Goal: Task Accomplishment & Management: Manage account settings

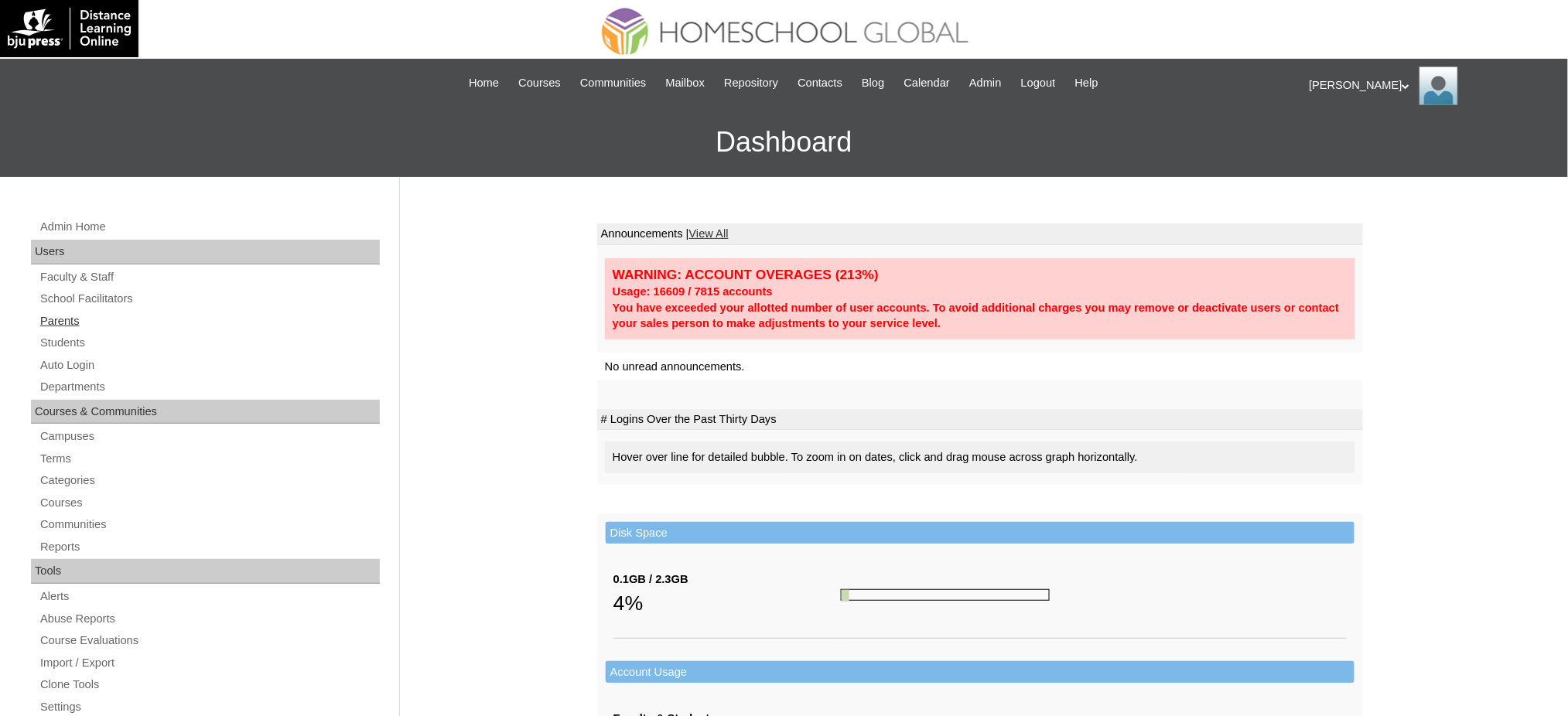
click at [82, 321] on link "Parents" at bounding box center [209, 321] width 341 height 19
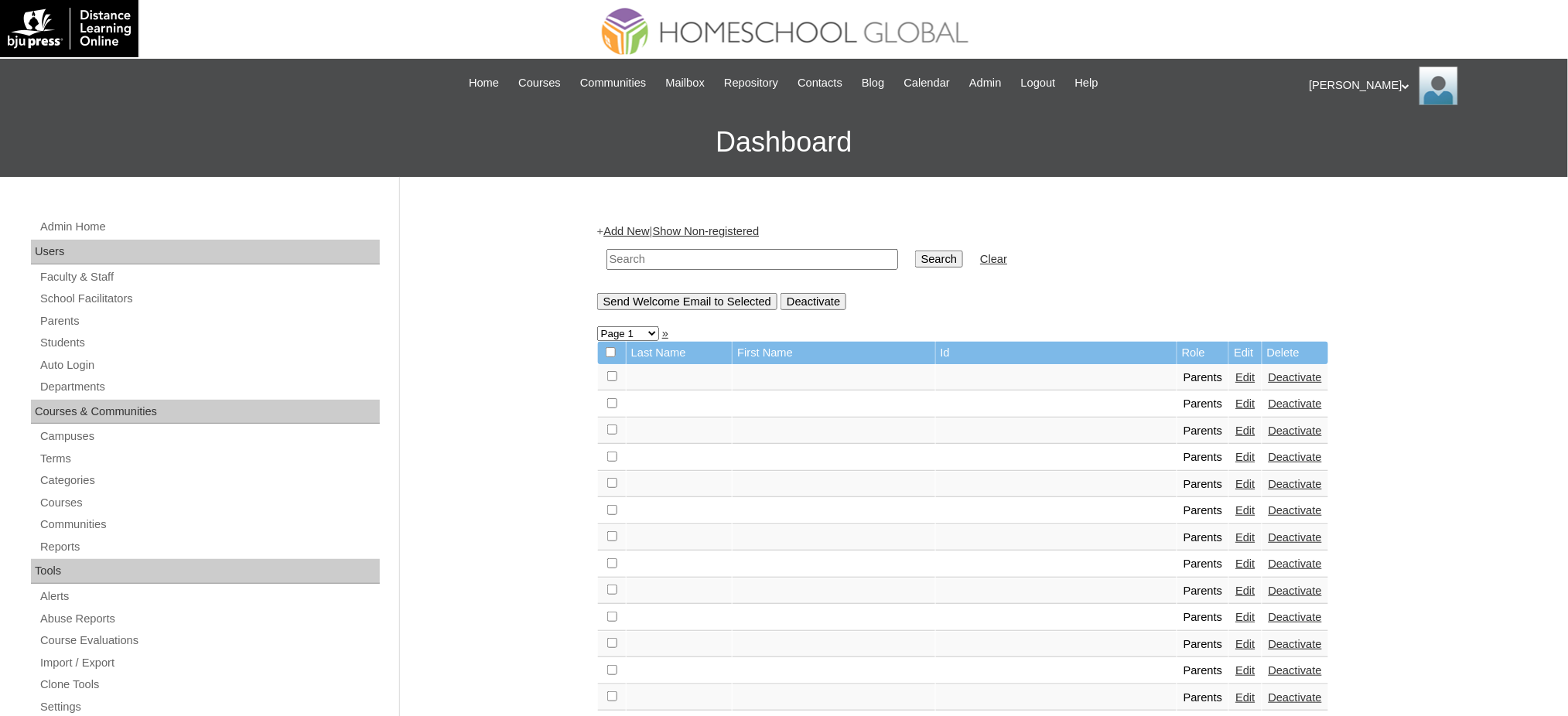
click at [716, 261] on input "text" at bounding box center [751, 259] width 291 height 21
paste input "MHP01216-TECHPH2020"
type input "MHP01216-TECHPH2020"
click at [915, 261] on input "Search" at bounding box center [938, 259] width 48 height 17
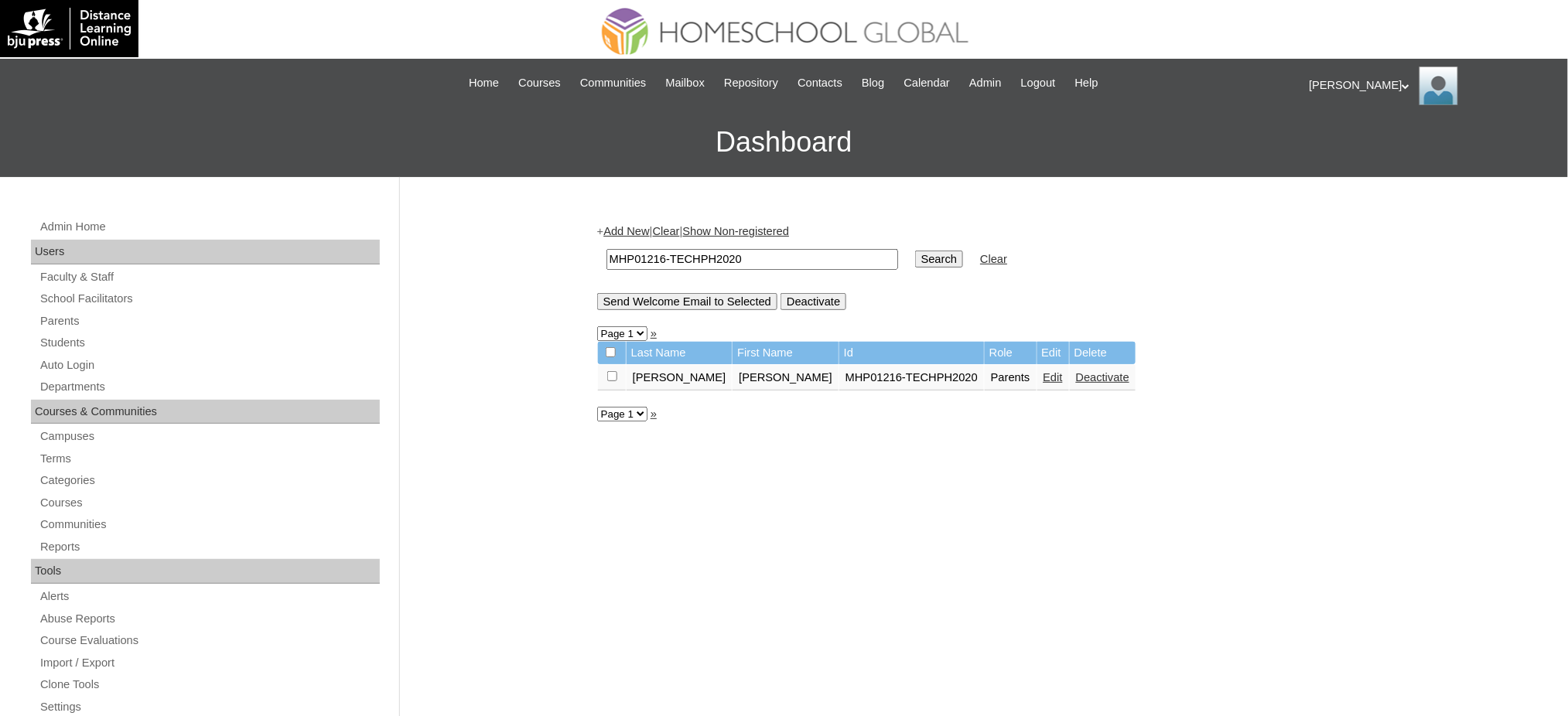
click at [1043, 371] on link "Edit" at bounding box center [1053, 377] width 19 height 13
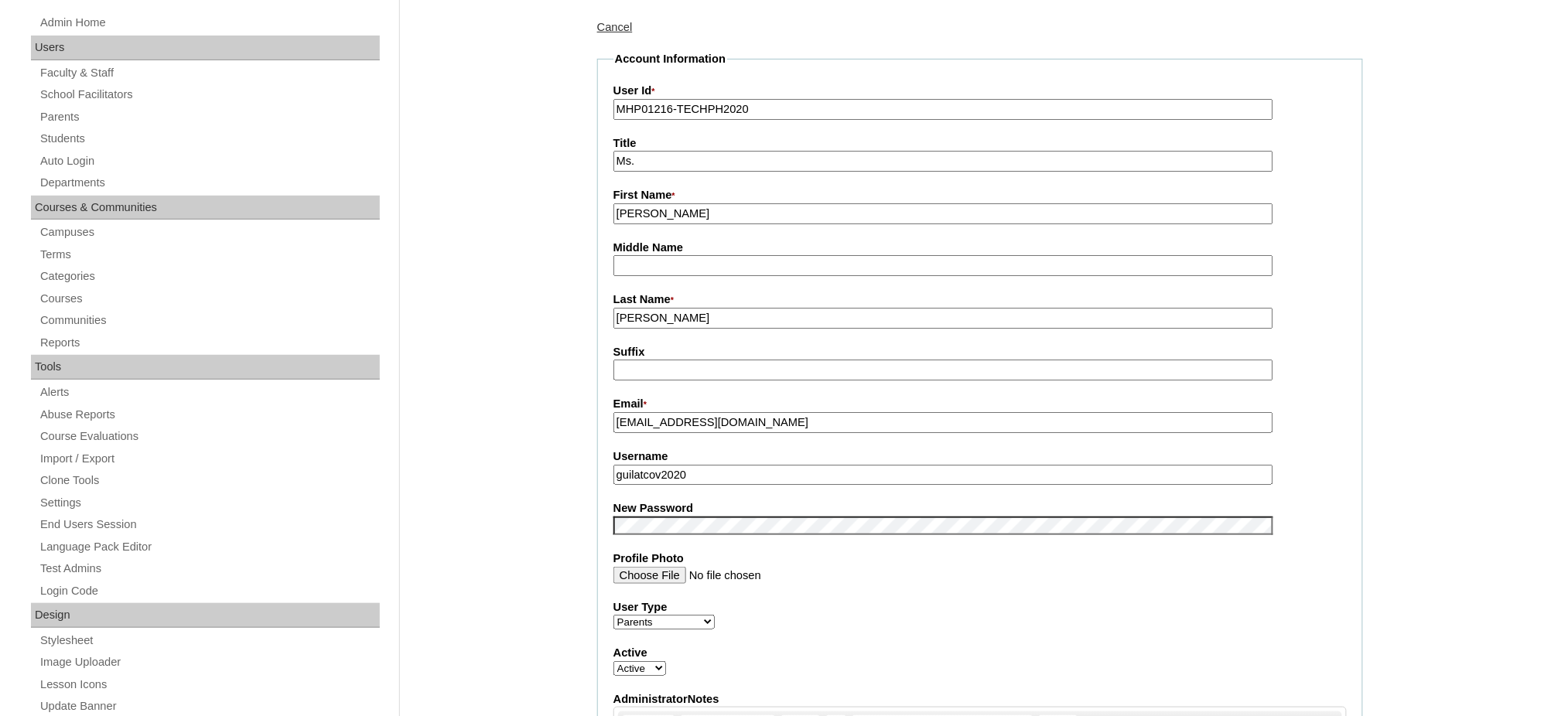
scroll to position [206, 0]
click at [704, 467] on input "guilatcov2020" at bounding box center [943, 473] width 660 height 21
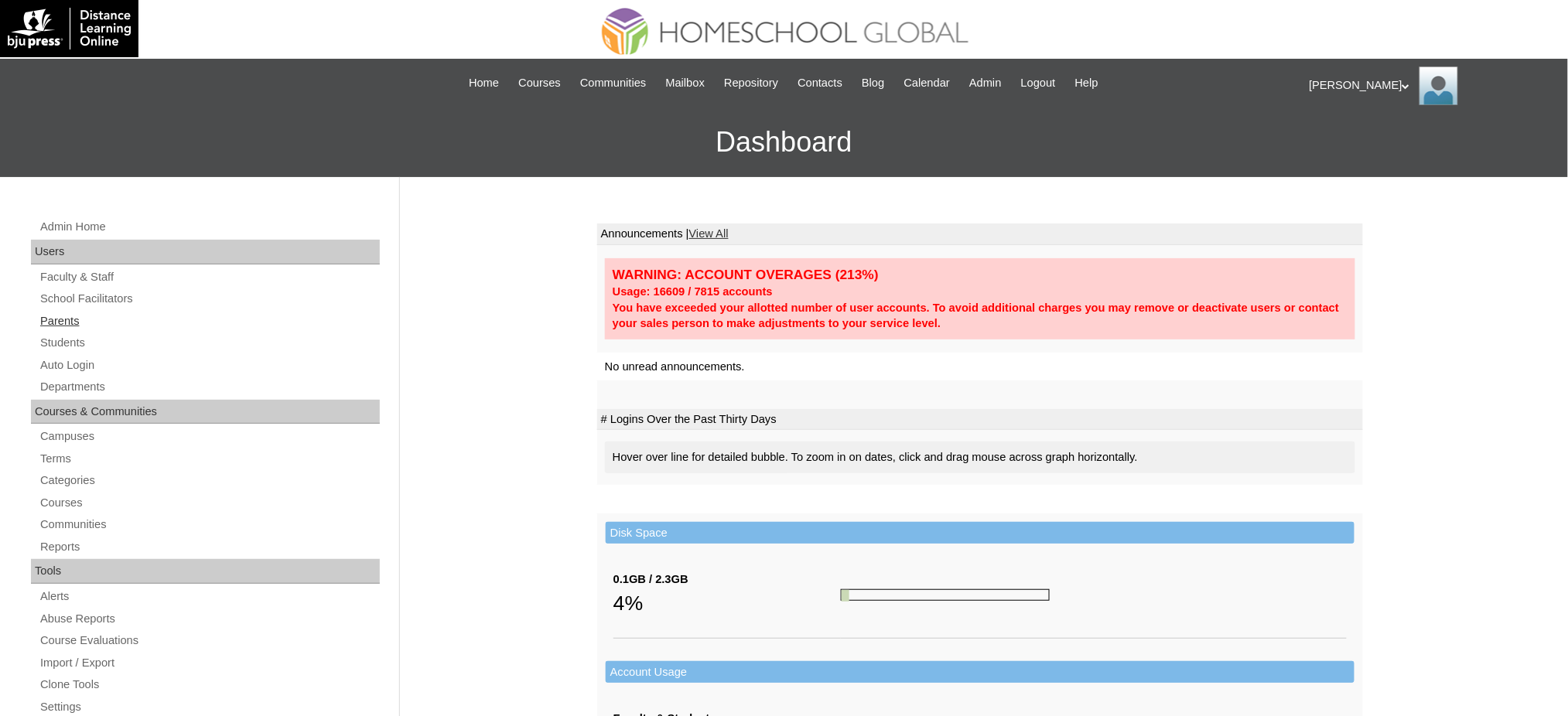
click at [71, 320] on link "Parents" at bounding box center [209, 321] width 341 height 19
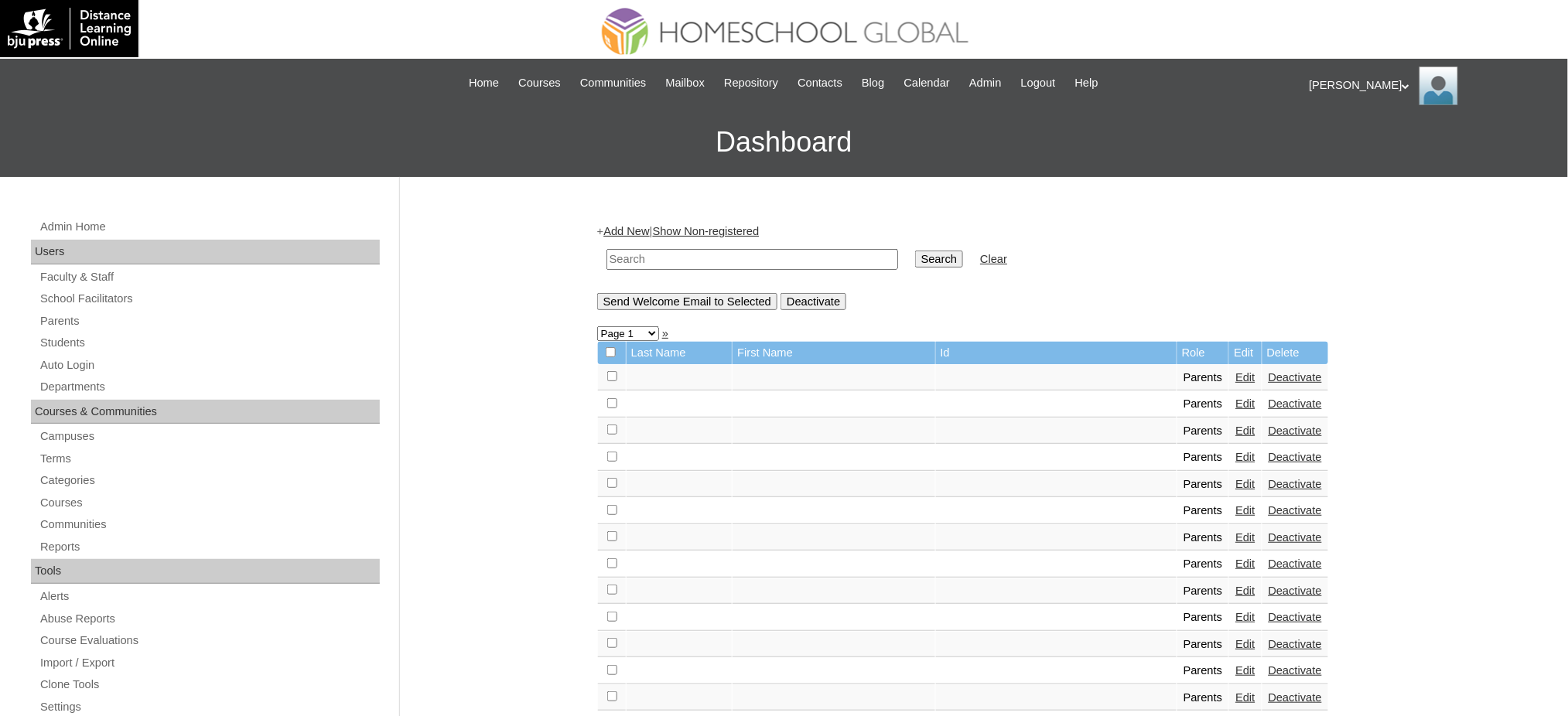
click at [760, 254] on input "text" at bounding box center [751, 259] width 291 height 21
paste input "MHP01216-TECHPH2020"
type input "MHP01216-TECHPH2020"
click at [915, 256] on input "Search" at bounding box center [938, 259] width 48 height 17
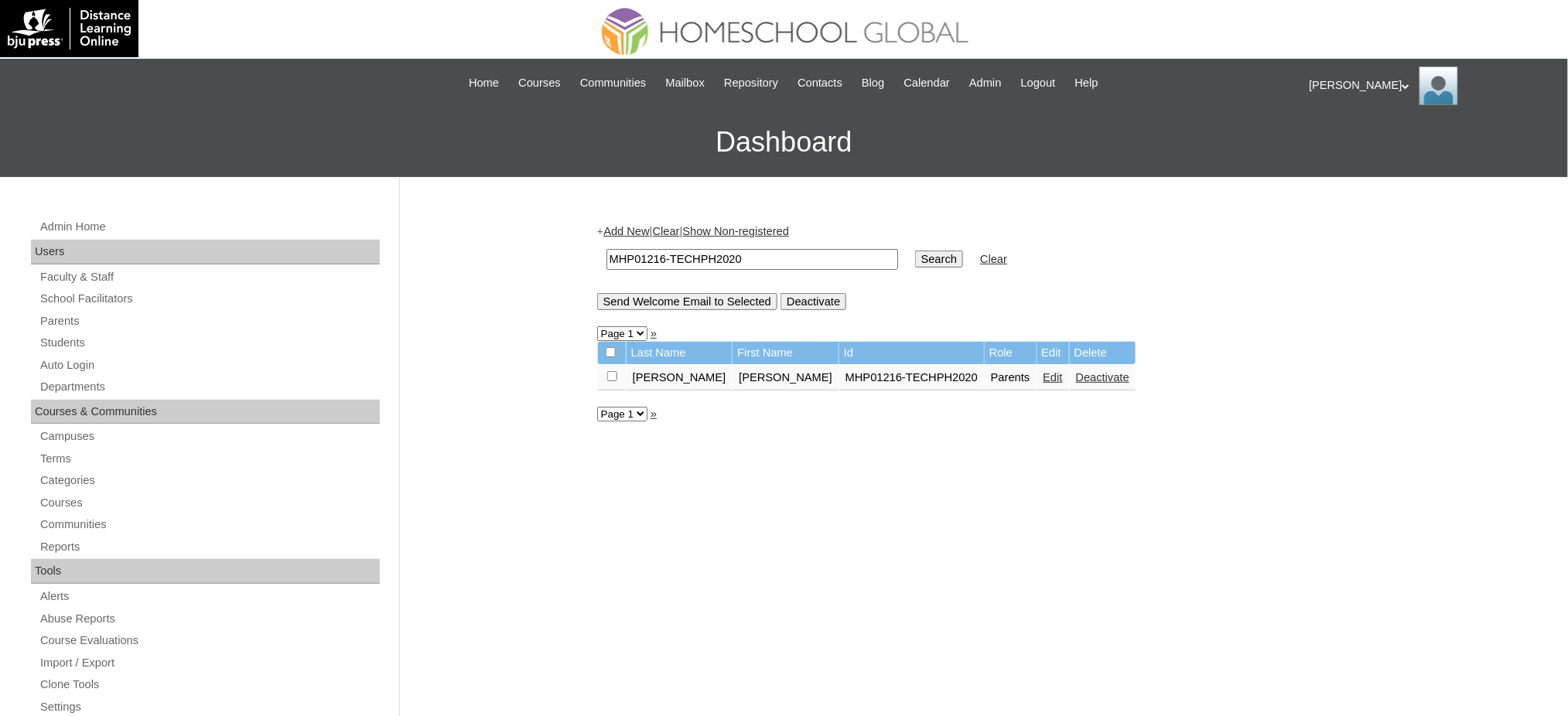
click at [1043, 375] on link "Edit" at bounding box center [1053, 377] width 19 height 13
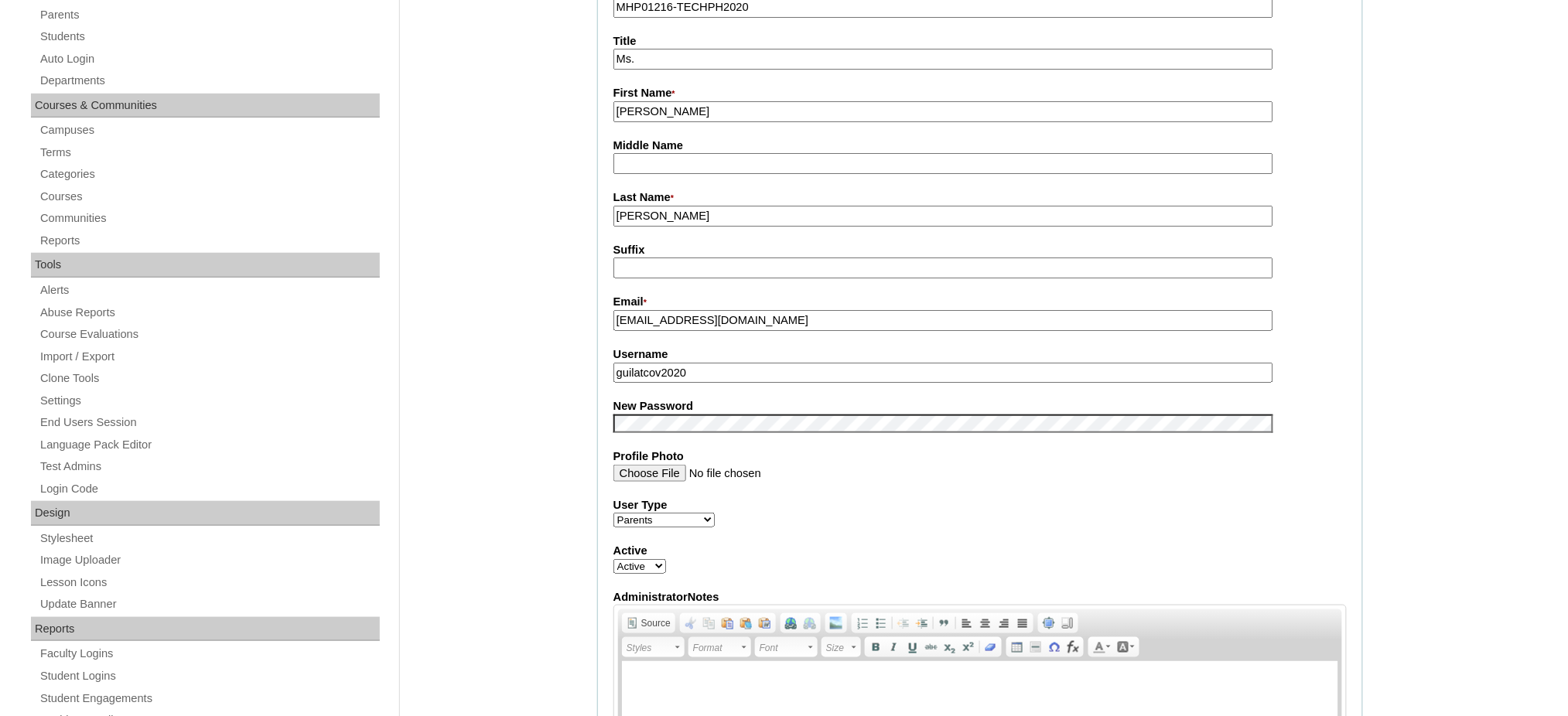
scroll to position [310, 0]
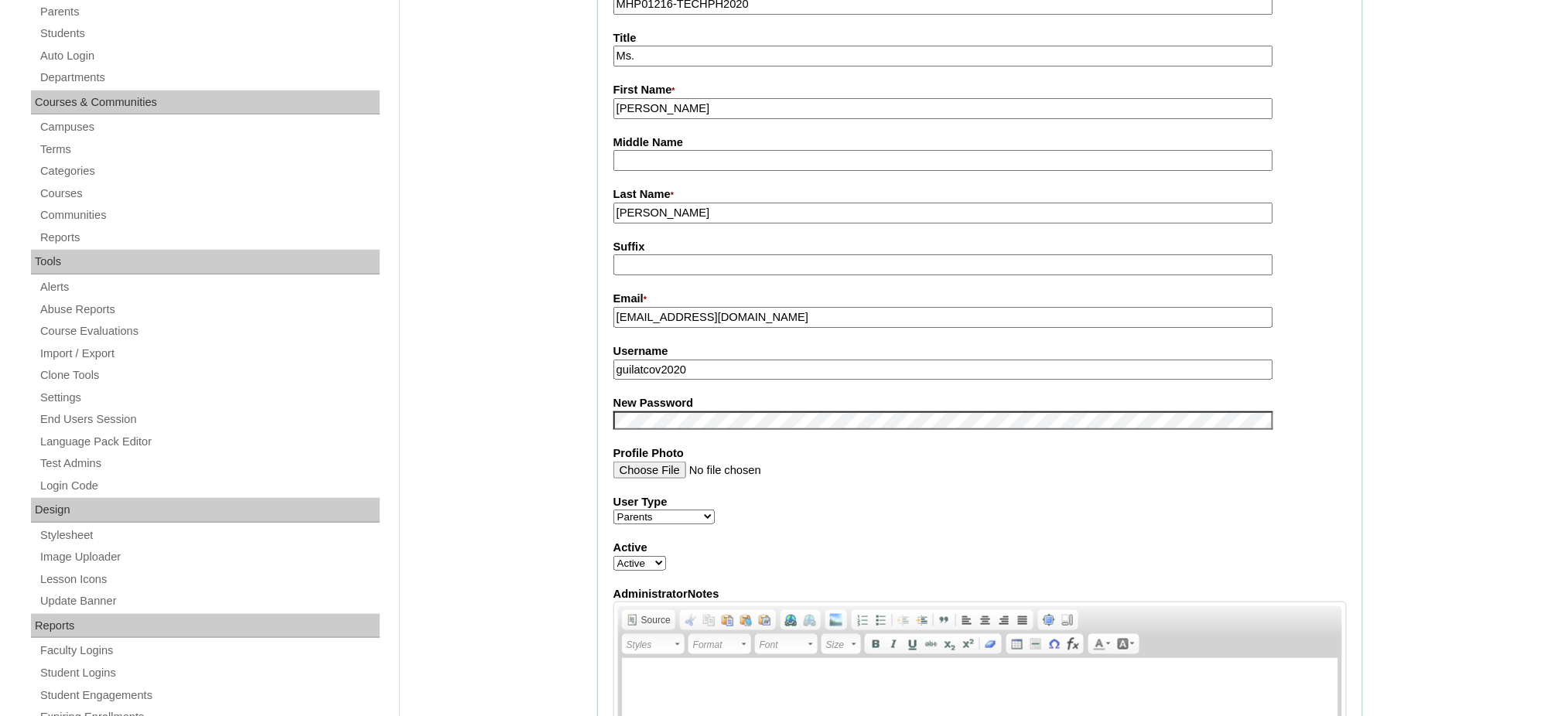
click at [635, 359] on input "guilatcov2020" at bounding box center [943, 369] width 660 height 21
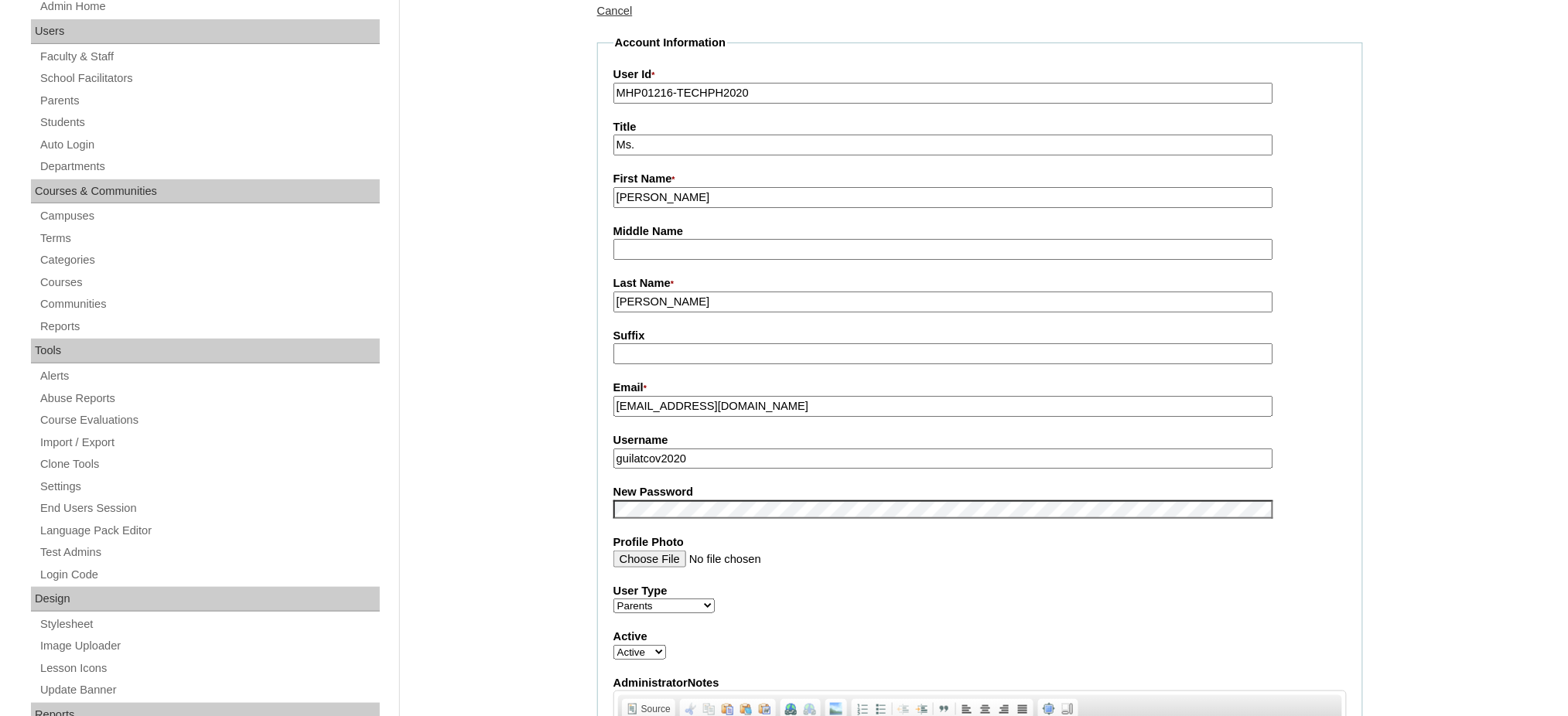
scroll to position [206, 0]
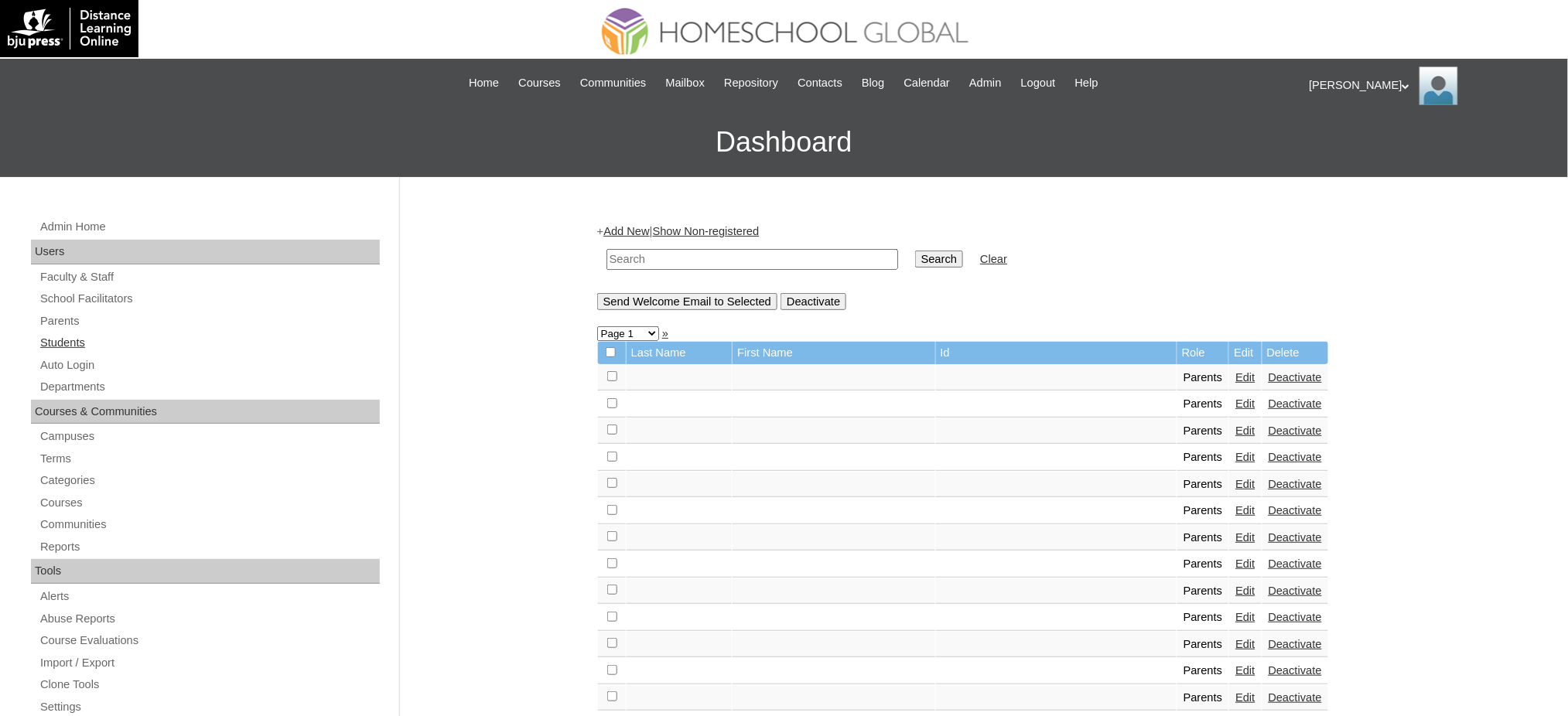
click at [66, 343] on link "Students" at bounding box center [209, 342] width 341 height 19
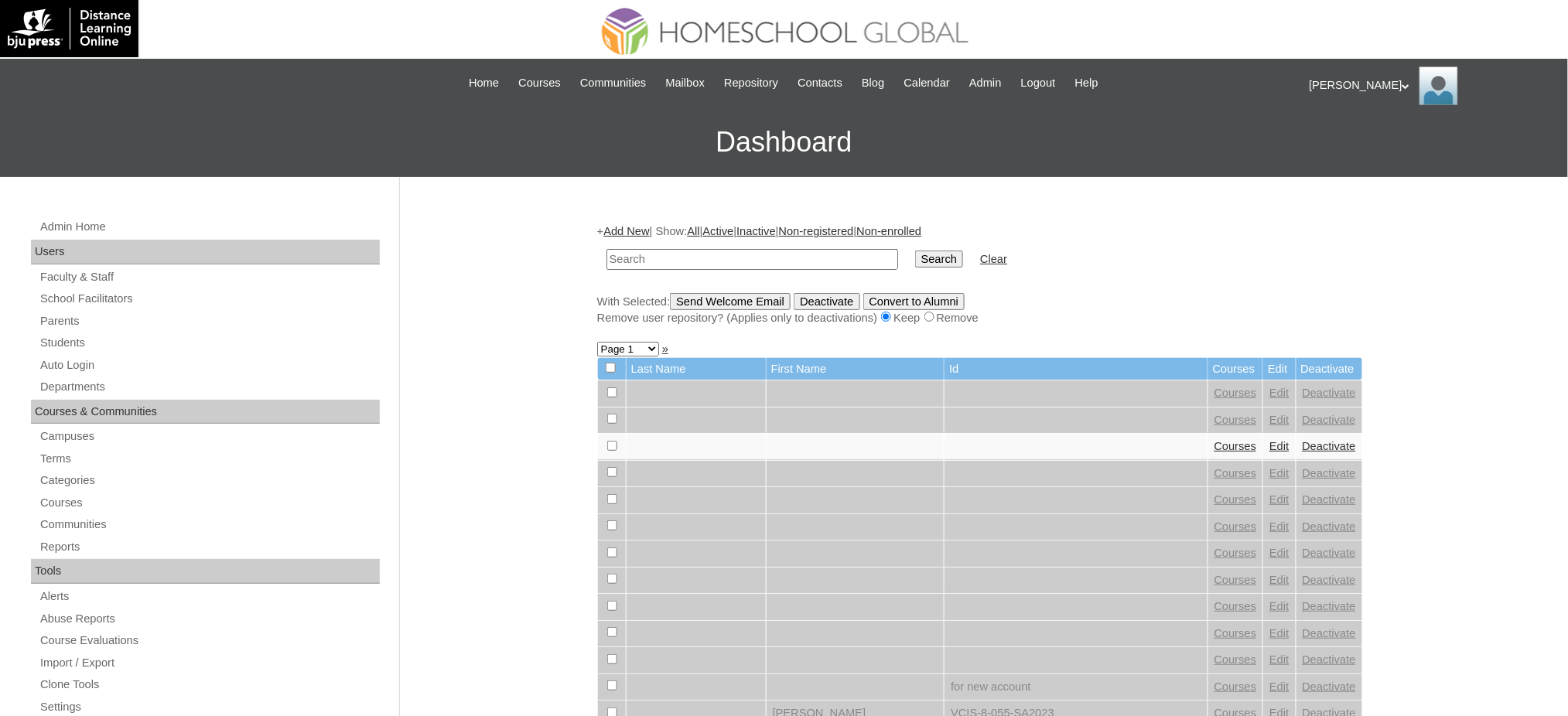
drag, startPoint x: 814, startPoint y: 260, endPoint x: 864, endPoint y: 245, distance: 52.2
click at [814, 260] on input "text" at bounding box center [751, 259] width 291 height 21
type input "MHS009210-TECHPH2020"
click at [915, 255] on input "Search" at bounding box center [938, 259] width 48 height 17
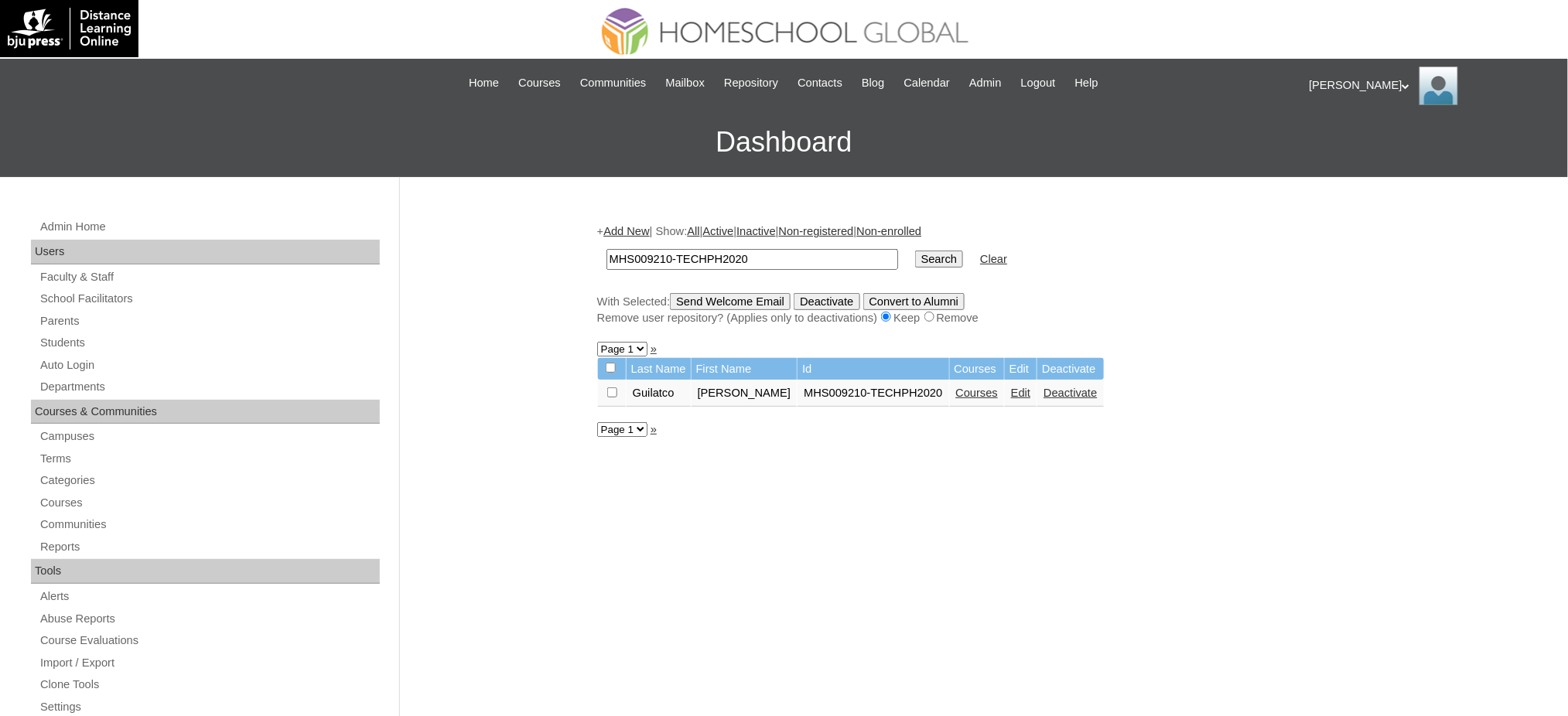
click at [1011, 389] on link "Edit" at bounding box center [1020, 393] width 19 height 13
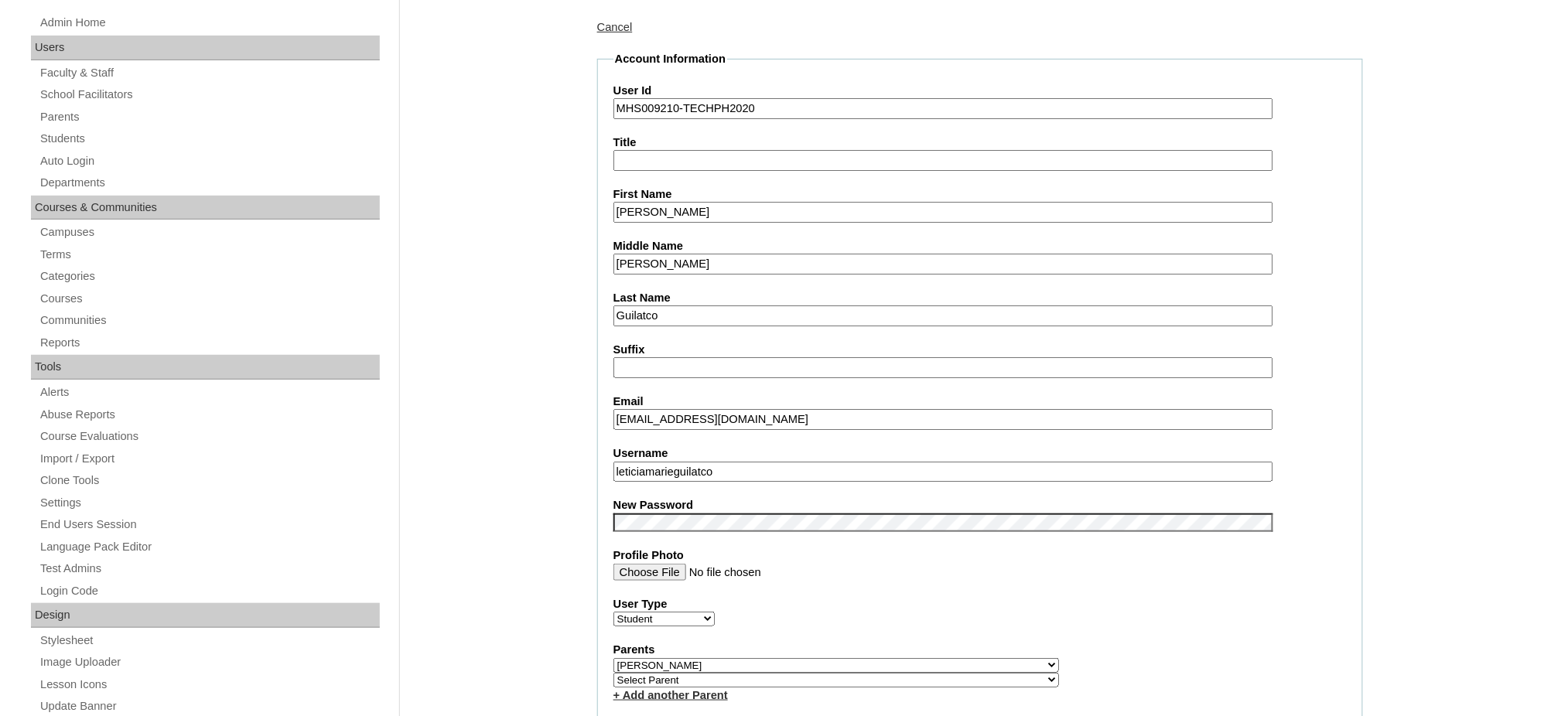
scroll to position [206, 0]
click at [708, 460] on input "leticiamarieguilatco" at bounding box center [943, 470] width 660 height 21
click at [650, 206] on input "Leticia Marie" at bounding box center [943, 211] width 660 height 21
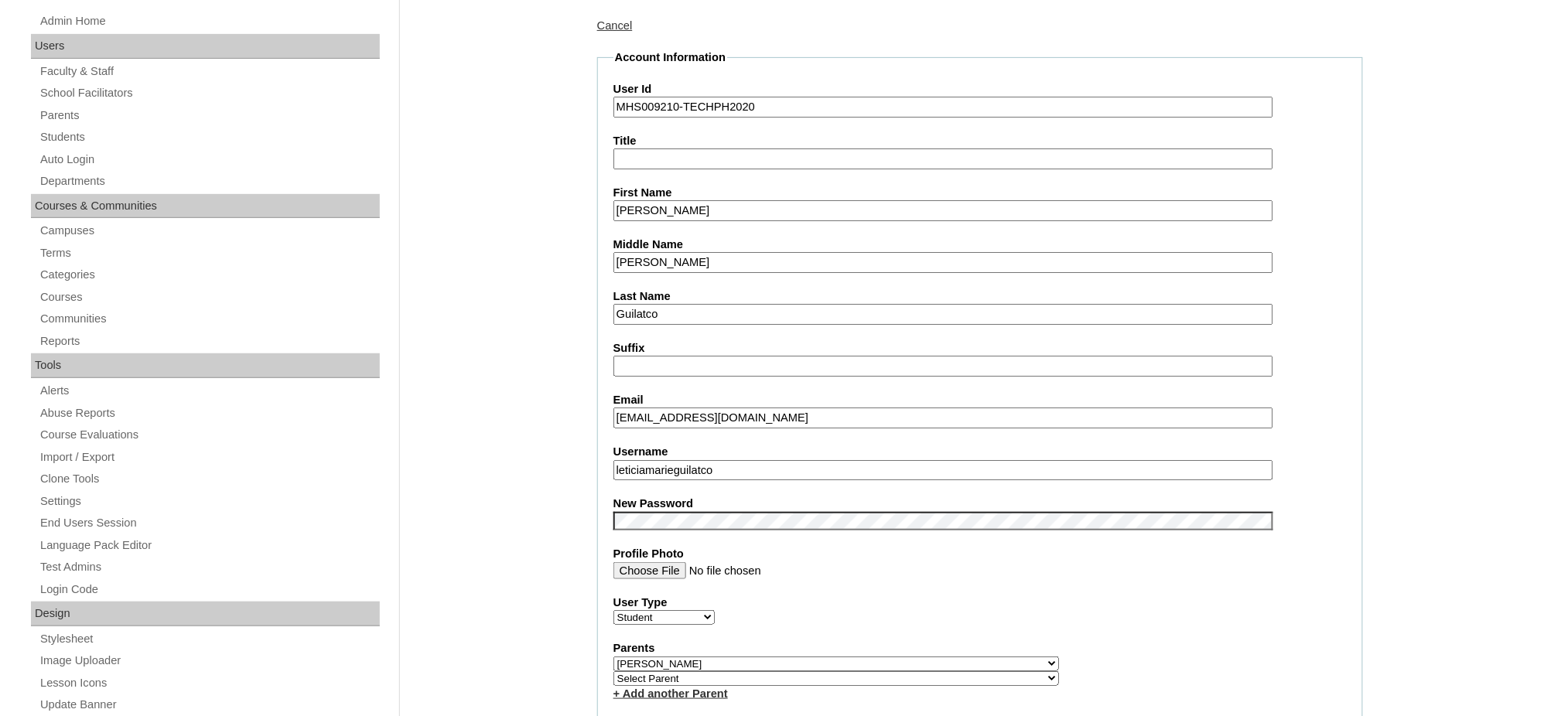
click at [650, 206] on input "Leticia Marie" at bounding box center [943, 211] width 660 height 21
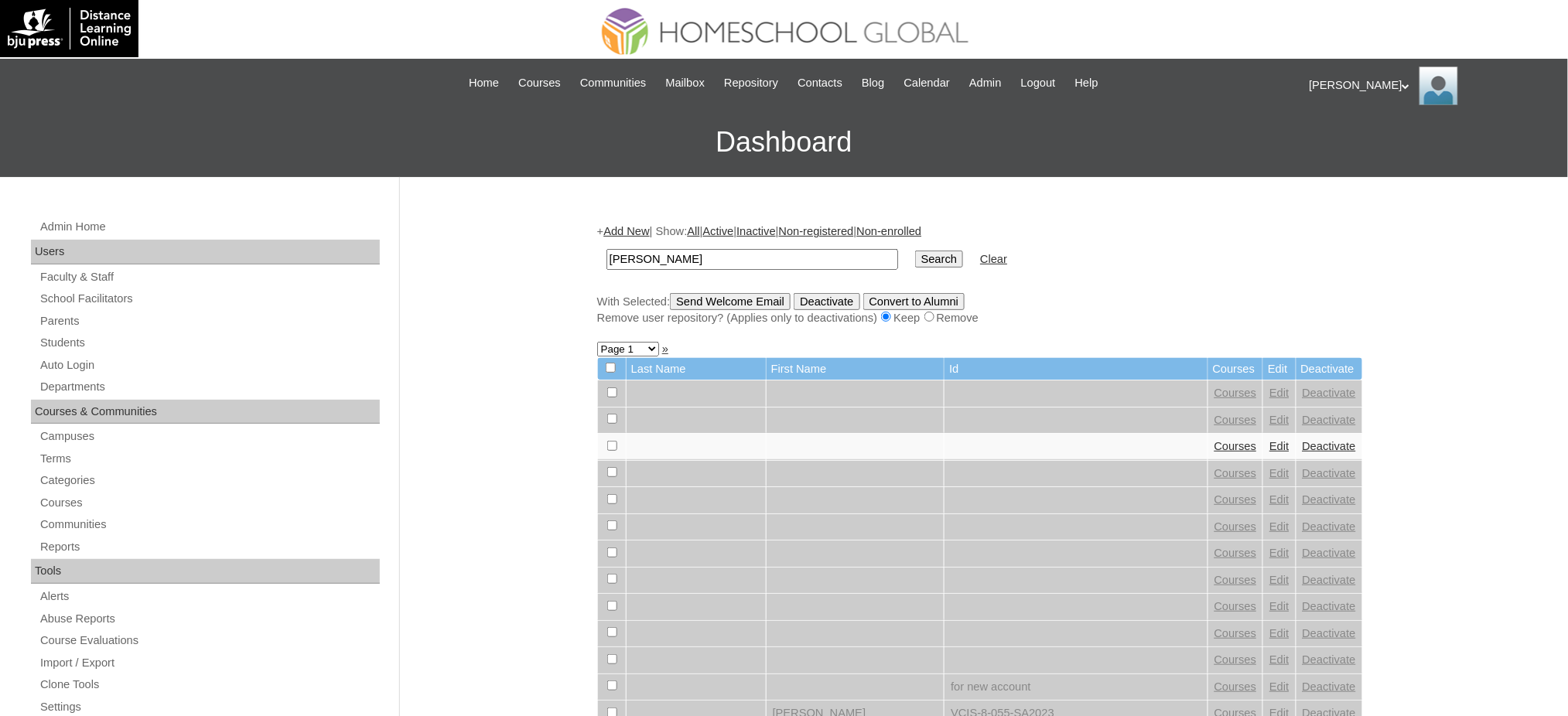
type input "[PERSON_NAME]"
click at [915, 254] on input "Search" at bounding box center [938, 259] width 48 height 17
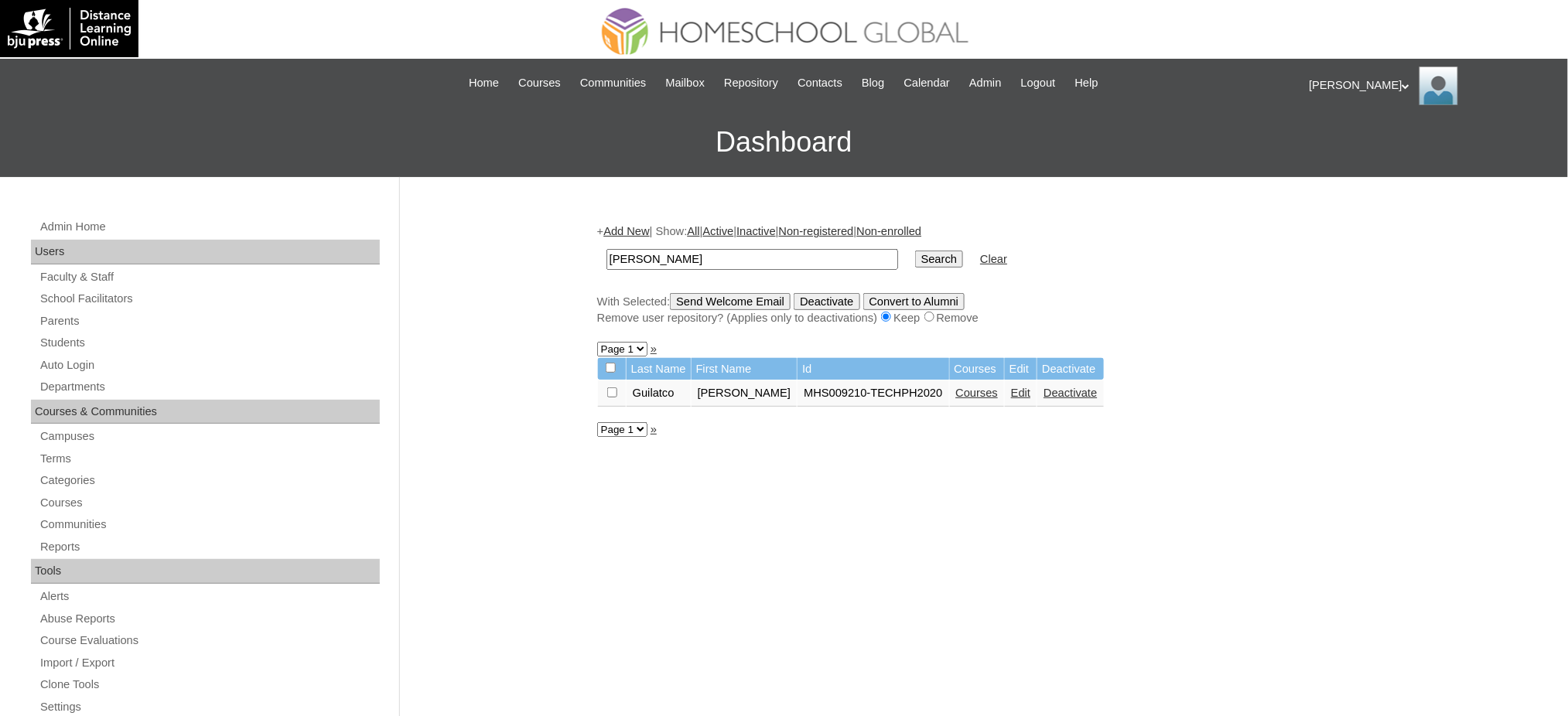
click at [956, 391] on link "Courses" at bounding box center [977, 393] width 43 height 13
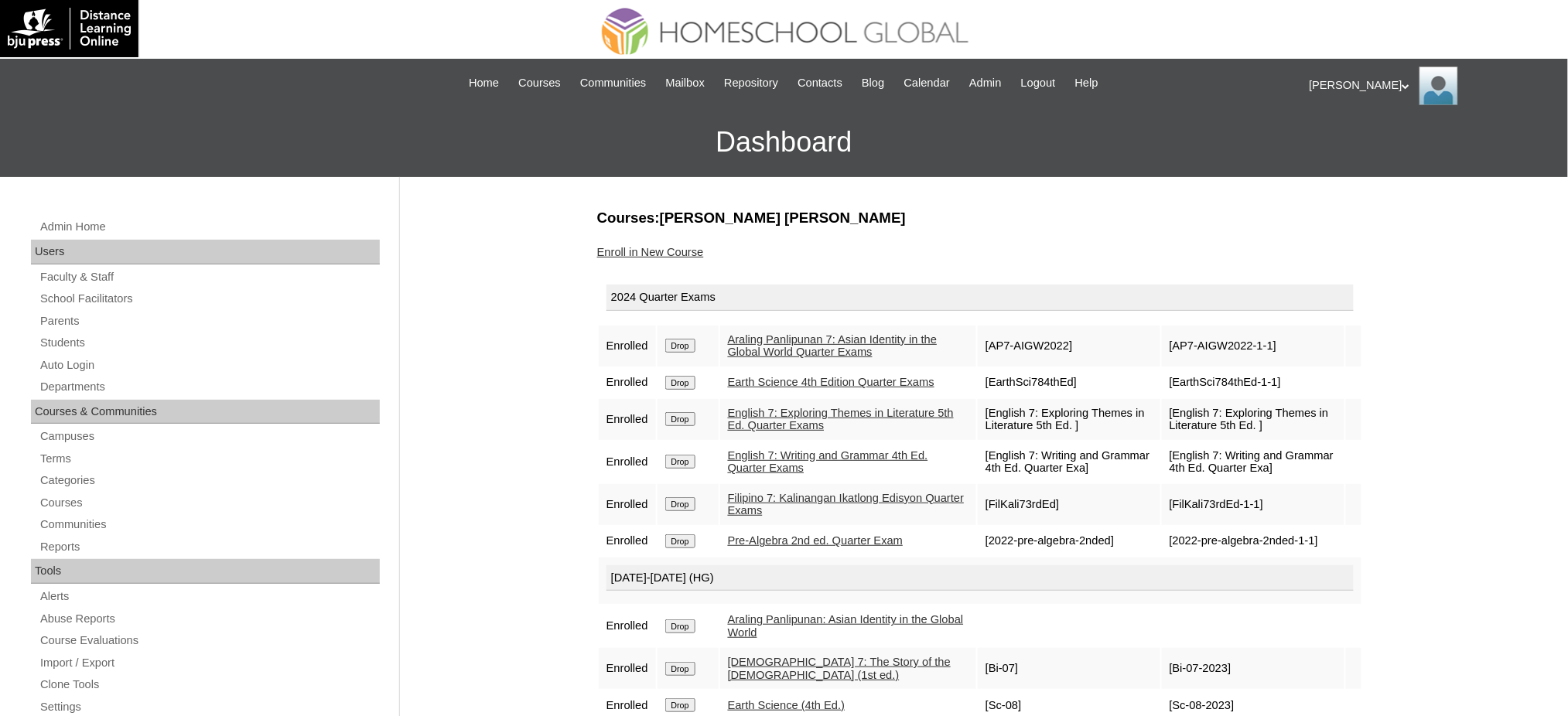
click at [690, 345] on input "Drop" at bounding box center [680, 346] width 30 height 14
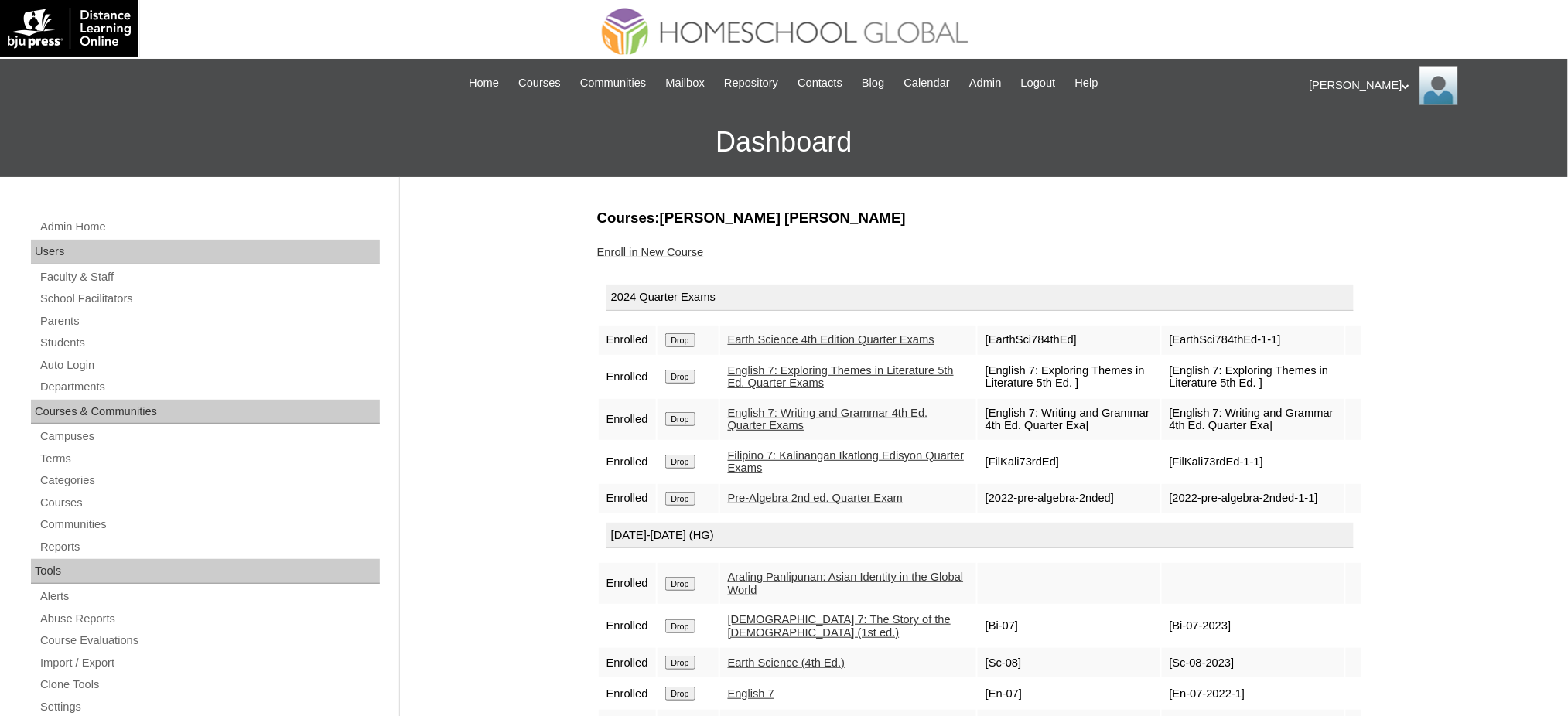
click at [694, 343] on input "Drop" at bounding box center [680, 340] width 30 height 14
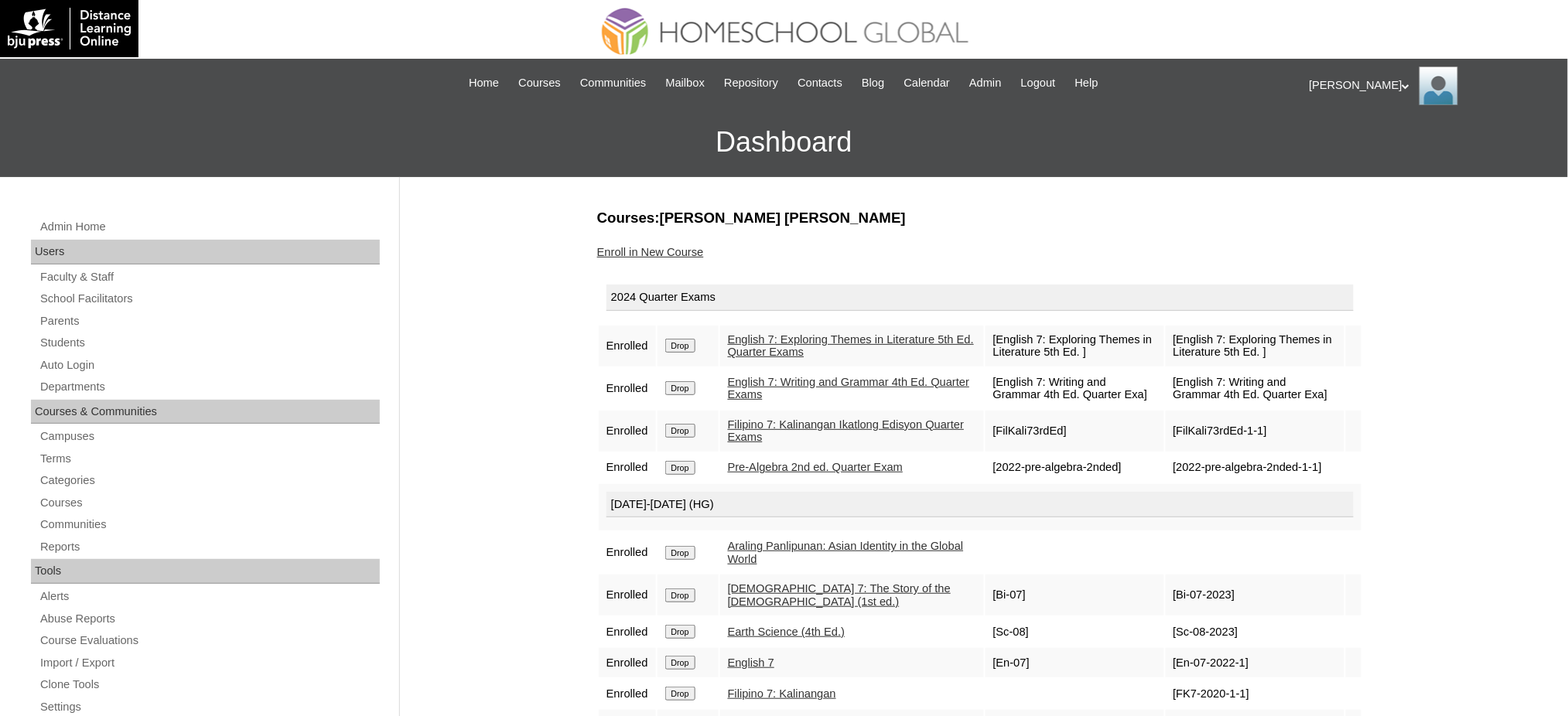
click at [694, 344] on input "Drop" at bounding box center [680, 346] width 30 height 14
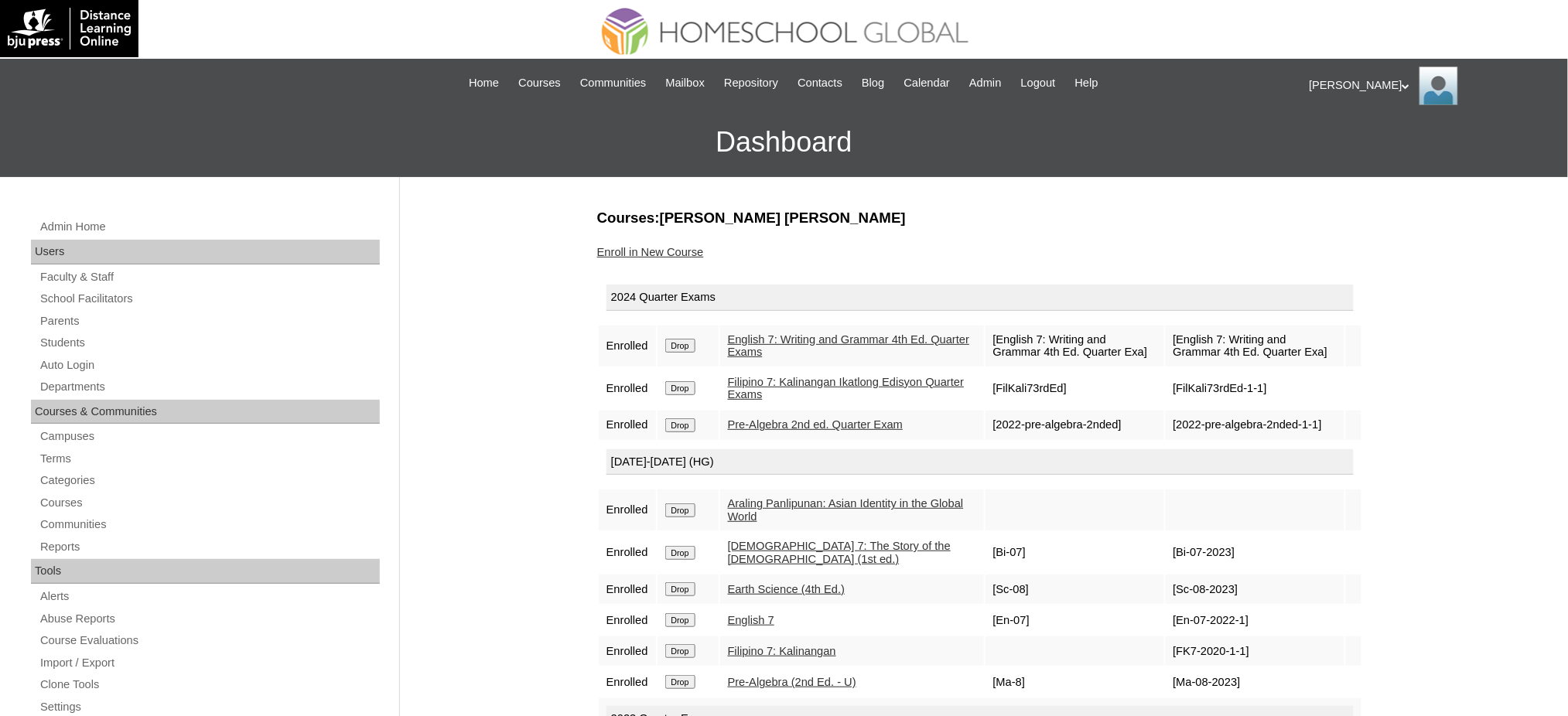
click at [677, 348] on input "Drop" at bounding box center [680, 346] width 30 height 14
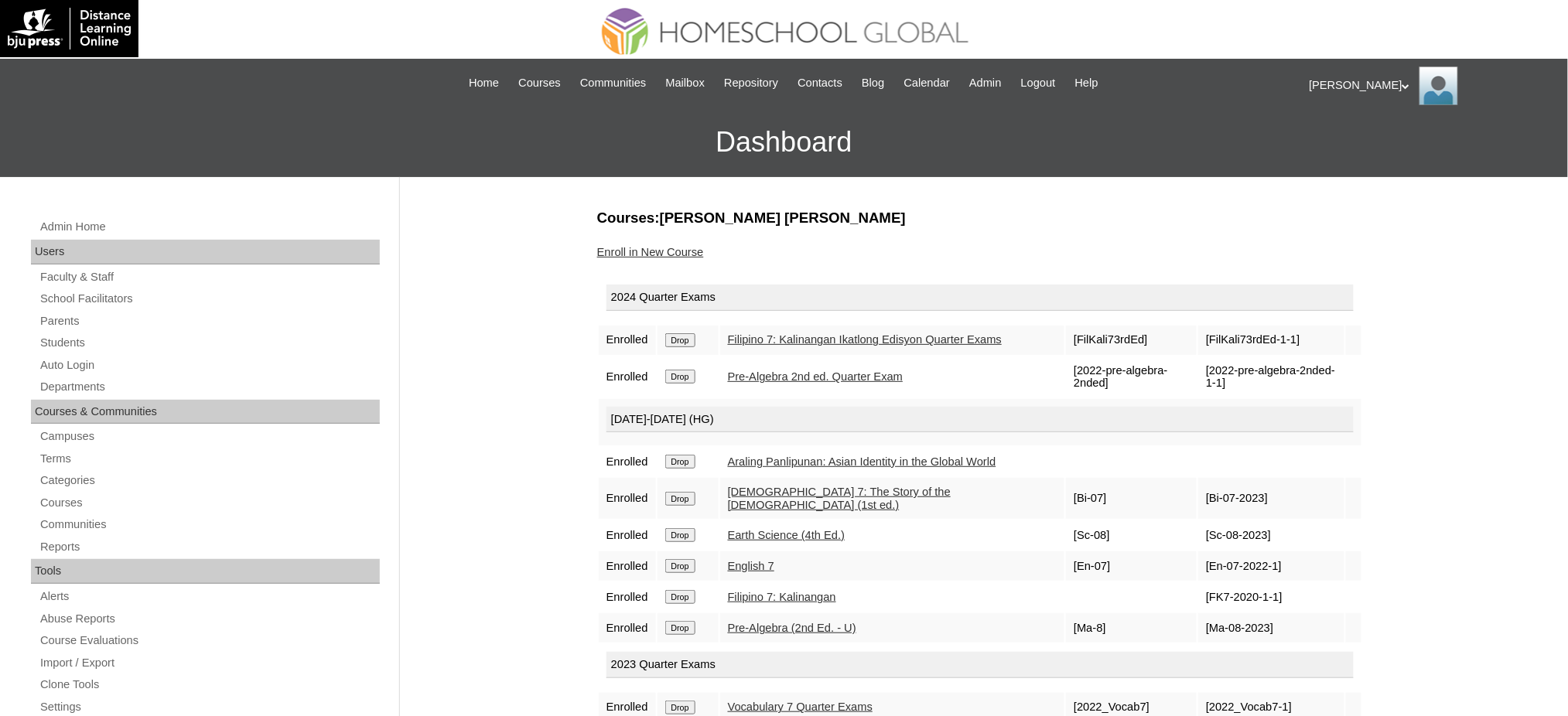
click at [693, 346] on input "Drop" at bounding box center [680, 340] width 30 height 14
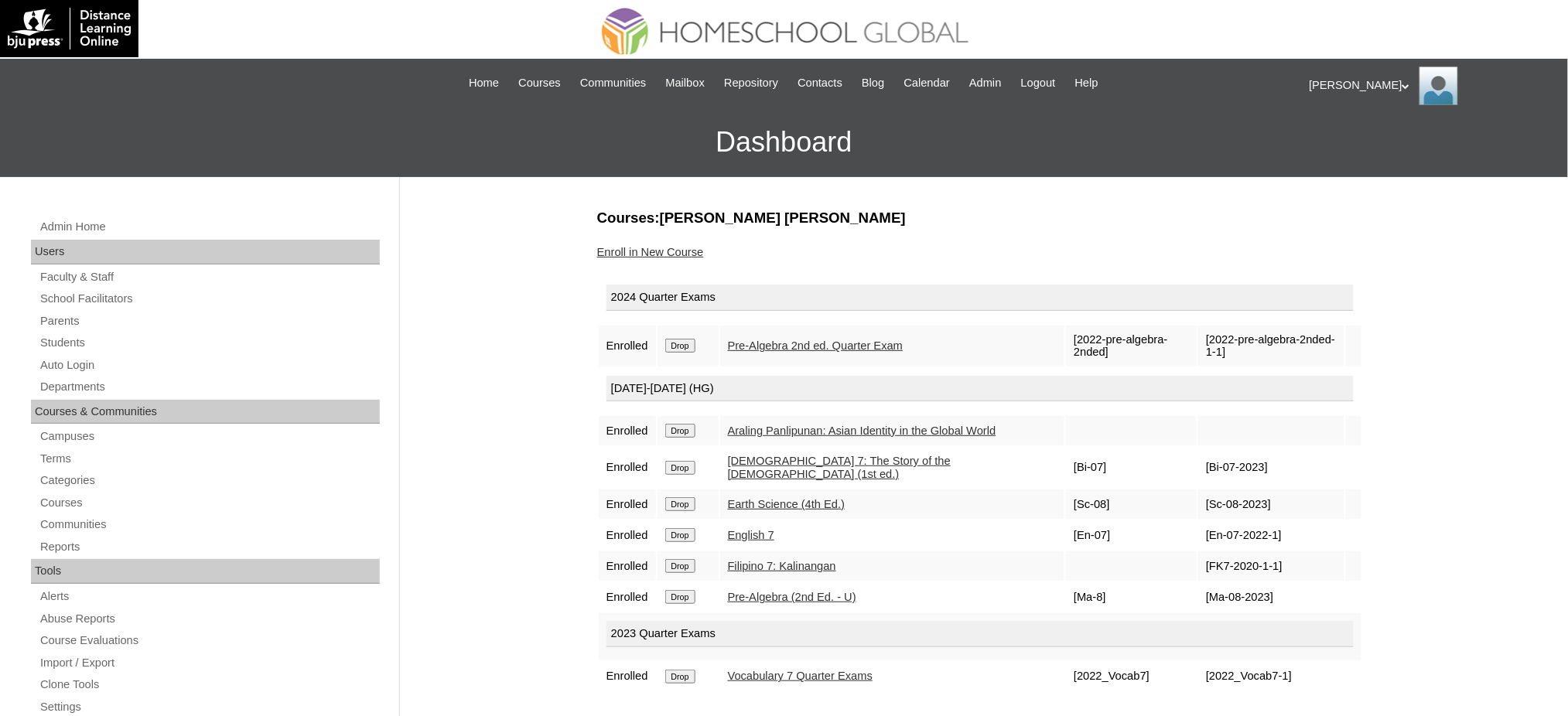
click at [676, 351] on td "Drop" at bounding box center [687, 346] width 61 height 41
click at [678, 345] on input "Drop" at bounding box center [680, 346] width 30 height 14
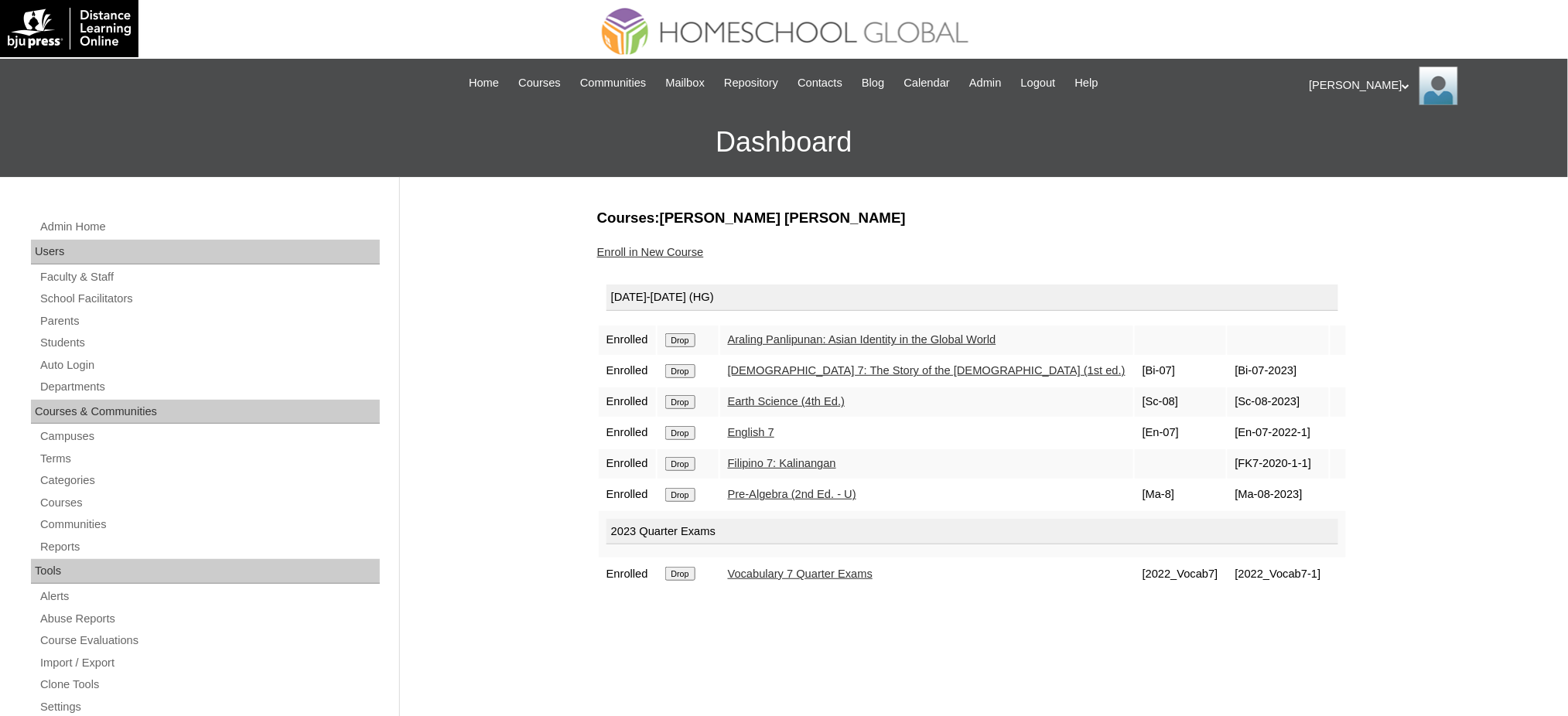
click at [671, 342] on input "Drop" at bounding box center [680, 340] width 30 height 14
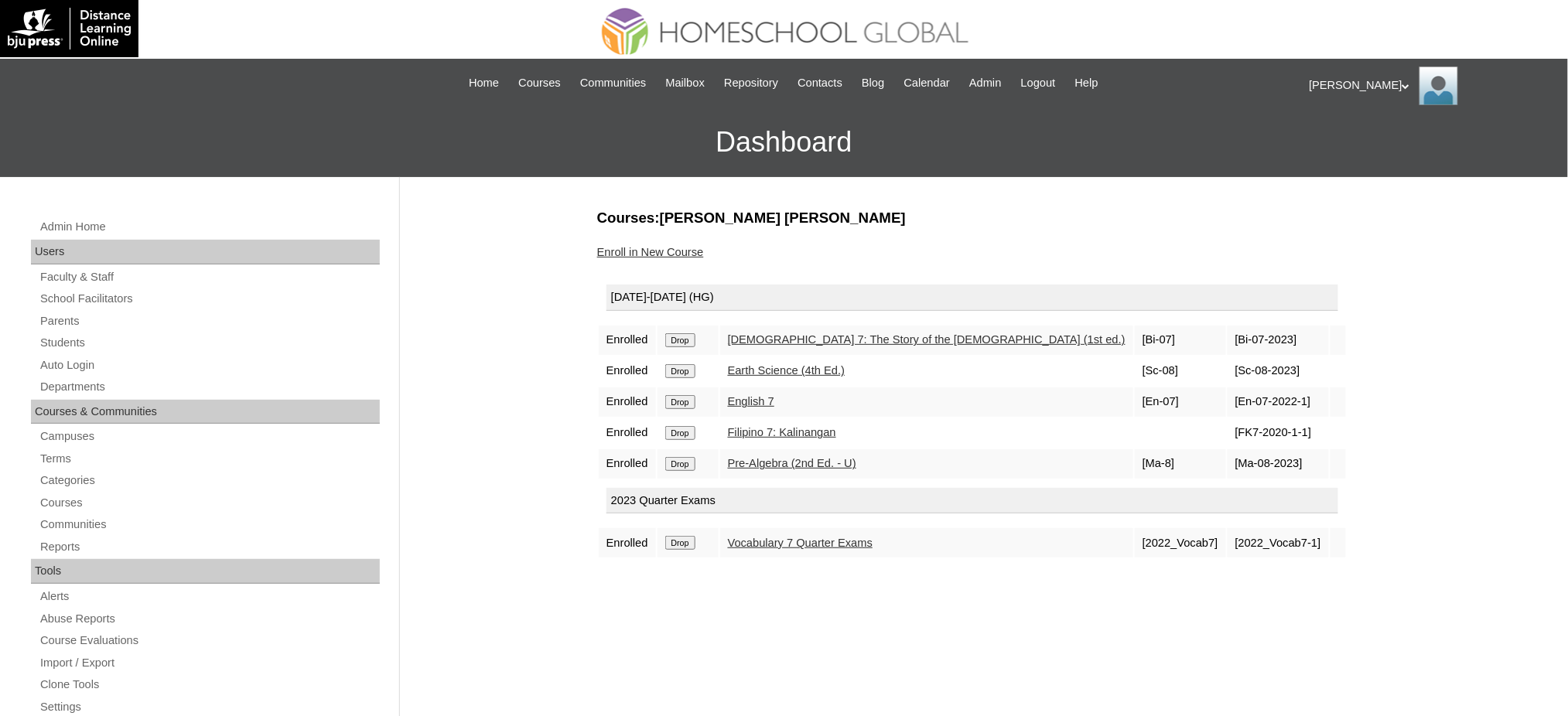
click at [690, 341] on input "Drop" at bounding box center [680, 340] width 30 height 14
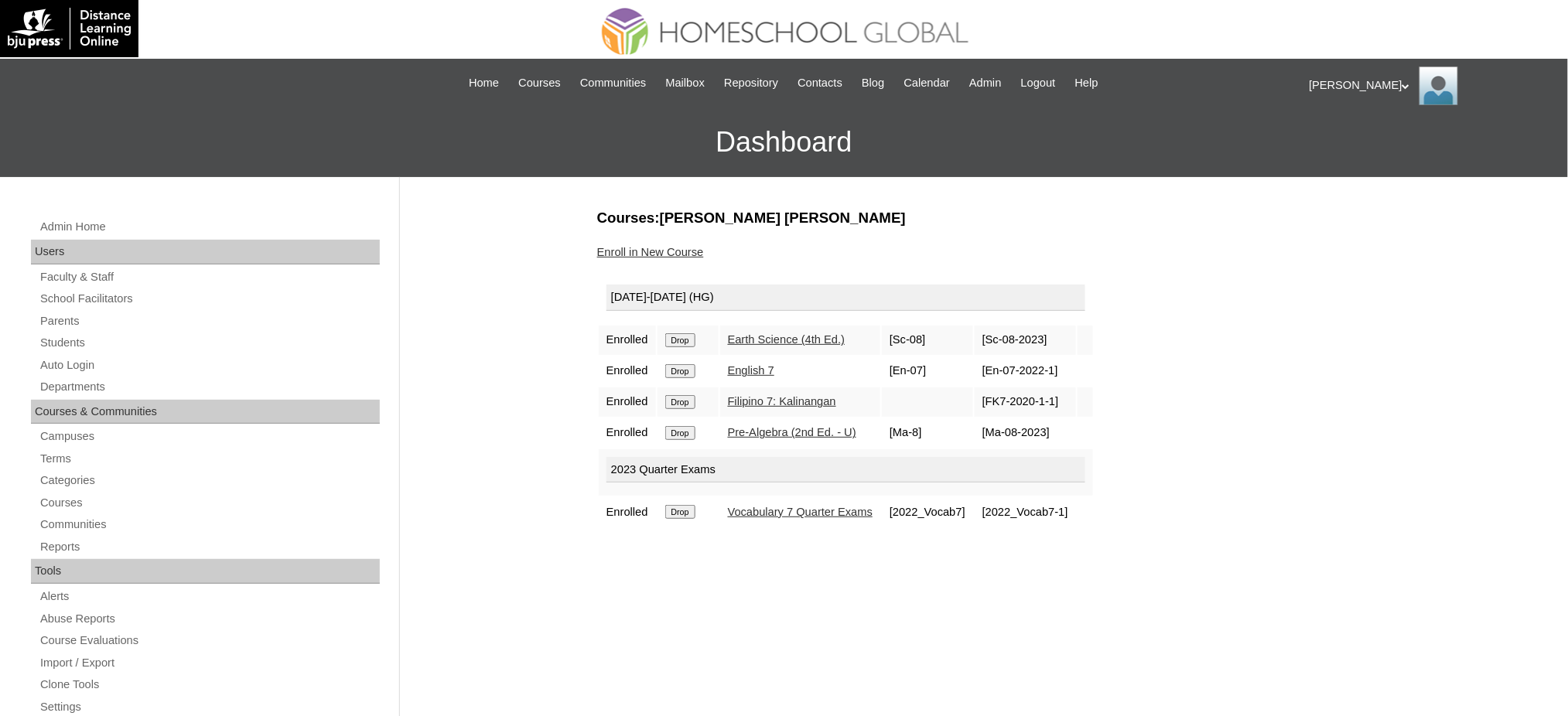
click at [685, 340] on input "Drop" at bounding box center [680, 340] width 30 height 14
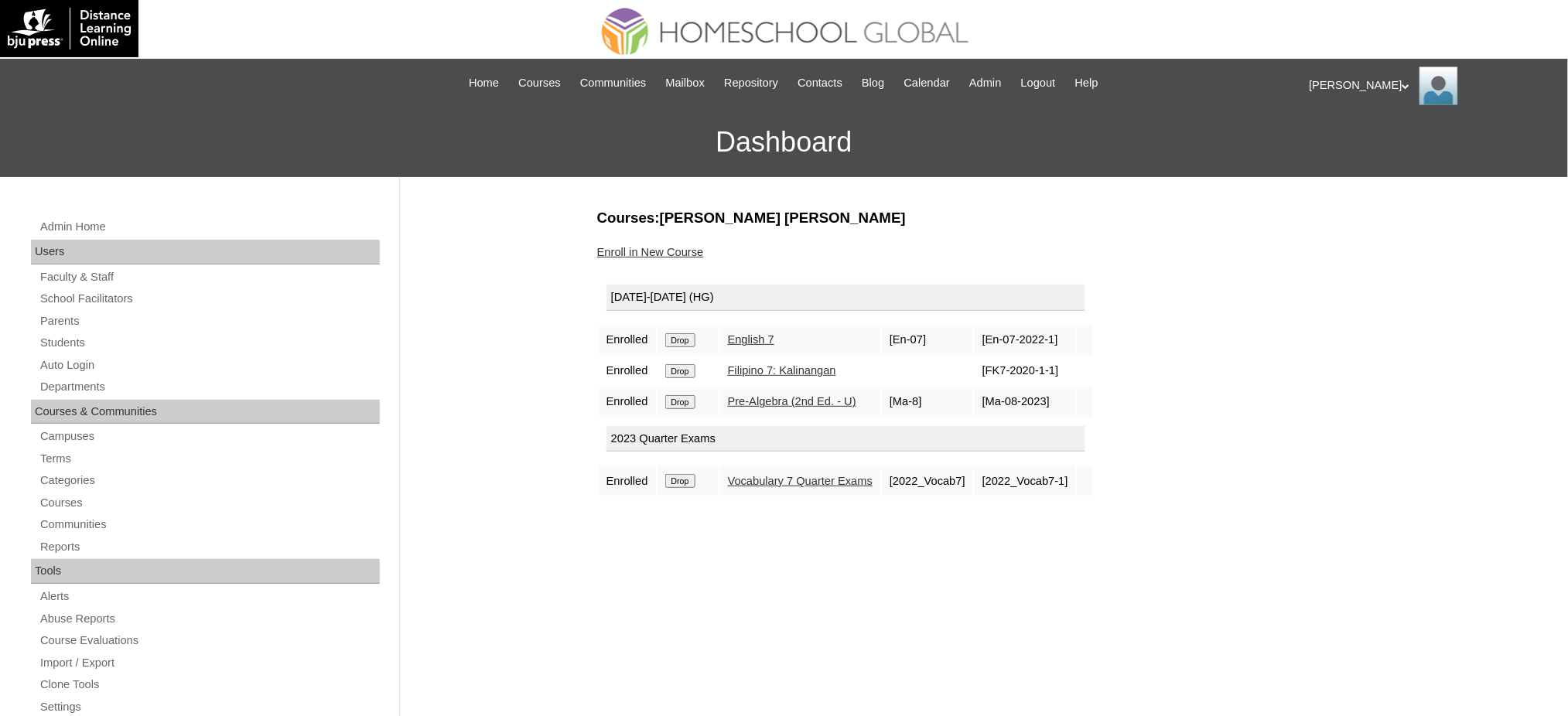
click at [695, 337] on input "Drop" at bounding box center [680, 340] width 30 height 14
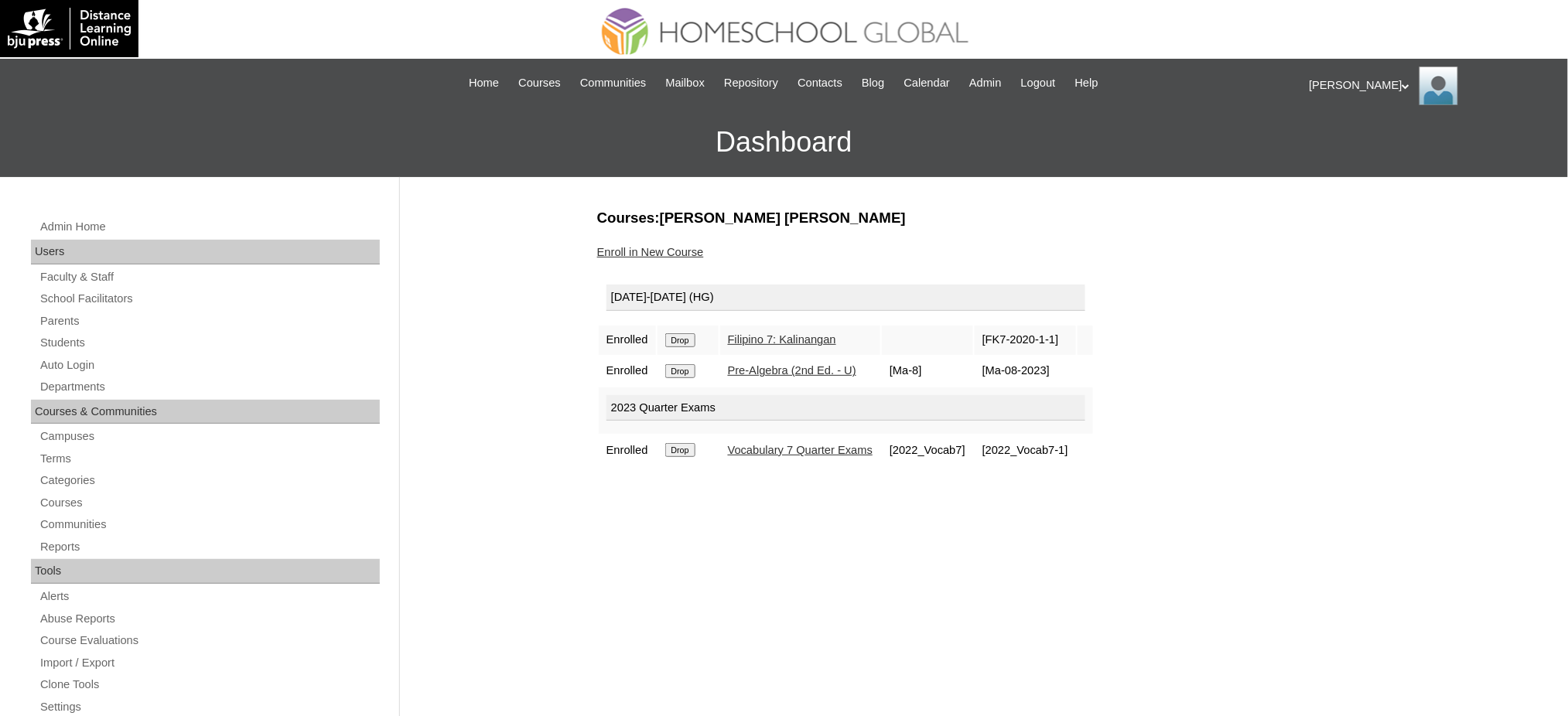
click at [672, 339] on input "Drop" at bounding box center [680, 340] width 30 height 14
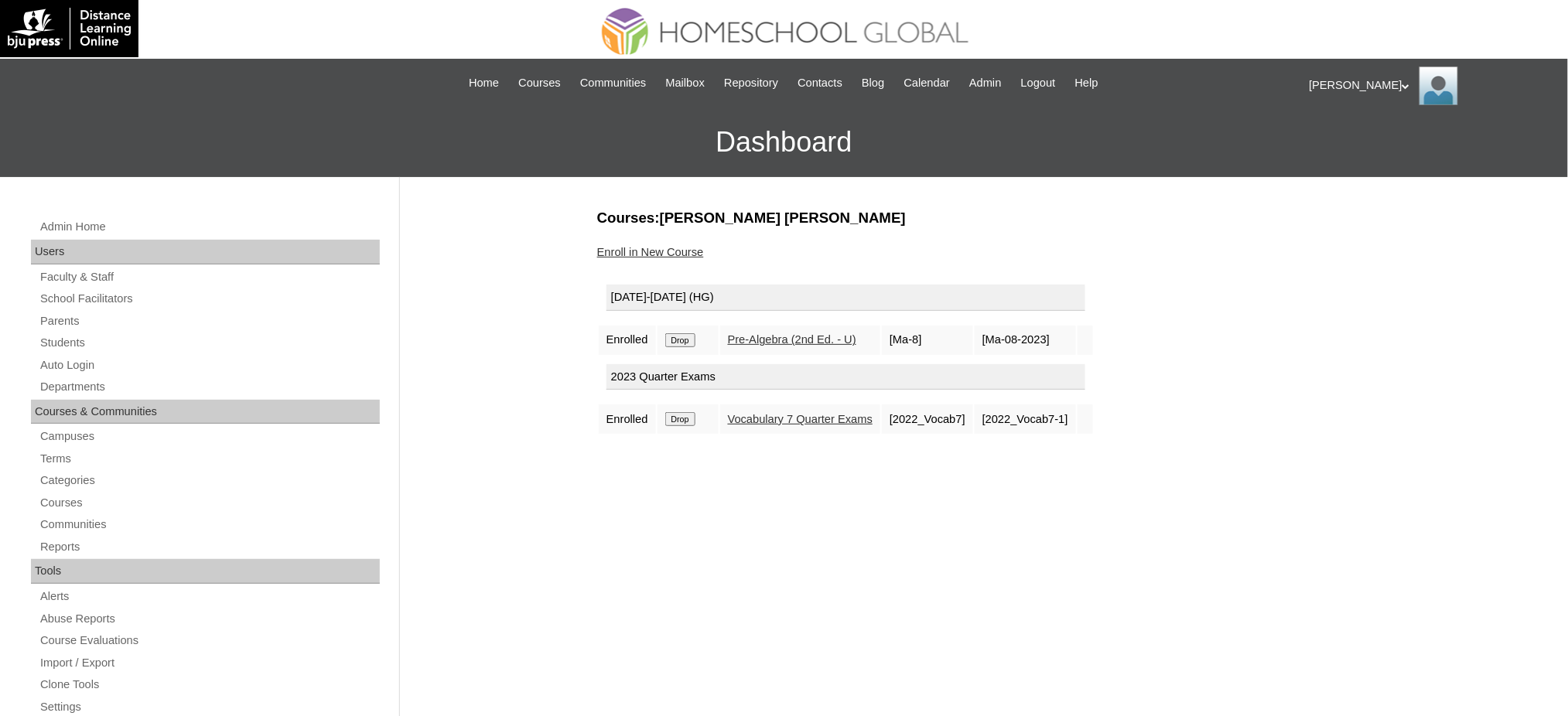
click at [683, 337] on input "Drop" at bounding box center [680, 340] width 30 height 14
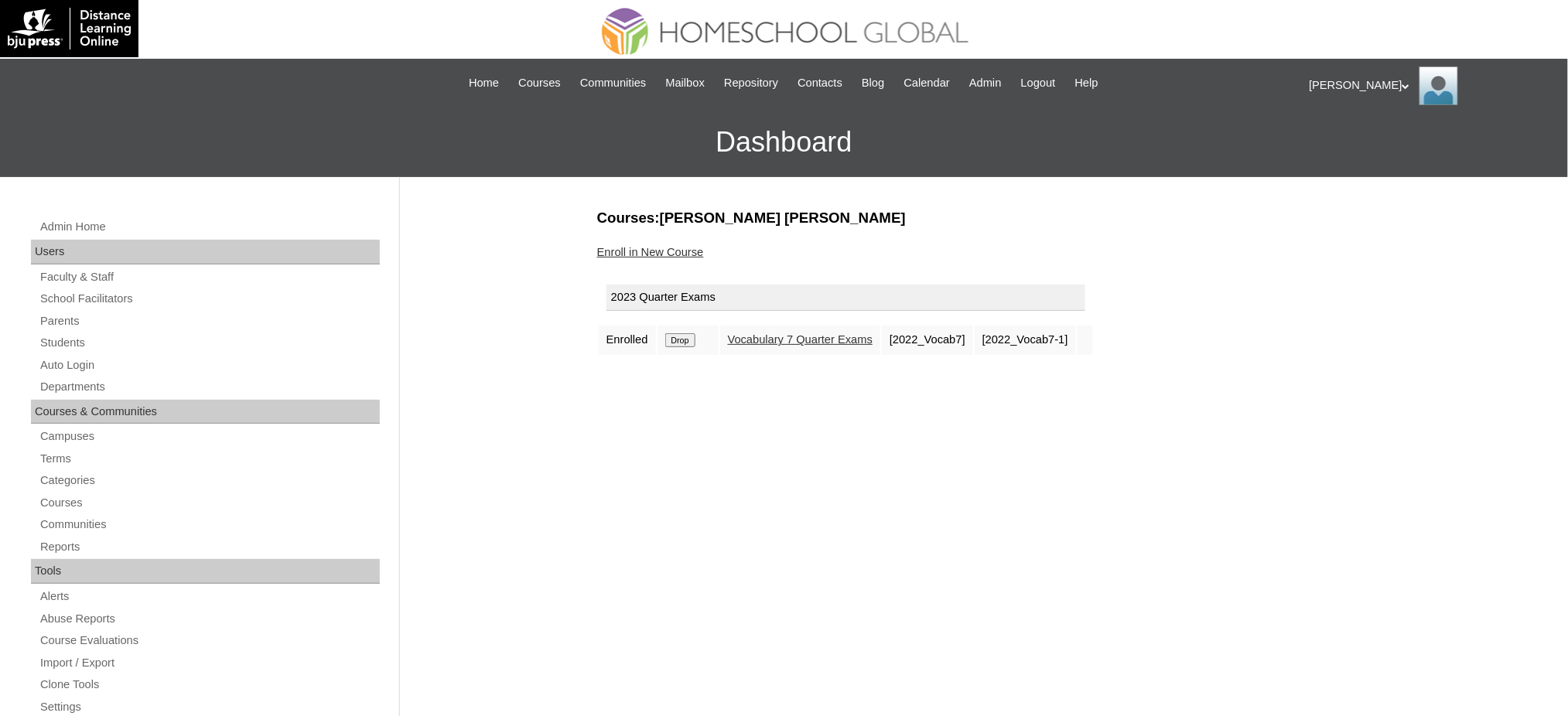
click at [691, 333] on input "Drop" at bounding box center [680, 340] width 30 height 14
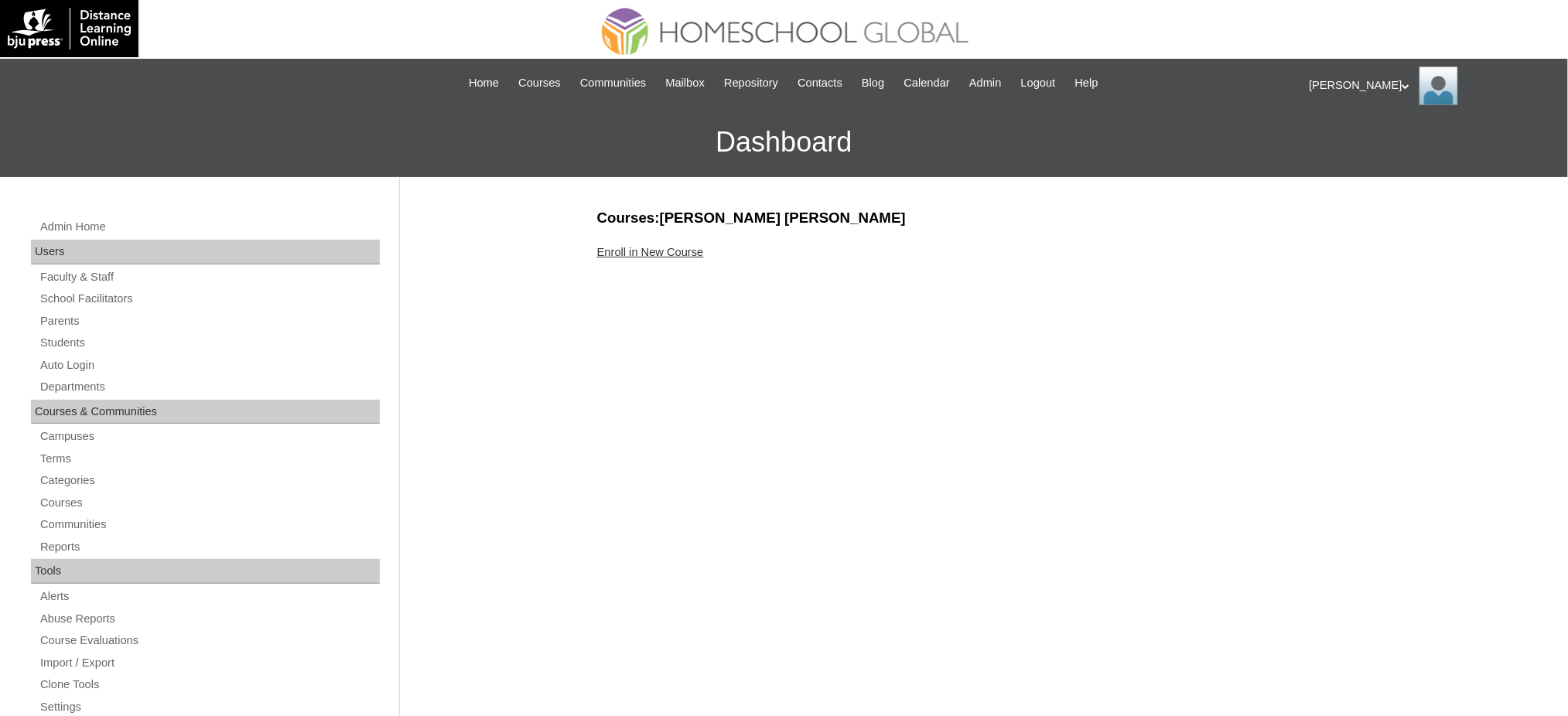
click at [669, 257] on link "Enroll in New Course" at bounding box center [650, 252] width 107 height 13
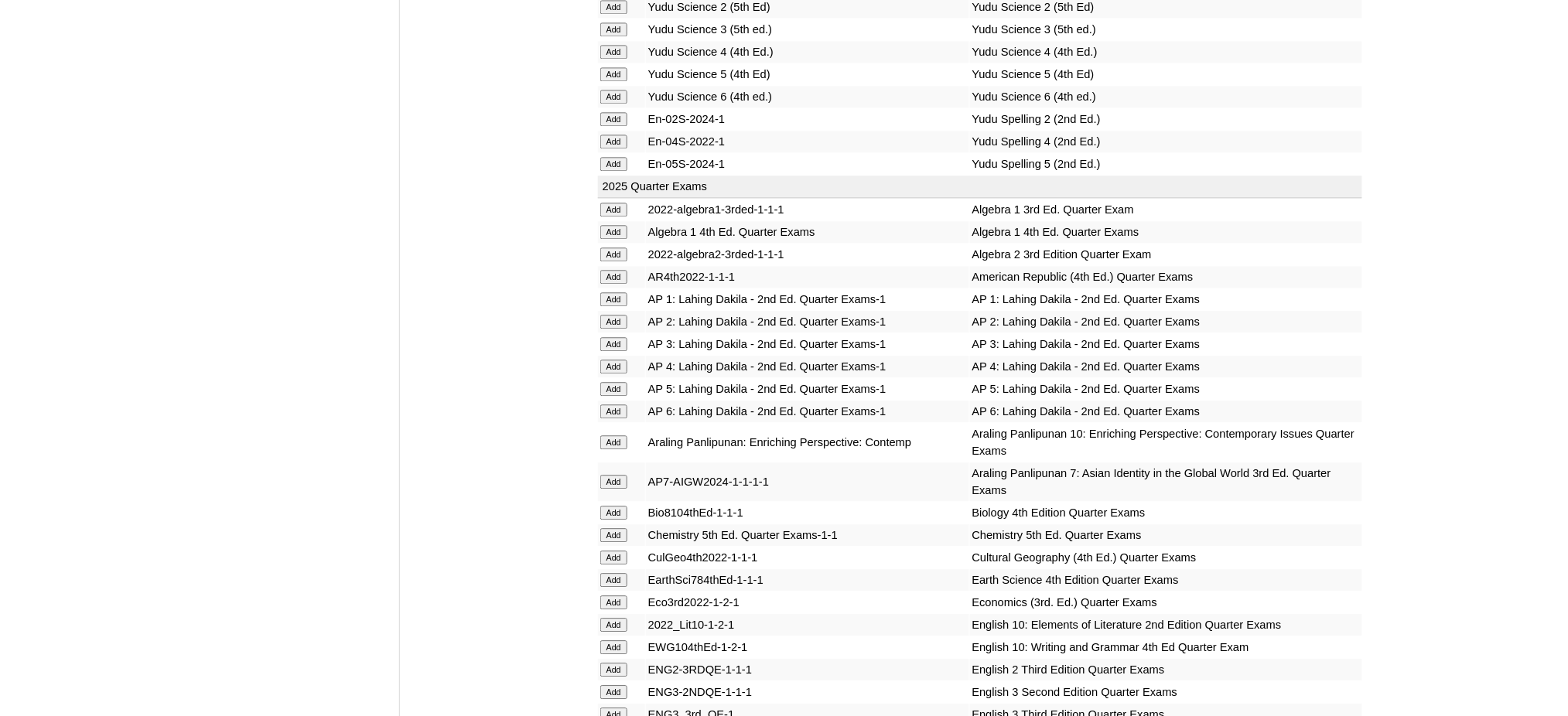
scroll to position [1237, 0]
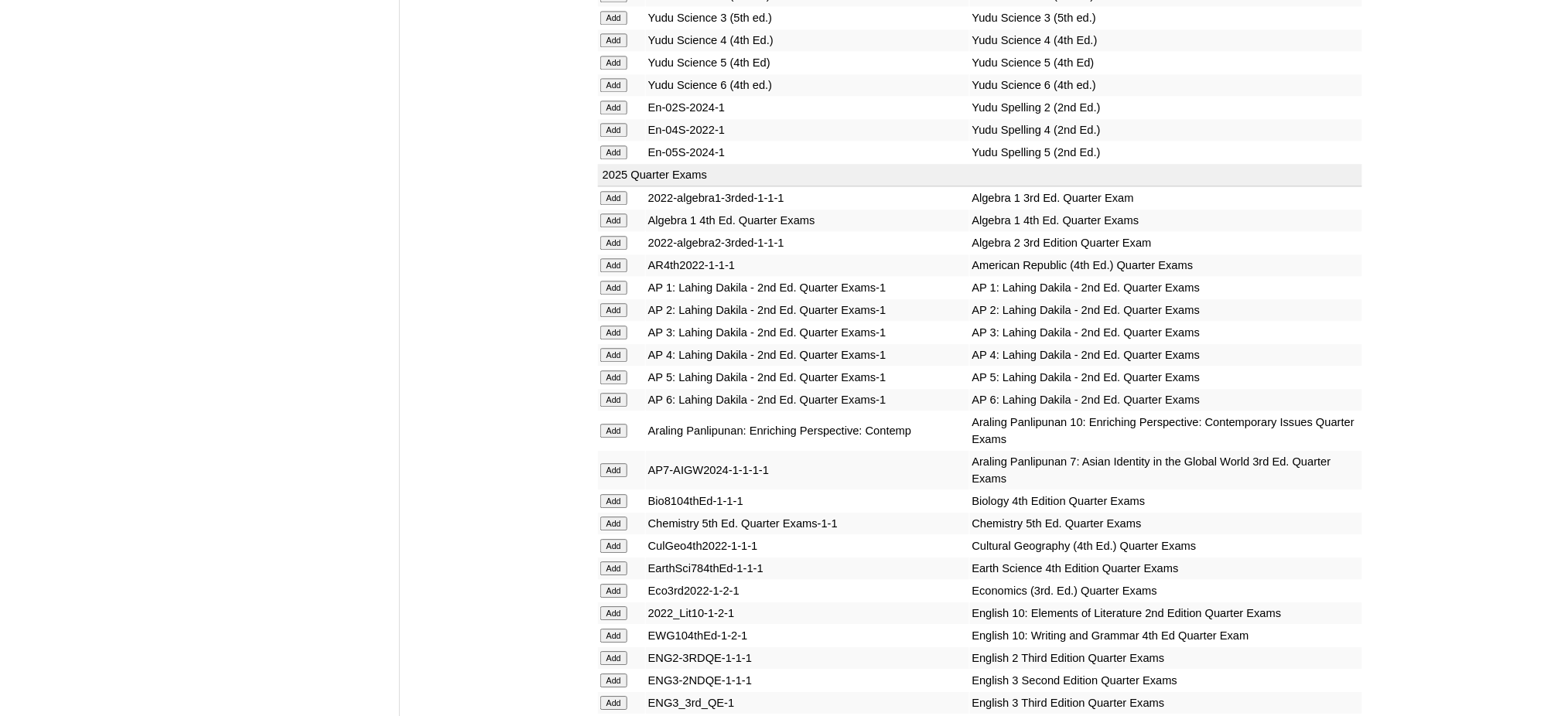
click at [614, 213] on input "Add" at bounding box center [614, 220] width 27 height 14
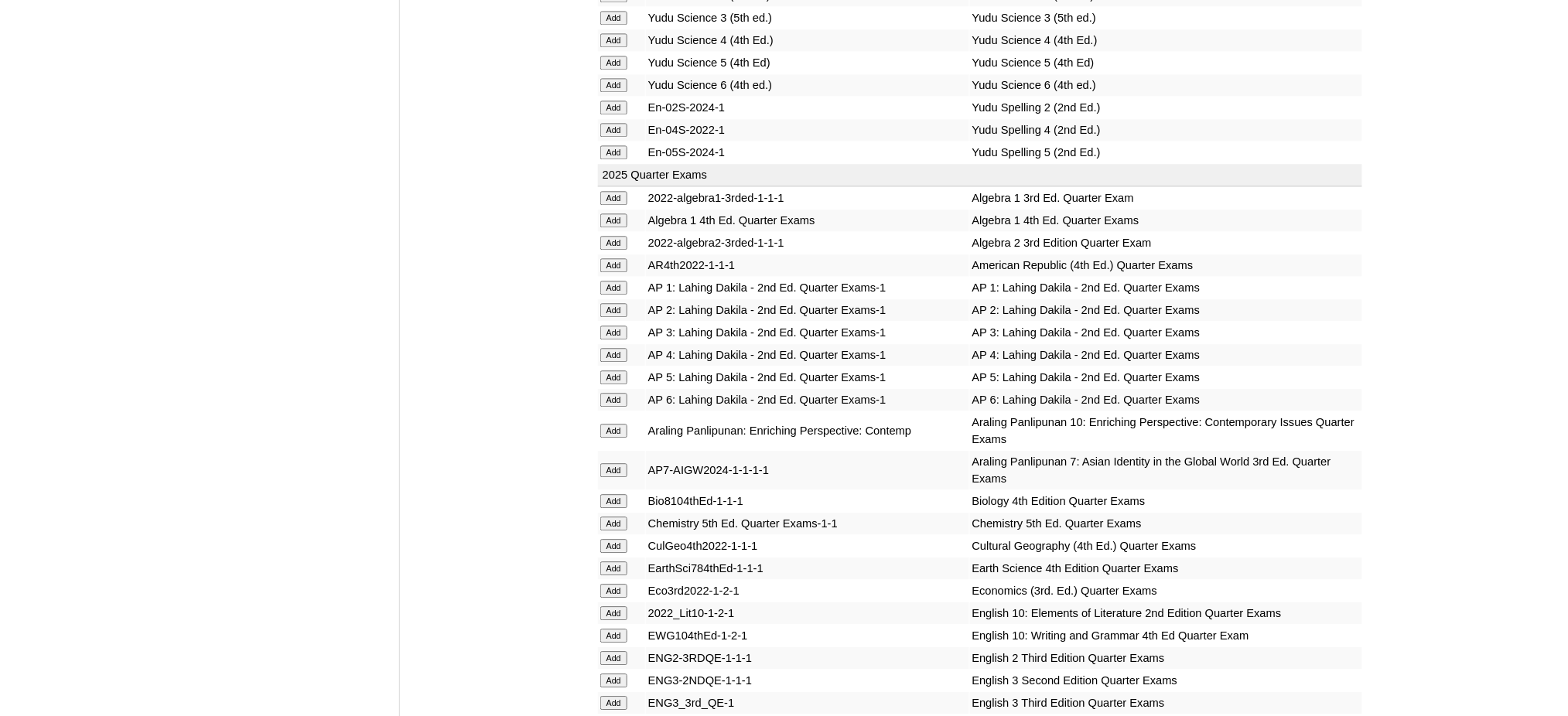
click at [614, 213] on input "Add" at bounding box center [614, 220] width 27 height 14
click at [615, 494] on input "Add" at bounding box center [614, 501] width 27 height 14
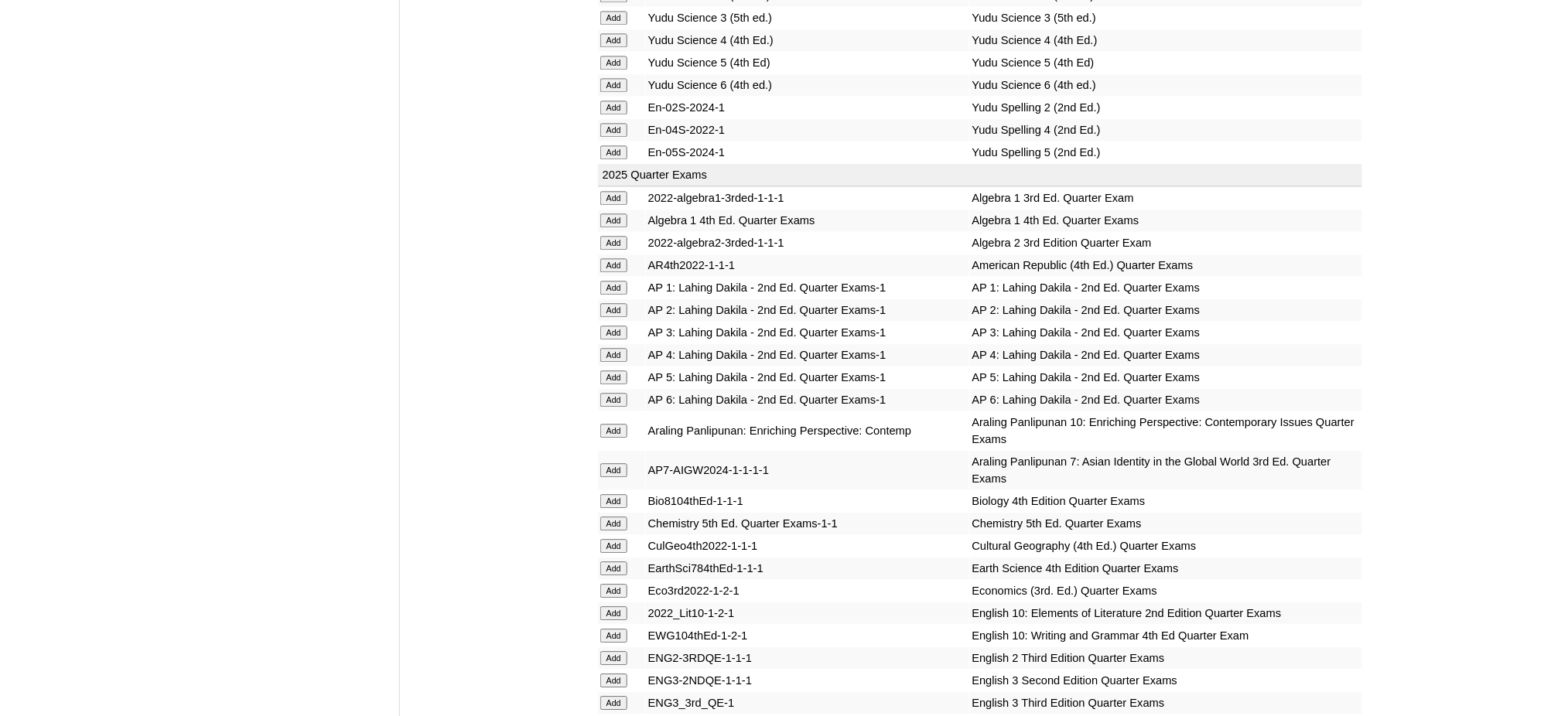
click at [615, 494] on input "Add" at bounding box center [614, 501] width 27 height 14
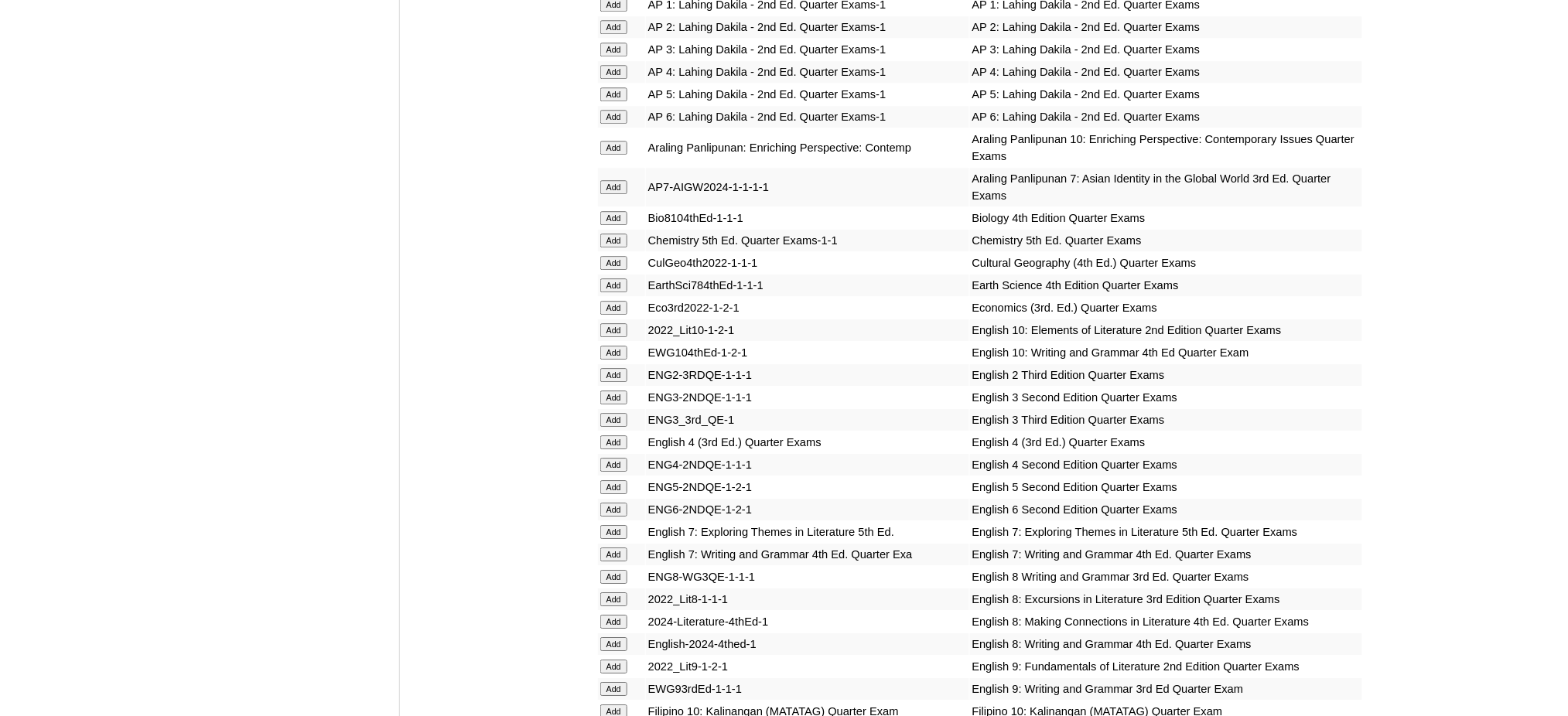
scroll to position [1547, 0]
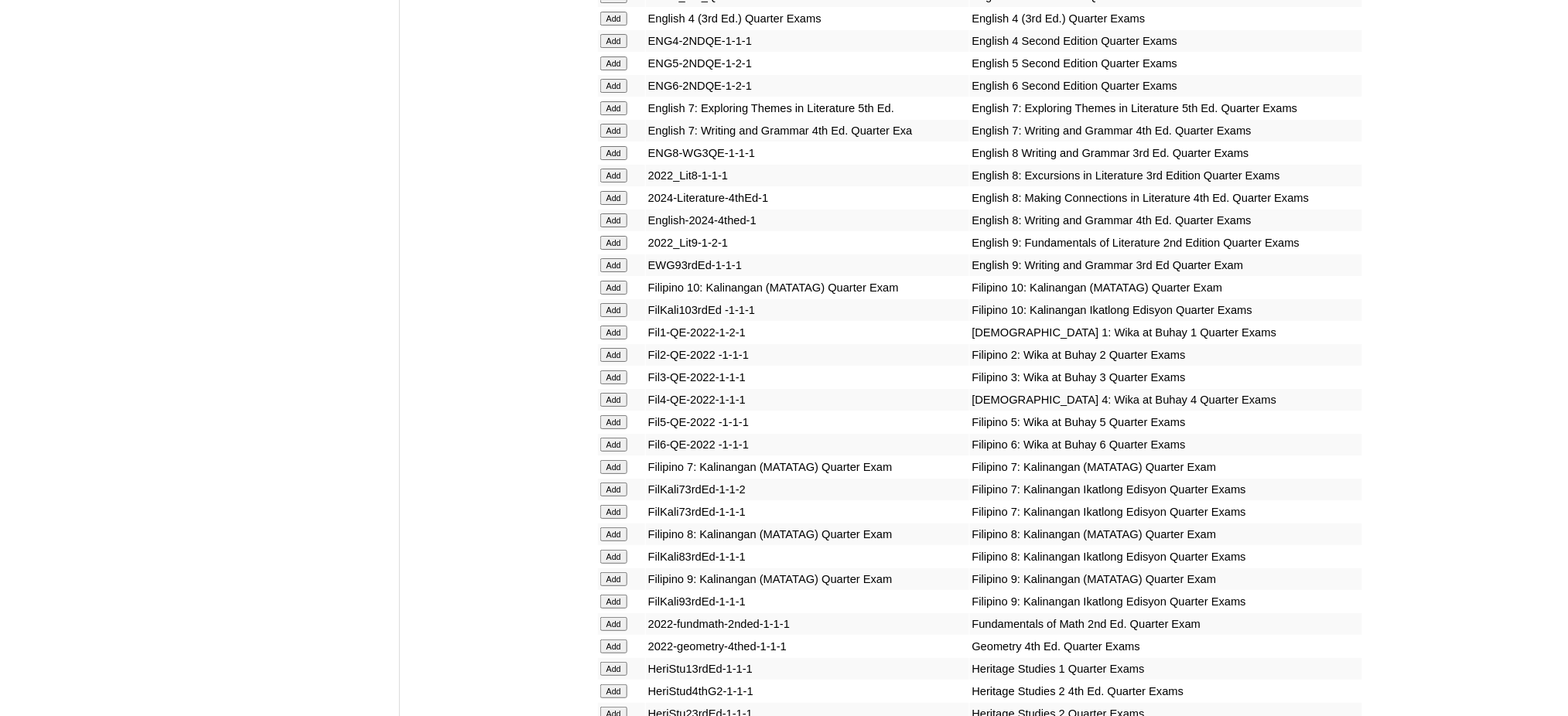
scroll to position [1959, 0]
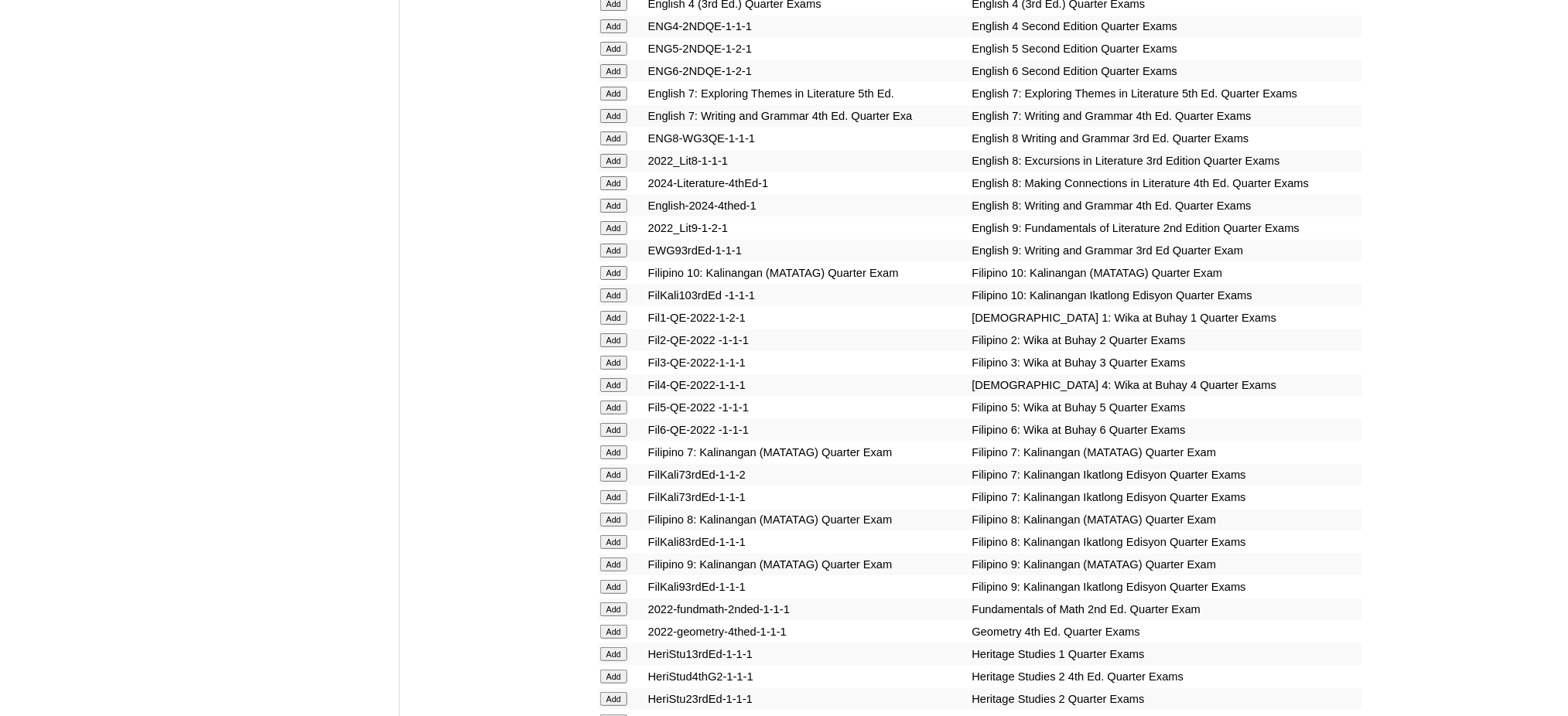
click input "Add"
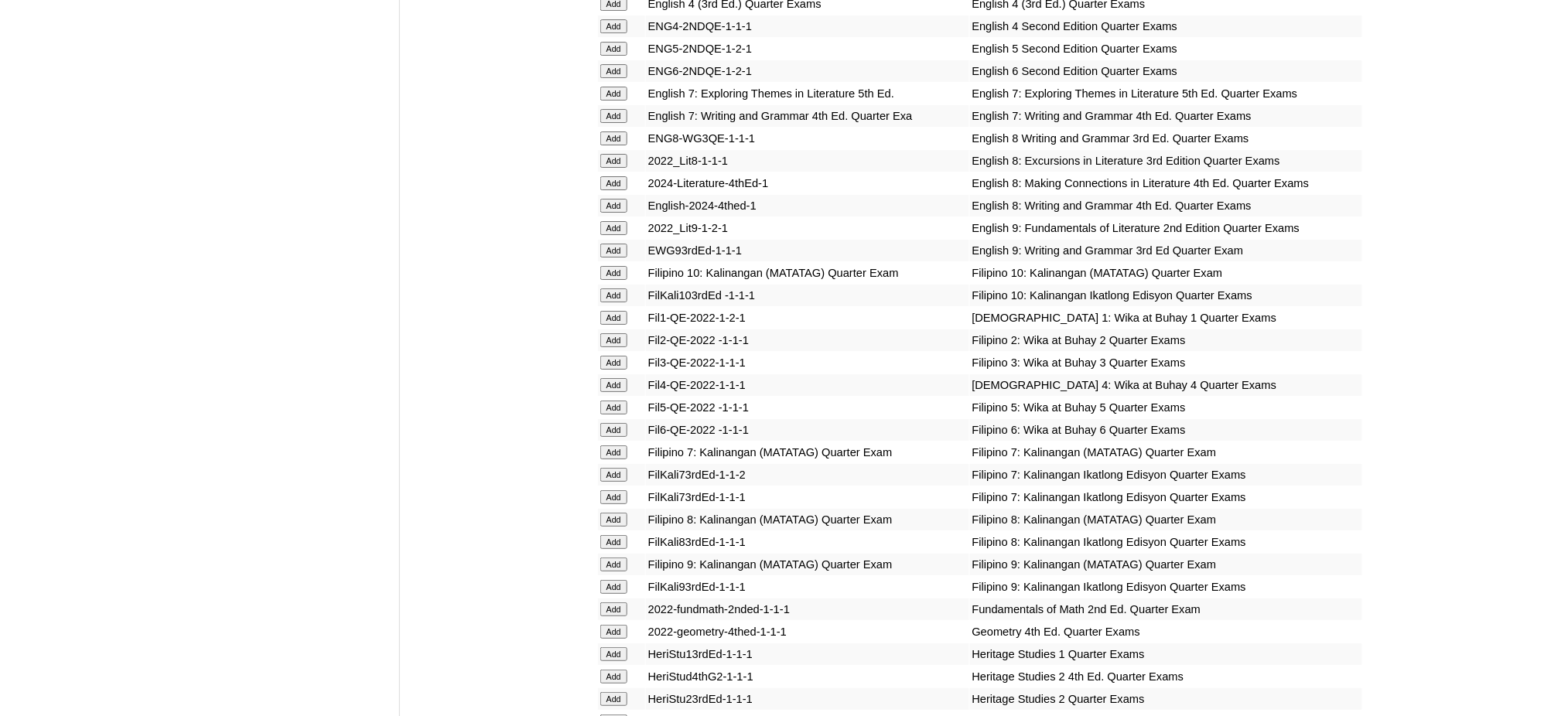
click input "Add"
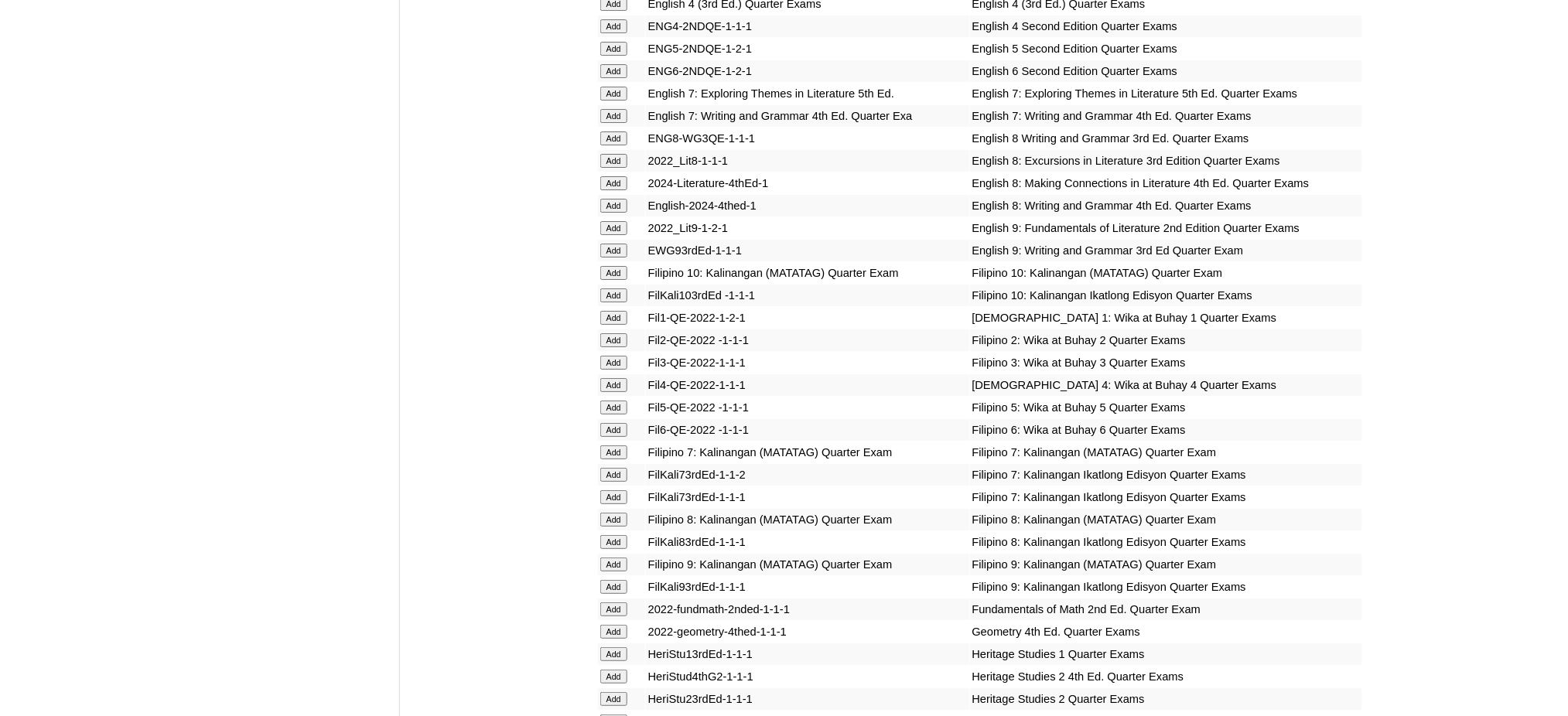
click input "Add"
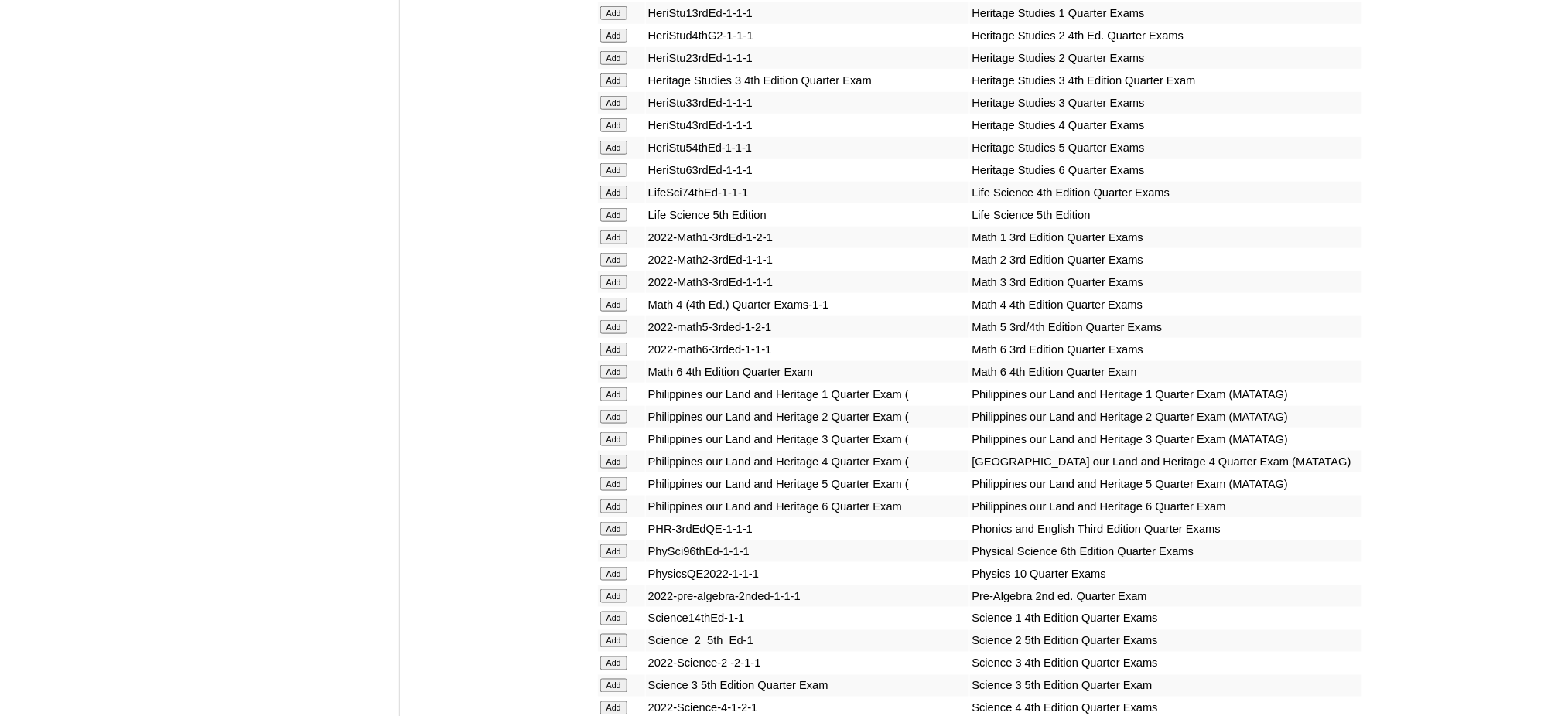
scroll to position [2681, 0]
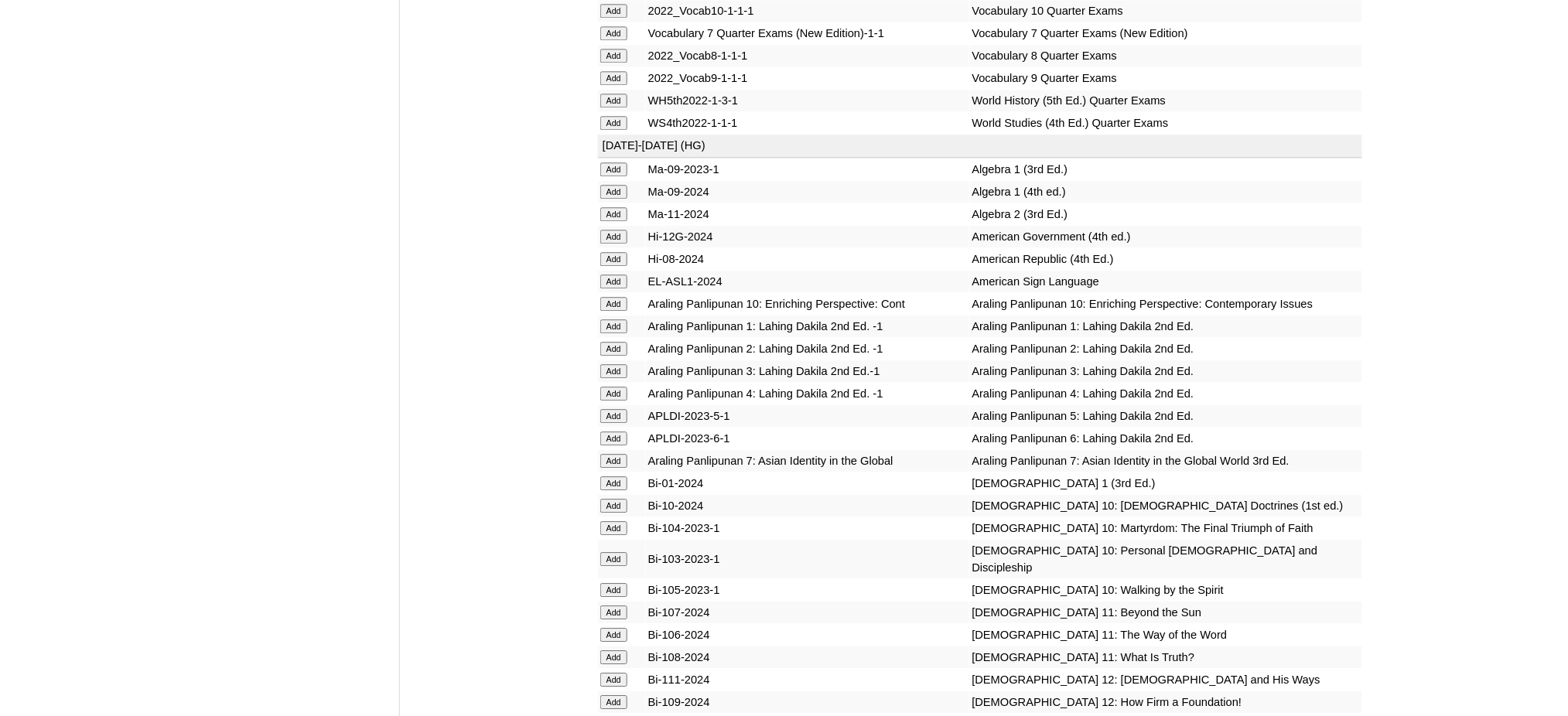
scroll to position [3506, 0]
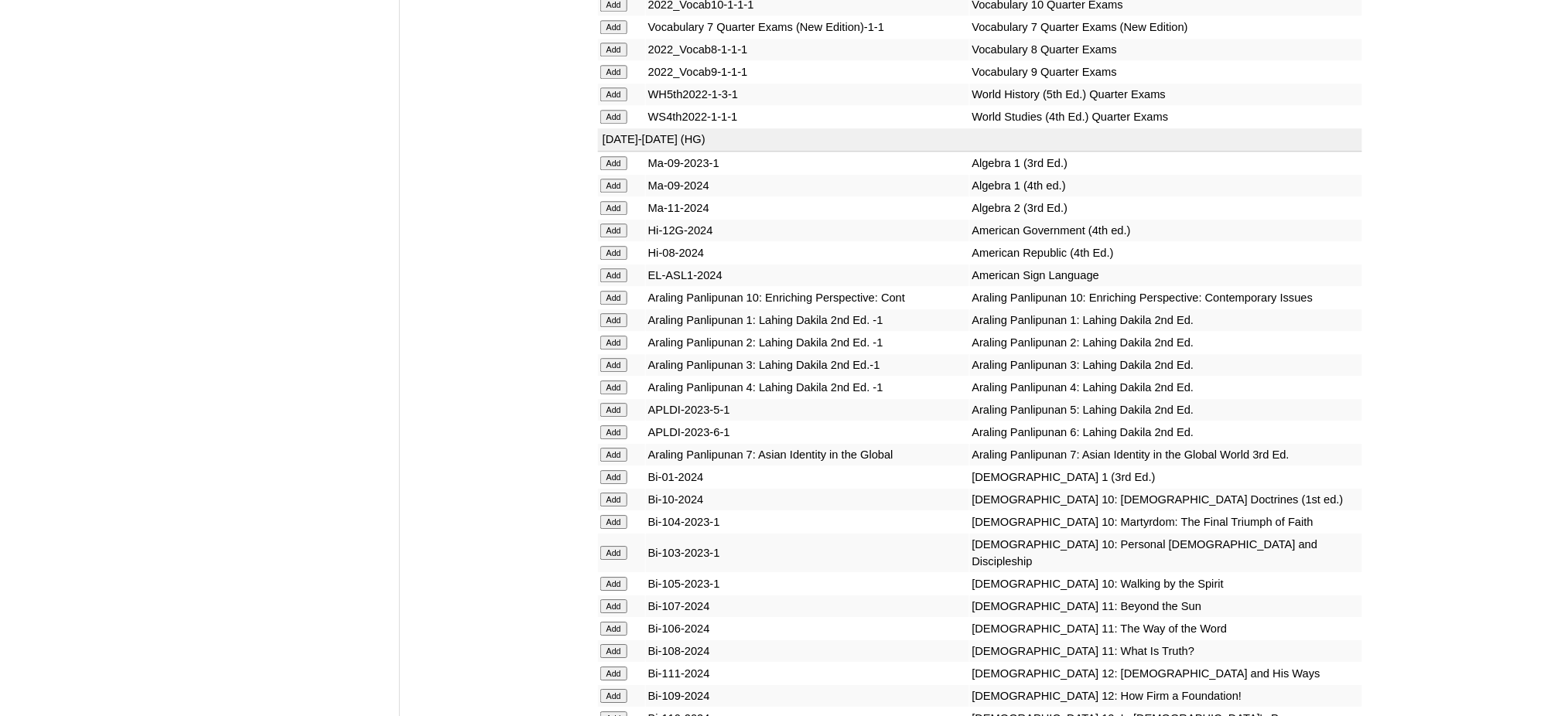
click at [607, 87] on input "Add" at bounding box center [614, 94] width 27 height 14
click at [606, 179] on input "Add" at bounding box center [614, 186] width 27 height 14
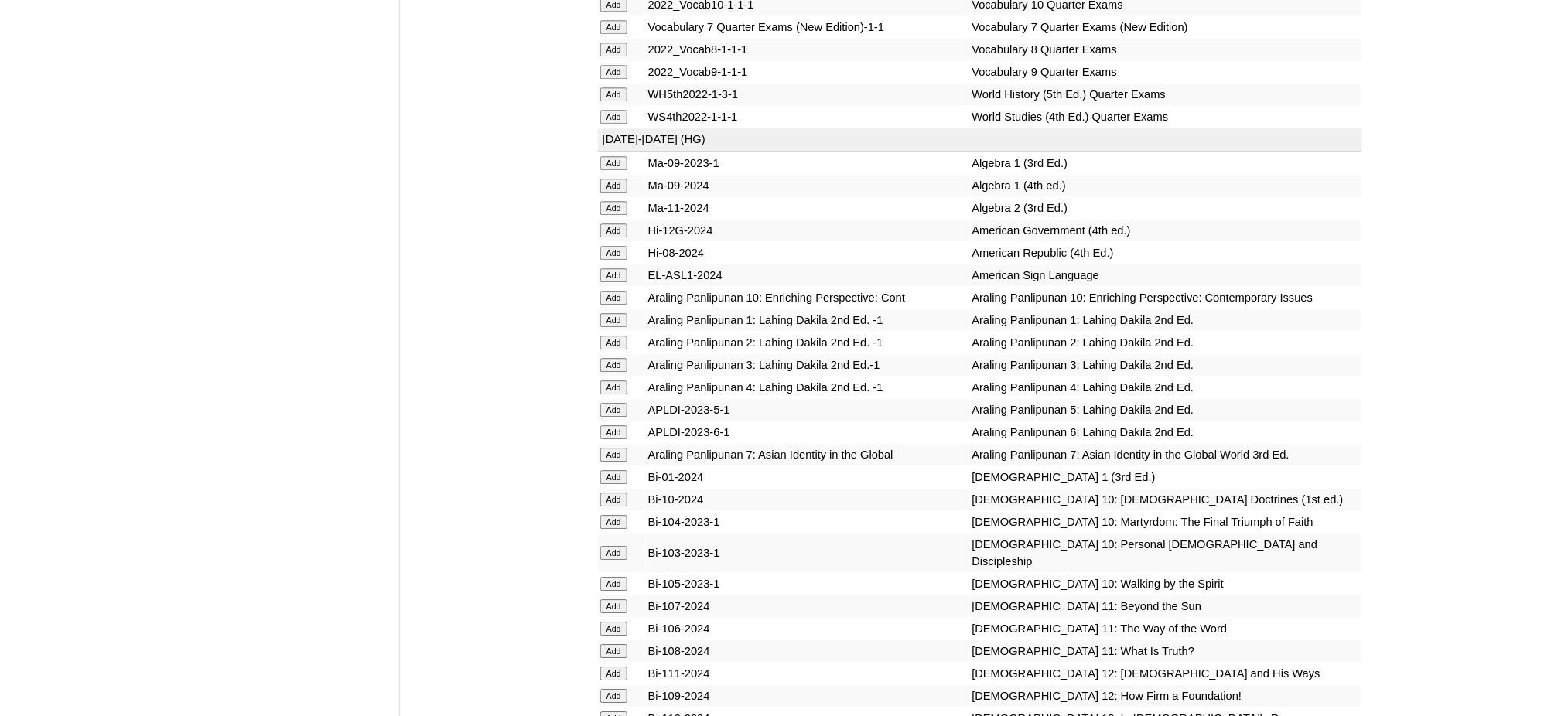
click at [606, 179] on input "Add" at bounding box center [614, 186] width 27 height 14
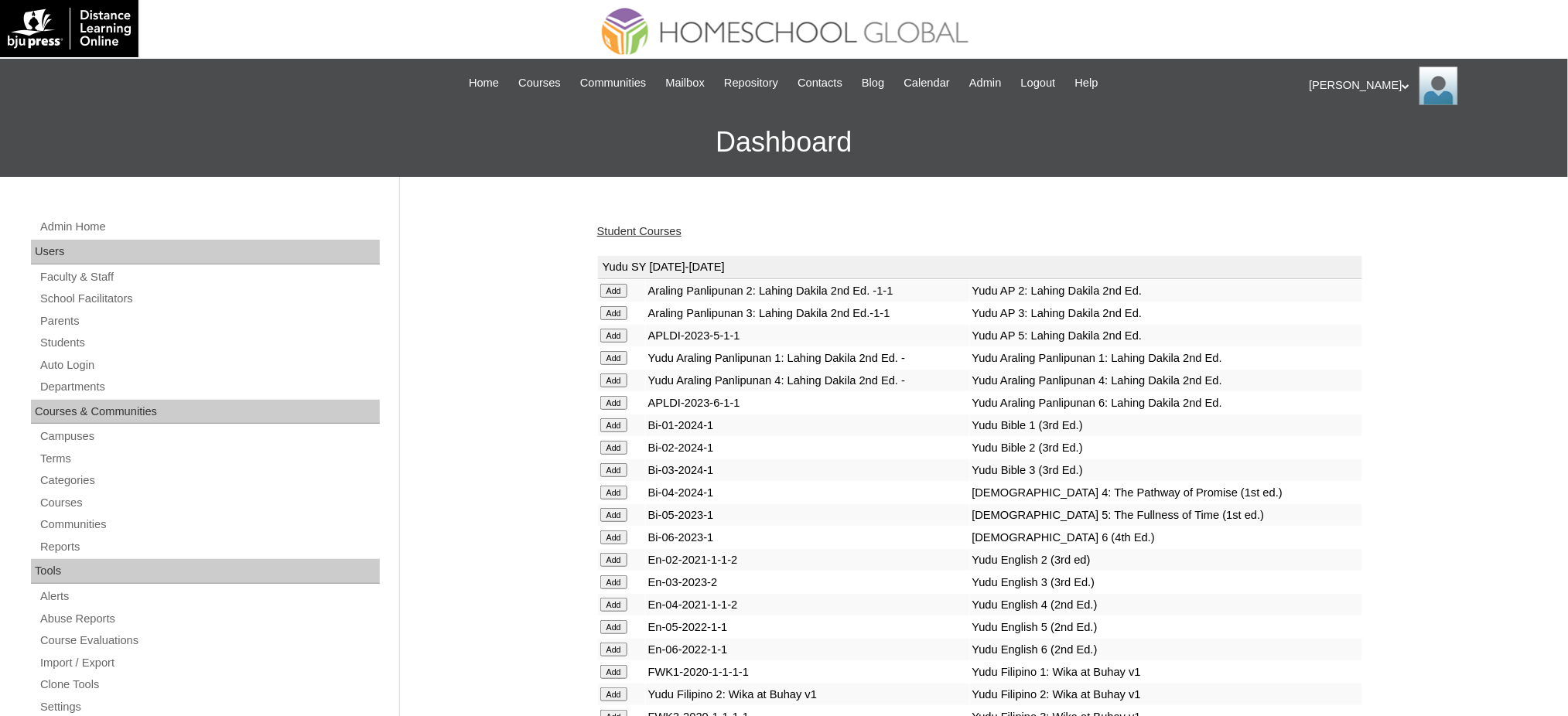
click at [644, 227] on link "Student Courses" at bounding box center [639, 231] width 84 height 13
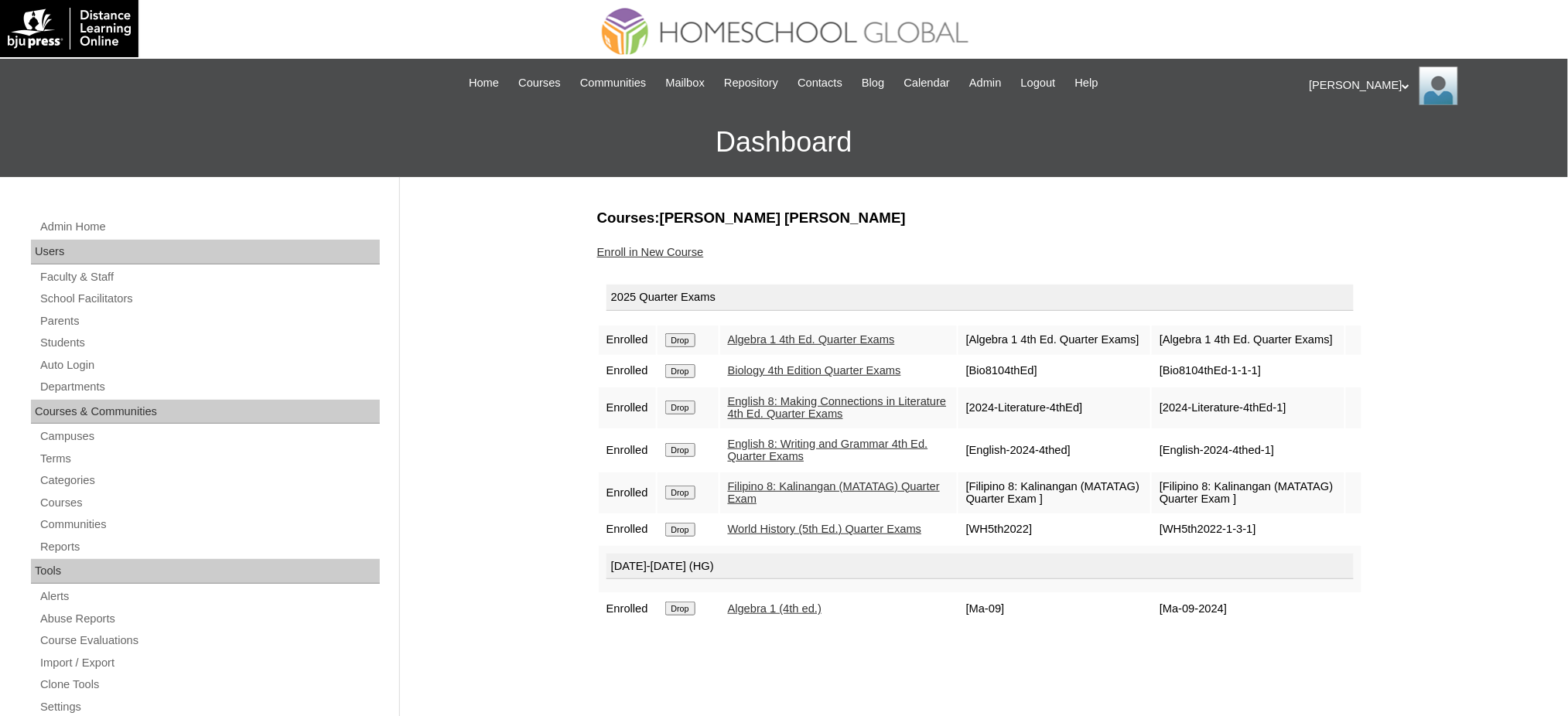
click at [960, 685] on div "Courses:[PERSON_NAME] [PERSON_NAME] Enroll in New Course 2025 Quarter Exams Enr…" at bounding box center [975, 726] width 773 height 1036
click at [676, 251] on link "Enroll in New Course" at bounding box center [650, 252] width 107 height 13
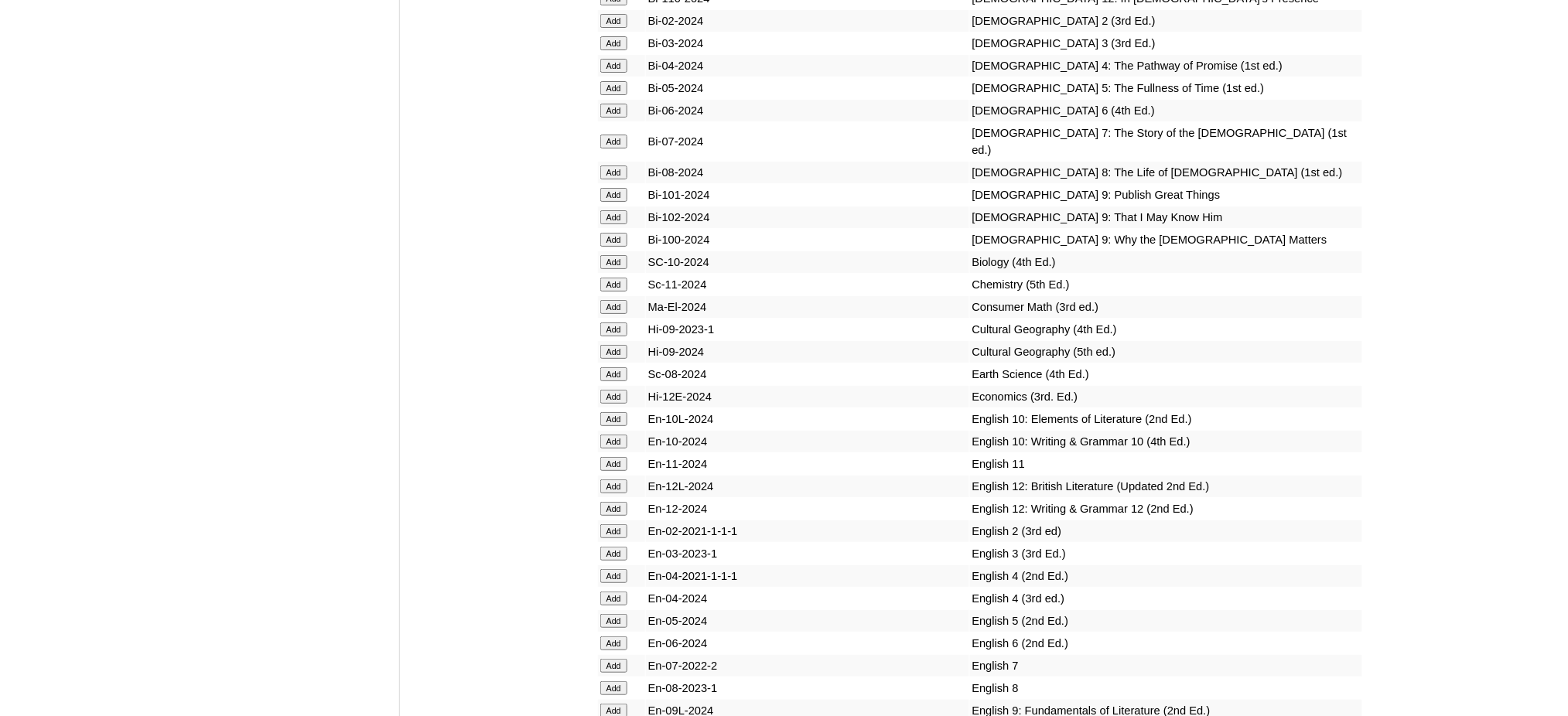
scroll to position [4228, 0]
click at [609, 164] on input "Add" at bounding box center [614, 170] width 27 height 14
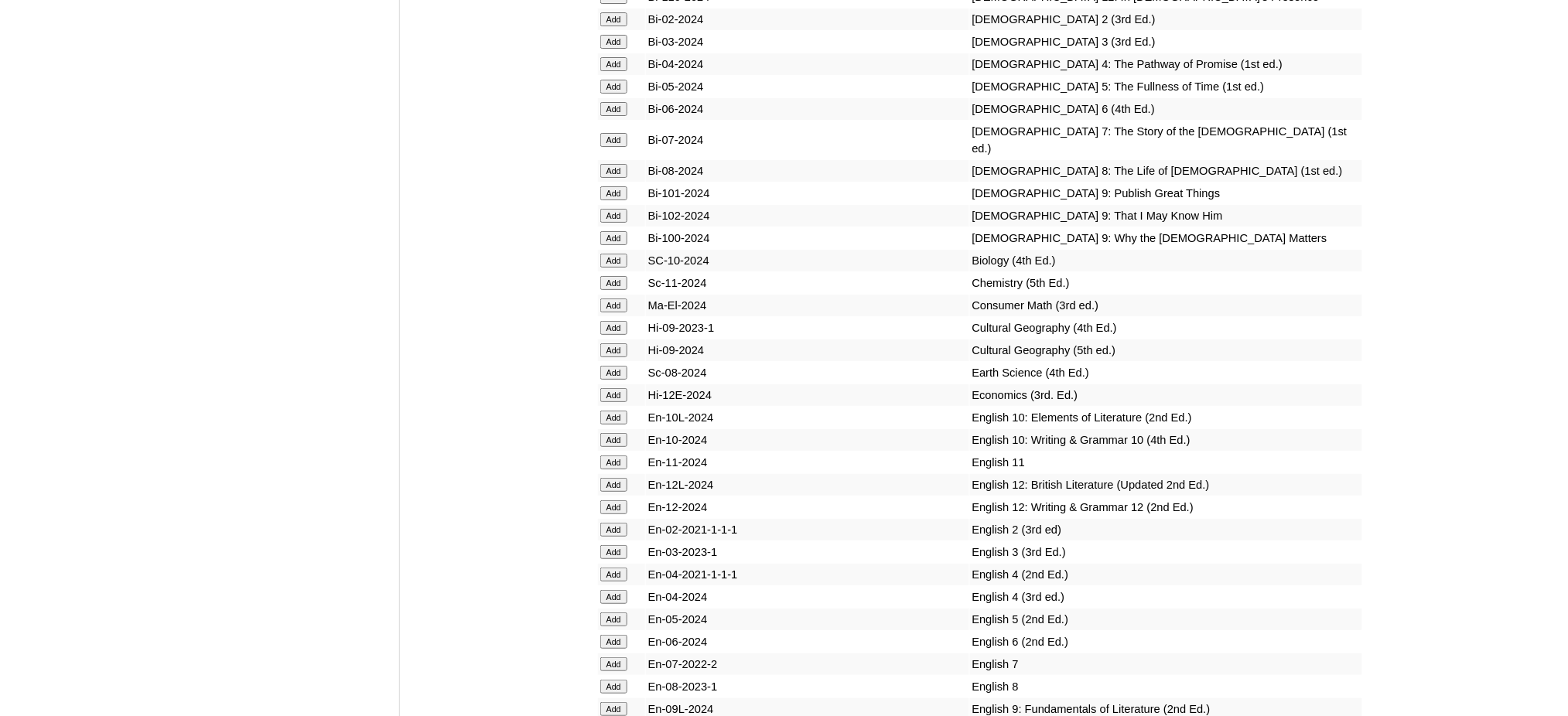
click at [609, 164] on input "Add" at bounding box center [614, 170] width 27 height 14
click at [619, 253] on input "Add" at bounding box center [614, 260] width 27 height 14
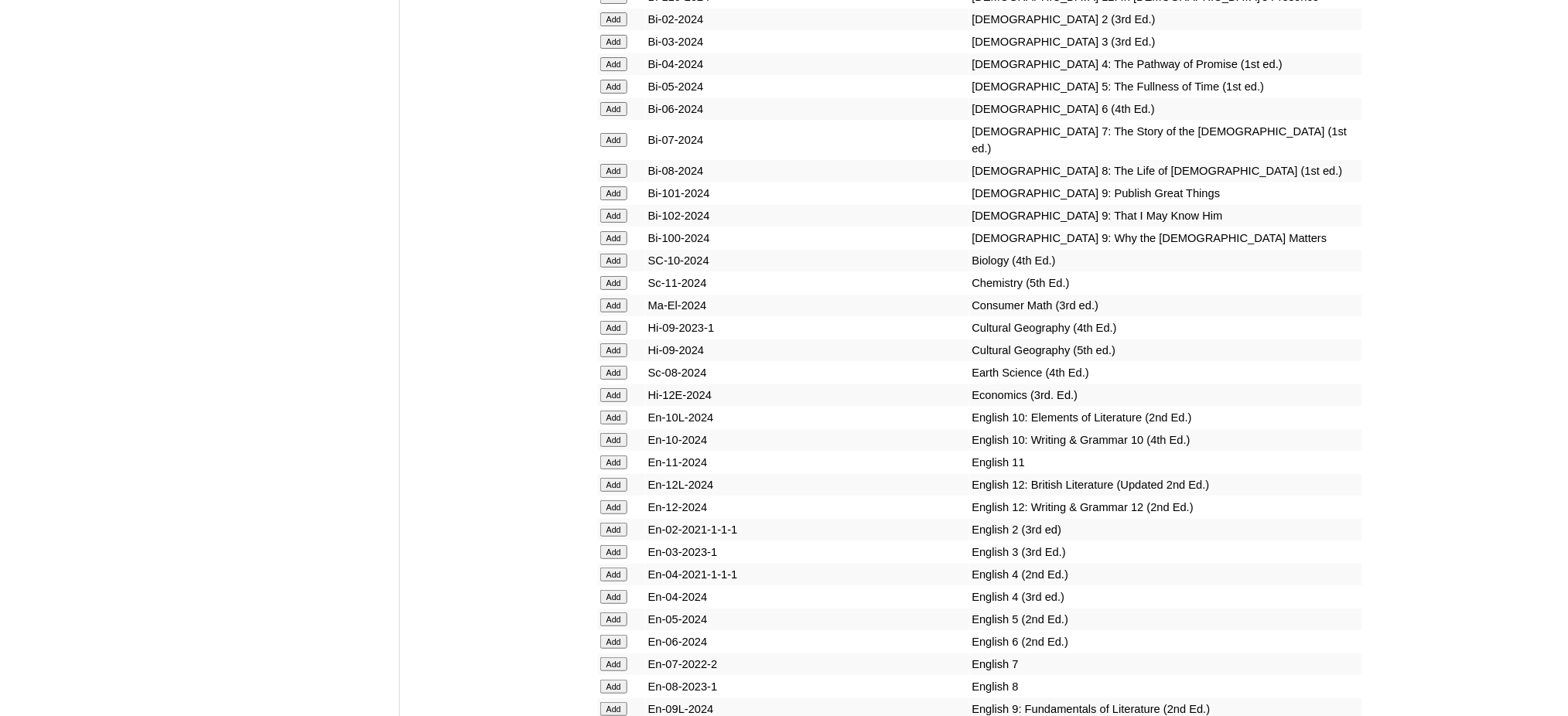
click at [619, 253] on input "Add" at bounding box center [614, 260] width 27 height 14
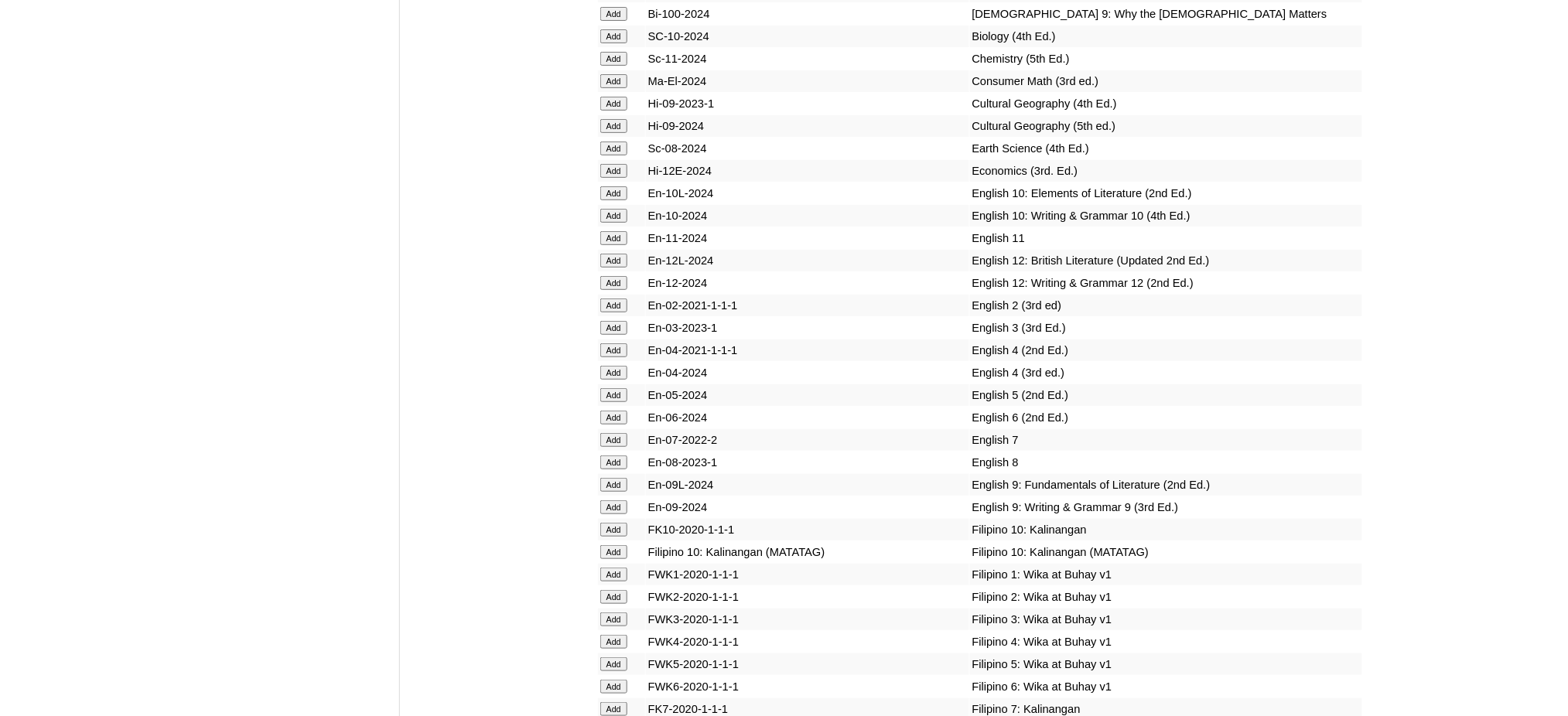
scroll to position [4537, 0]
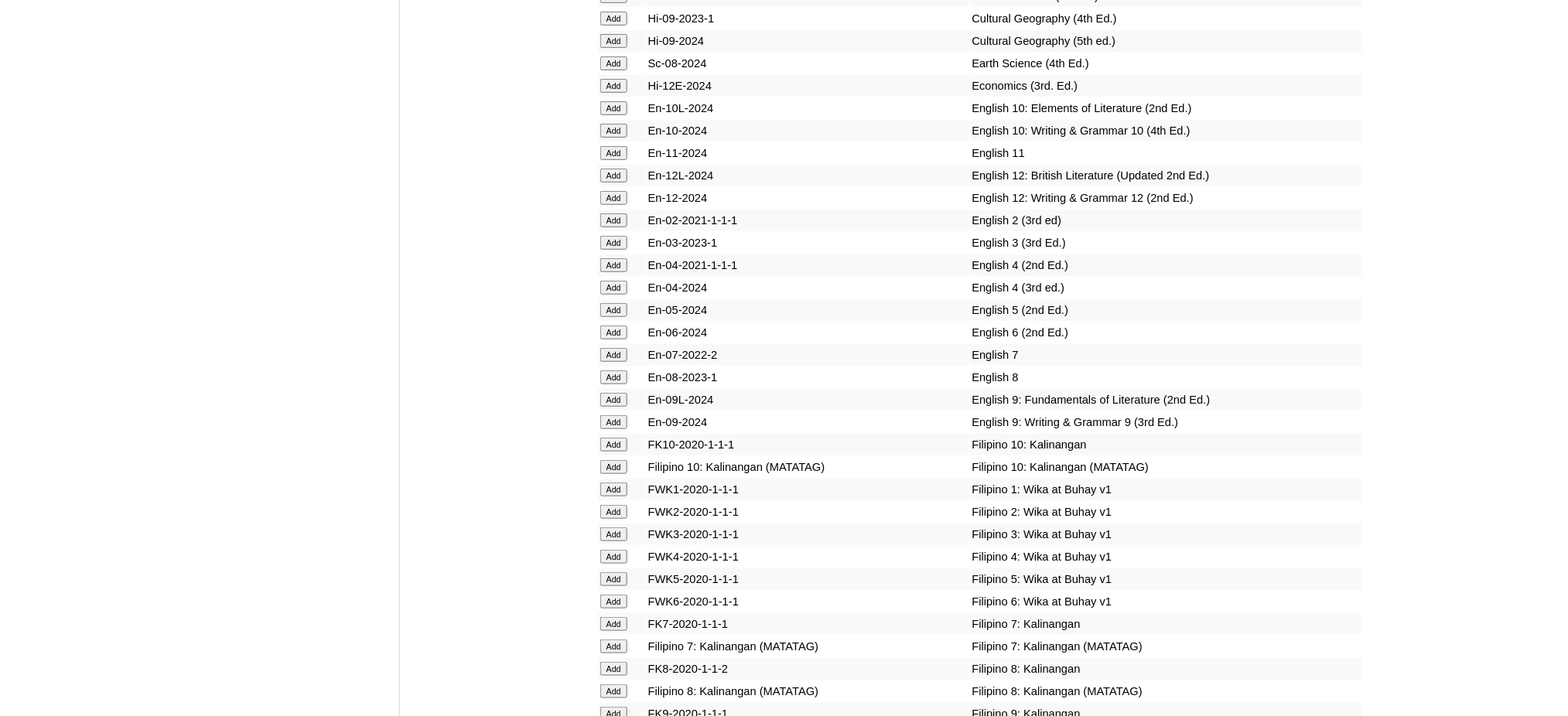
click at [613, 370] on input "Add" at bounding box center [614, 377] width 27 height 14
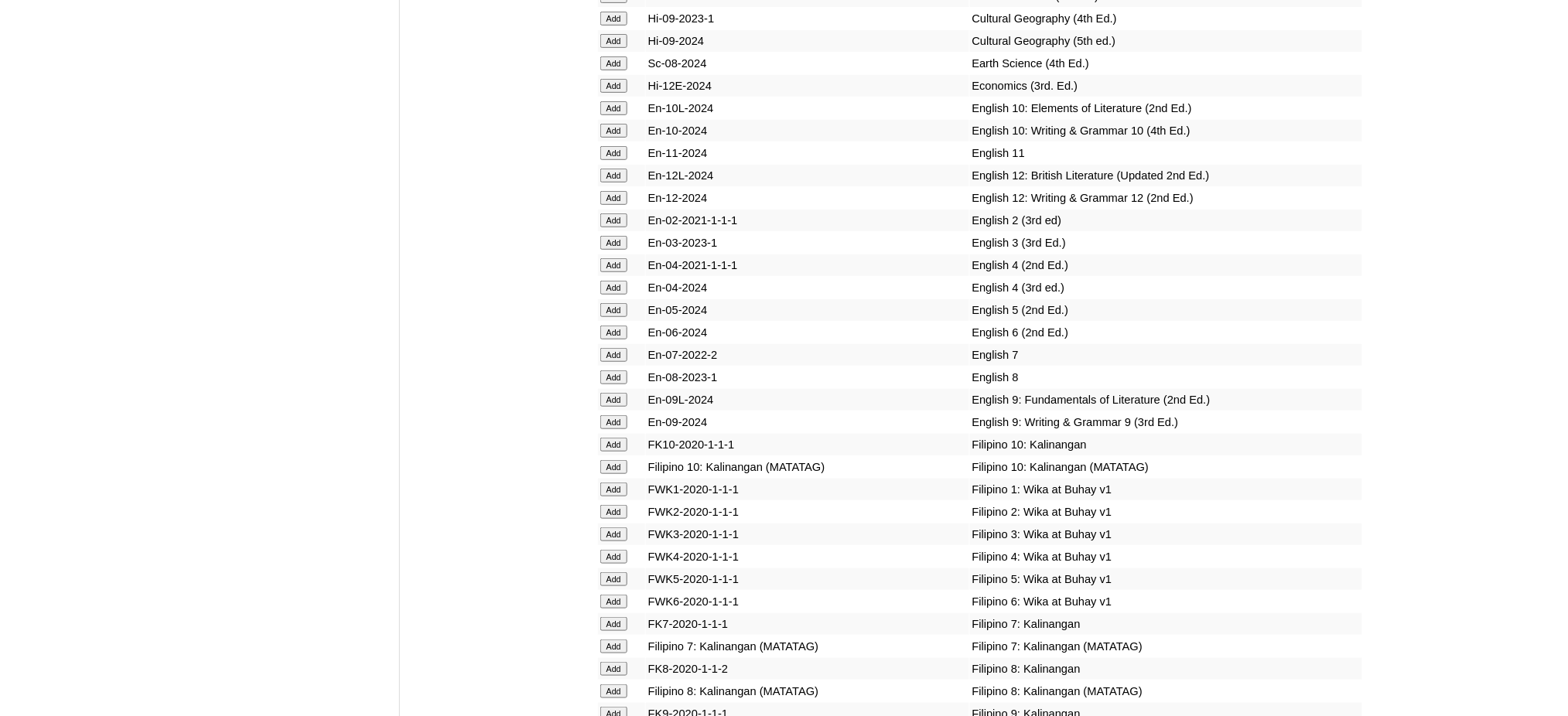
click at [613, 370] on input "Add" at bounding box center [614, 377] width 27 height 14
click at [605, 685] on input "Add" at bounding box center [614, 692] width 27 height 14
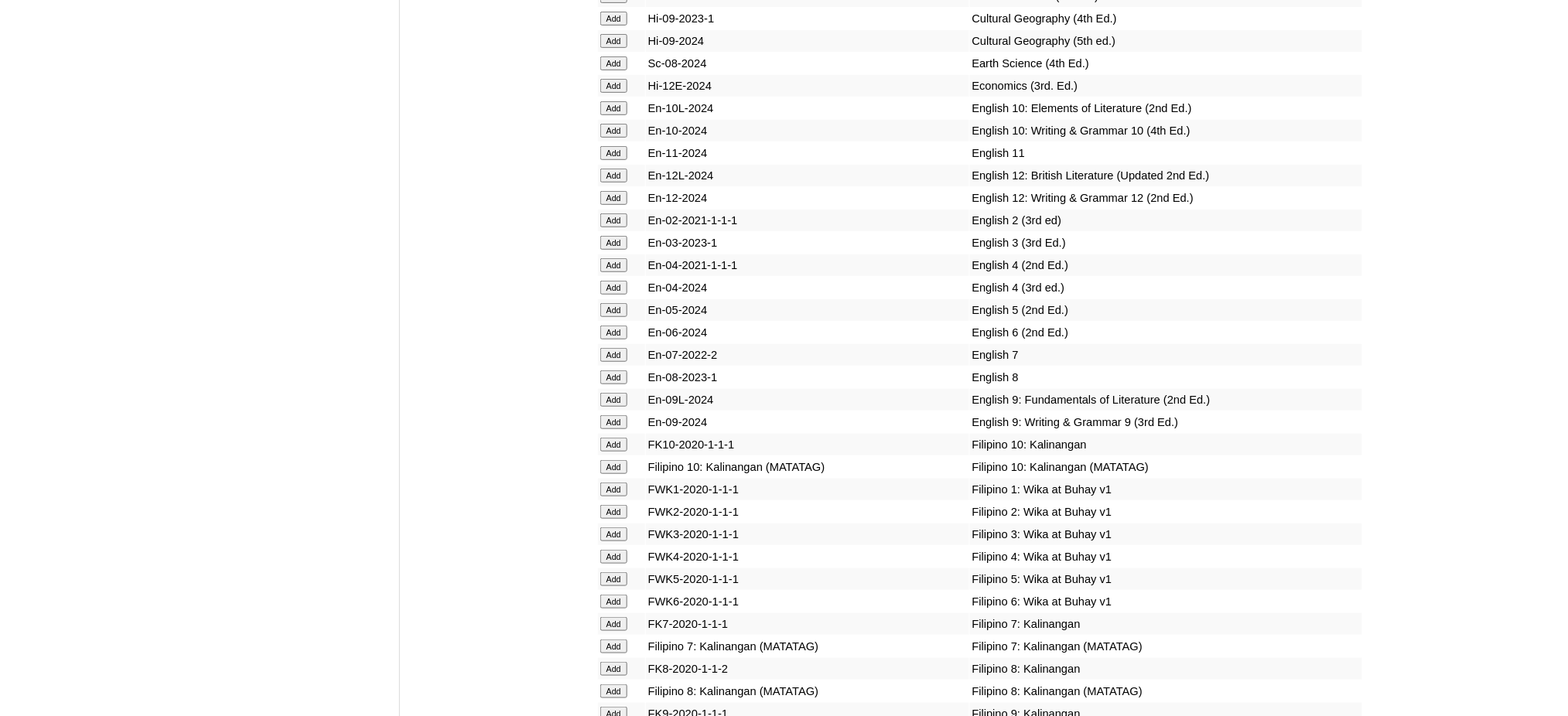
click at [605, 685] on input "Add" at bounding box center [614, 692] width 27 height 14
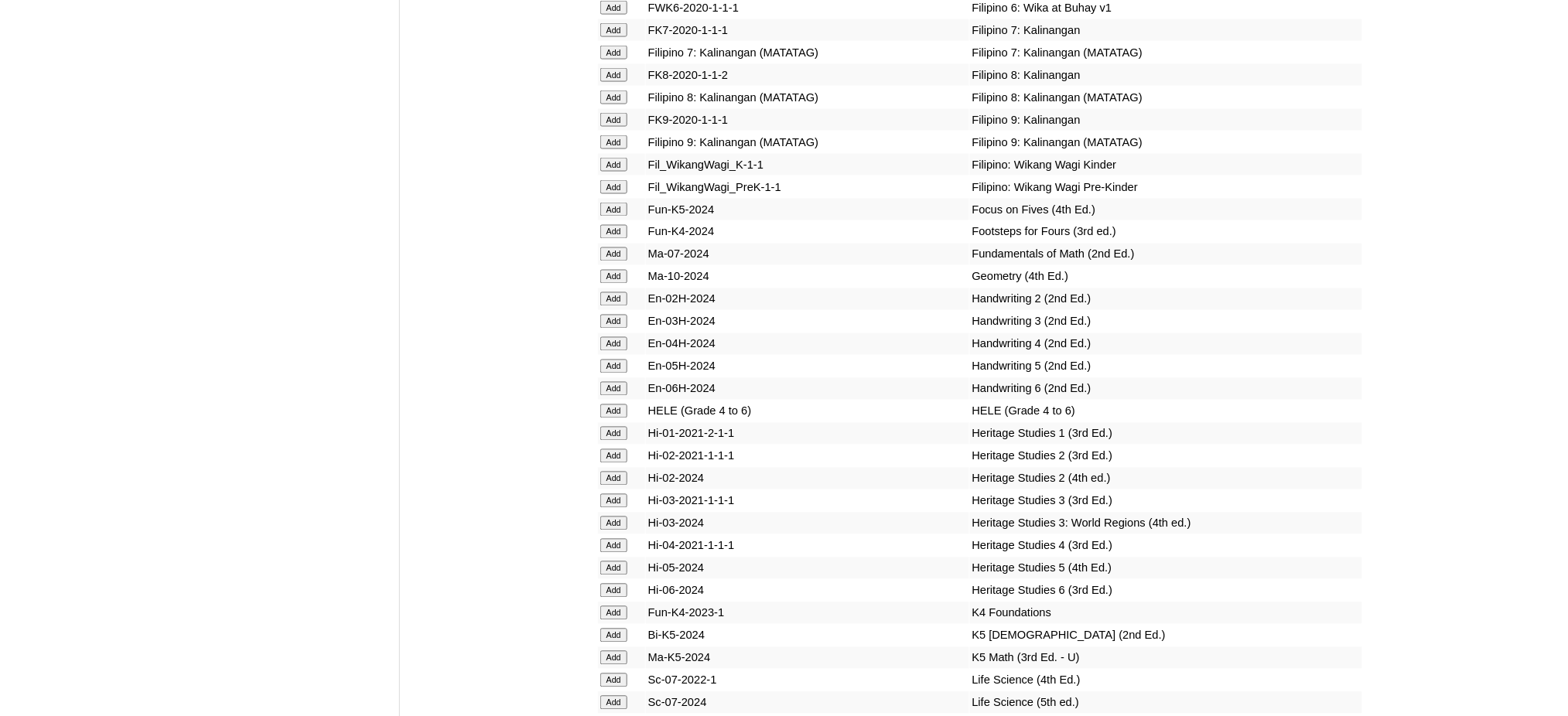
scroll to position [5156, 0]
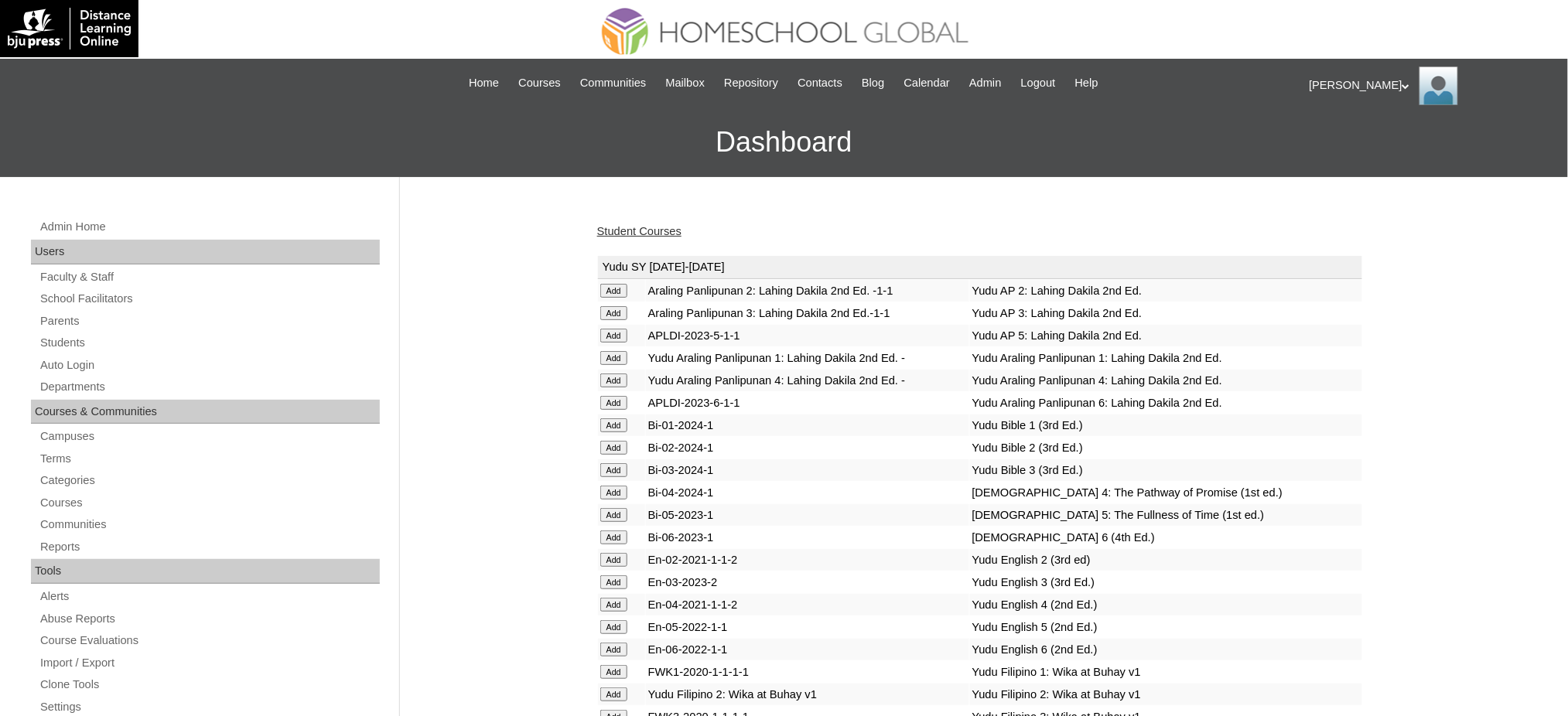
click at [658, 229] on link "Student Courses" at bounding box center [639, 231] width 84 height 13
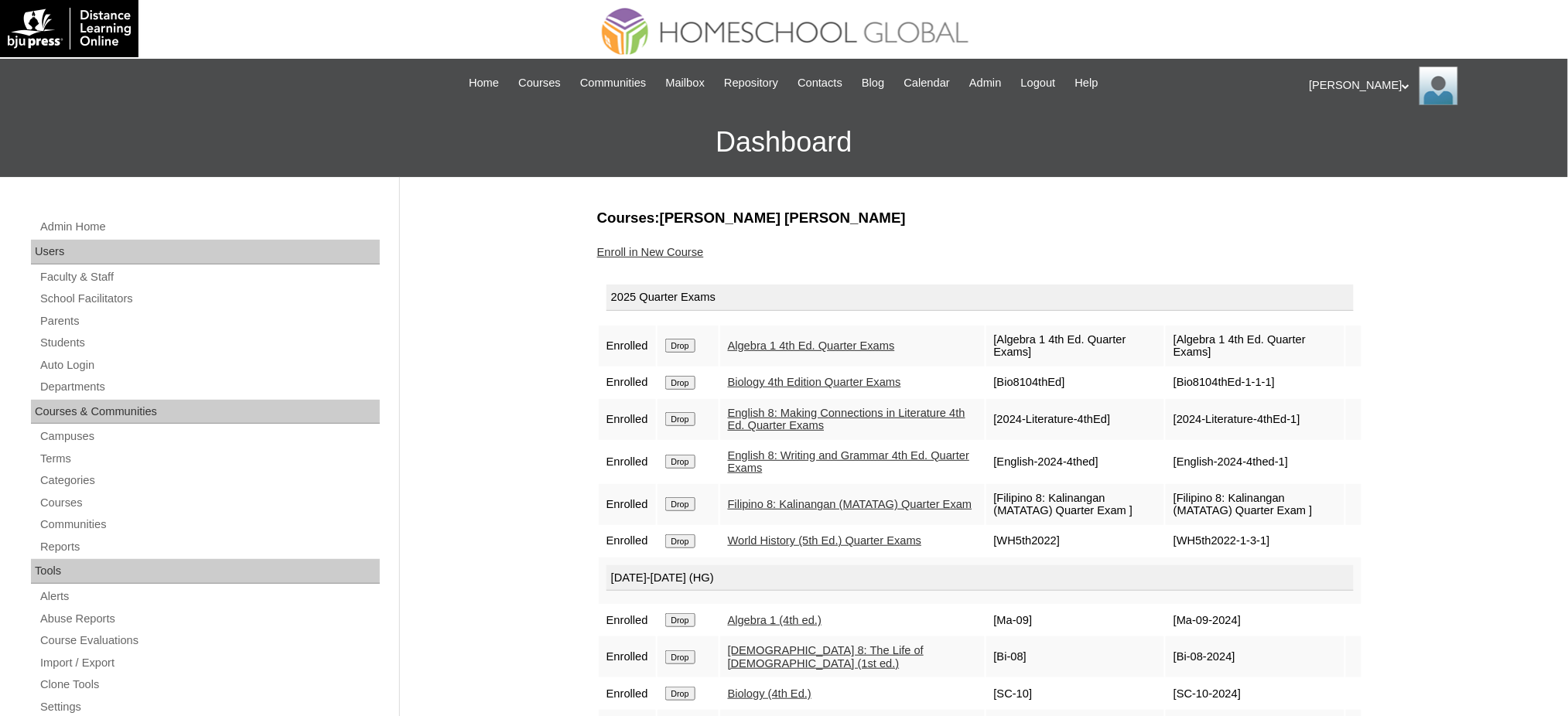
click at [645, 252] on link "Enroll in New Course" at bounding box center [650, 252] width 107 height 13
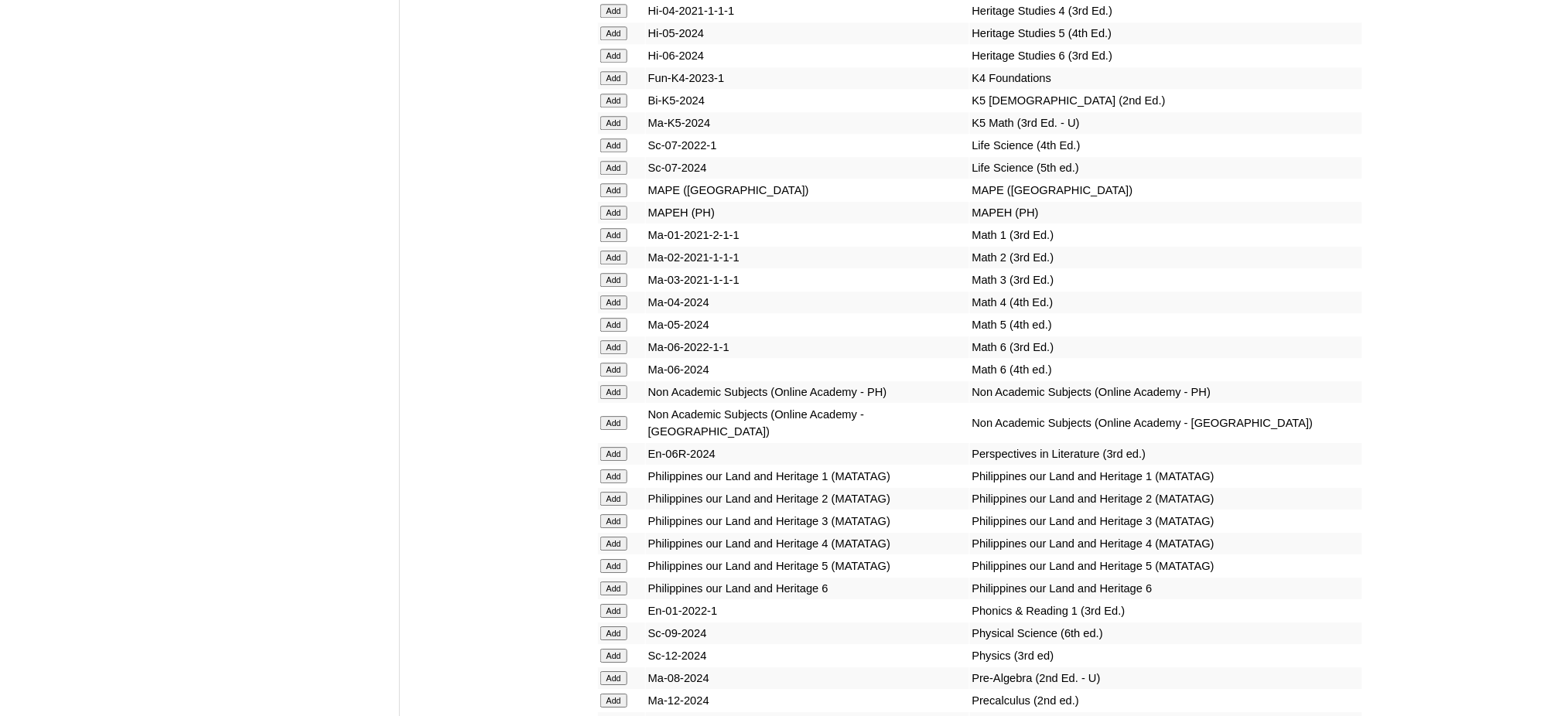
scroll to position [5672, 0]
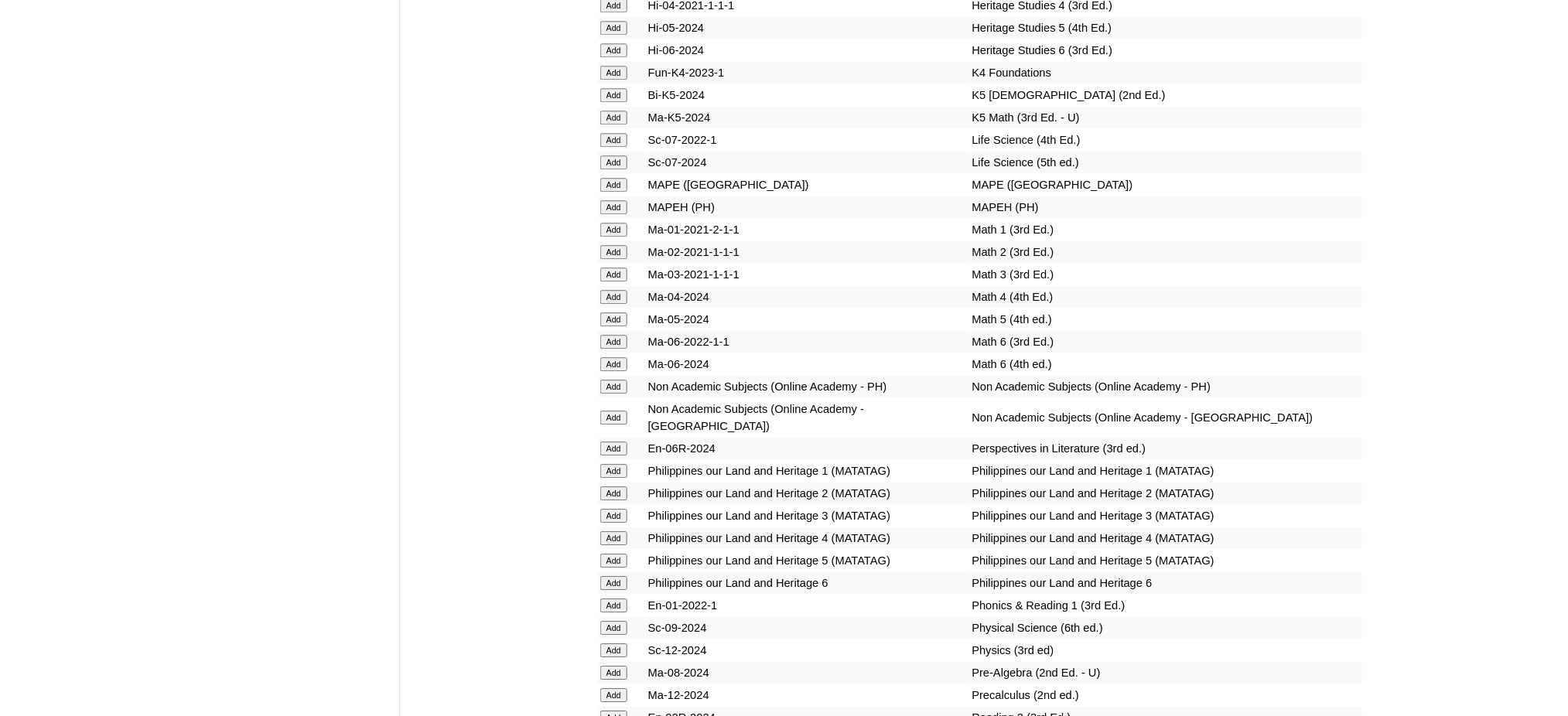
click at [616, 201] on input "Add" at bounding box center [614, 207] width 27 height 14
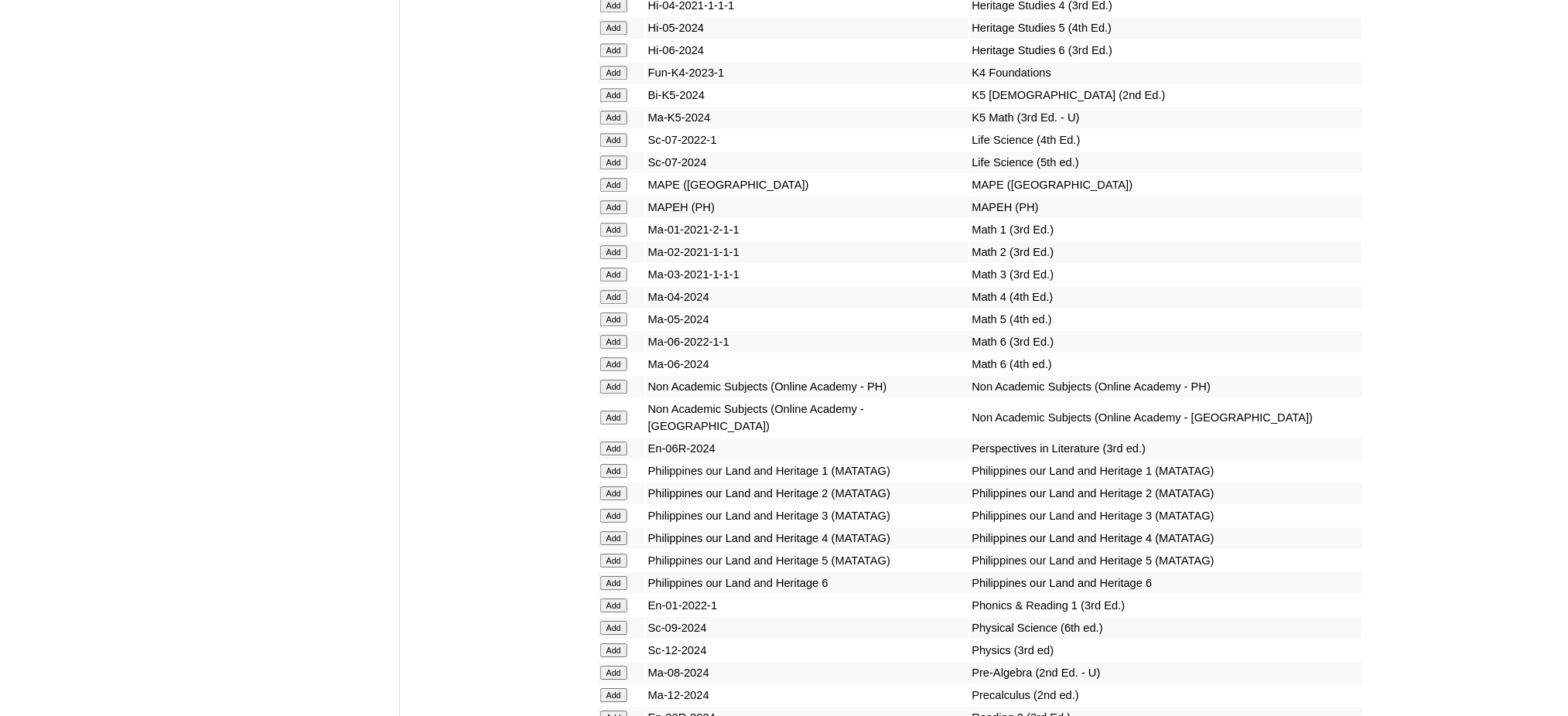
click at [616, 201] on input "Add" at bounding box center [614, 207] width 27 height 14
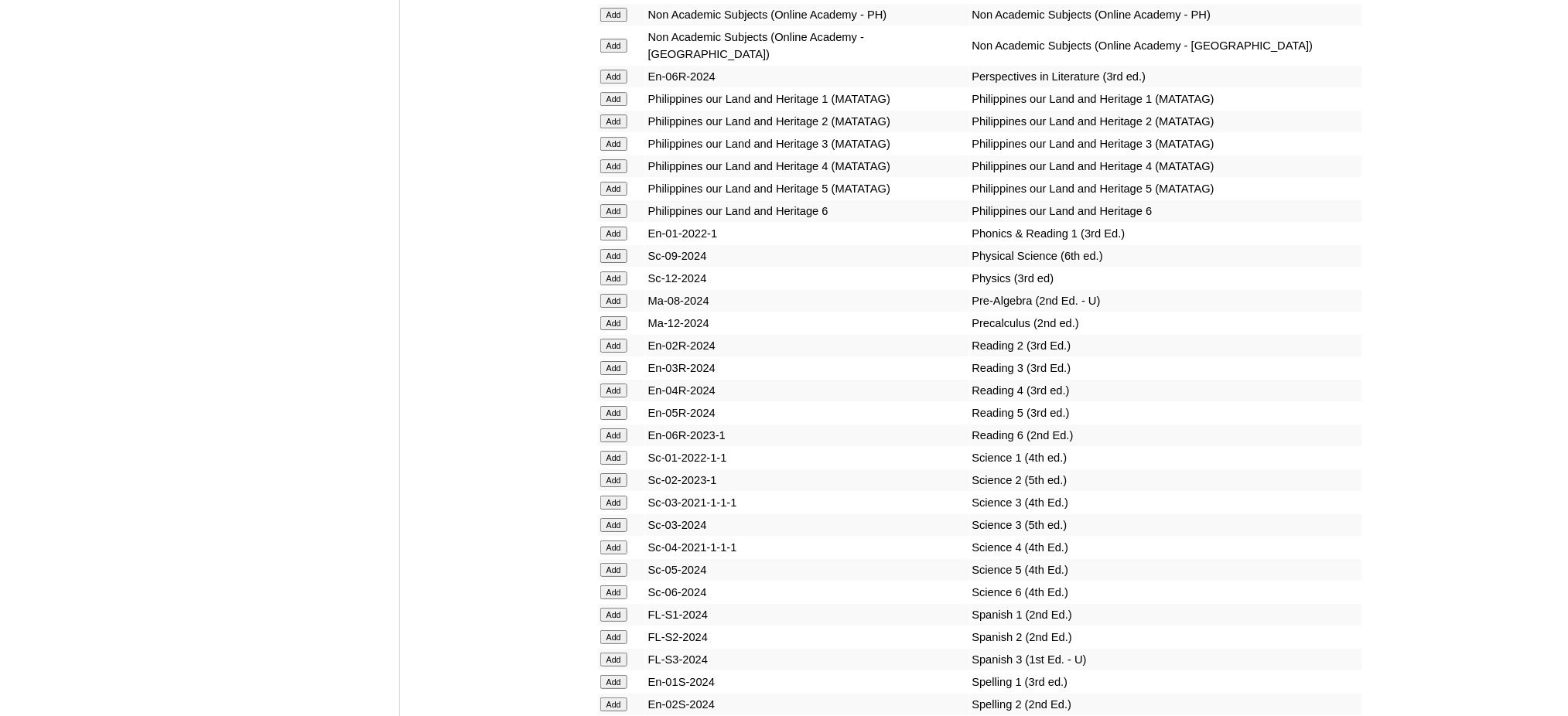
scroll to position [6188, 0]
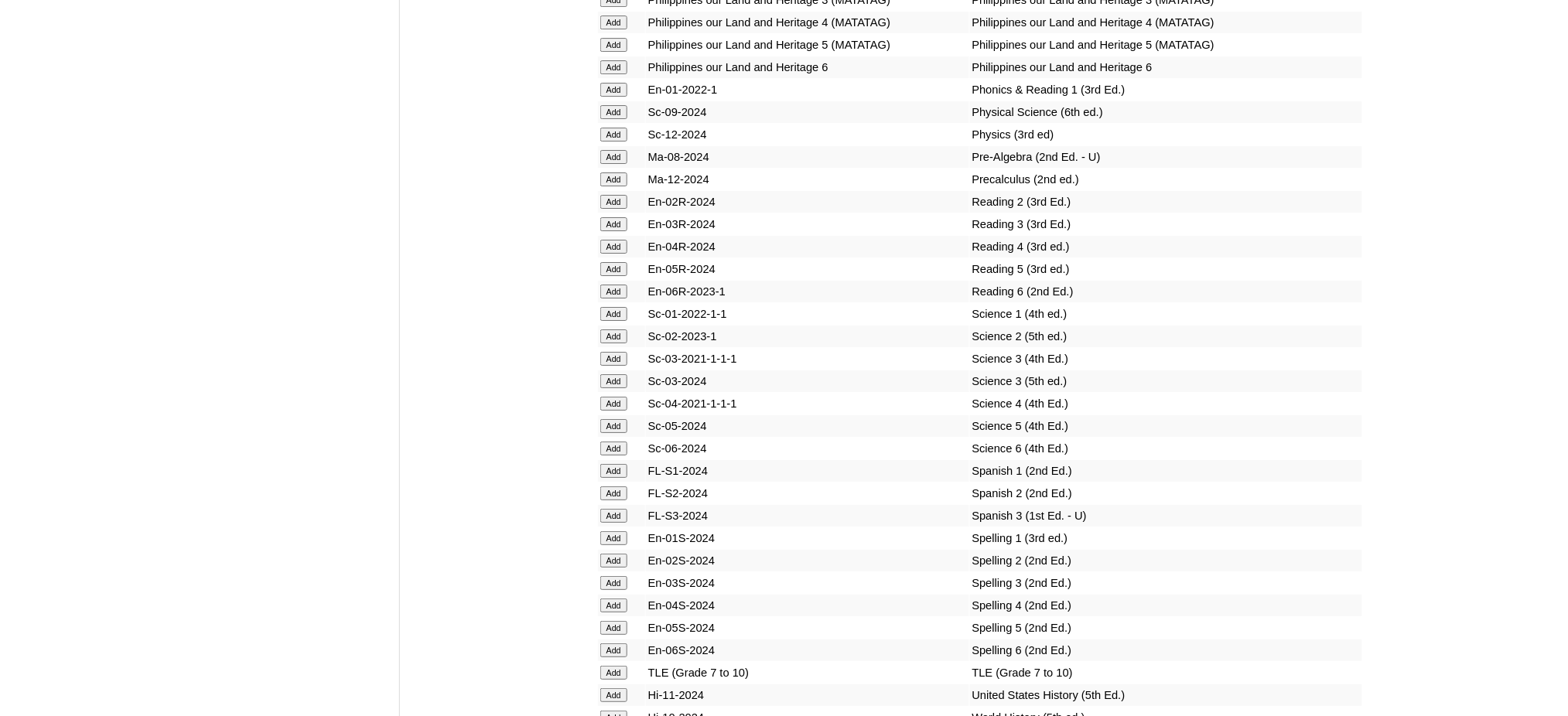
click at [612, 666] on input "Add" at bounding box center [614, 672] width 27 height 14
click at [610, 711] on input "Add" at bounding box center [614, 718] width 27 height 14
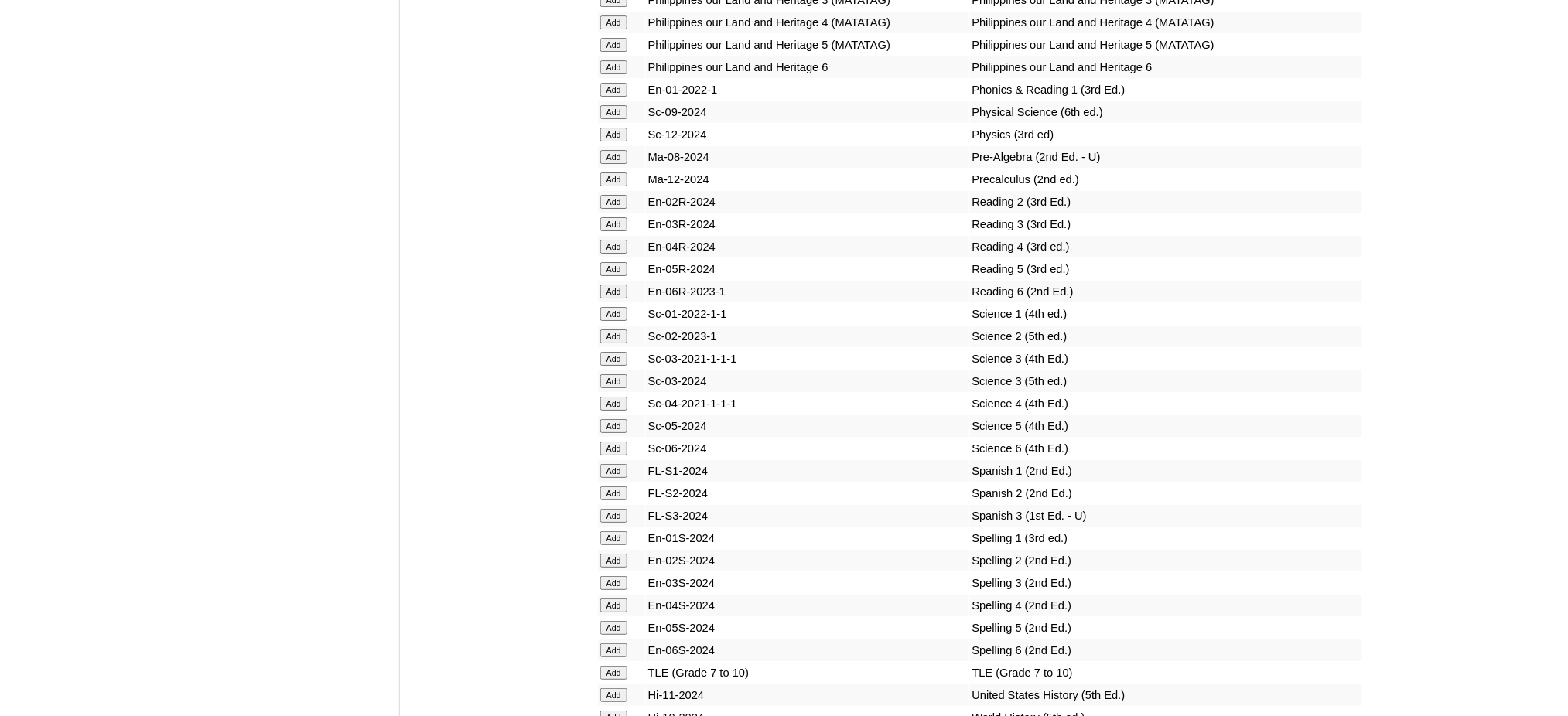
click at [610, 711] on input "Add" at bounding box center [614, 718] width 27 height 14
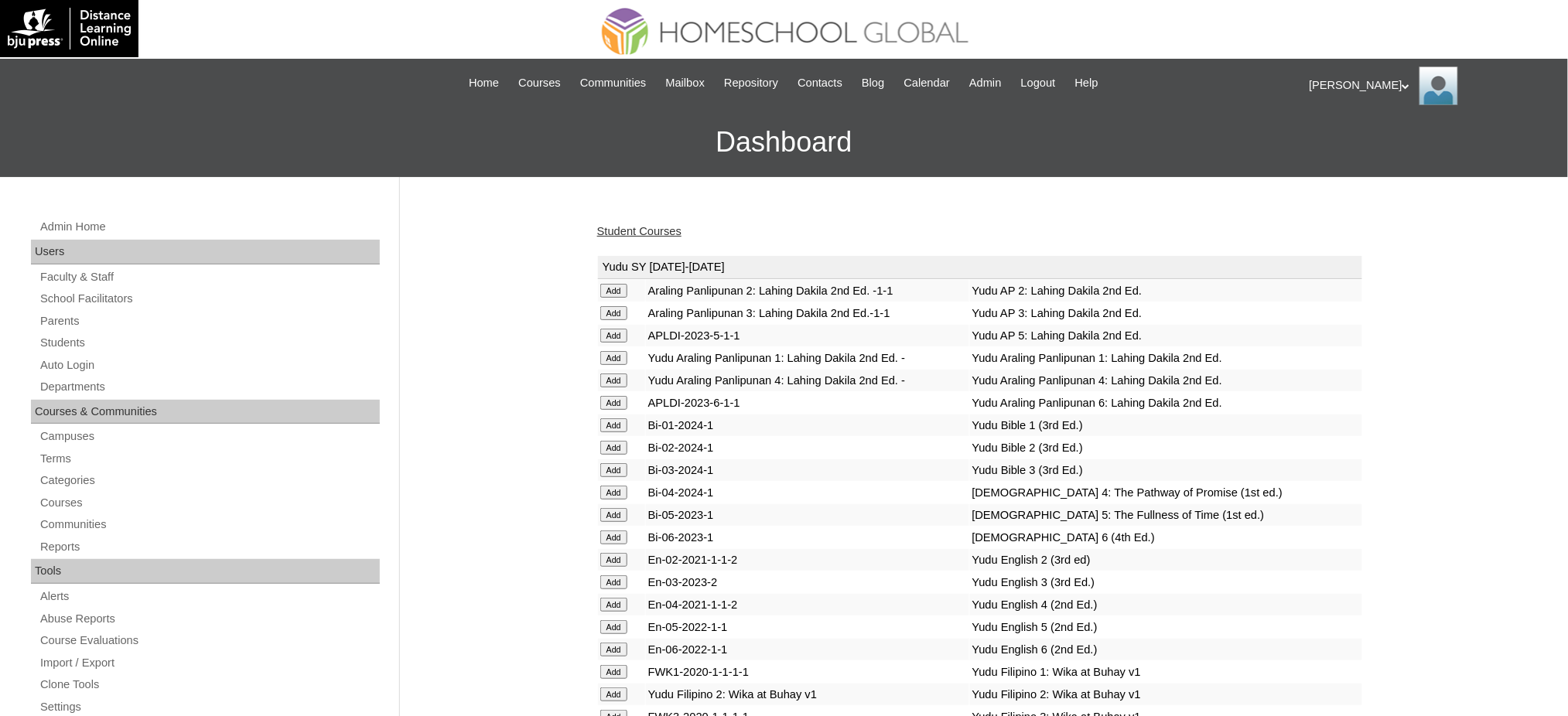
click at [658, 234] on link "Student Courses" at bounding box center [639, 231] width 84 height 13
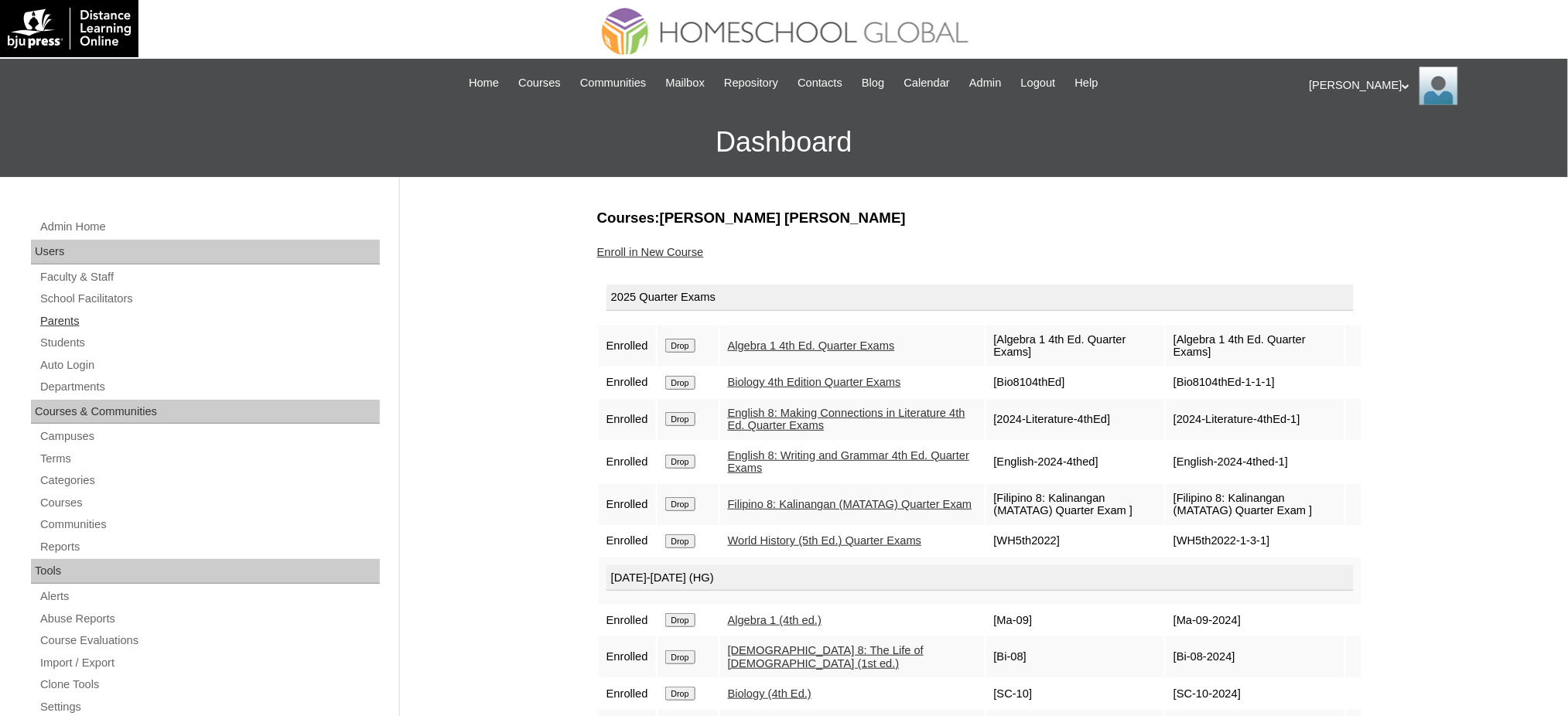
click at [55, 325] on link "Parents" at bounding box center [209, 321] width 341 height 19
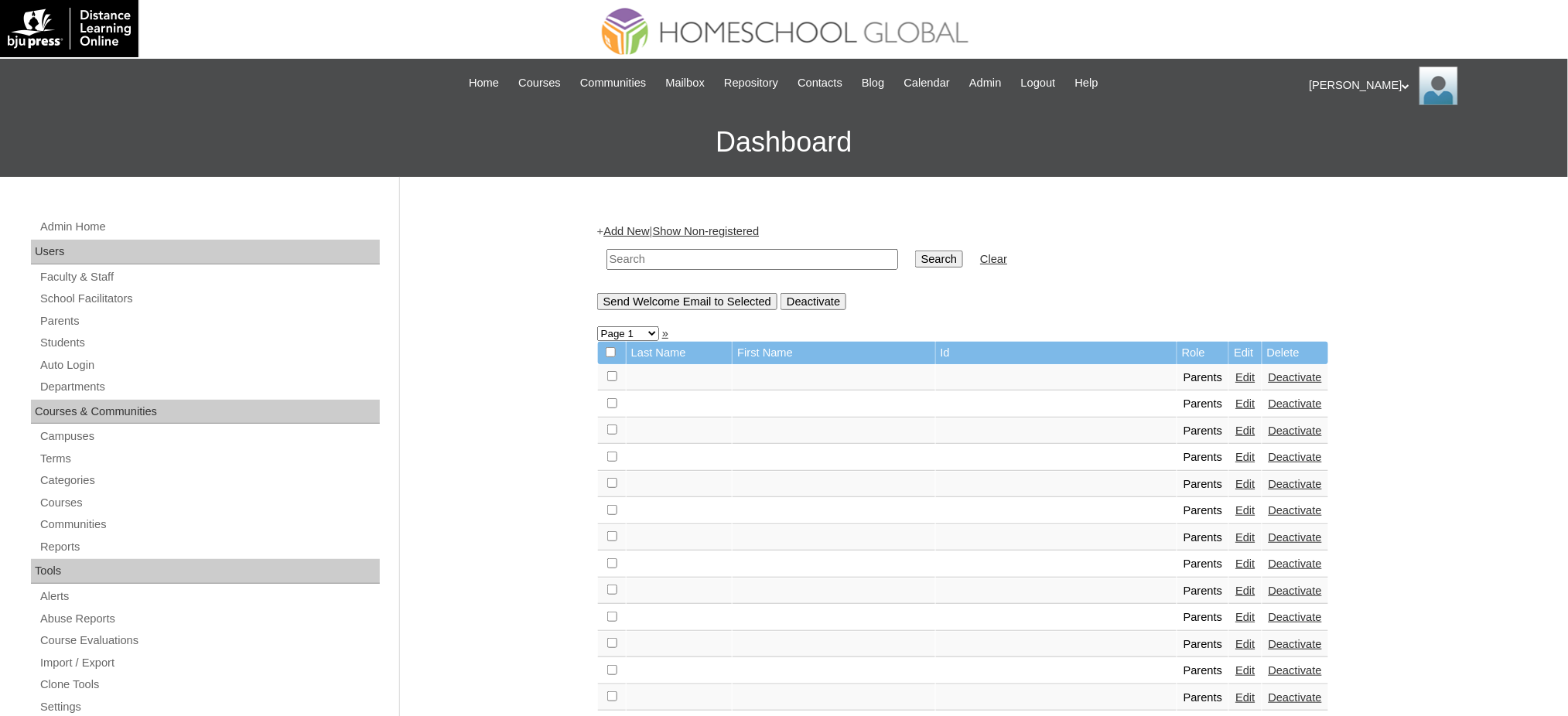
click at [771, 264] on input "text" at bounding box center [751, 259] width 291 height 21
paste input "MHP00170-TECHPH2022"
type input "MHP00170-TECHPH2022"
click at [915, 251] on input "Search" at bounding box center [938, 259] width 48 height 17
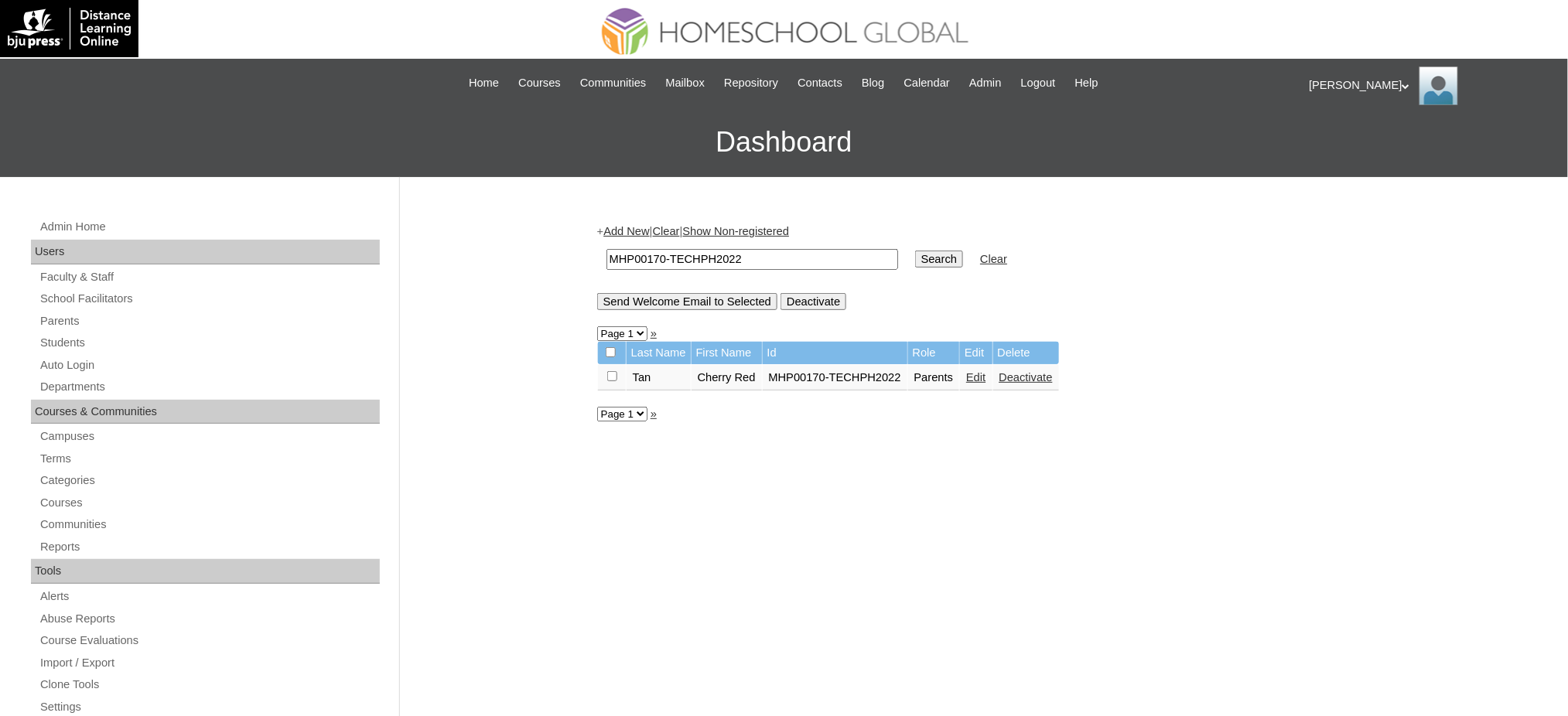
click at [981, 373] on link "Edit" at bounding box center [975, 377] width 19 height 13
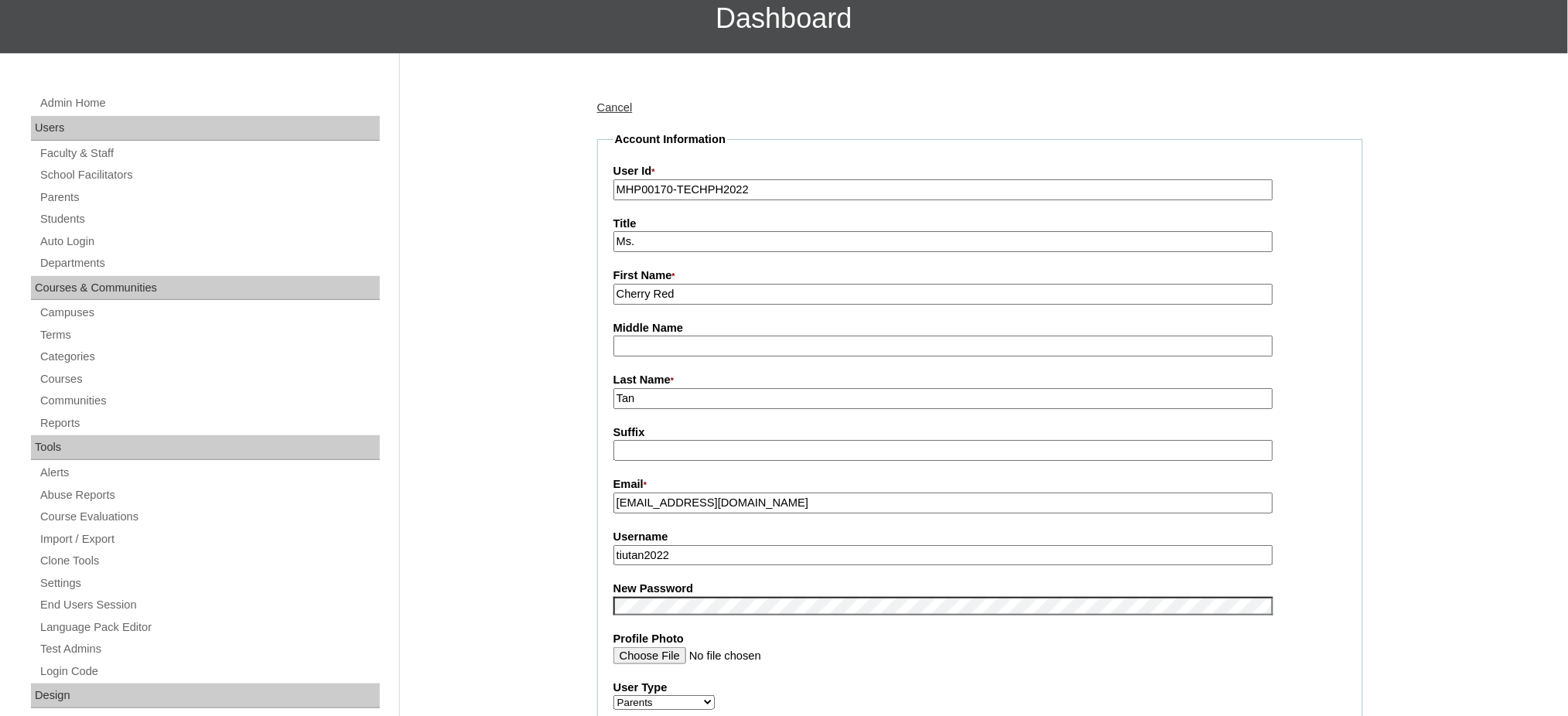
scroll to position [206, 0]
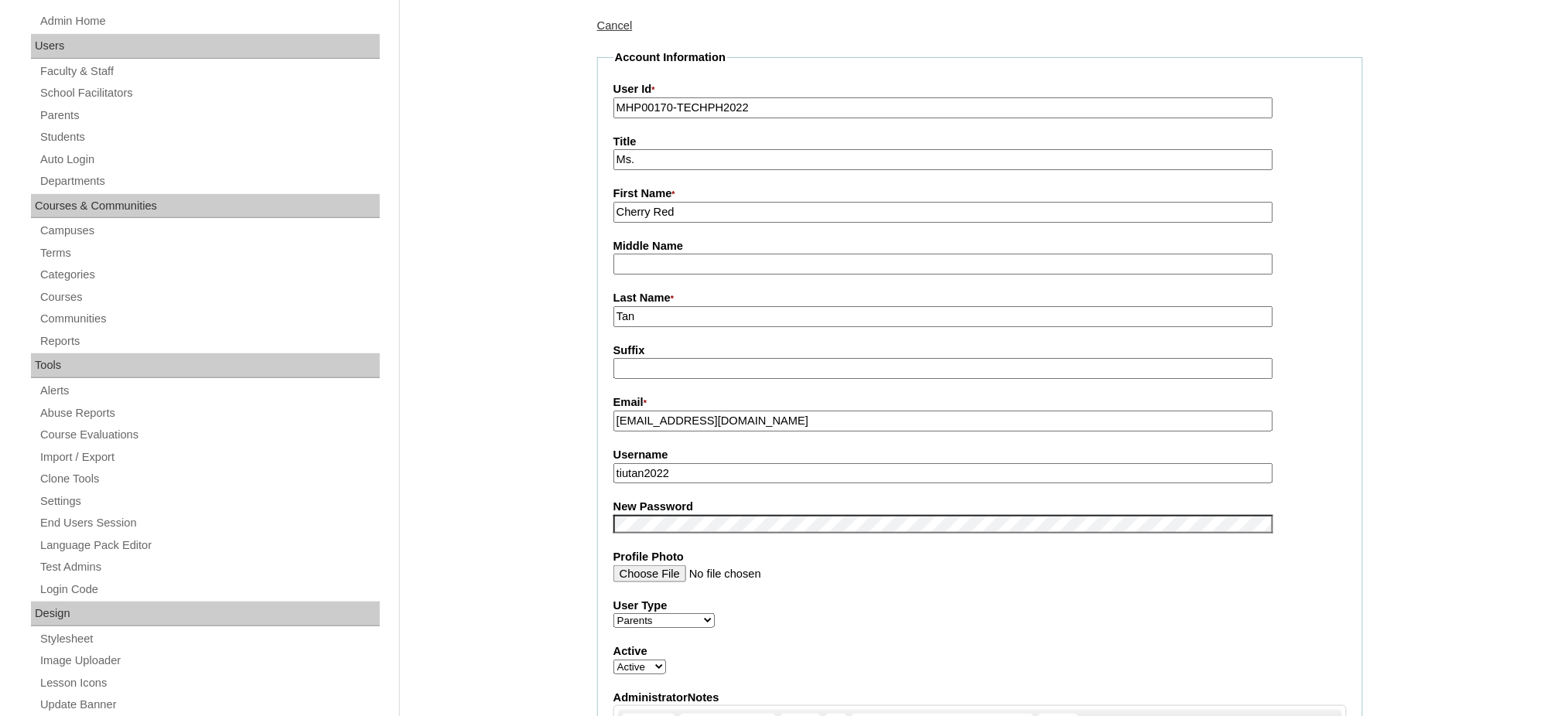
click at [672, 463] on input "tiutan2022" at bounding box center [943, 473] width 660 height 21
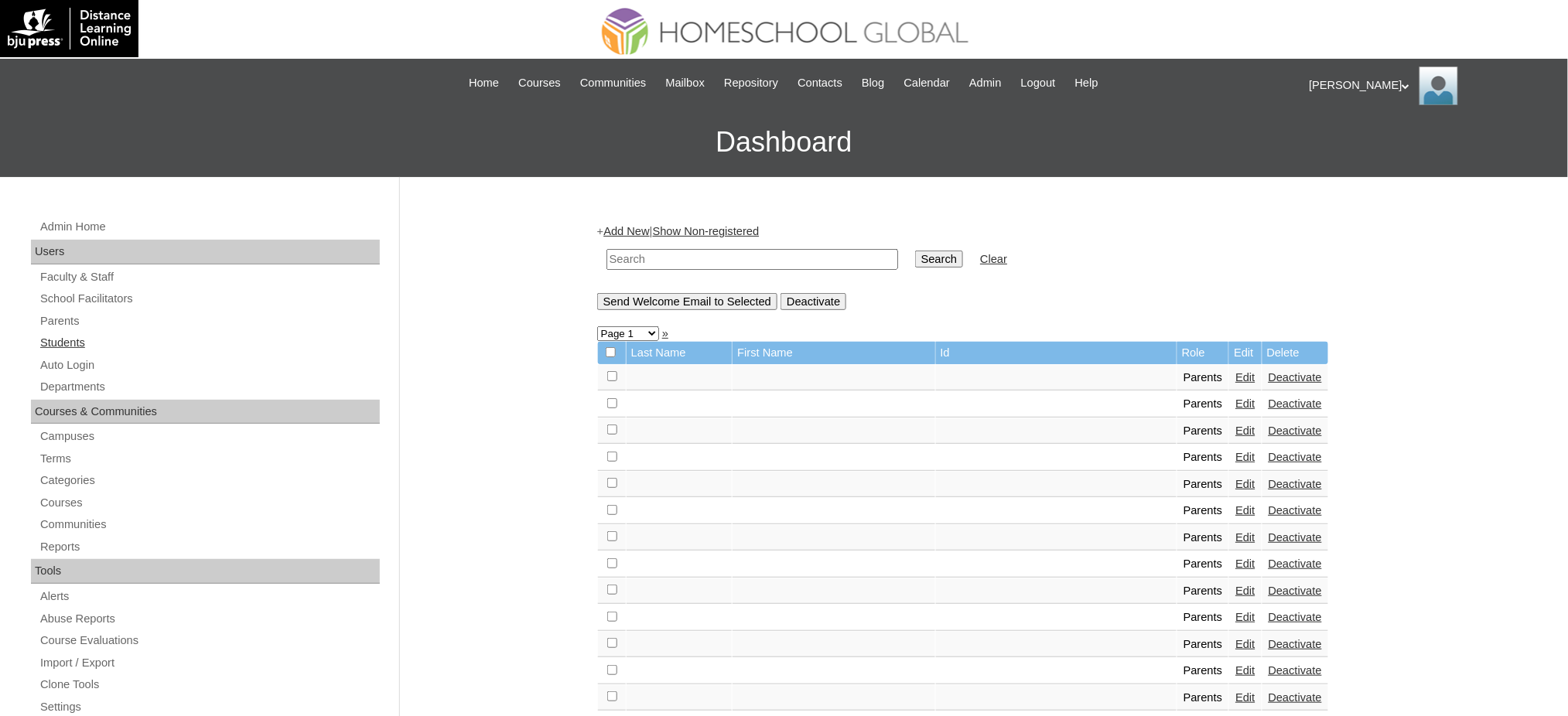
click at [72, 342] on link "Students" at bounding box center [209, 342] width 341 height 19
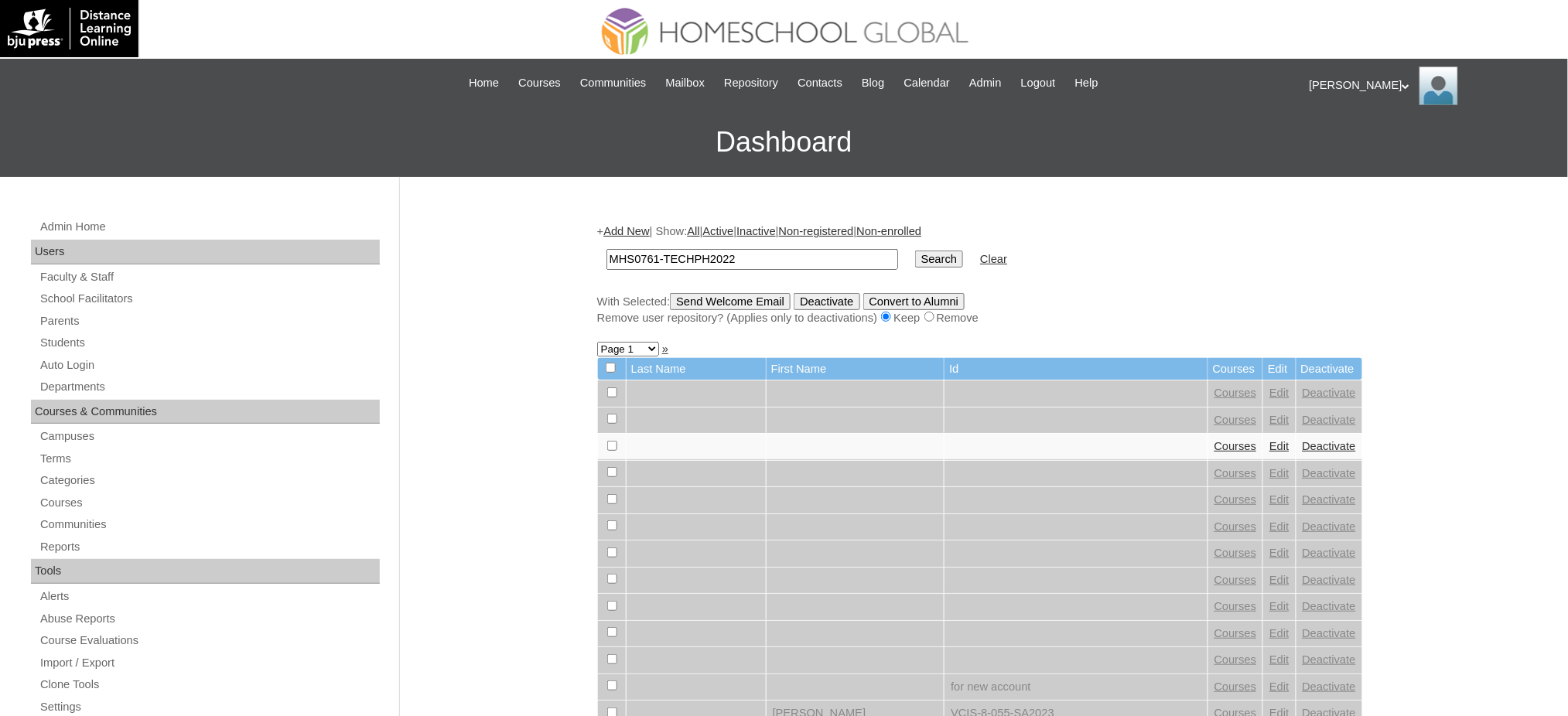
type input "MHS0761-TECHPH2022"
click at [915, 261] on input "Search" at bounding box center [938, 259] width 48 height 17
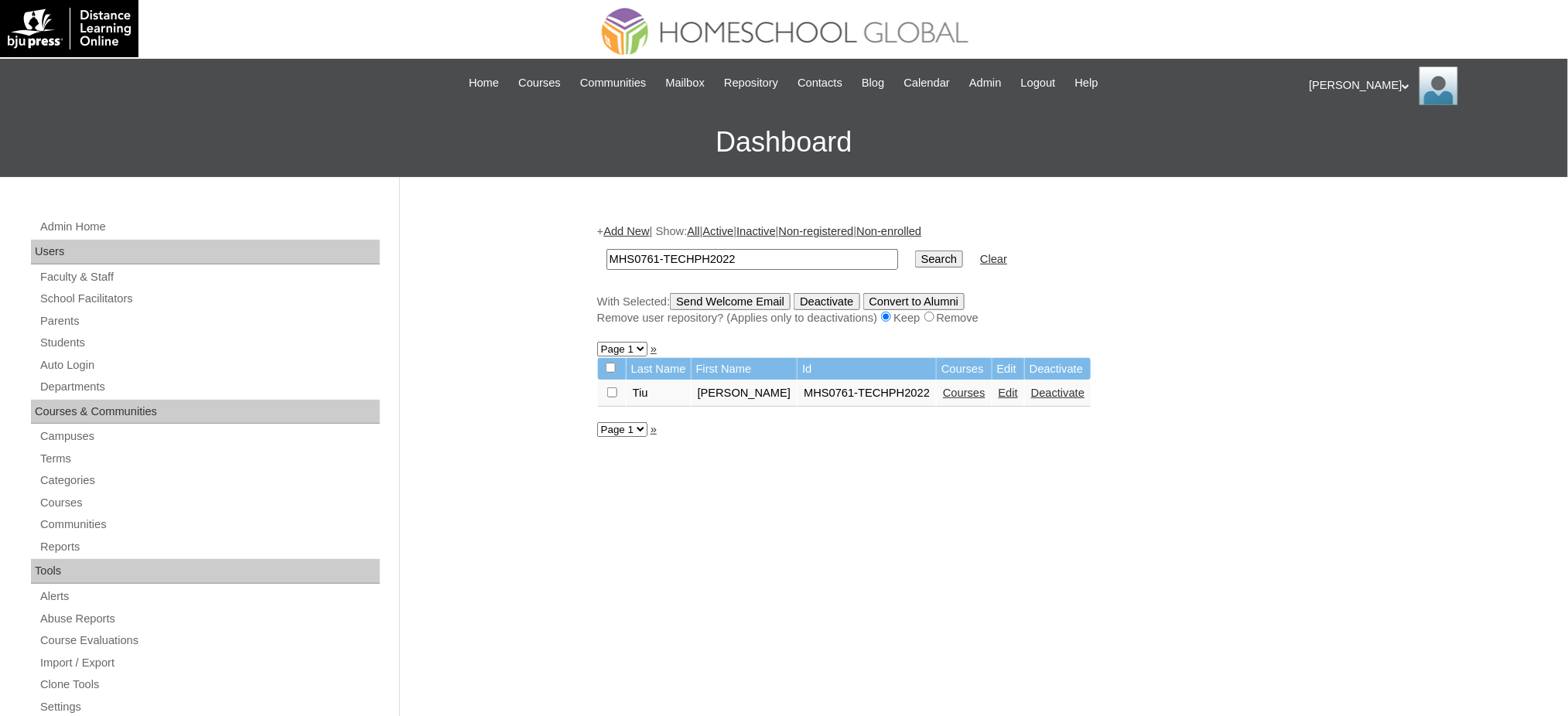
click at [999, 392] on link "Edit" at bounding box center [1008, 393] width 19 height 13
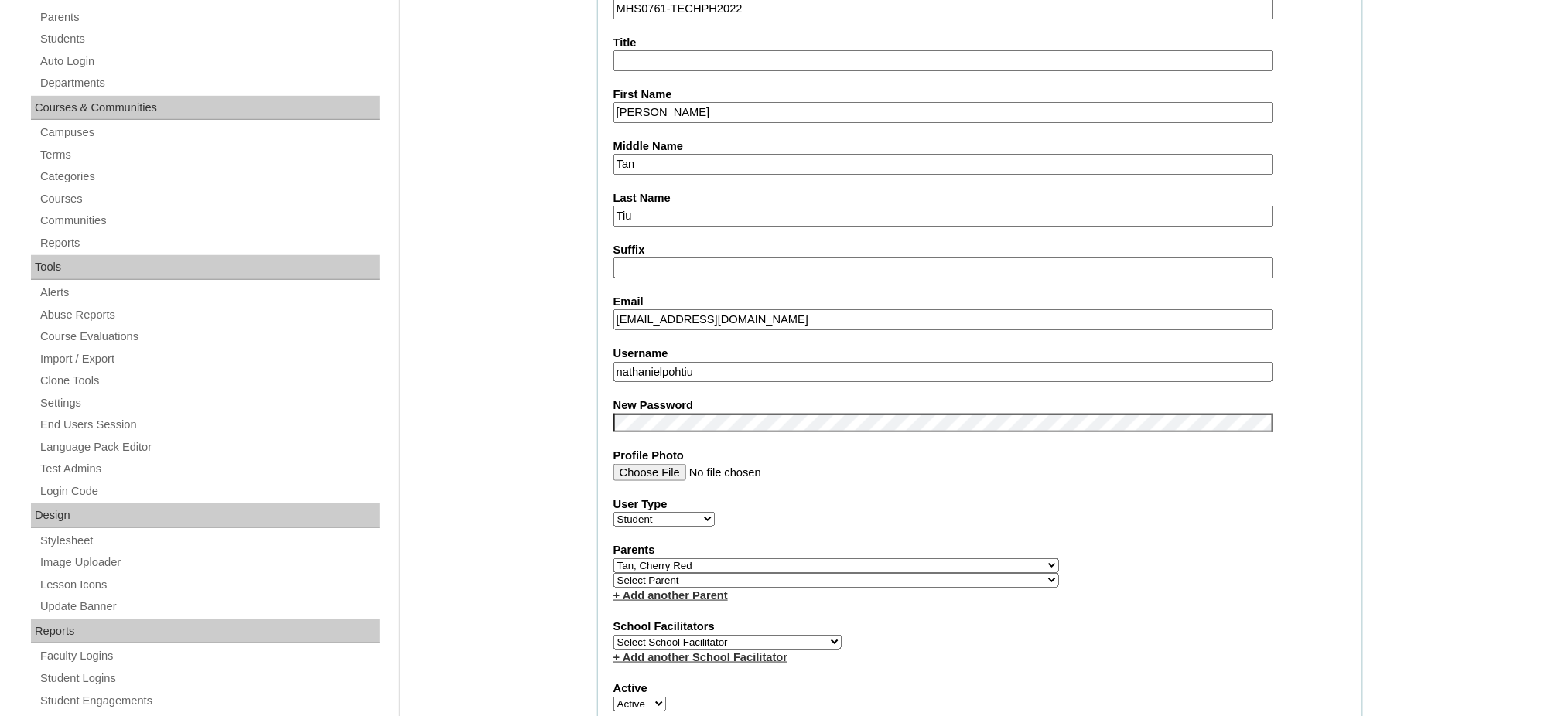
scroll to position [310, 0]
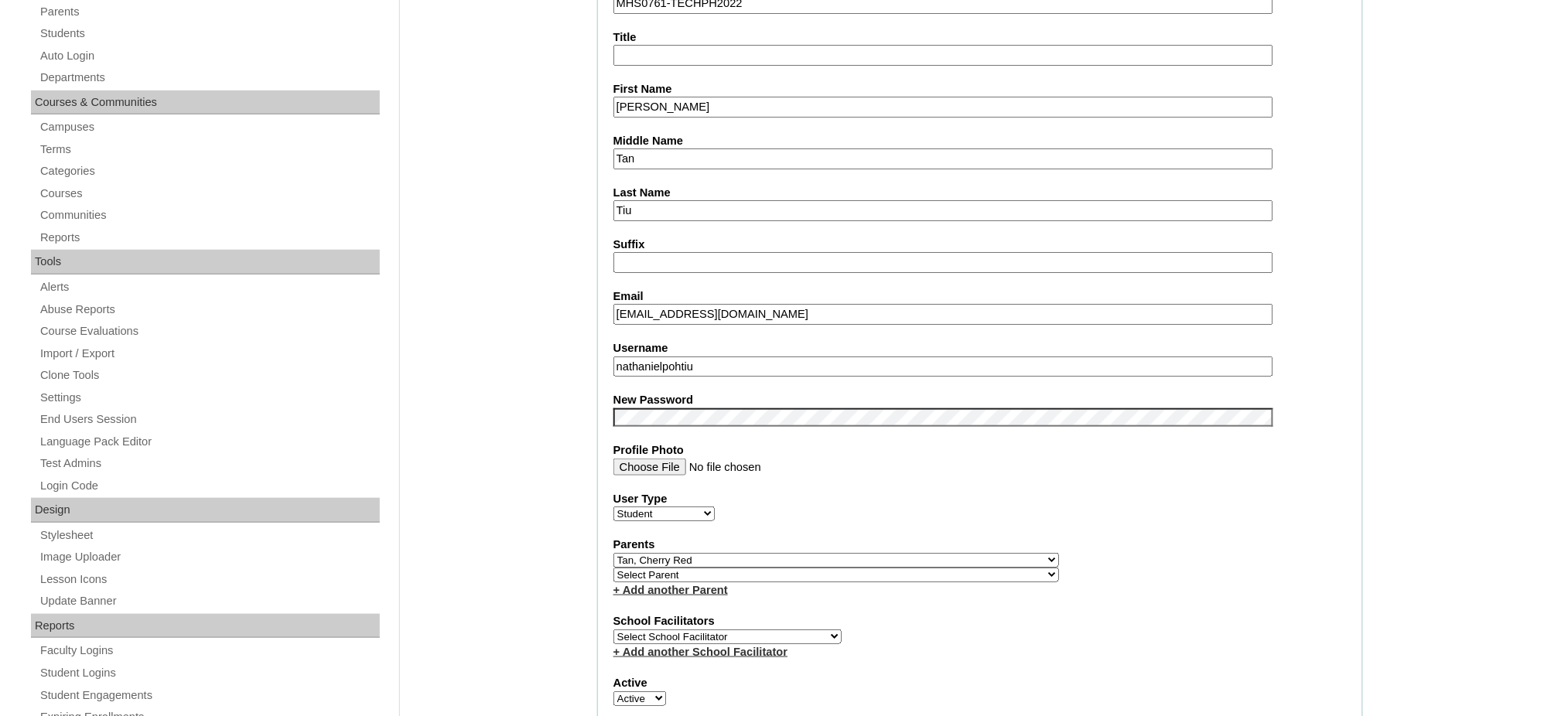
click at [697, 357] on input "nathanielpohtiu" at bounding box center [943, 367] width 660 height 21
click at [664, 111] on input "Nathaniel Poh" at bounding box center [943, 107] width 660 height 21
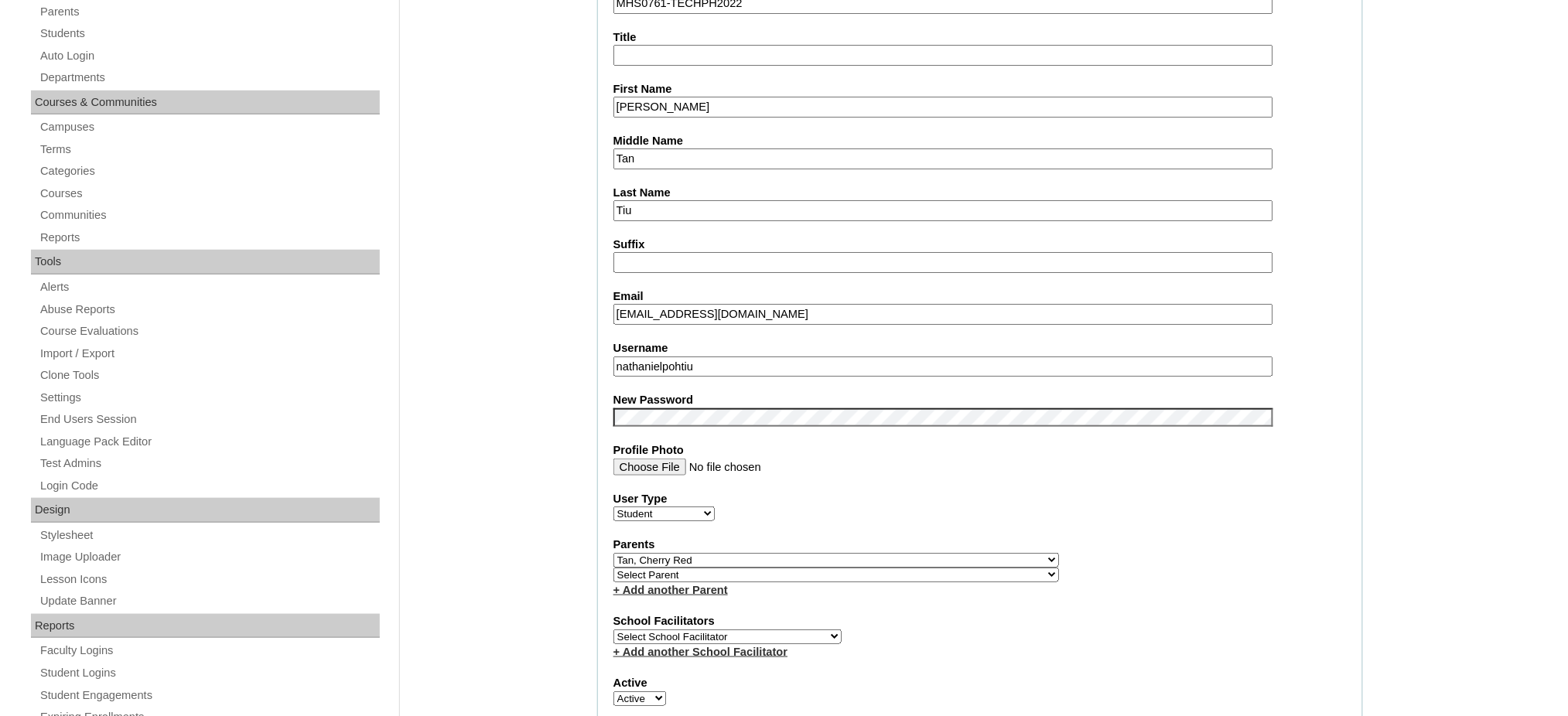
click at [664, 111] on input "Nathaniel Poh" at bounding box center [943, 107] width 660 height 21
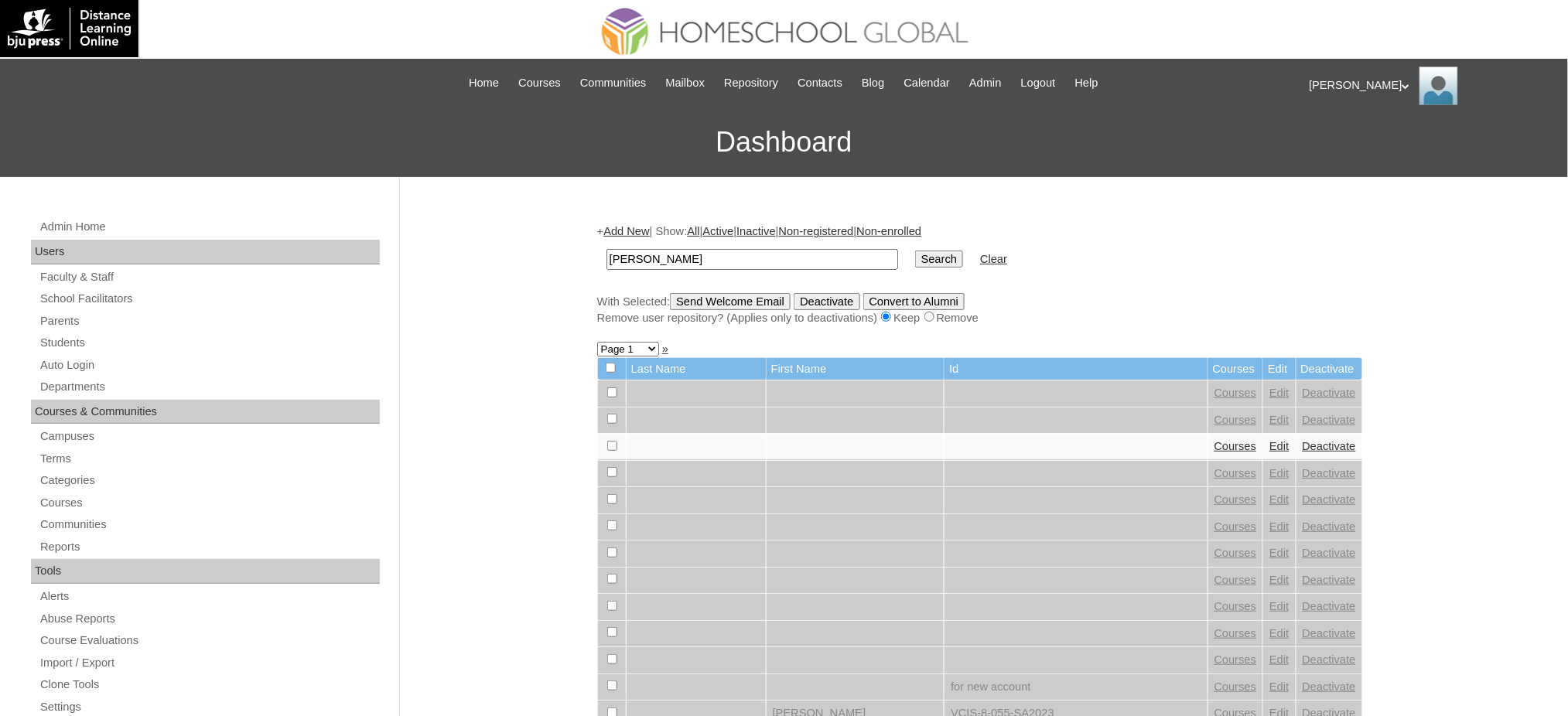
type input "Nathaniel Poh"
click at [915, 259] on input "Search" at bounding box center [938, 259] width 48 height 17
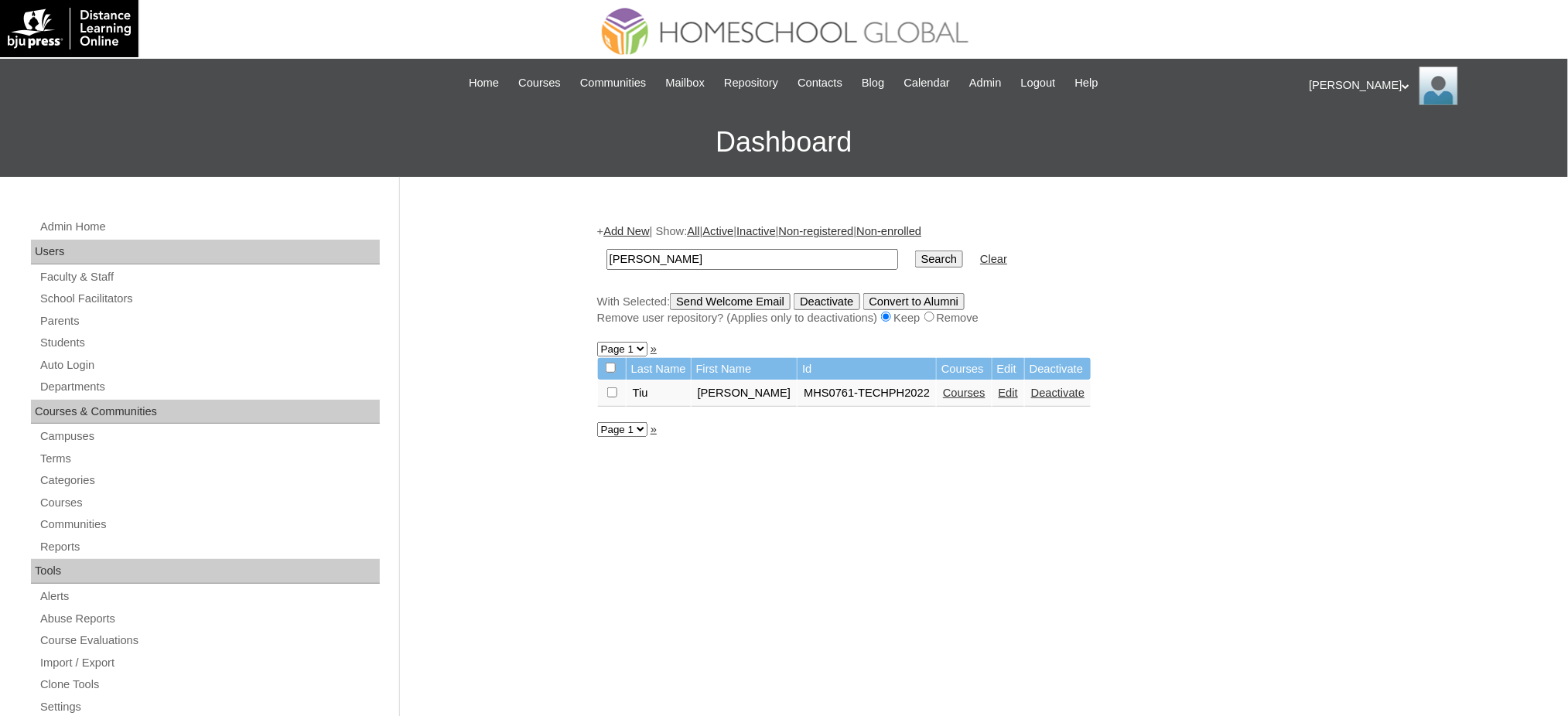
click at [951, 389] on link "Courses" at bounding box center [964, 393] width 43 height 13
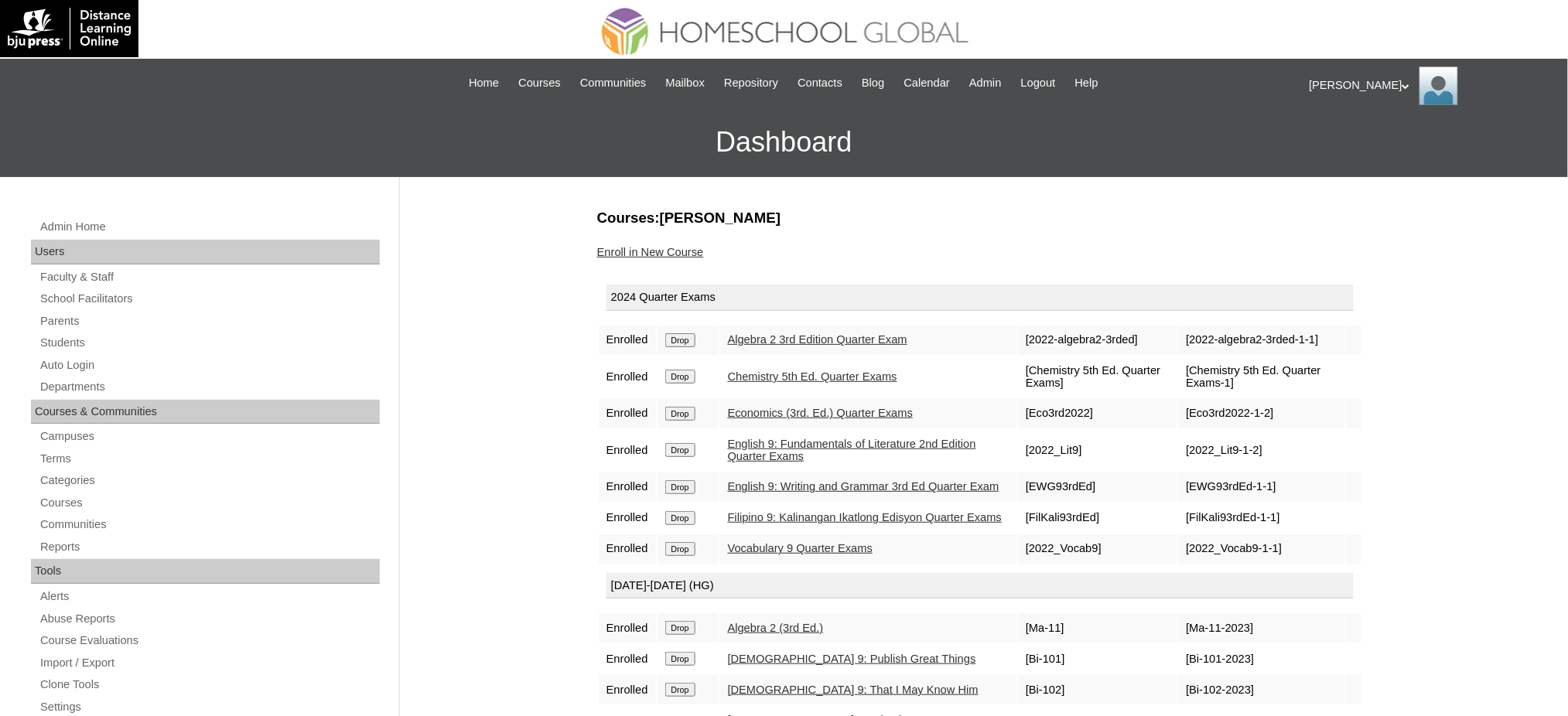
drag, startPoint x: 689, startPoint y: 342, endPoint x: 870, endPoint y: 59, distance: 335.9
click at [689, 341] on input "Drop" at bounding box center [680, 340] width 30 height 14
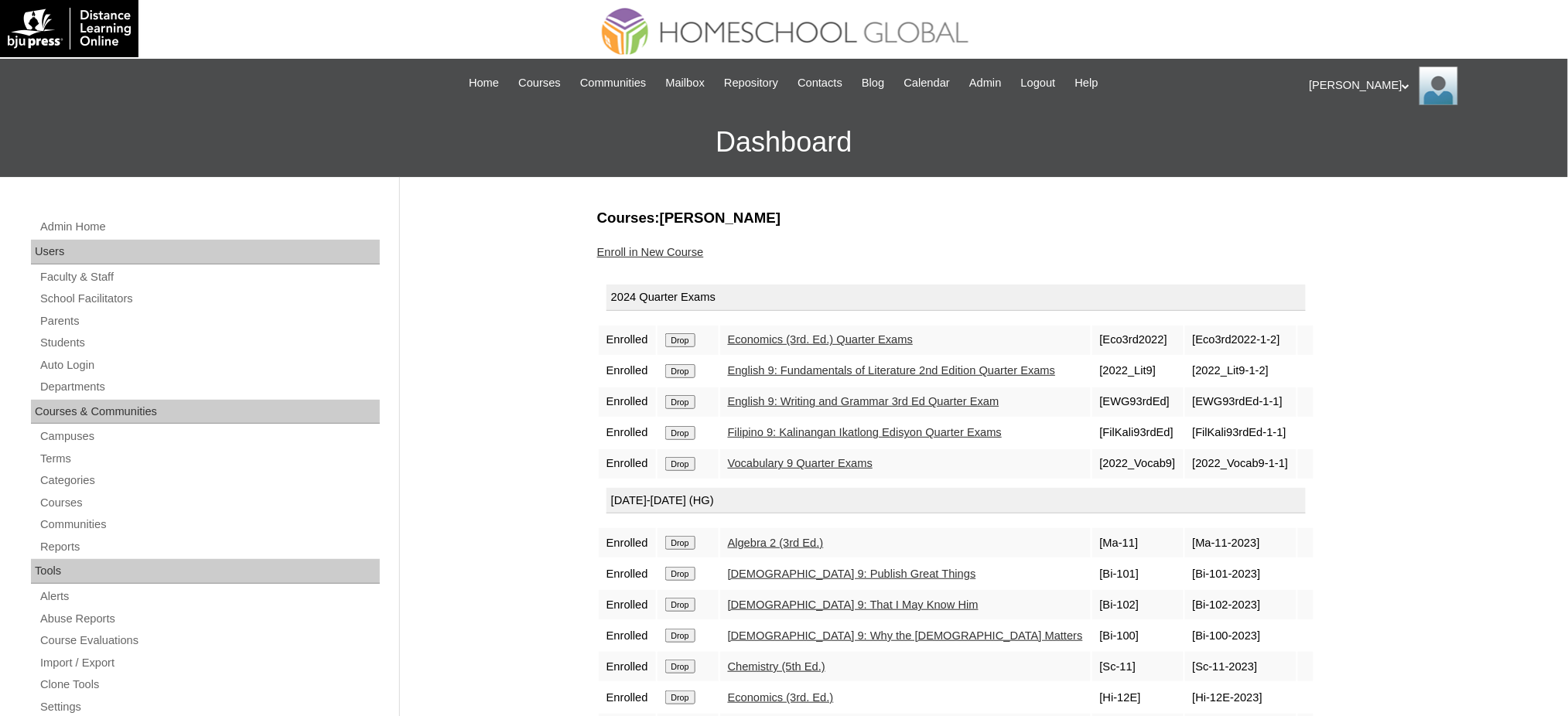
click at [674, 340] on input "Drop" at bounding box center [680, 340] width 30 height 14
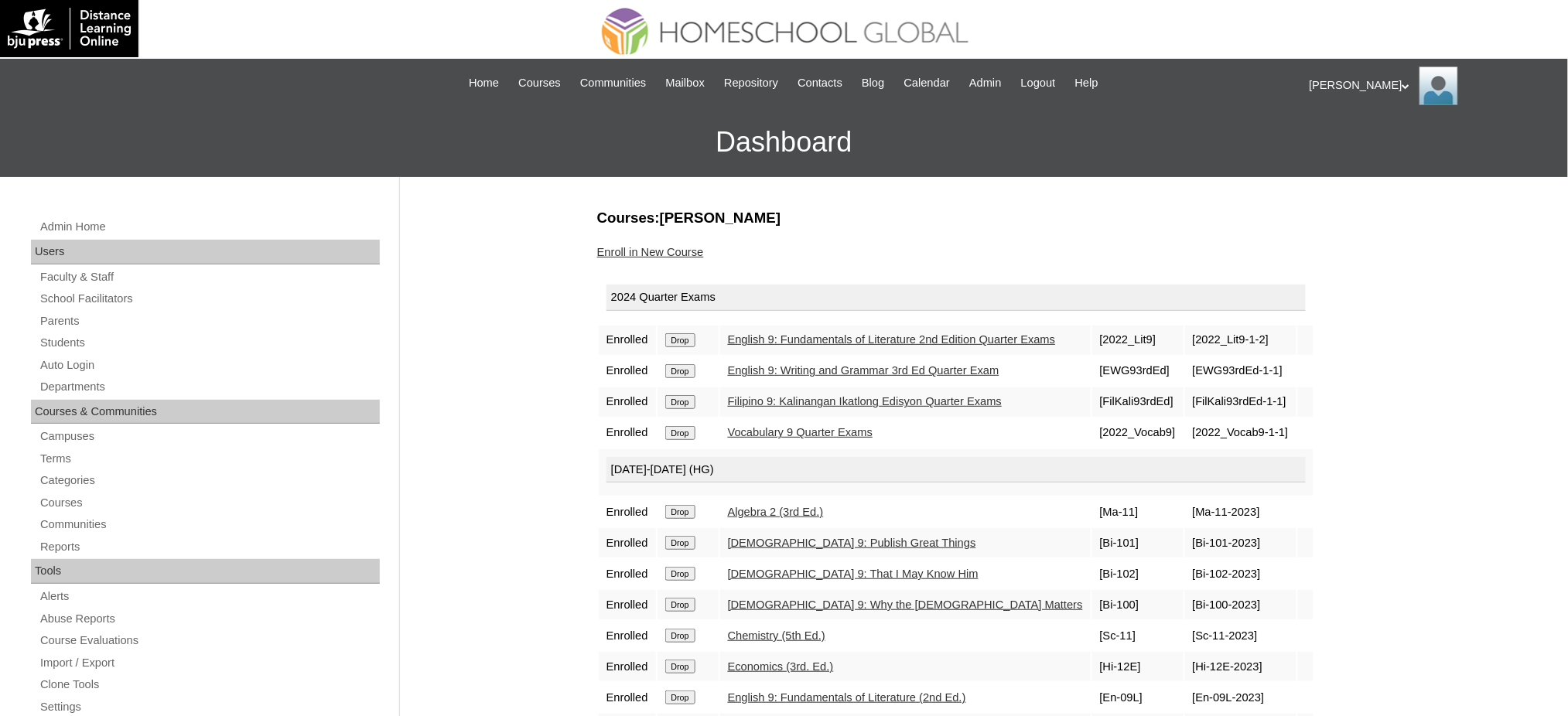
click at [686, 341] on input "Drop" at bounding box center [680, 340] width 30 height 14
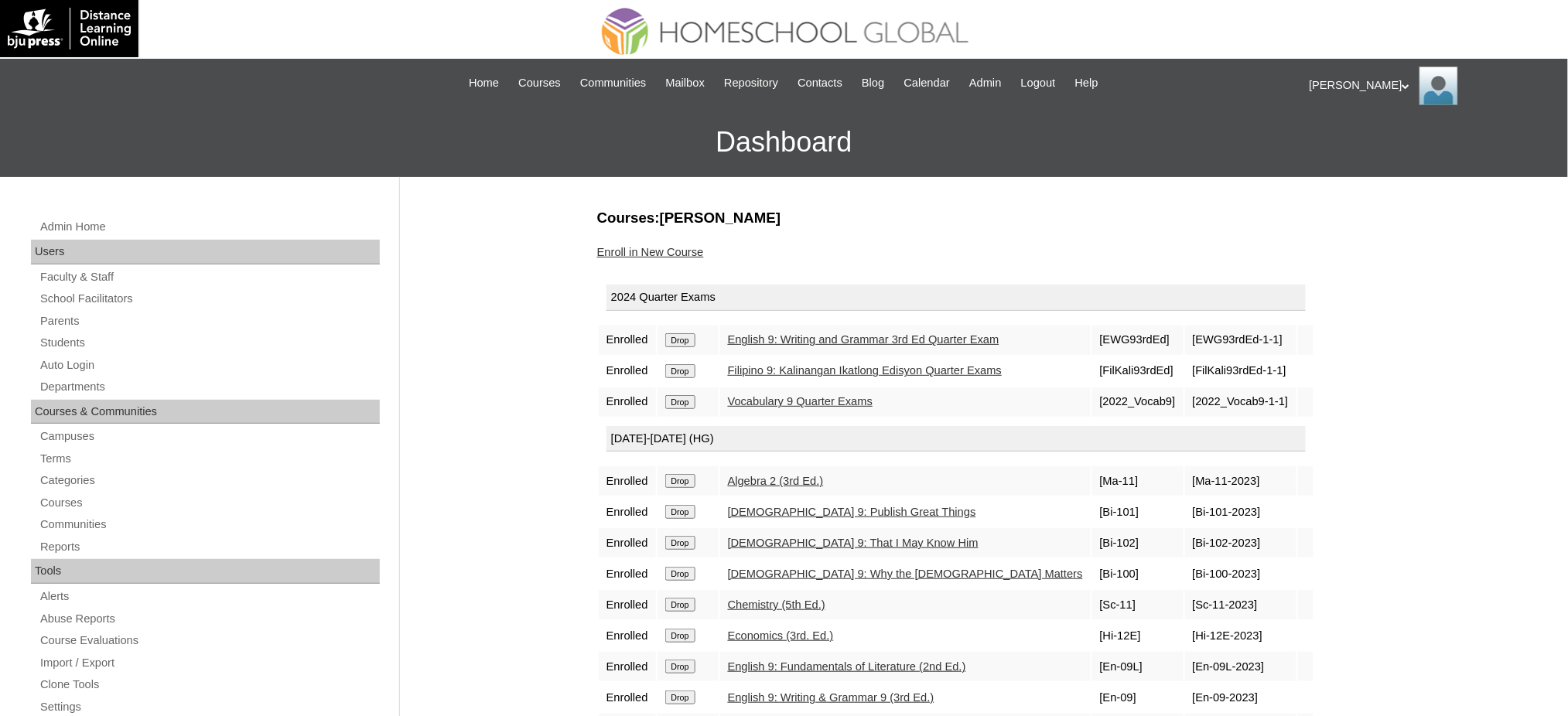
click at [692, 342] on input "Drop" at bounding box center [680, 340] width 30 height 14
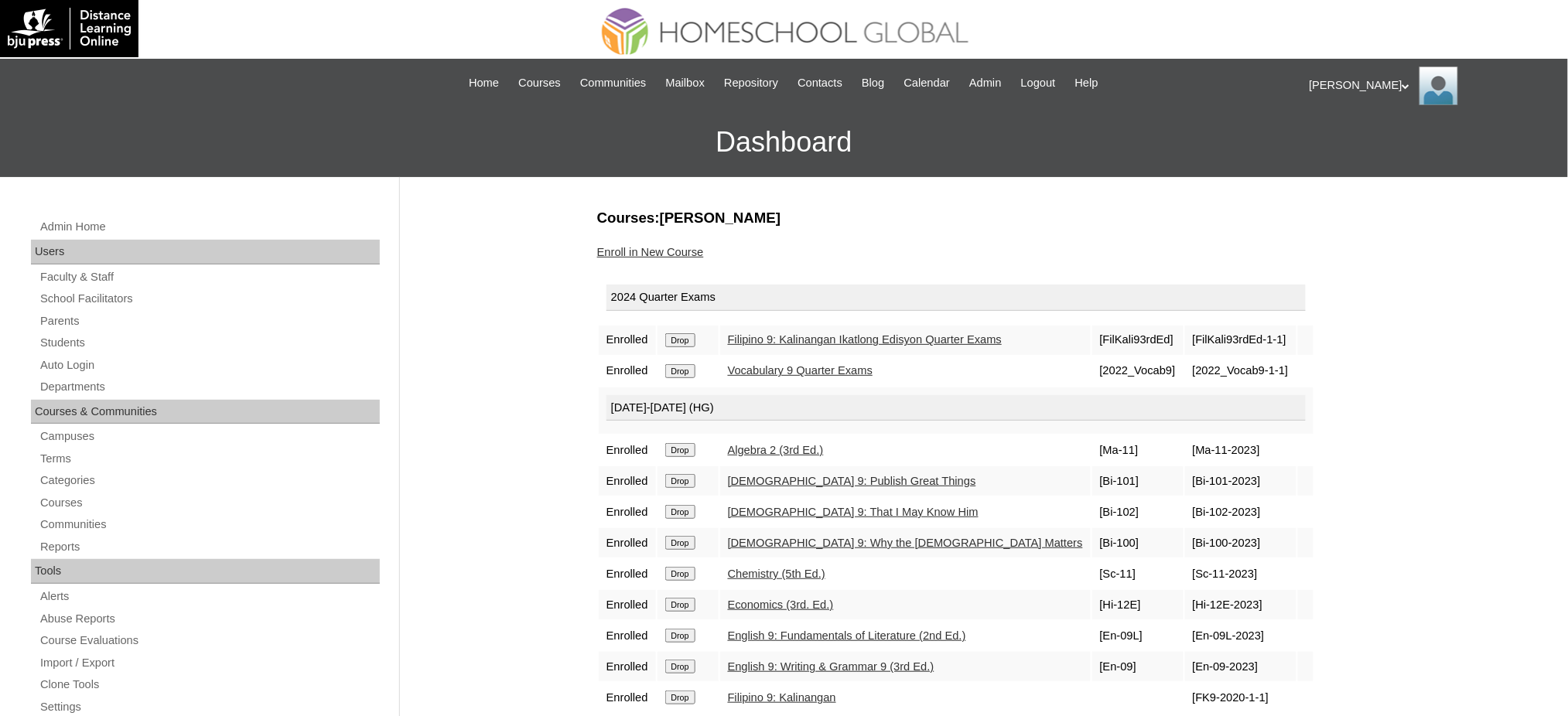
click at [692, 340] on input "Drop" at bounding box center [680, 340] width 30 height 14
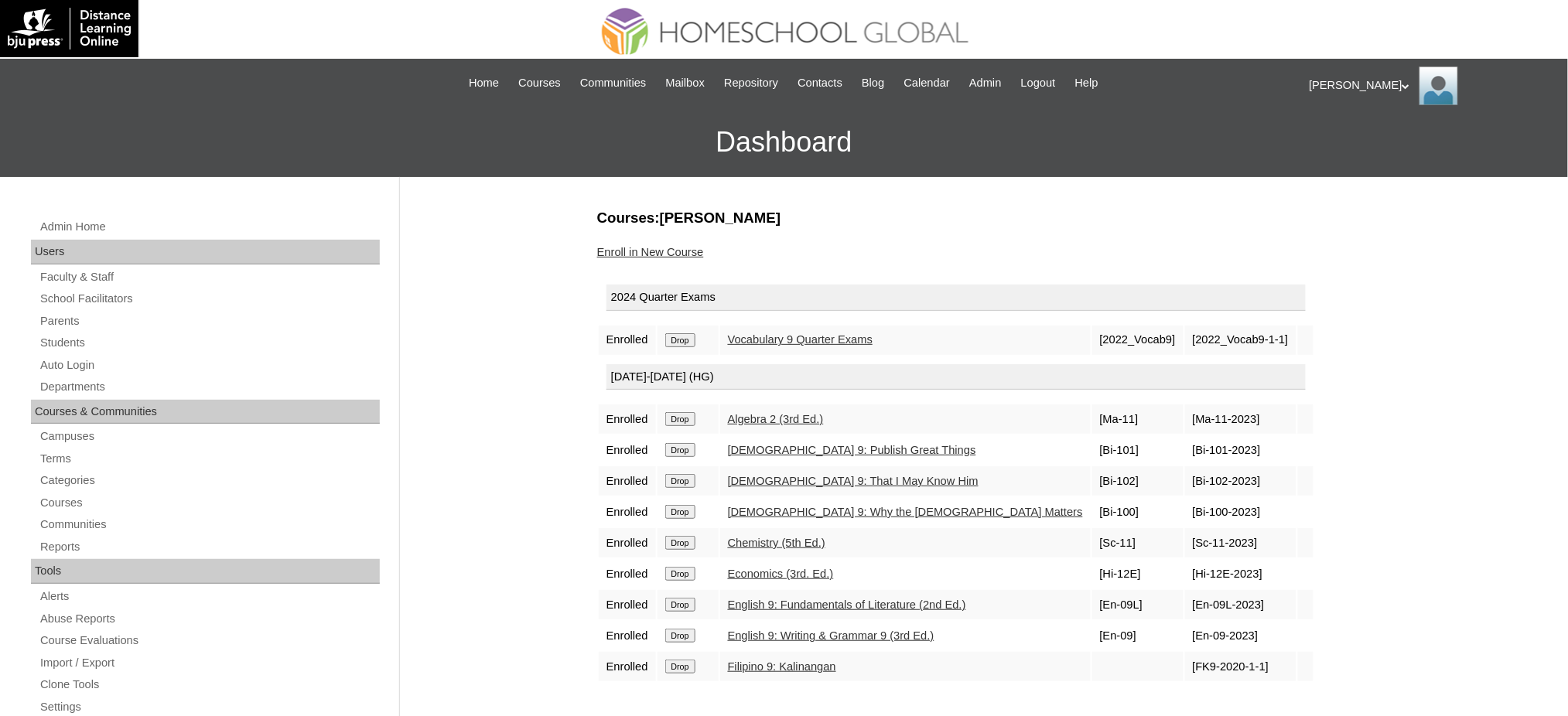
click at [694, 340] on input "Drop" at bounding box center [680, 340] width 30 height 14
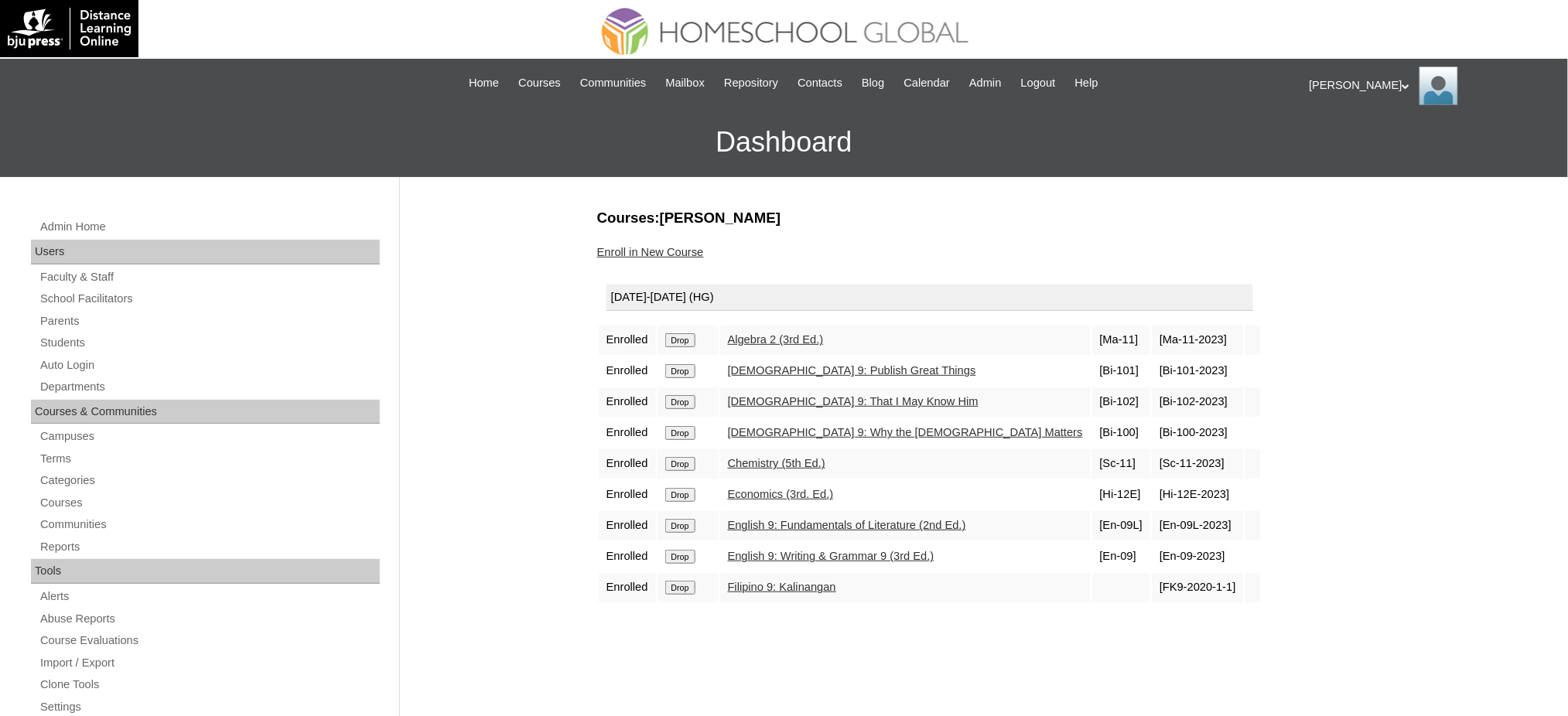
click at [689, 341] on input "Drop" at bounding box center [680, 340] width 30 height 14
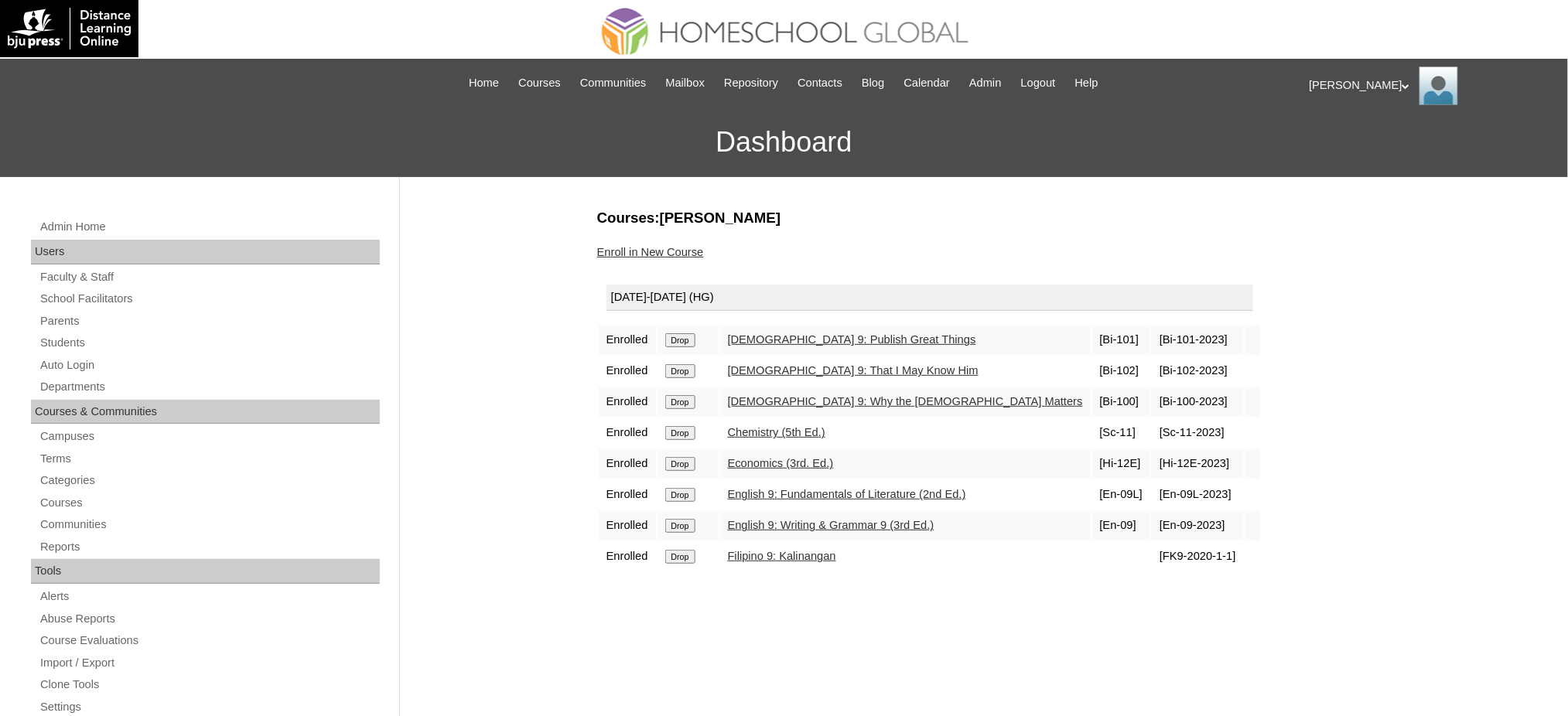
click at [692, 333] on input "Drop" at bounding box center [680, 340] width 30 height 14
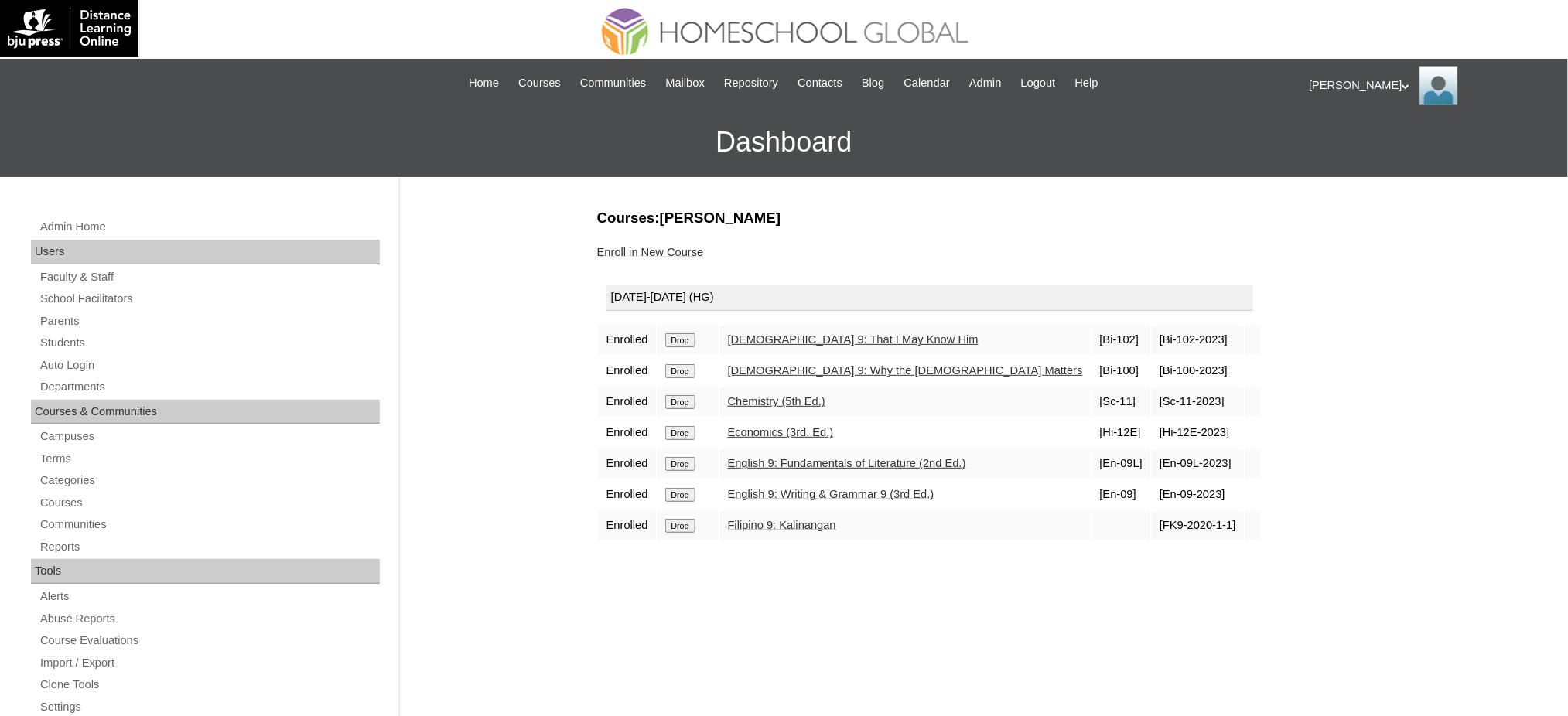
click at [687, 340] on input "Drop" at bounding box center [680, 340] width 30 height 14
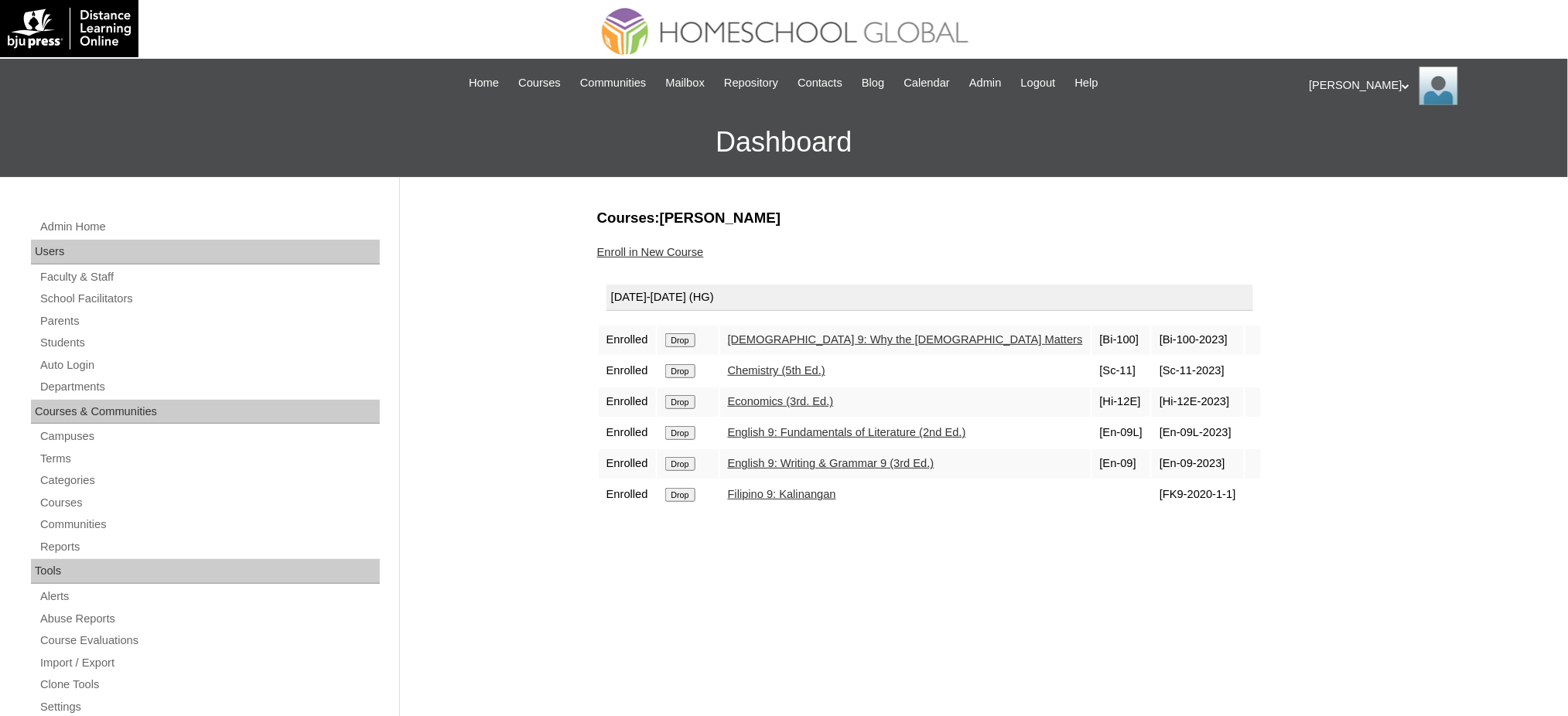
click at [691, 342] on input "Drop" at bounding box center [680, 340] width 30 height 14
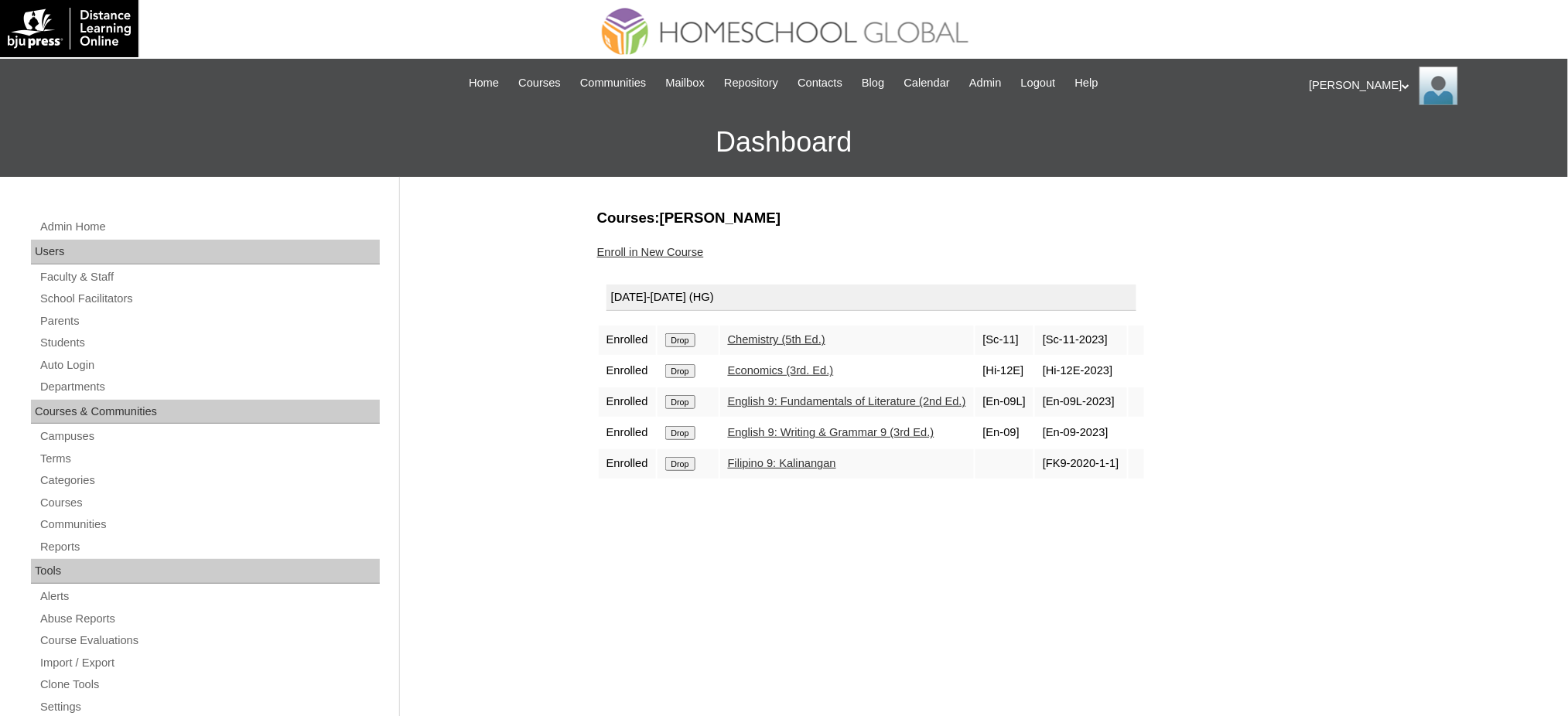
click at [685, 340] on input "Drop" at bounding box center [680, 340] width 30 height 14
click at [677, 336] on input "Drop" at bounding box center [680, 340] width 30 height 14
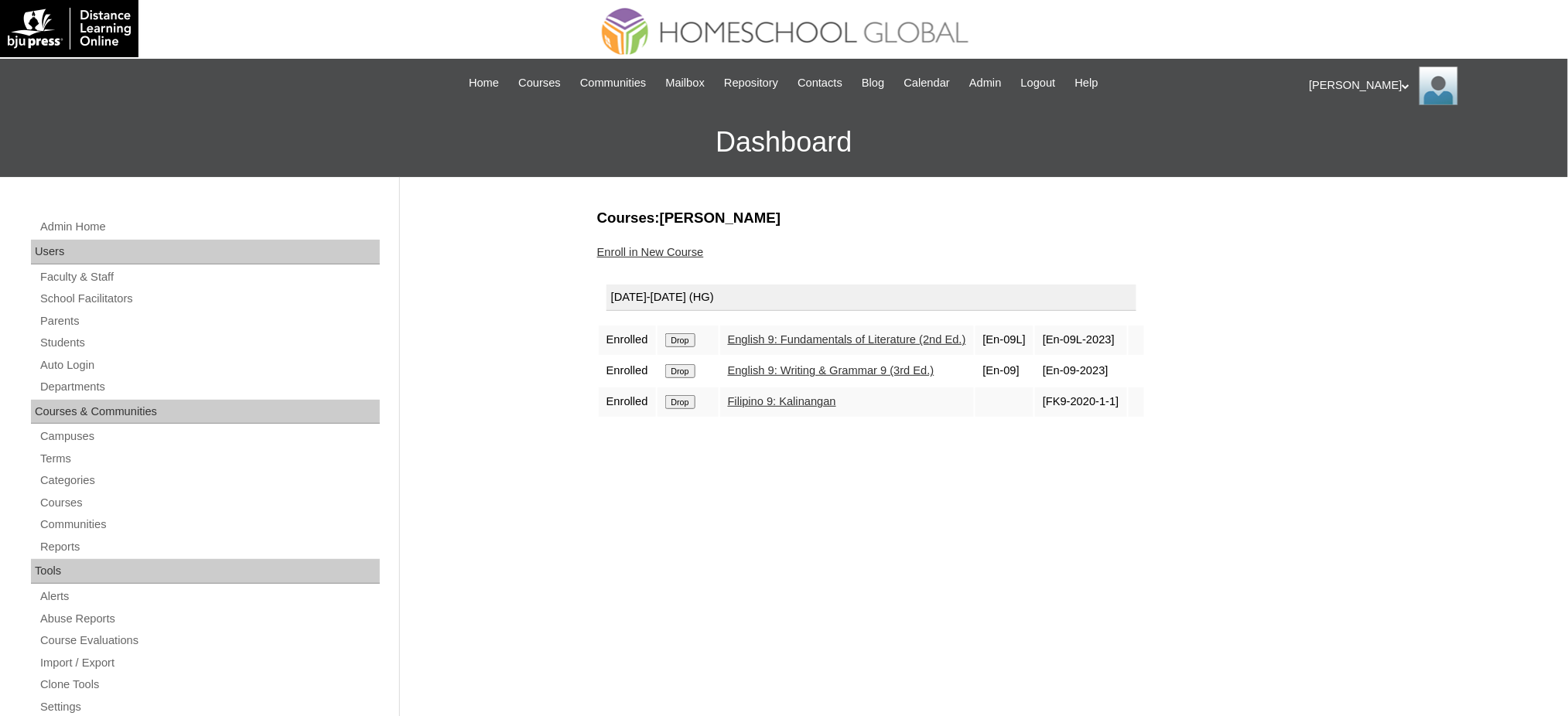
click at [684, 341] on input "Drop" at bounding box center [680, 340] width 30 height 14
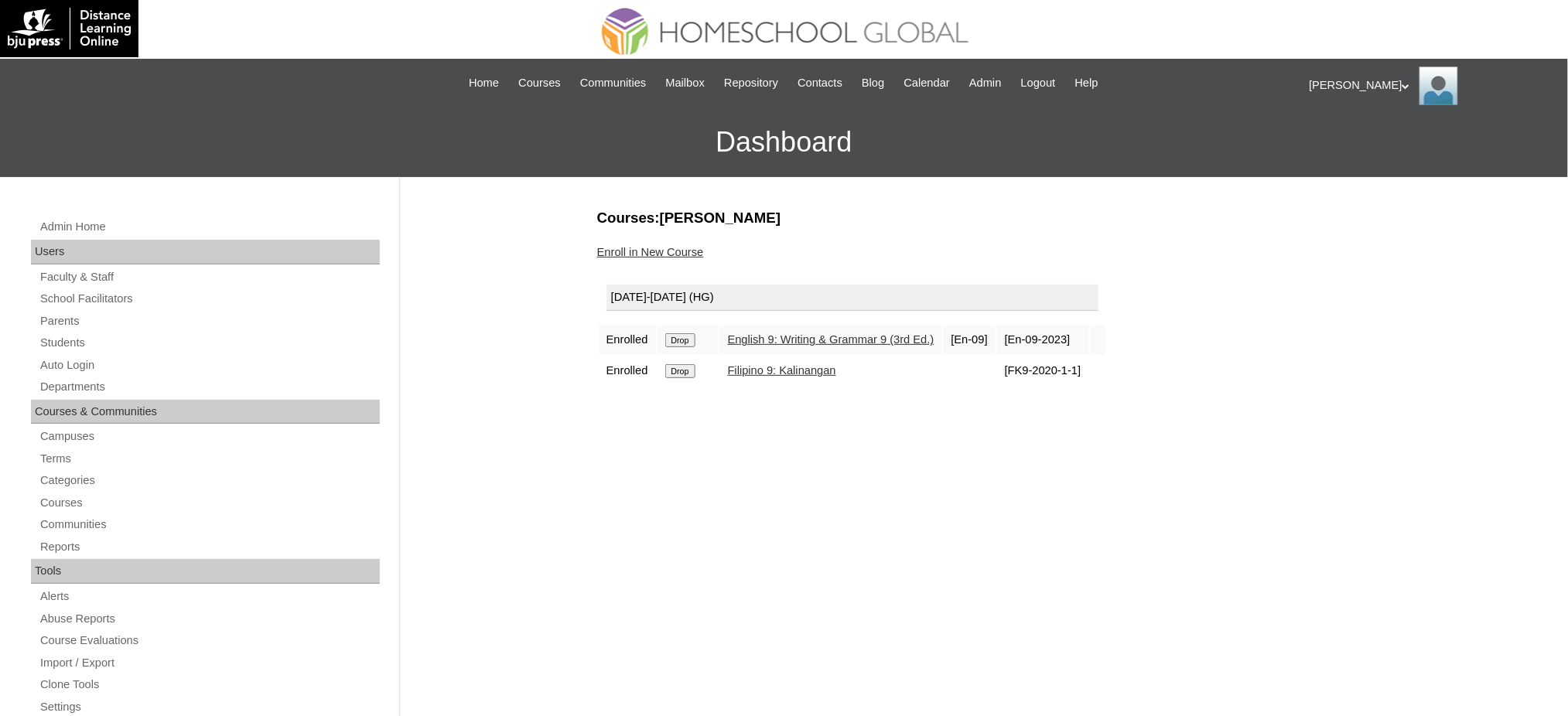
click at [683, 336] on input "Drop" at bounding box center [680, 340] width 30 height 14
click at [688, 338] on input "Drop" at bounding box center [680, 340] width 30 height 14
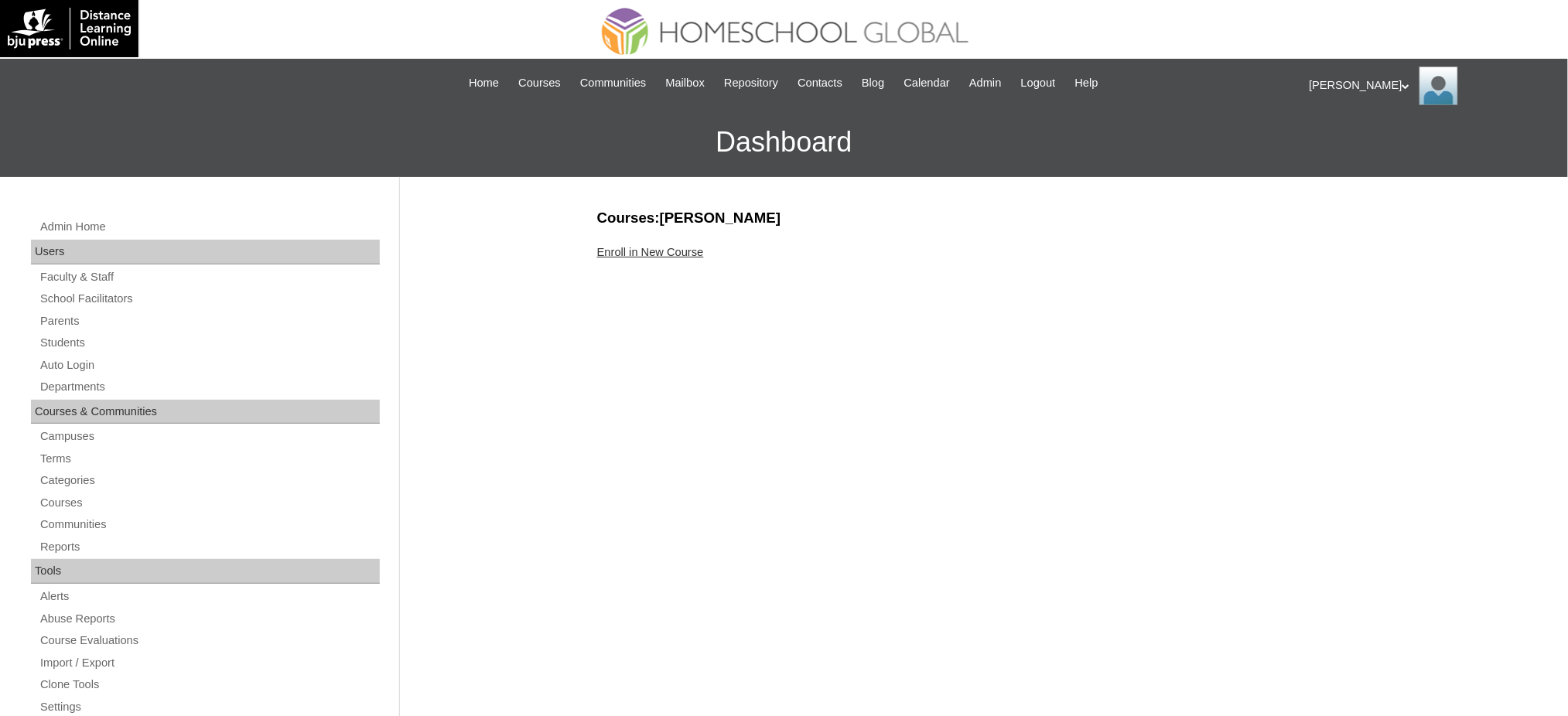
click at [609, 248] on link "Enroll in New Course" at bounding box center [650, 252] width 107 height 13
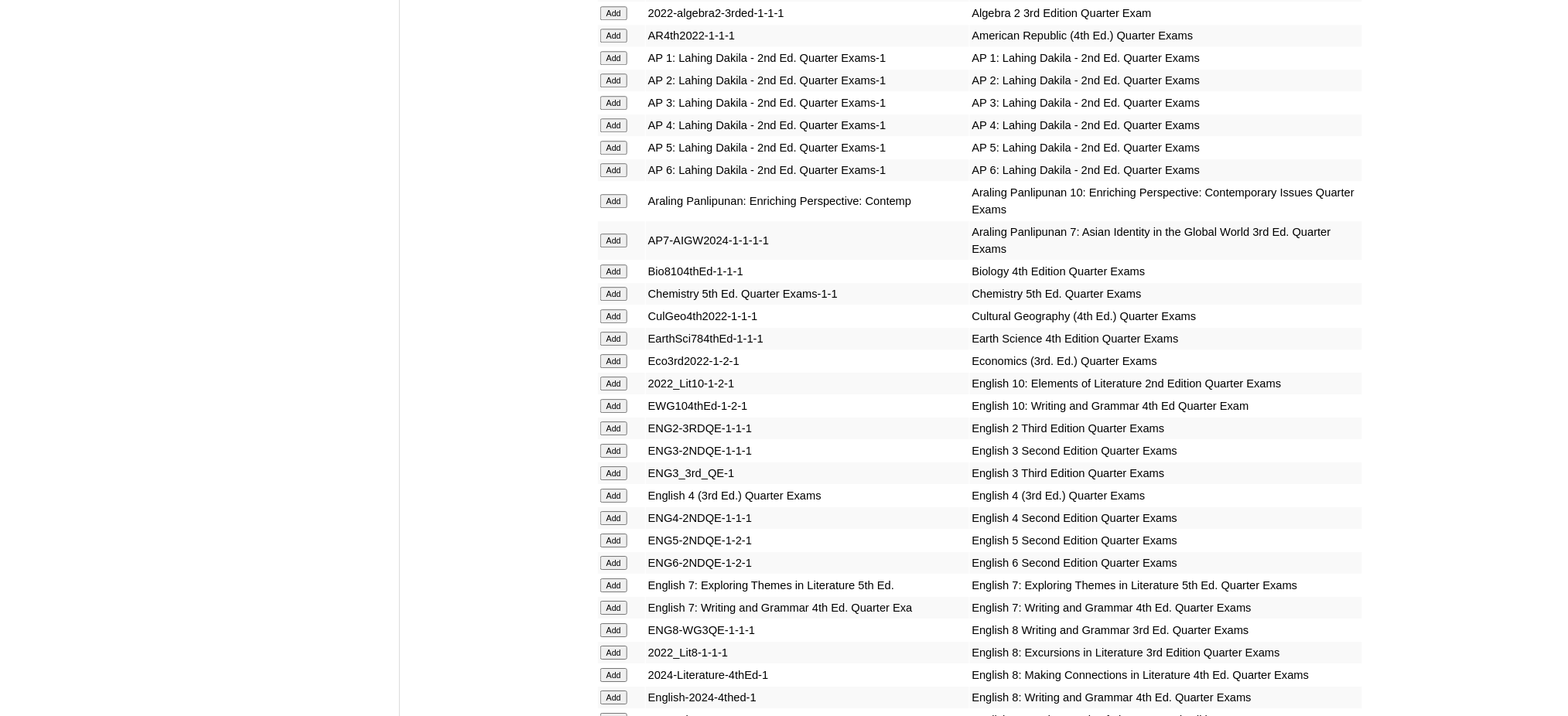
scroll to position [1547, 0]
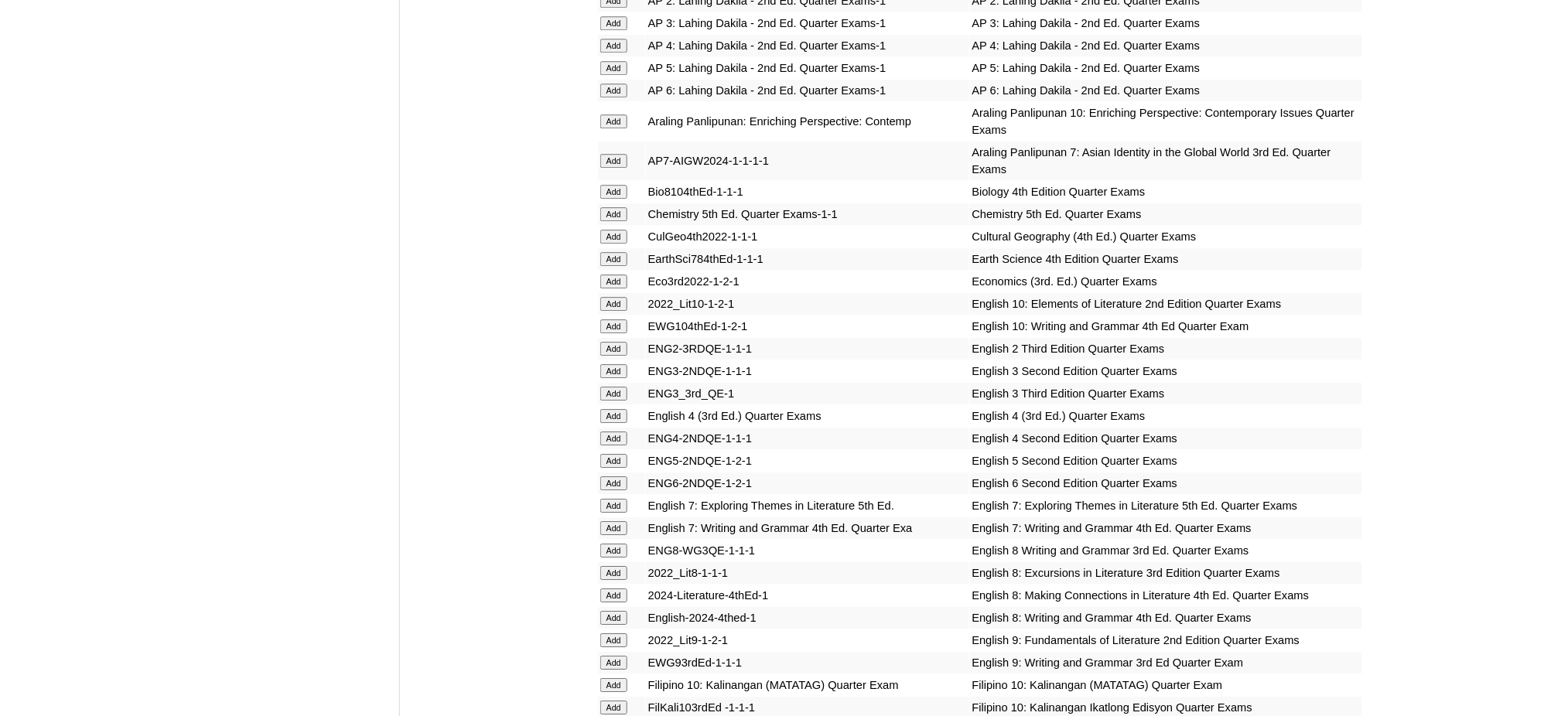
click at [612, 114] on input "Add" at bounding box center [614, 121] width 27 height 14
click at [616, 297] on input "Add" at bounding box center [614, 304] width 27 height 14
click at [615, 320] on input "Add" at bounding box center [614, 327] width 27 height 14
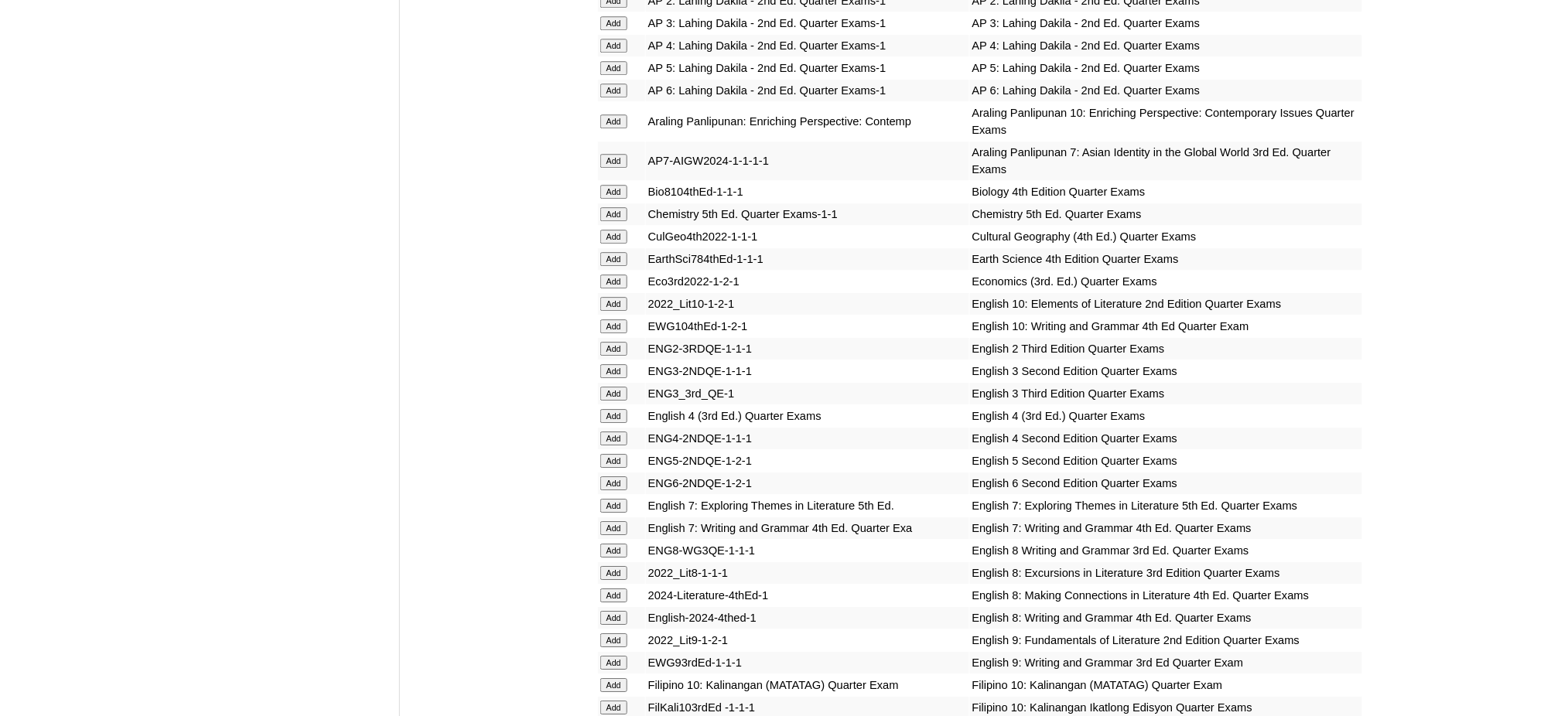
click at [615, 320] on input "Add" at bounding box center [614, 327] width 27 height 14
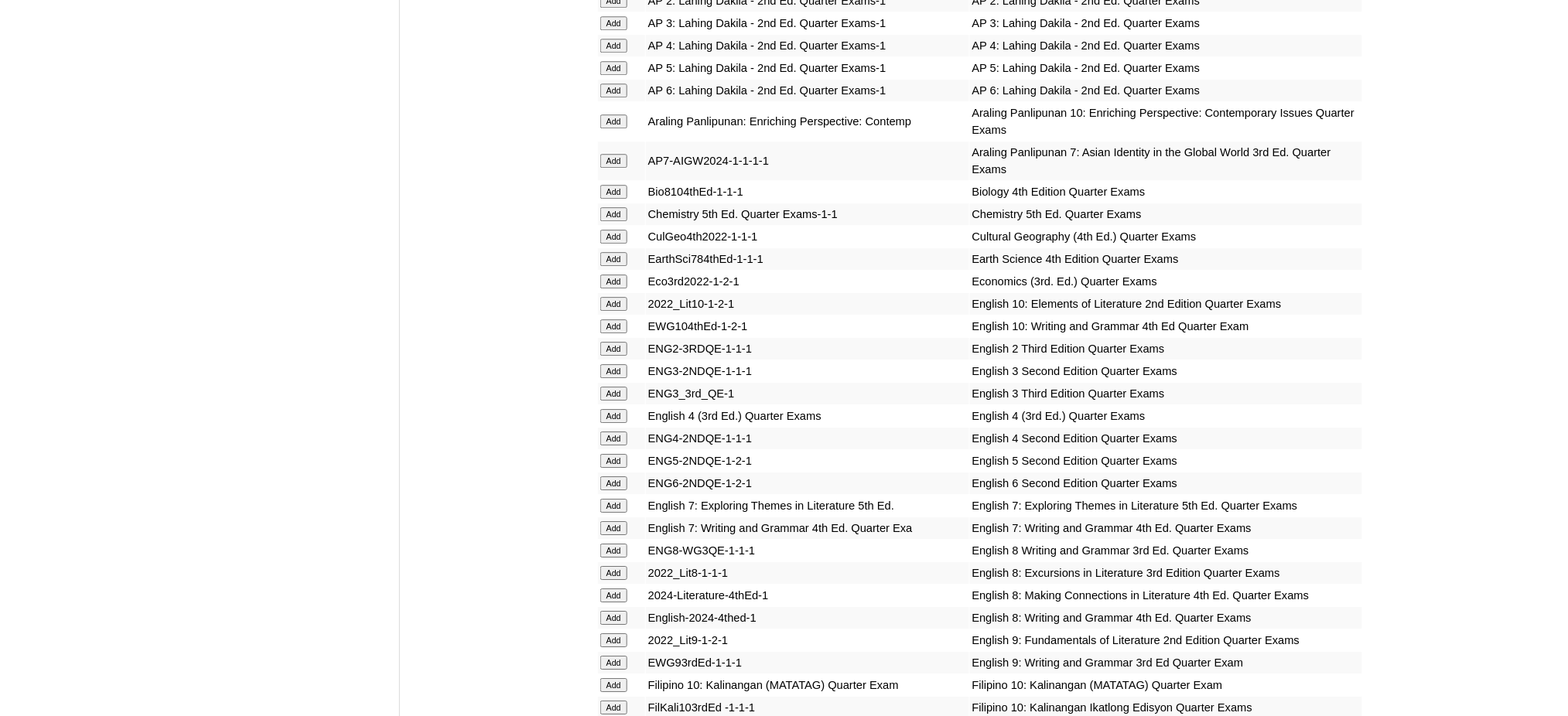
click at [609, 678] on input "Add" at bounding box center [614, 685] width 27 height 14
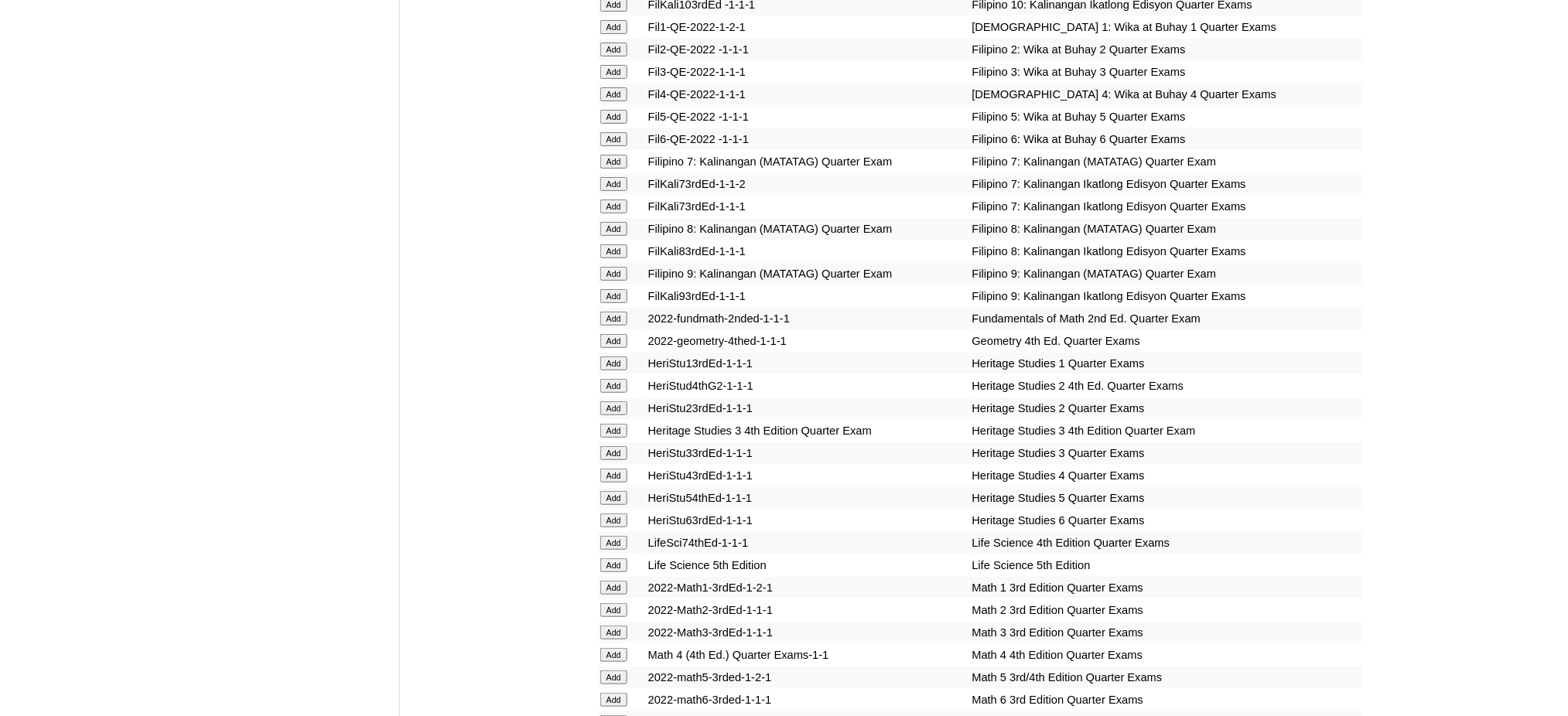
scroll to position [2269, 0]
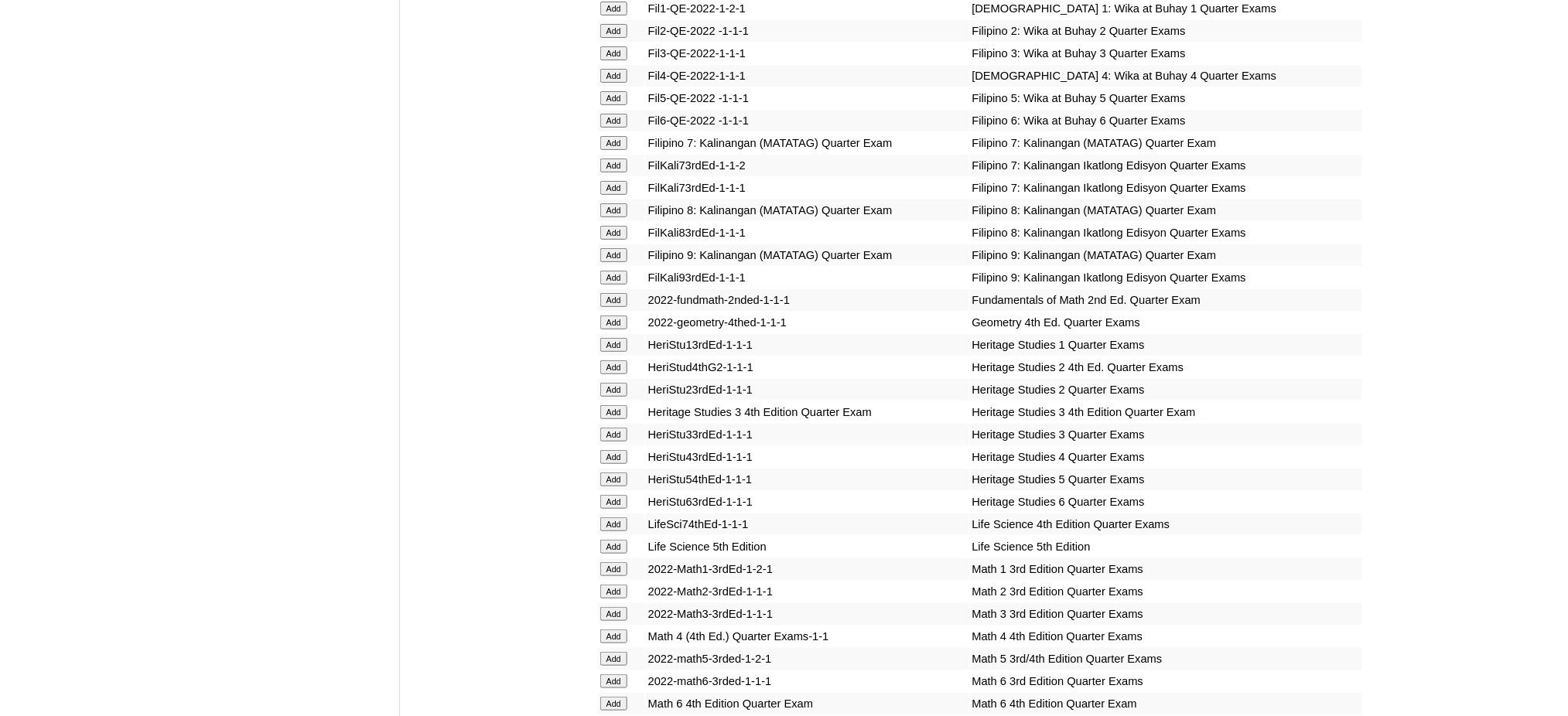
click at [614, 316] on input "Add" at bounding box center [614, 322] width 27 height 14
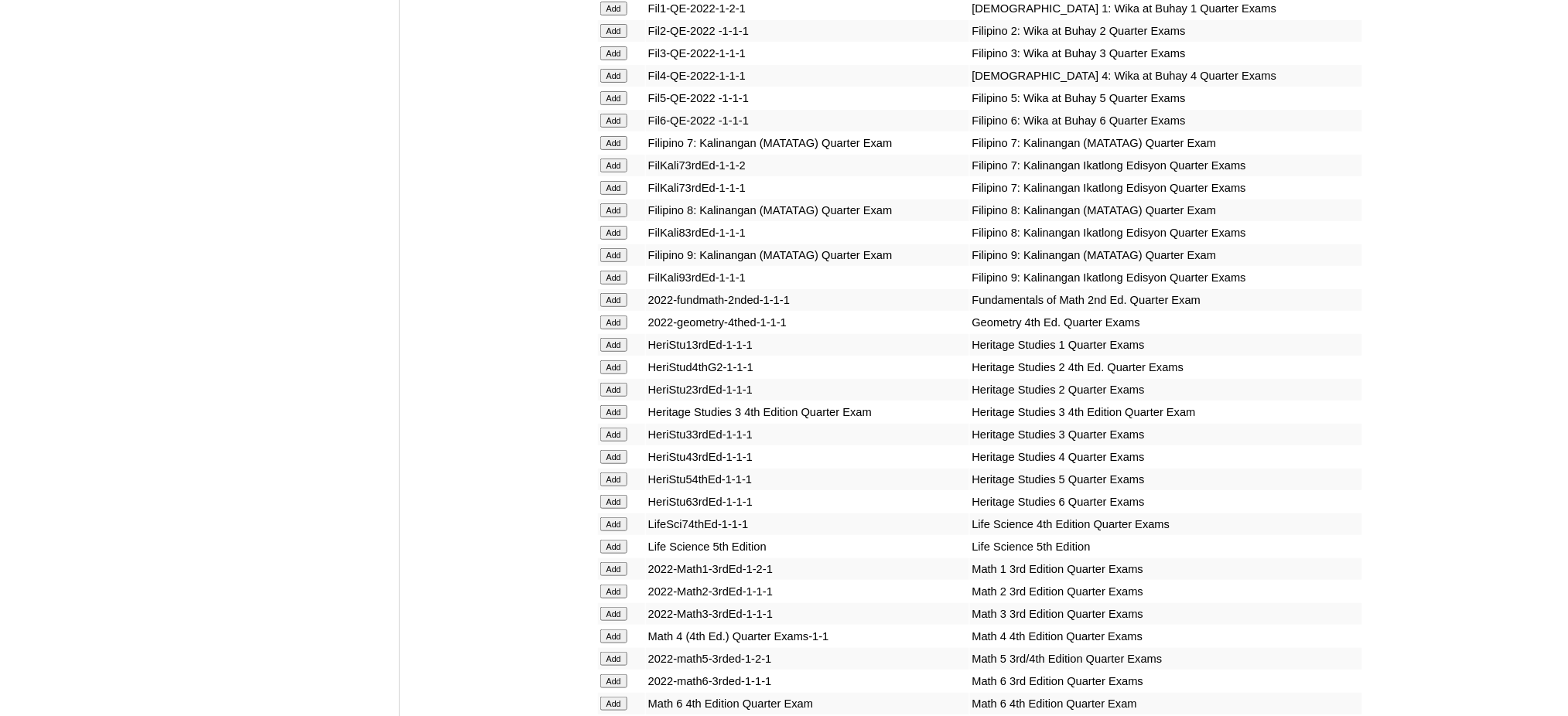
click at [614, 316] on input "Add" at bounding box center [614, 322] width 27 height 14
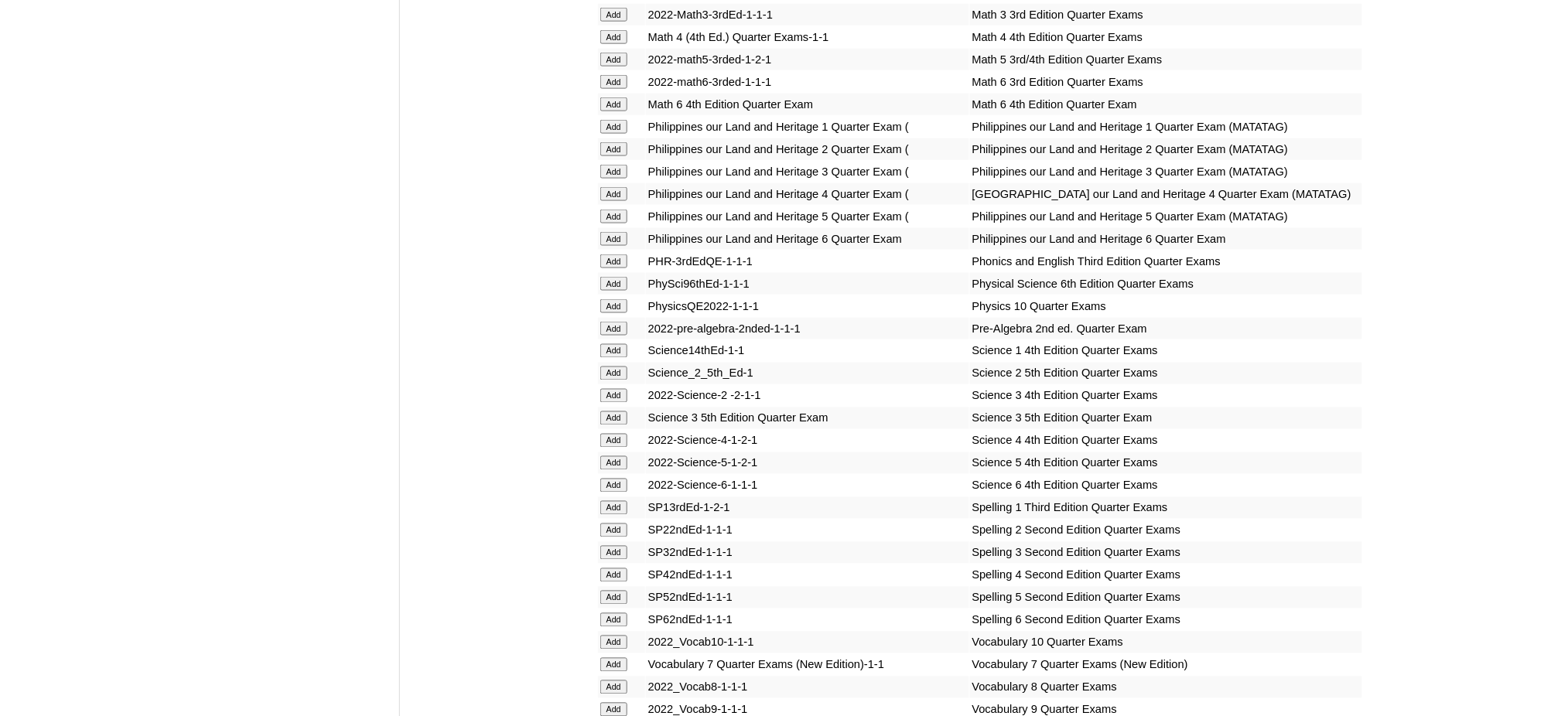
scroll to position [2888, 0]
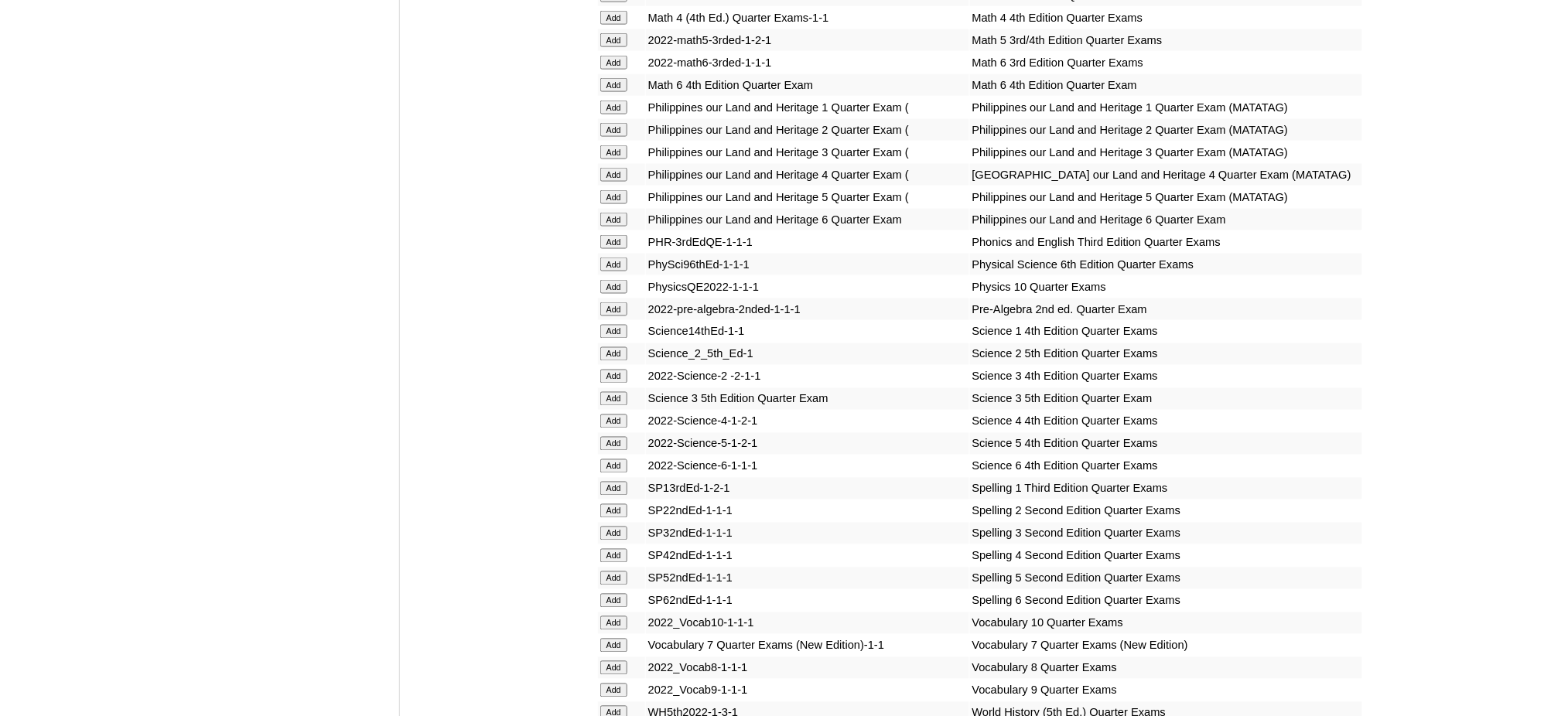
click at [616, 280] on input "Add" at bounding box center [614, 287] width 27 height 14
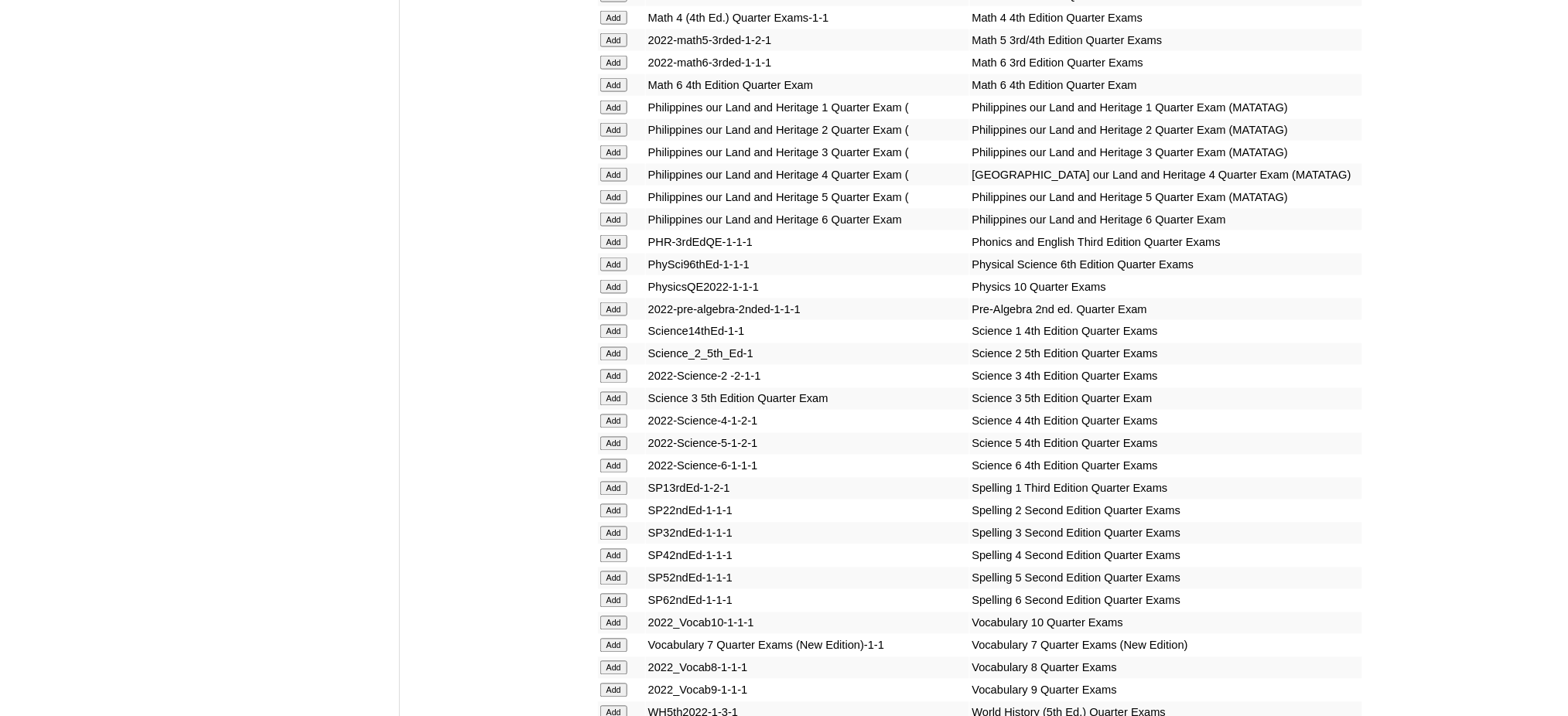
click at [616, 280] on input "Add" at bounding box center [614, 287] width 27 height 14
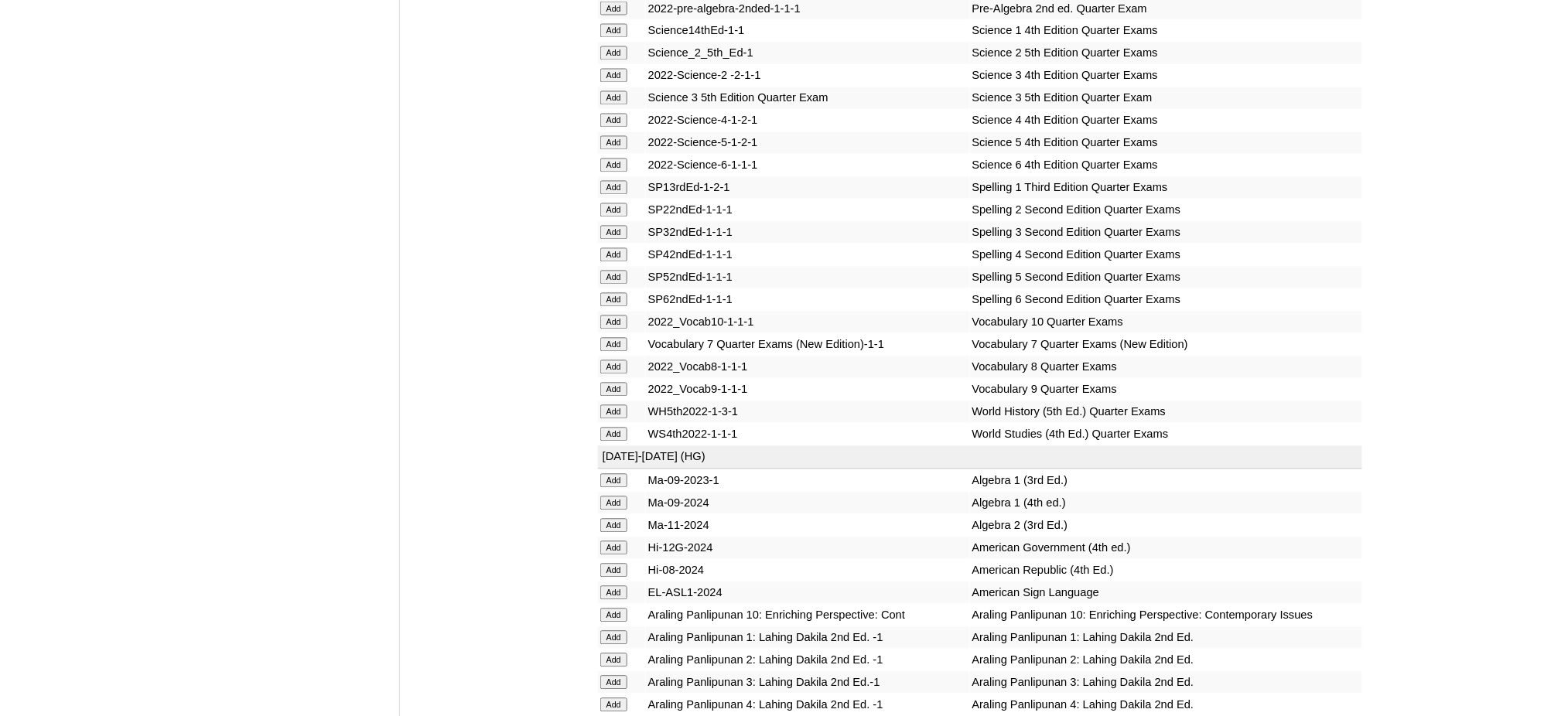
scroll to position [3196, 0]
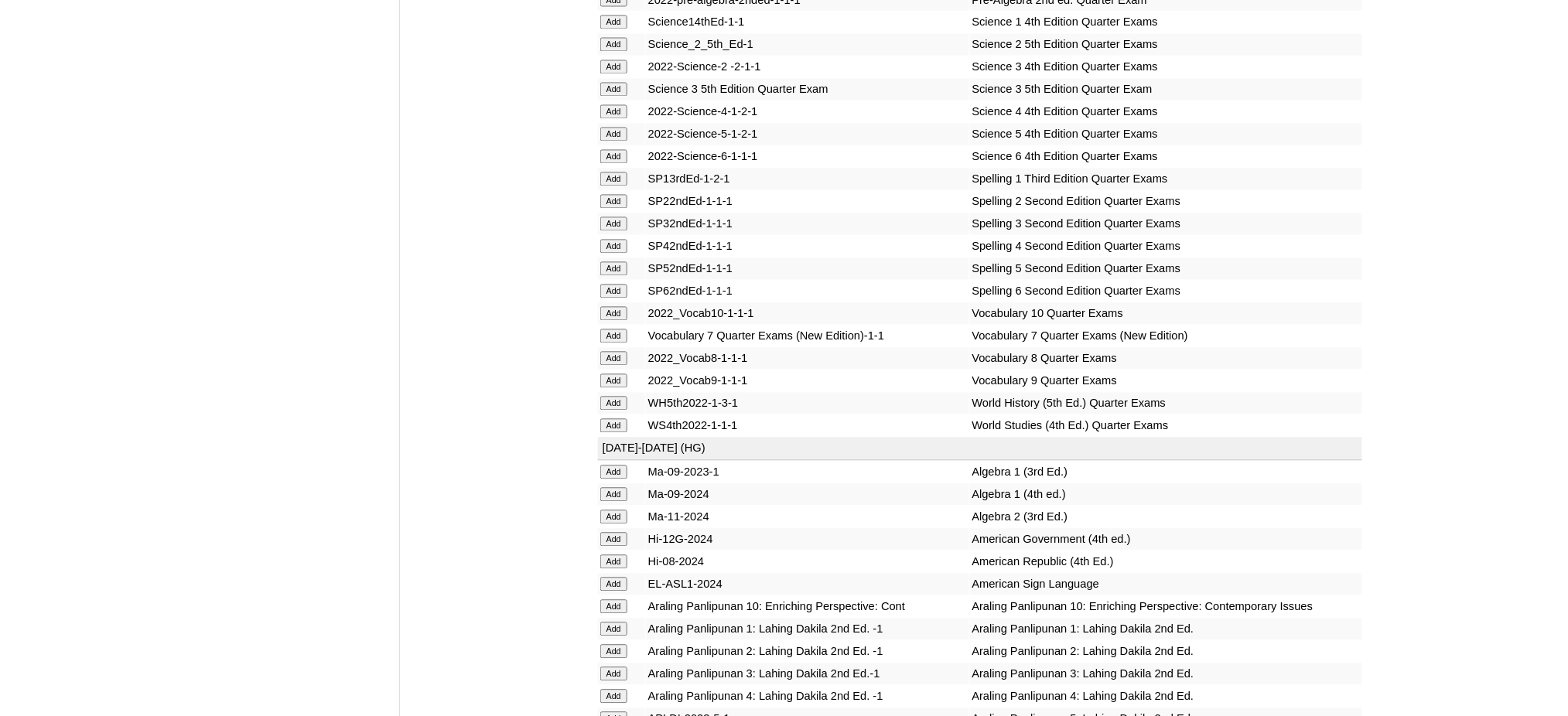
click at [612, 307] on input "Add" at bounding box center [614, 314] width 27 height 14
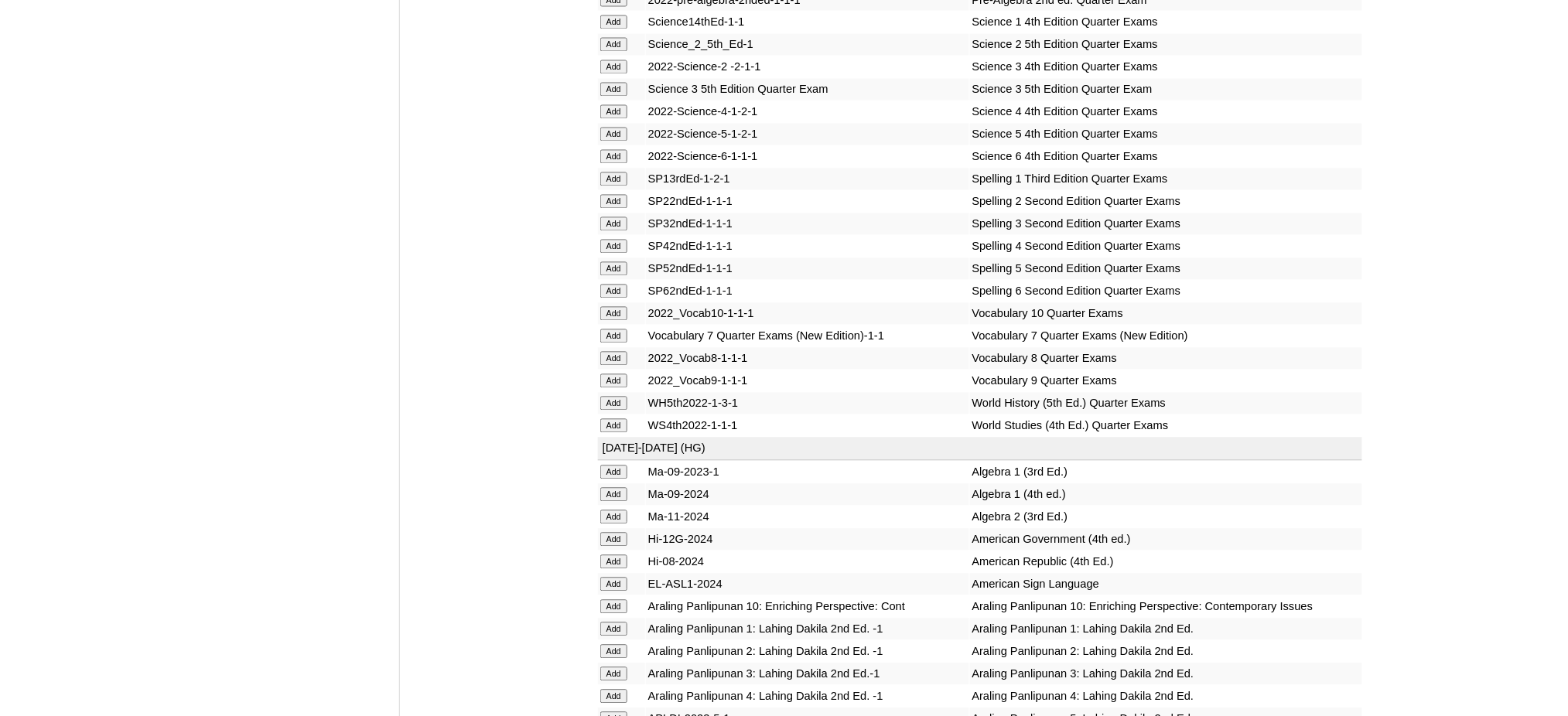
click at [612, 307] on input "Add" at bounding box center [614, 314] width 27 height 14
click at [610, 600] on input "Add" at bounding box center [614, 607] width 27 height 14
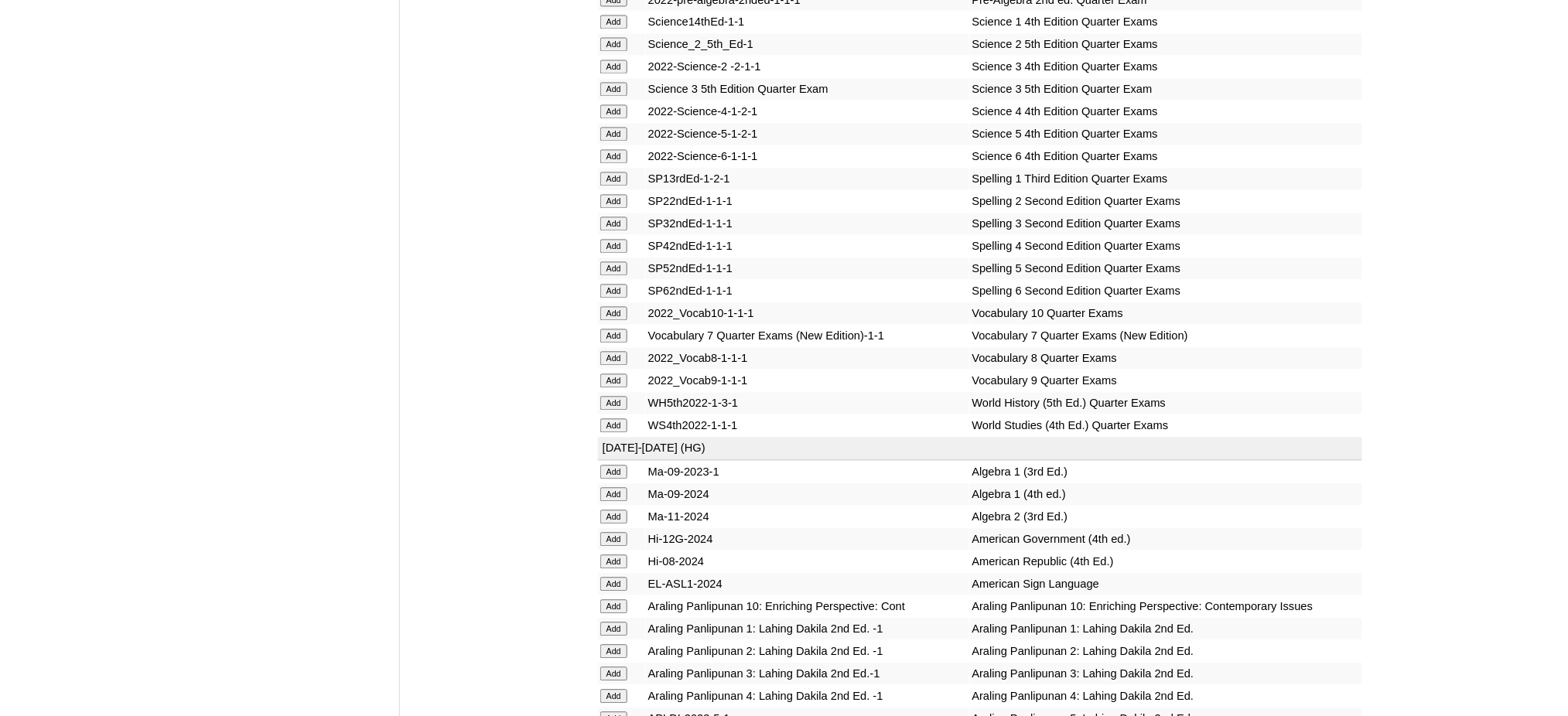
click at [610, 600] on input "Add" at bounding box center [614, 607] width 27 height 14
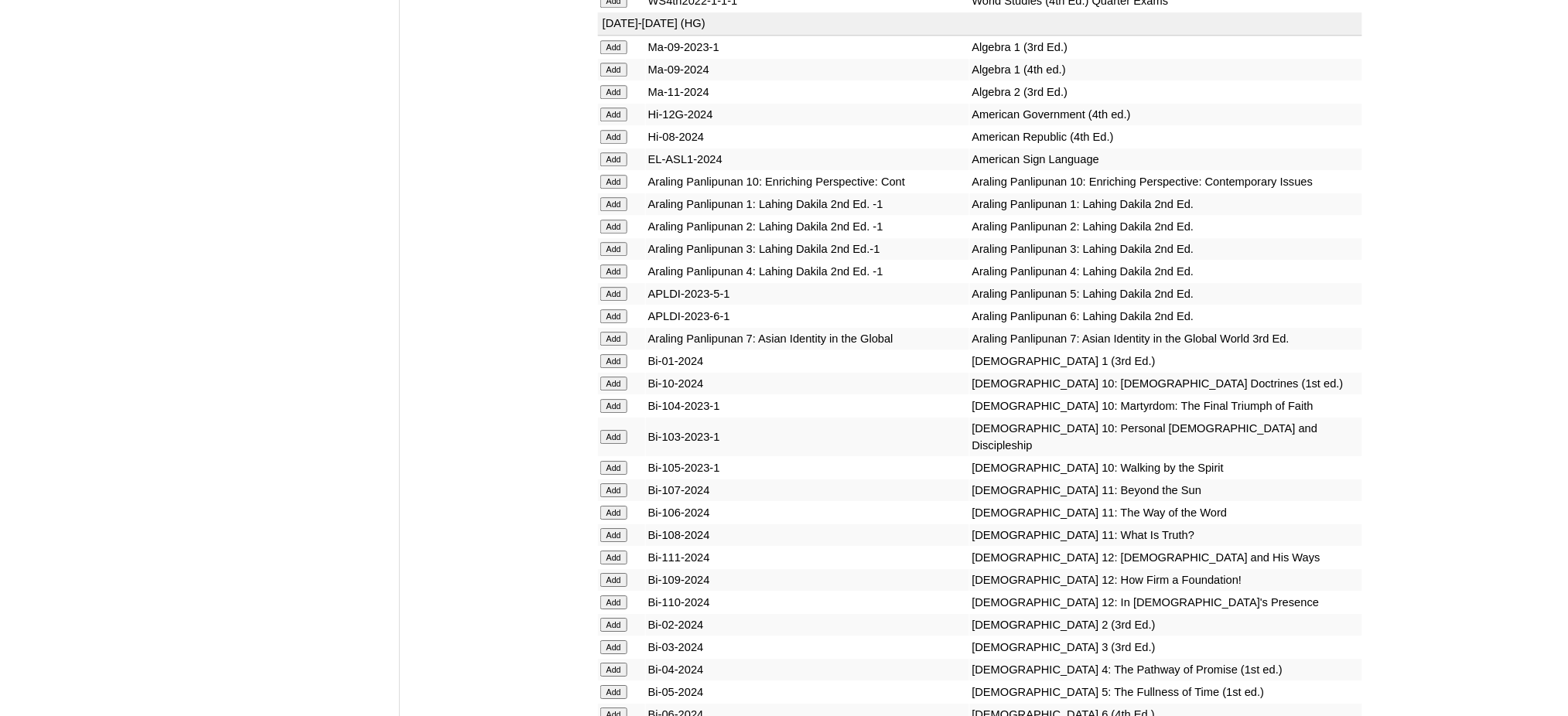
scroll to position [3713, 0]
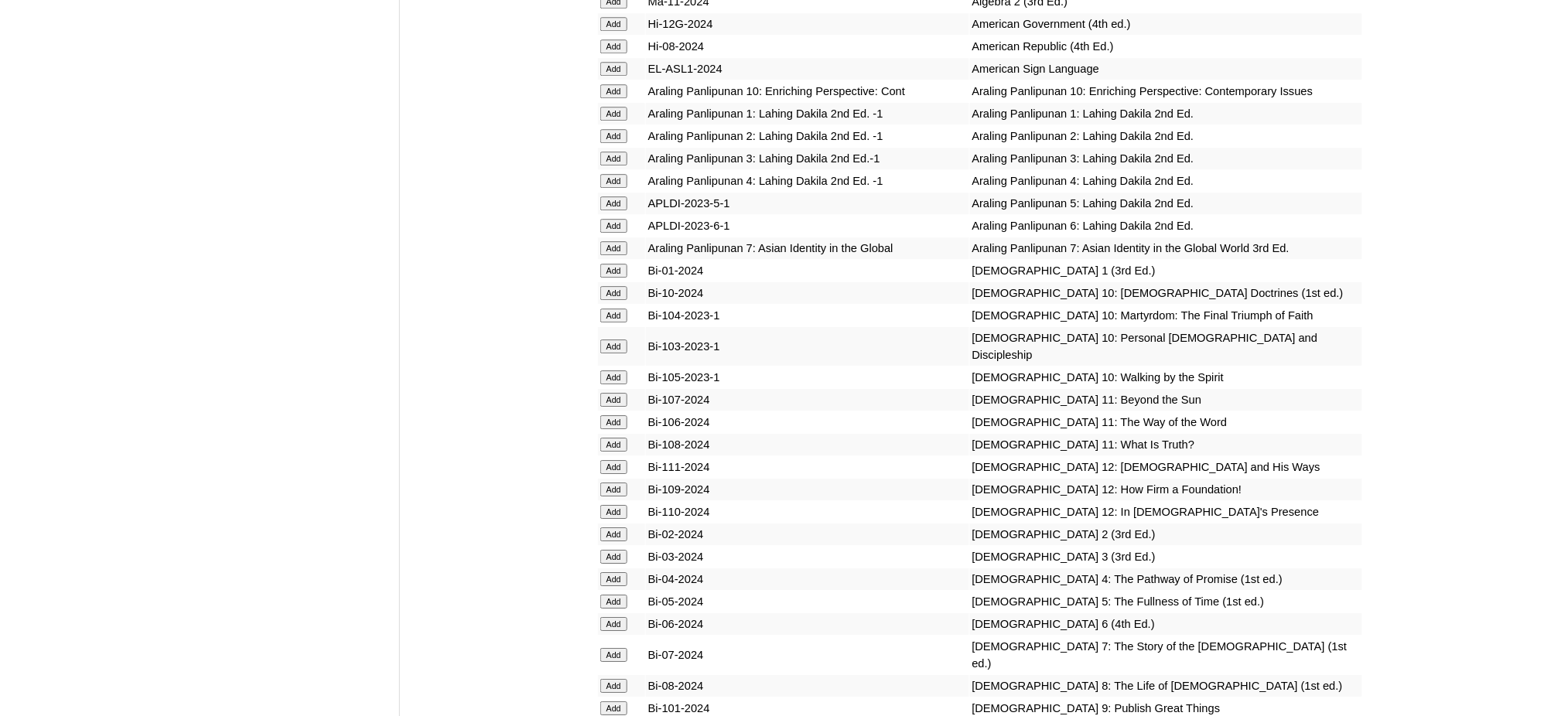
click at [602, 282] on td "Add" at bounding box center [621, 293] width 47 height 22
click at [604, 286] on input "Add" at bounding box center [614, 293] width 27 height 14
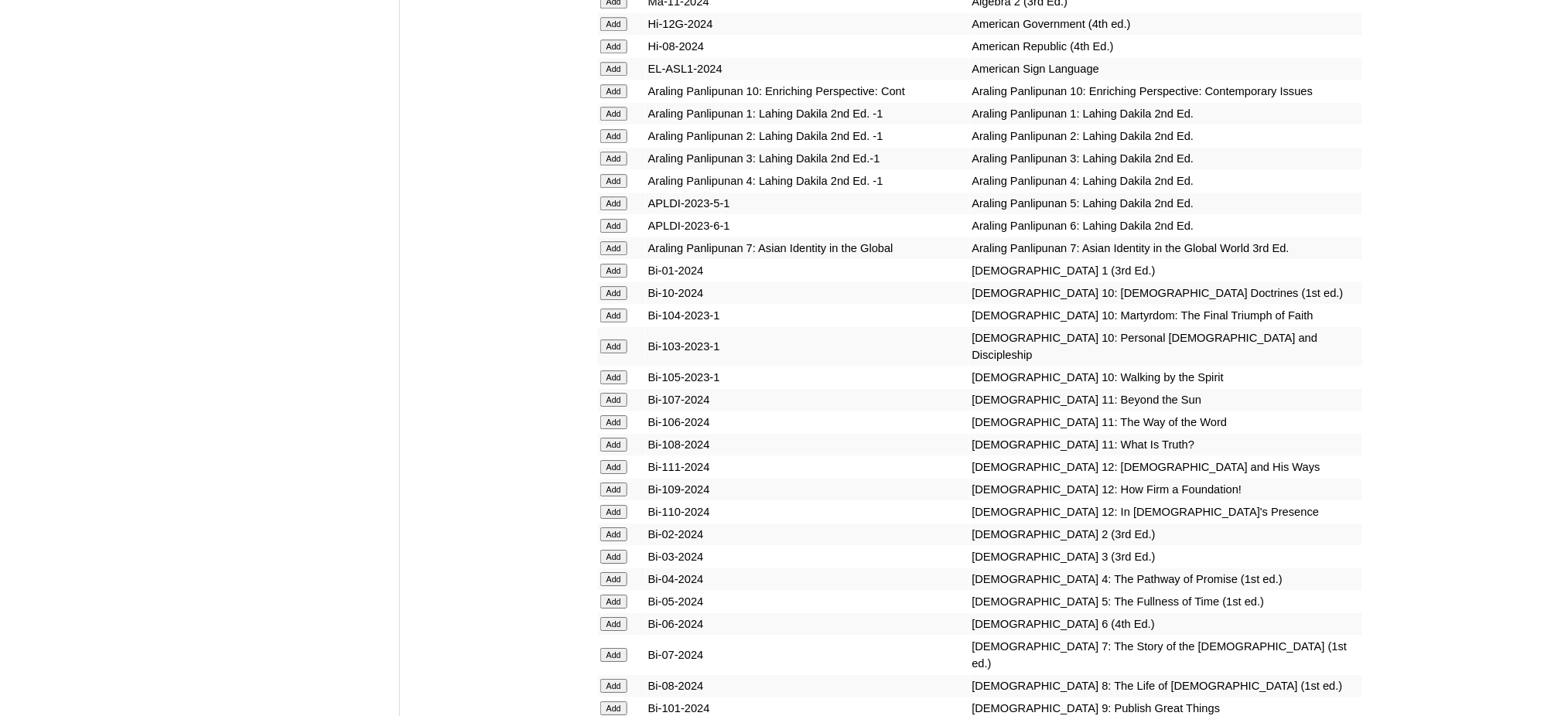
click at [604, 286] on input "Add" at bounding box center [614, 293] width 27 height 14
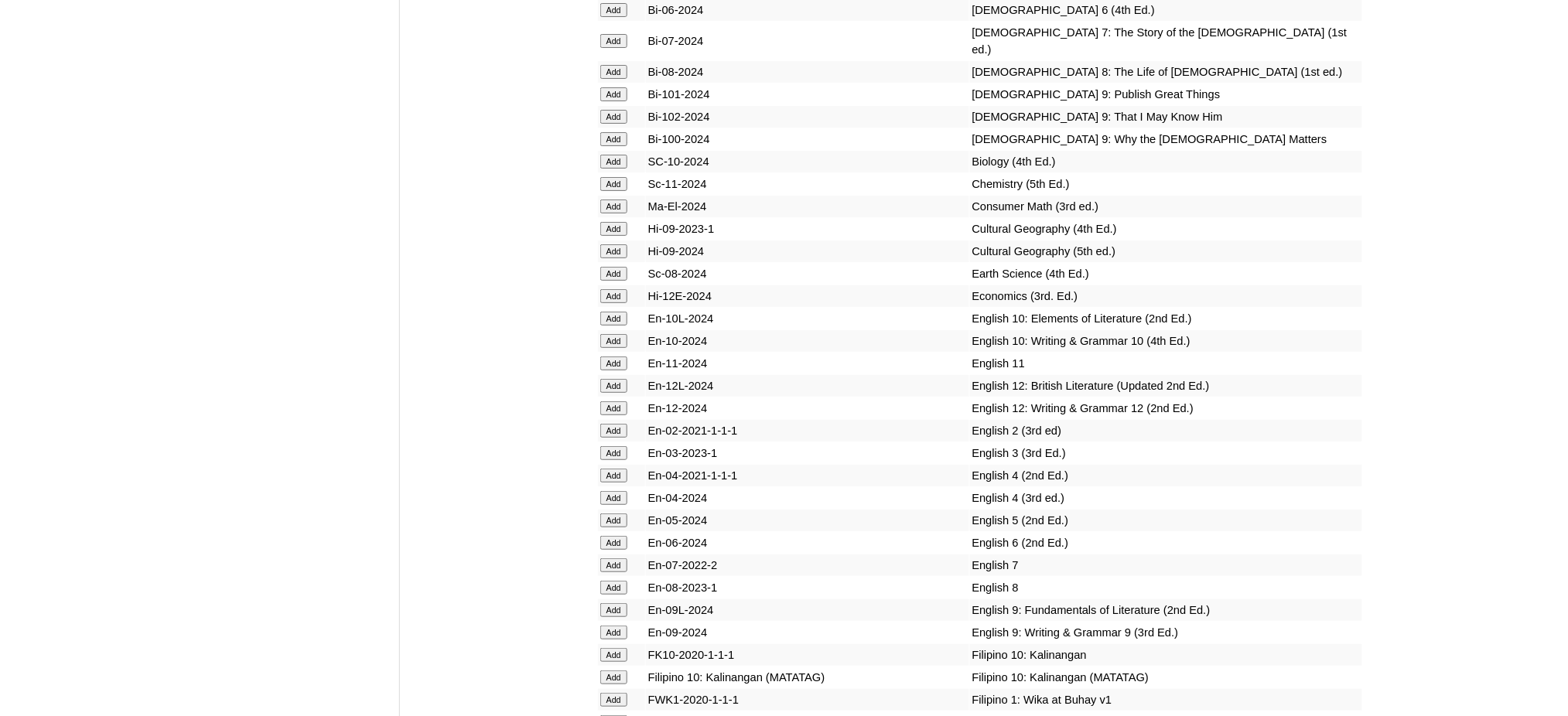
scroll to position [4331, 0]
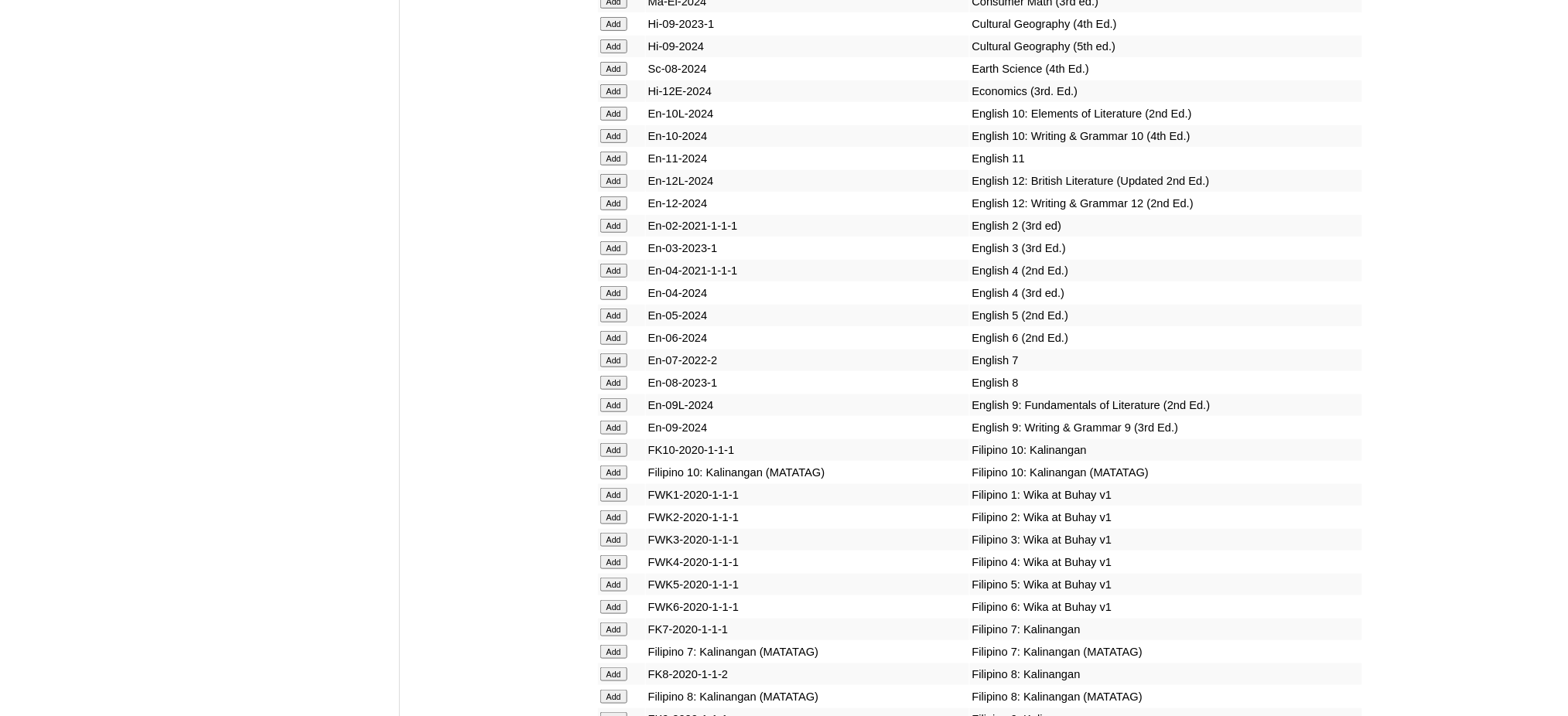
scroll to position [4537, 0]
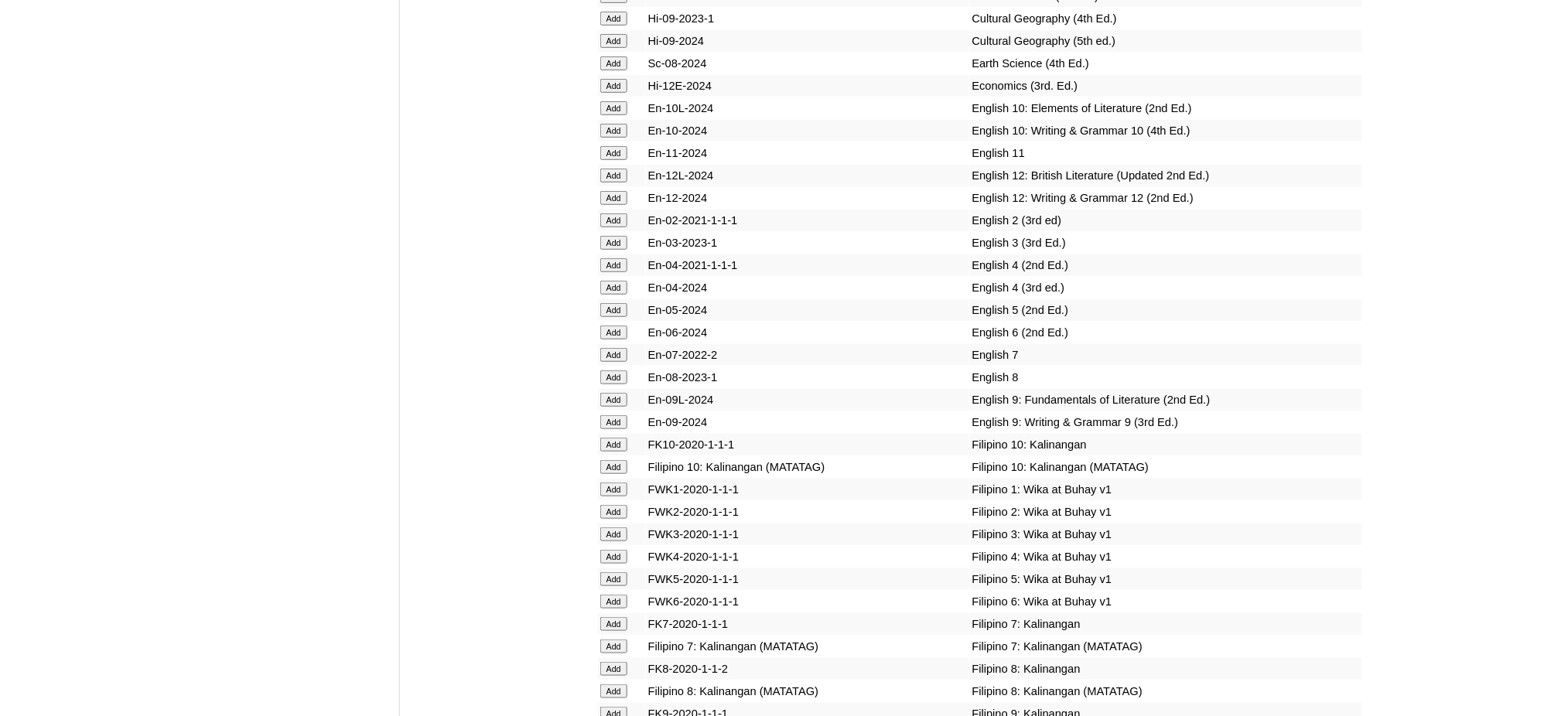
click at [605, 102] on input "Add" at bounding box center [614, 108] width 27 height 14
click at [610, 123] on input "Add" at bounding box center [614, 130] width 27 height 14
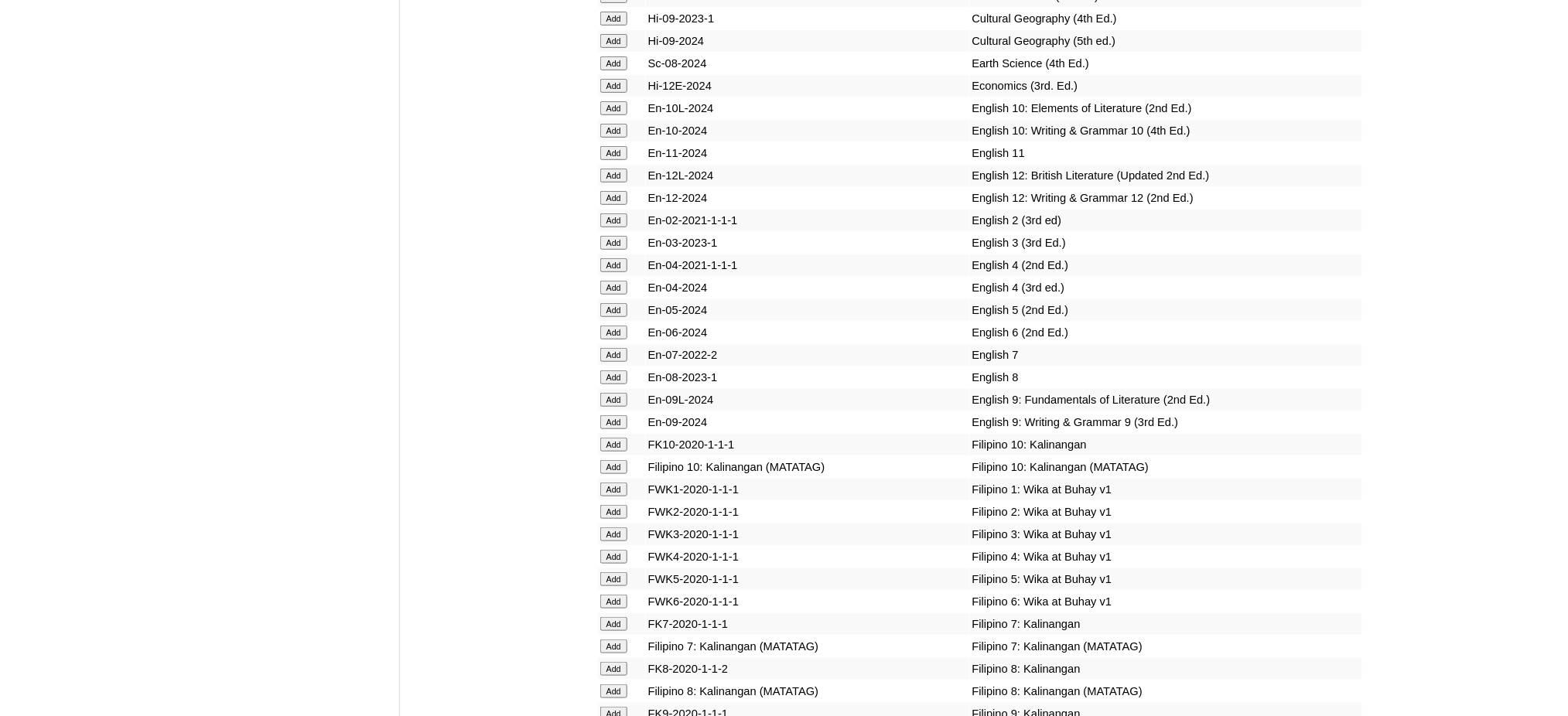
click at [610, 123] on input "Add" at bounding box center [614, 130] width 27 height 14
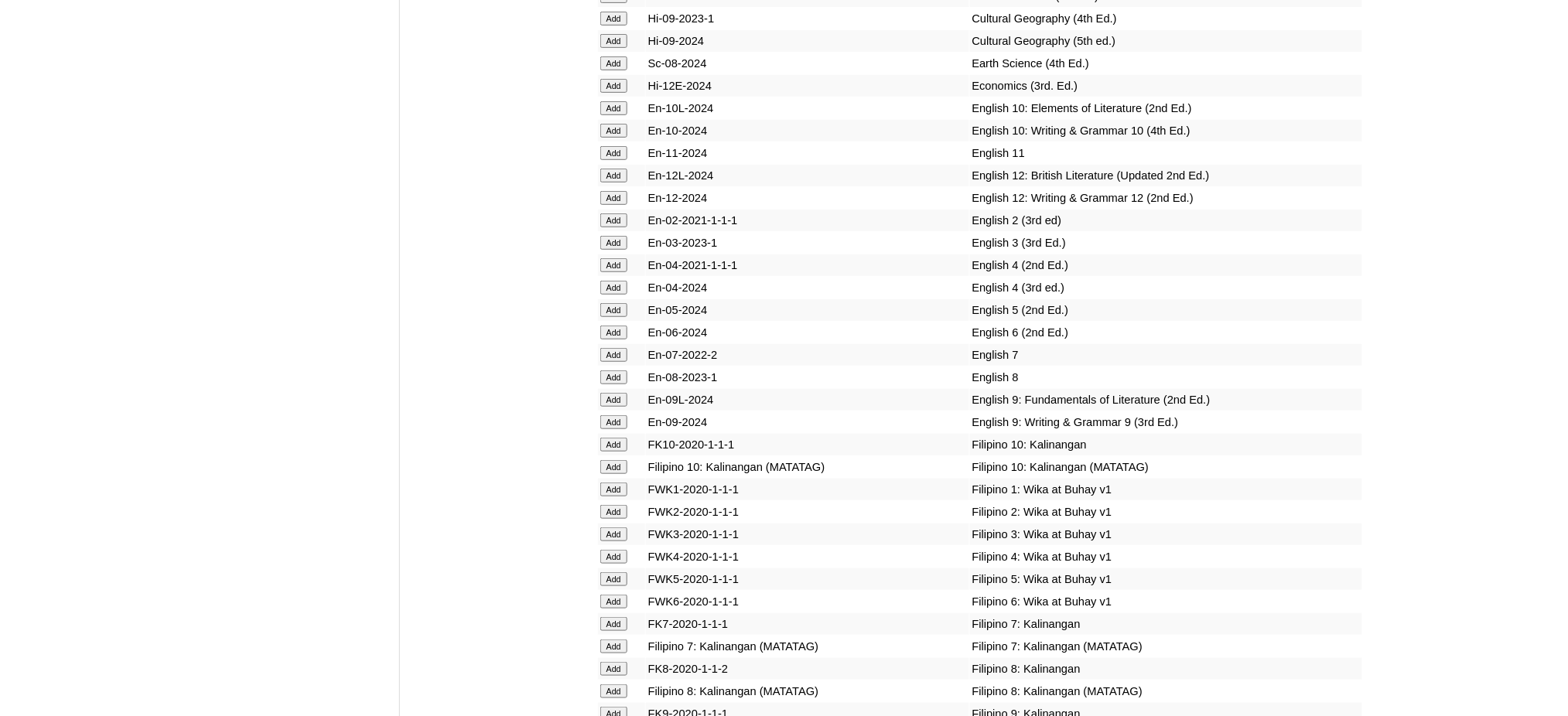
click at [610, 460] on input "Add" at bounding box center [614, 467] width 27 height 14
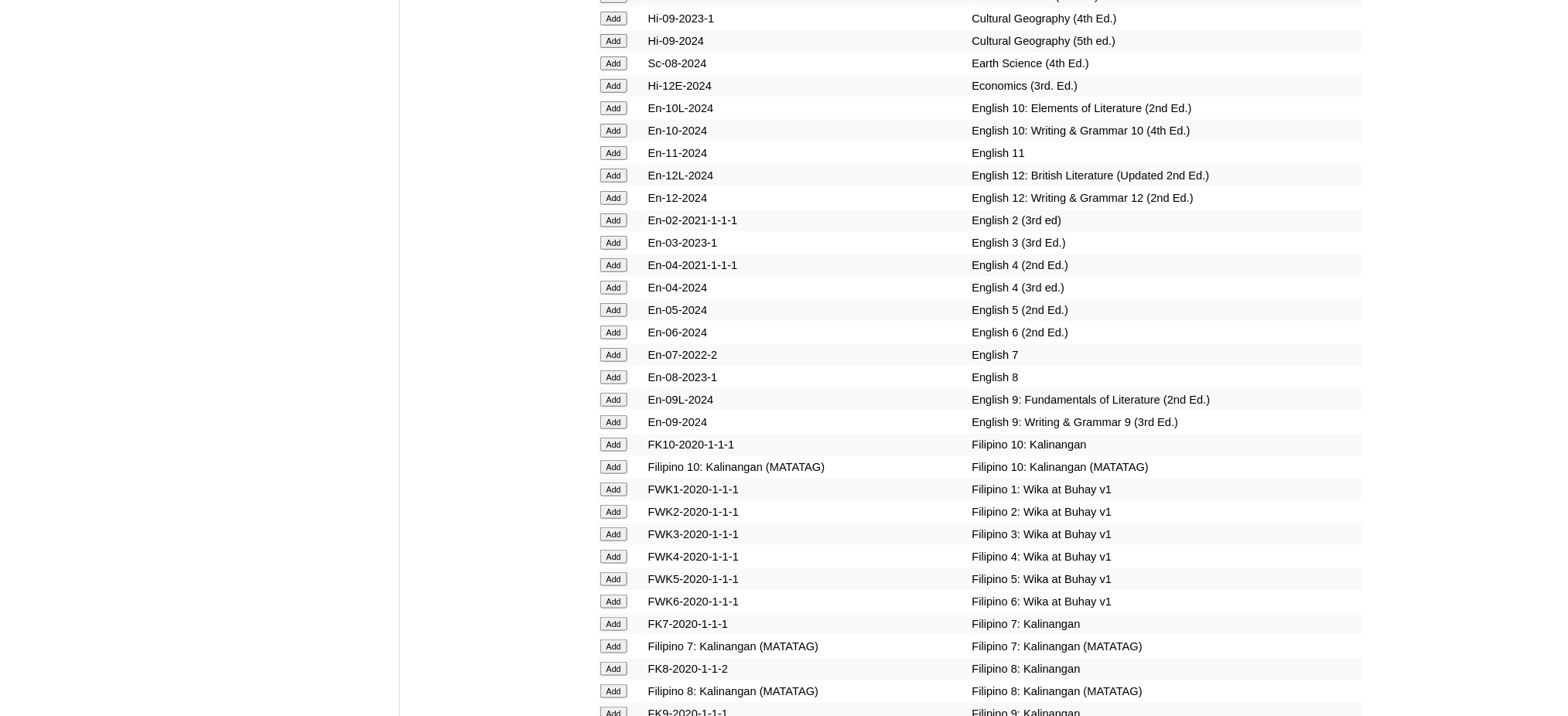
click at [610, 460] on input "Add" at bounding box center [614, 467] width 27 height 14
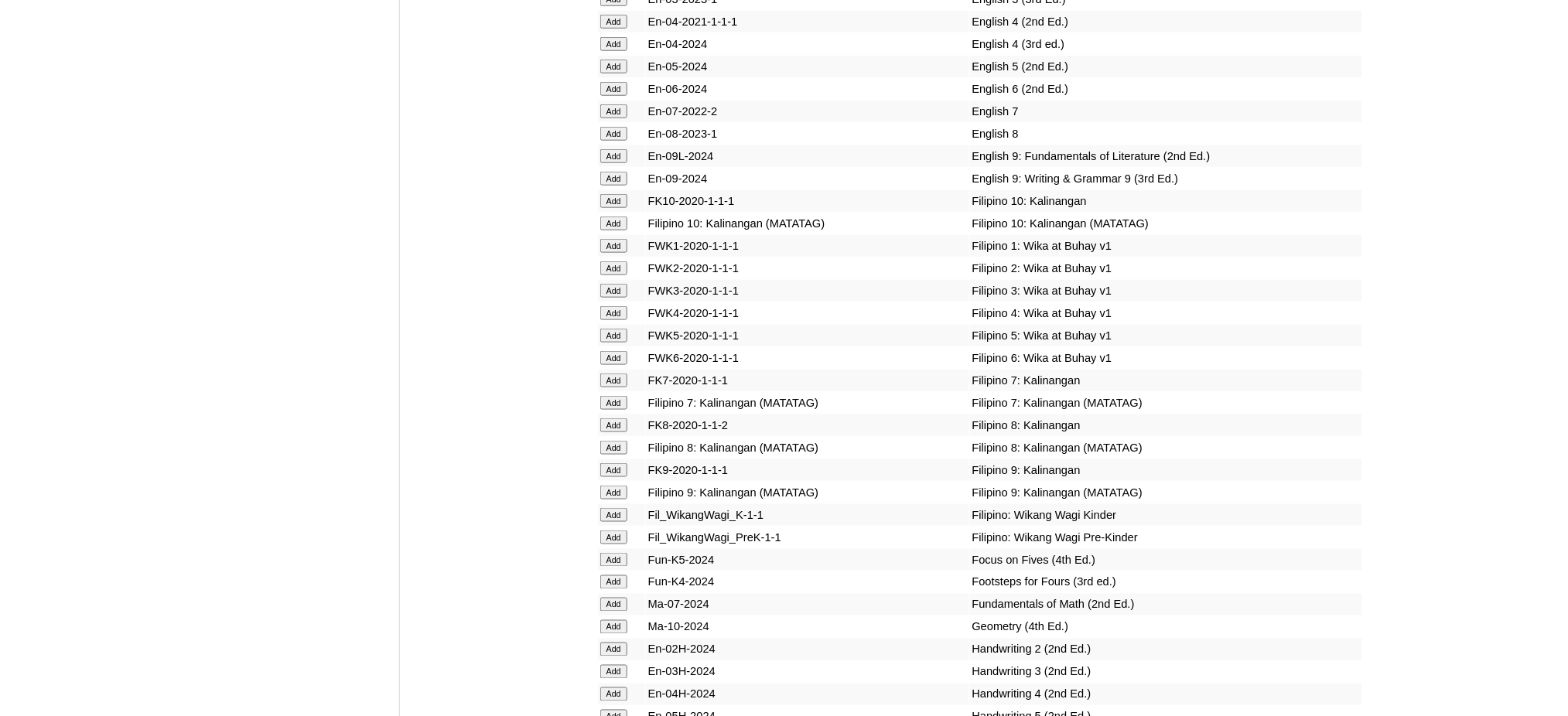
scroll to position [4847, 0]
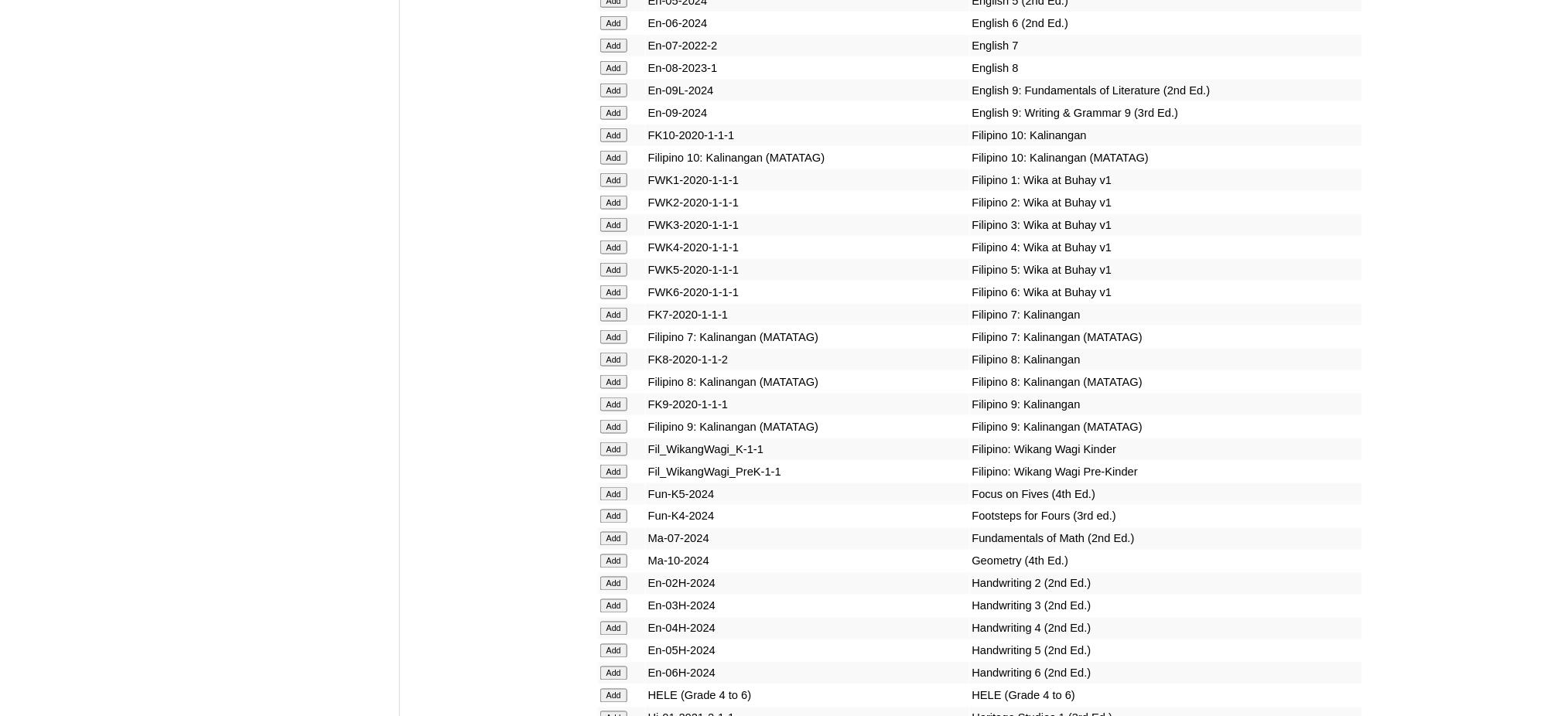
click at [620, 555] on input "Add" at bounding box center [614, 562] width 27 height 14
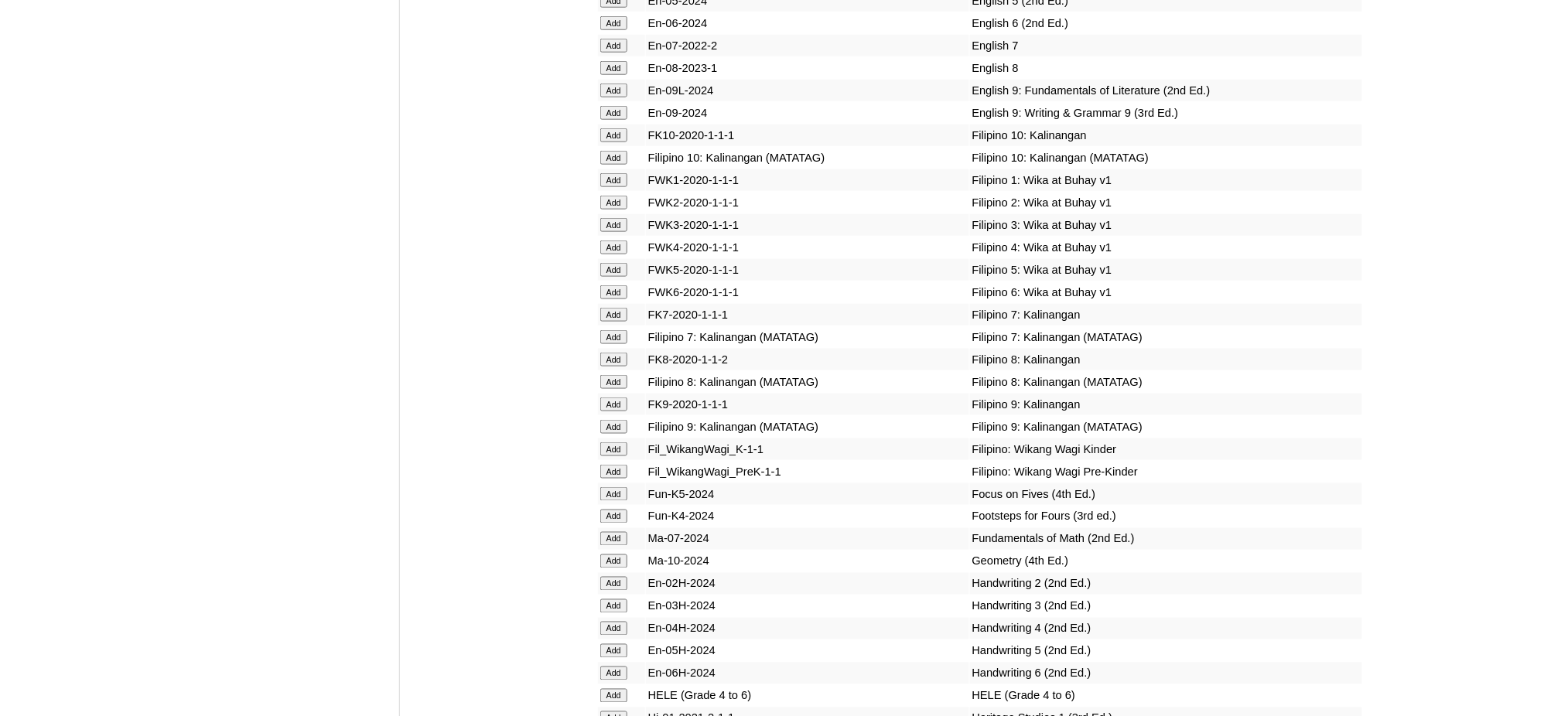
click at [620, 555] on input "Add" at bounding box center [614, 562] width 27 height 14
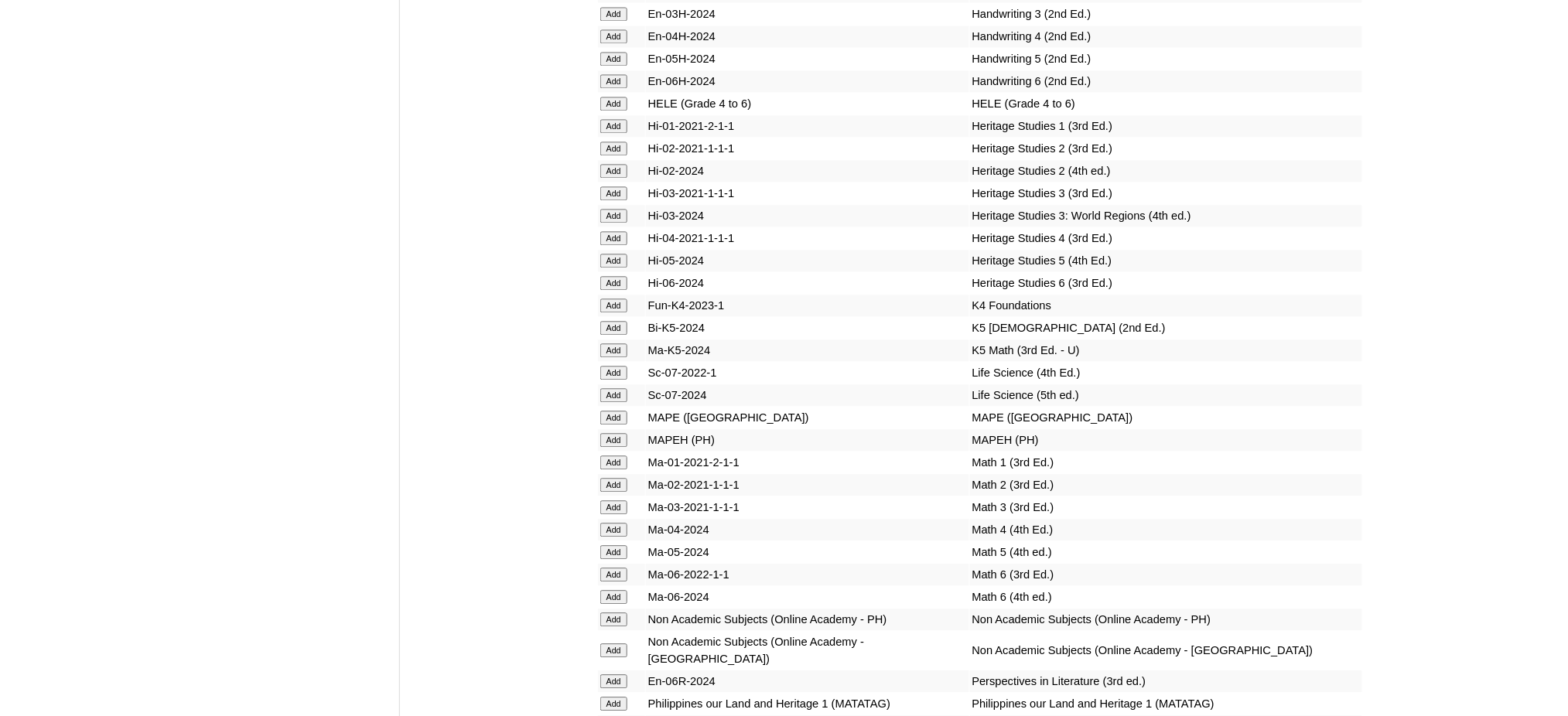
scroll to position [5465, 0]
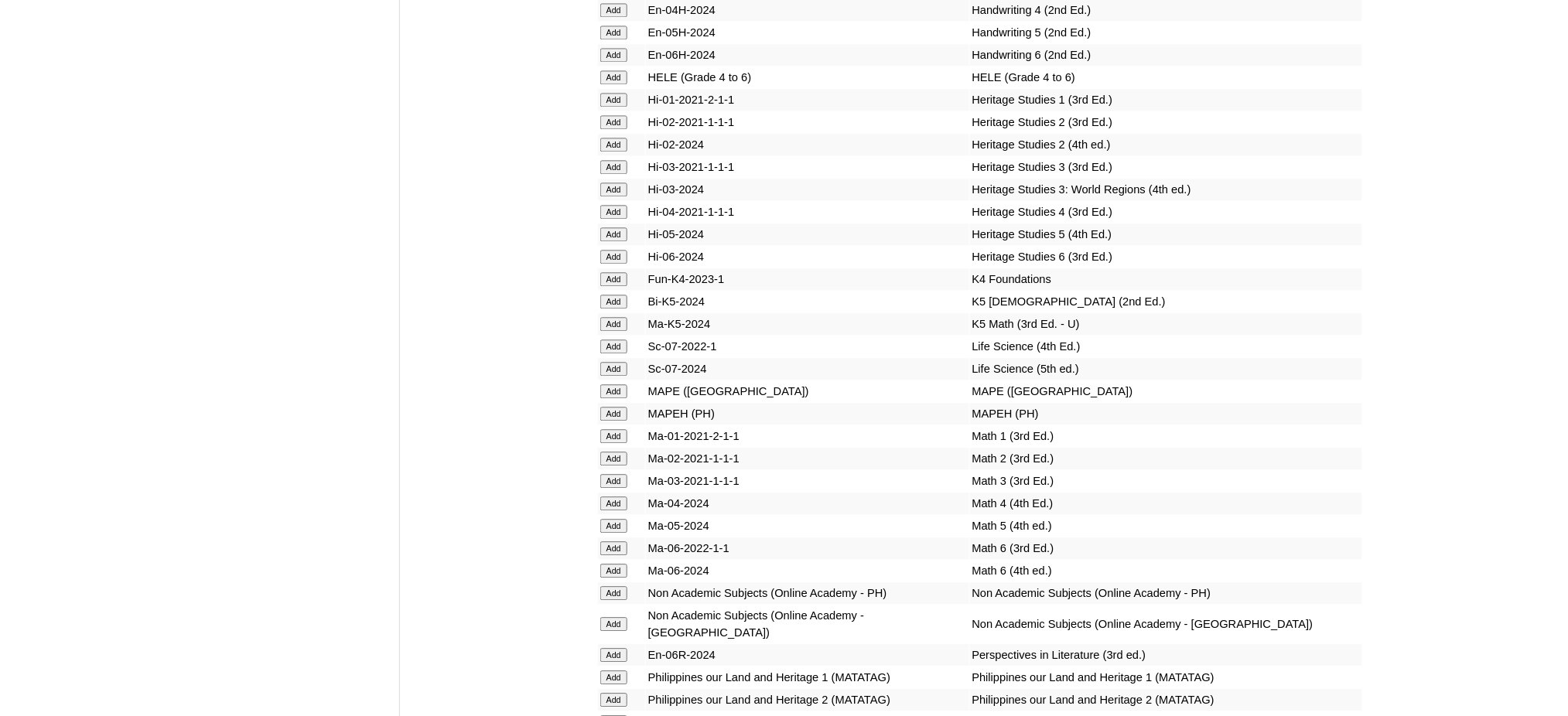
click at [616, 407] on input "Add" at bounding box center [614, 414] width 27 height 14
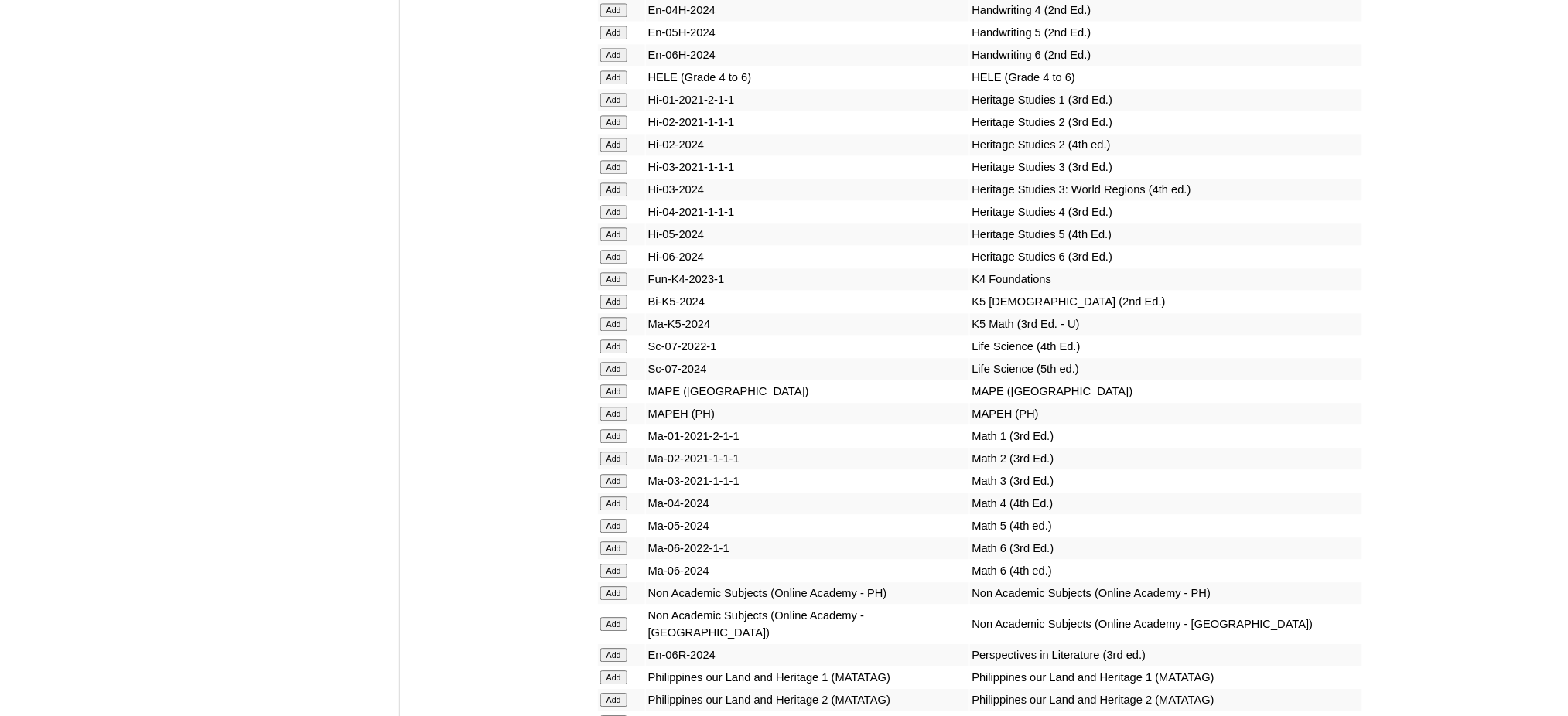
click at [616, 407] on input "Add" at bounding box center [614, 414] width 27 height 14
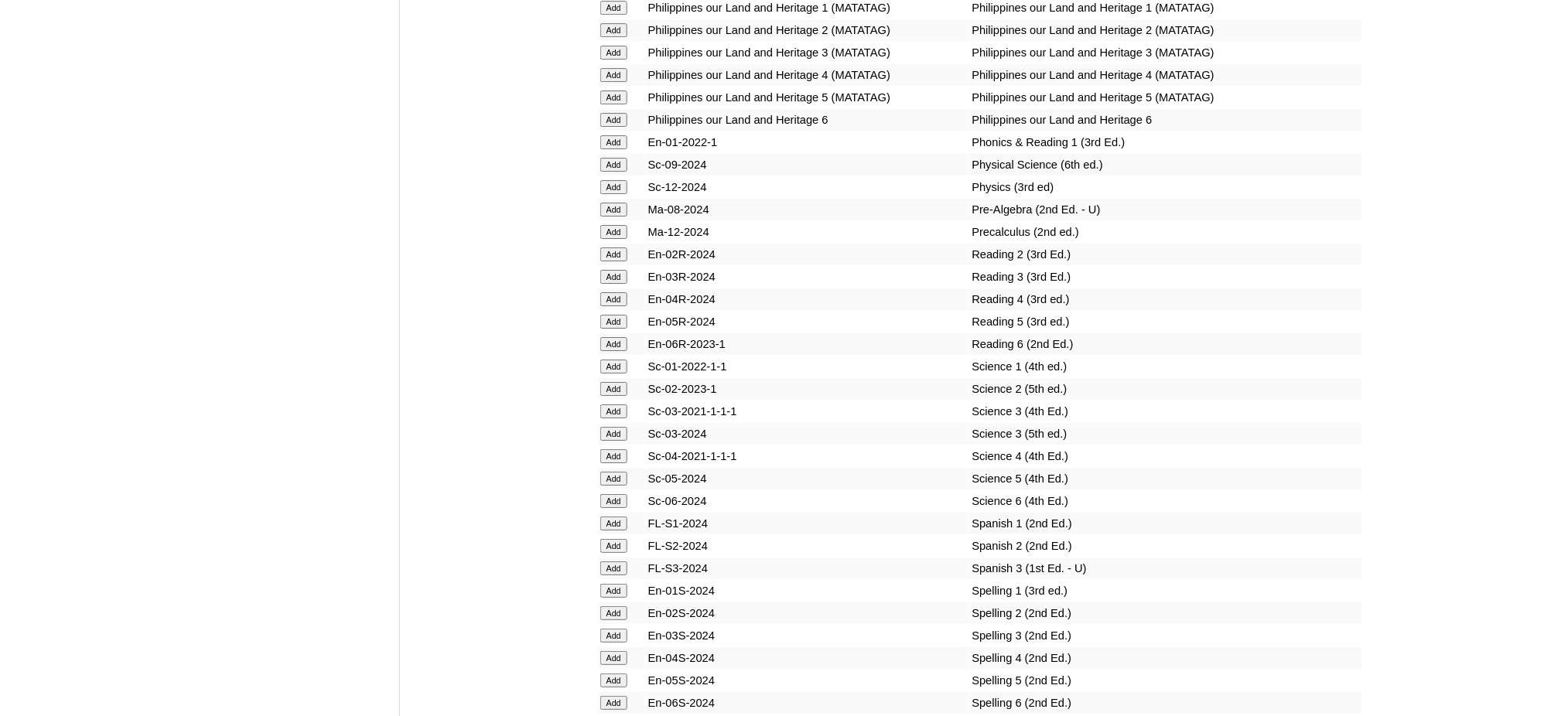
scroll to position [6188, 0]
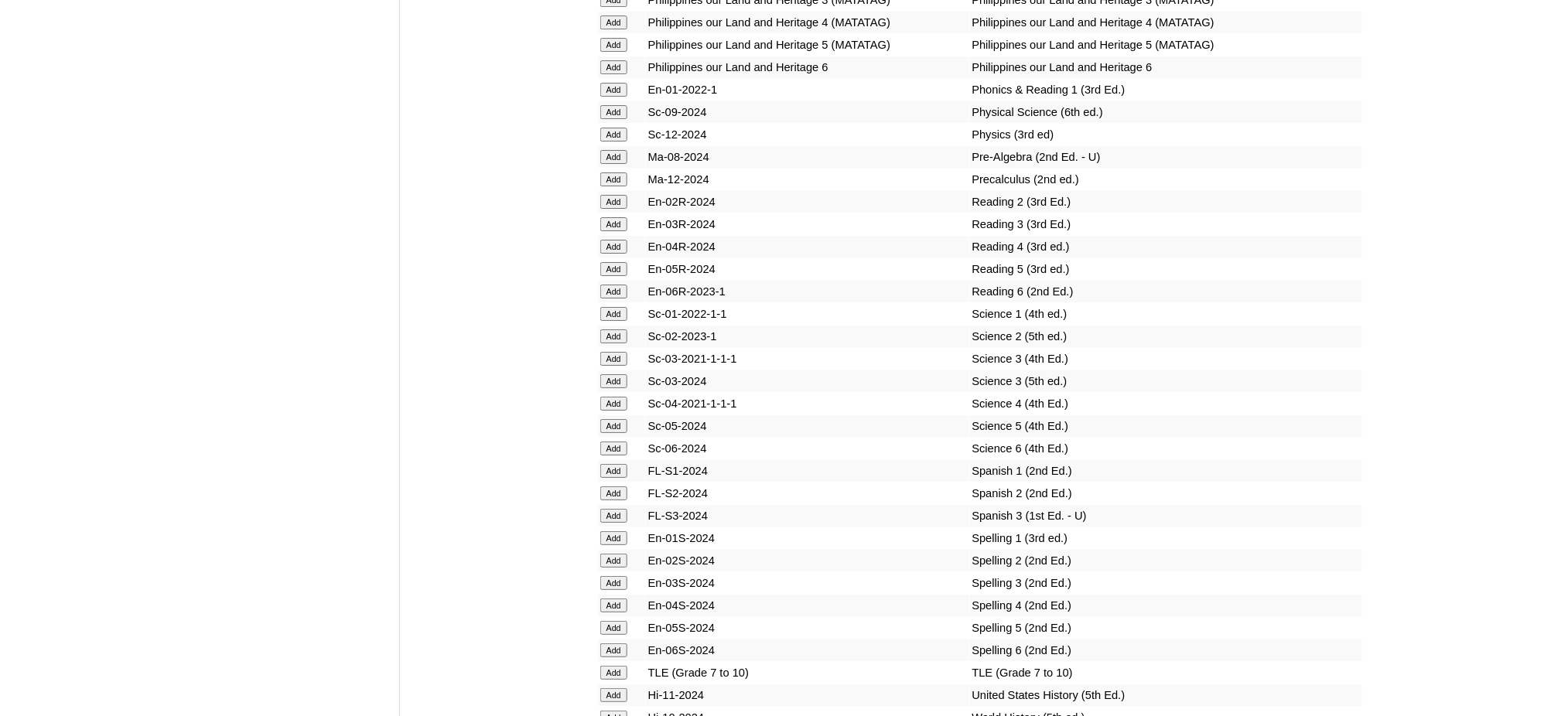
click at [609, 666] on input "Add" at bounding box center [614, 672] width 27 height 14
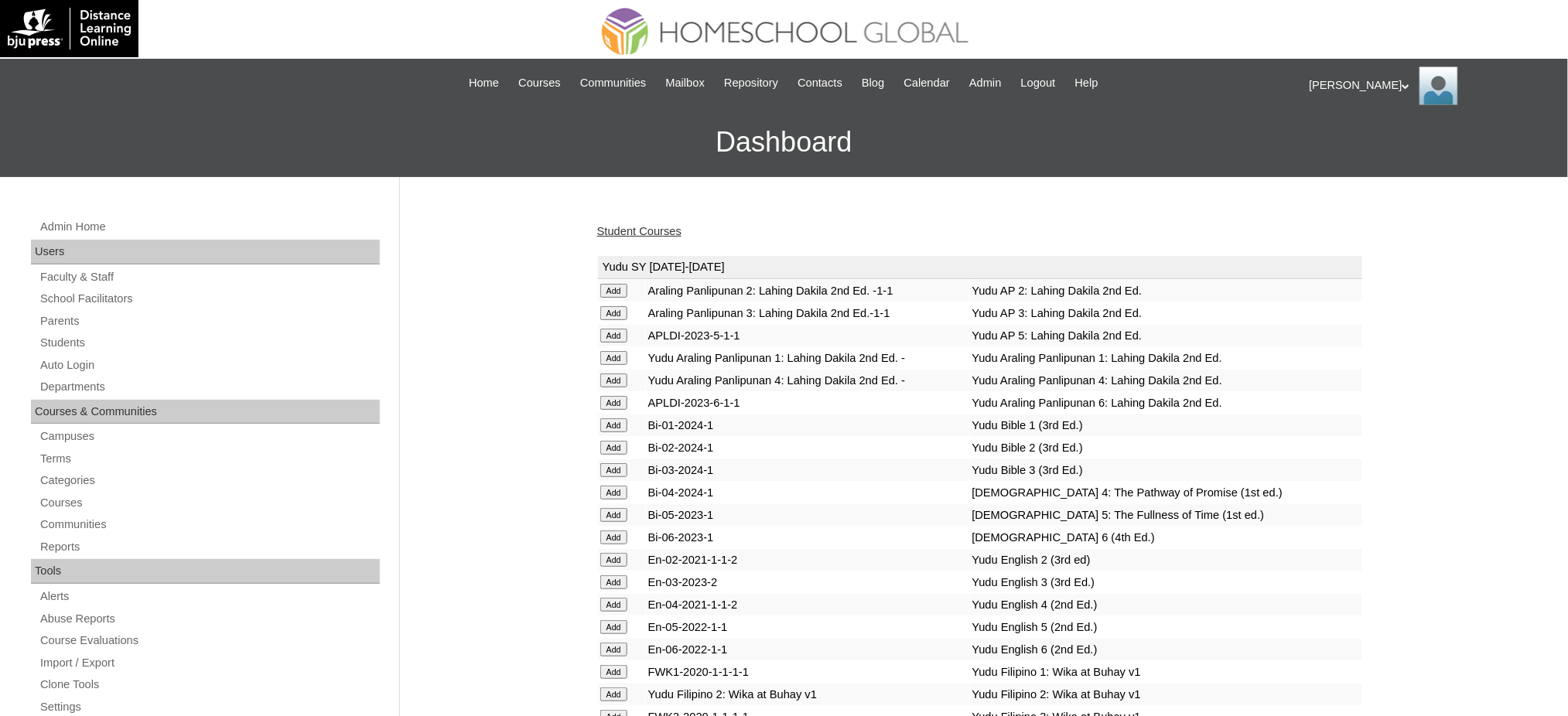
click at [668, 227] on link "Student Courses" at bounding box center [639, 231] width 84 height 13
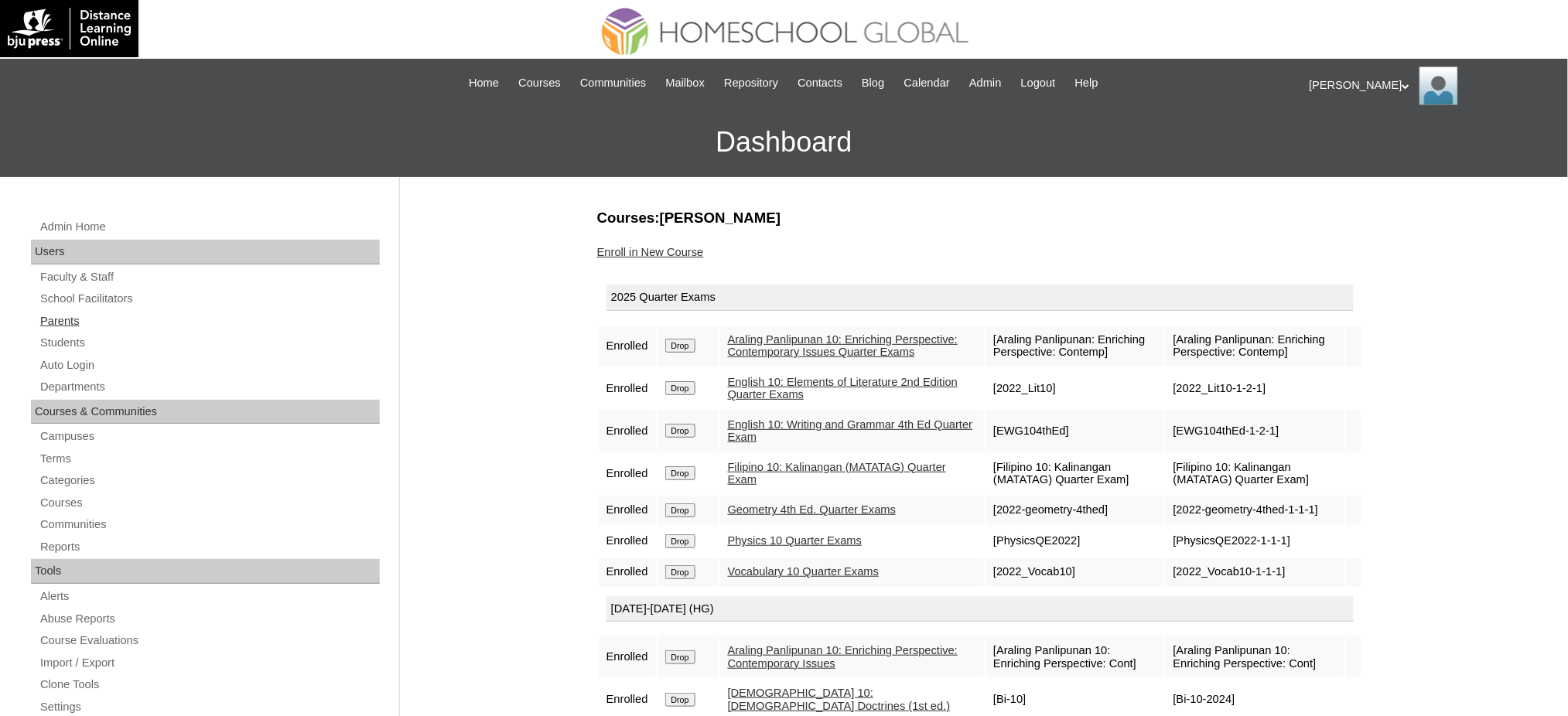
click at [44, 320] on link "Parents" at bounding box center [209, 321] width 341 height 19
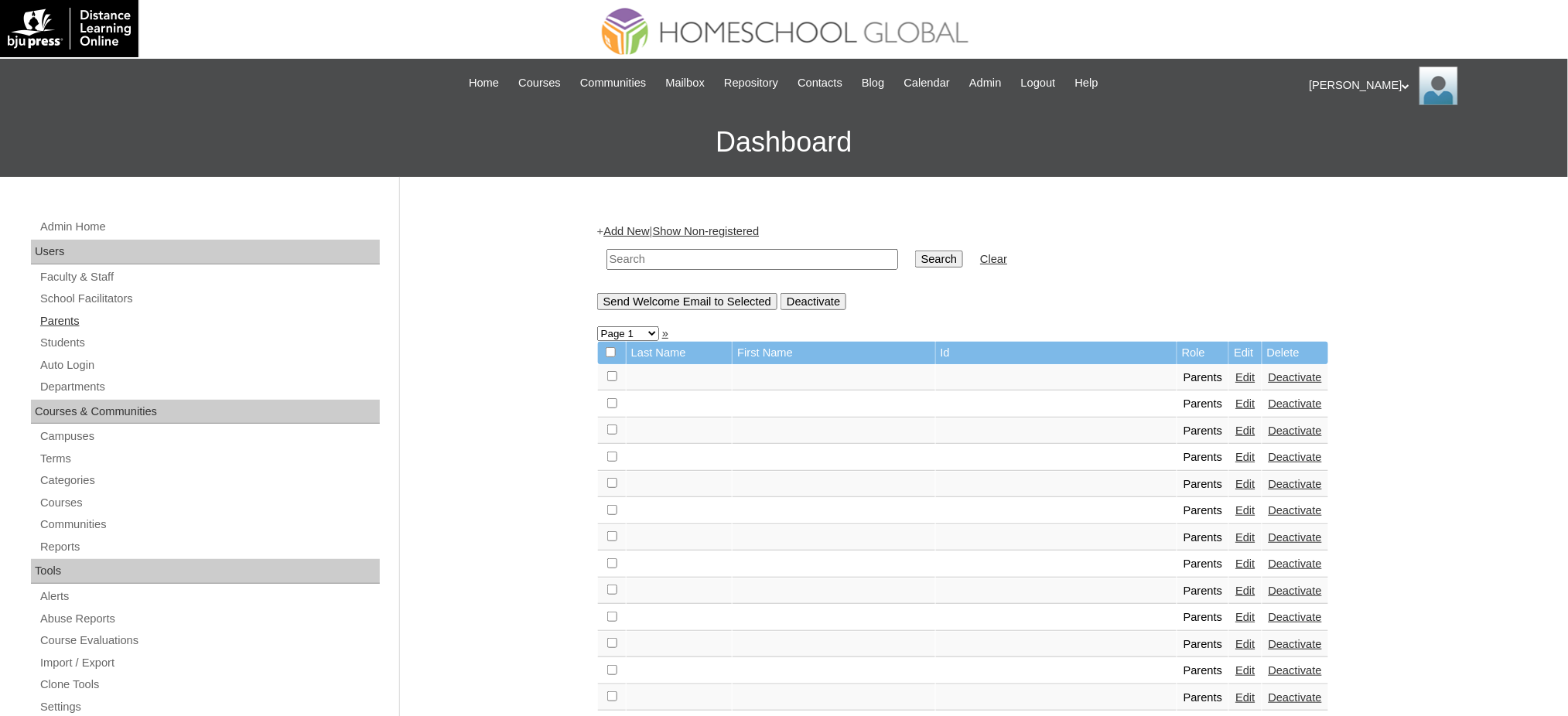
click at [44, 317] on link "Parents" at bounding box center [209, 321] width 341 height 19
click at [708, 264] on input "text" at bounding box center [751, 259] width 291 height 21
paste input "MHP01166-TECHPH2020"
type input "MHP01166-TECHPH2020"
click at [915, 253] on input "Search" at bounding box center [938, 259] width 48 height 17
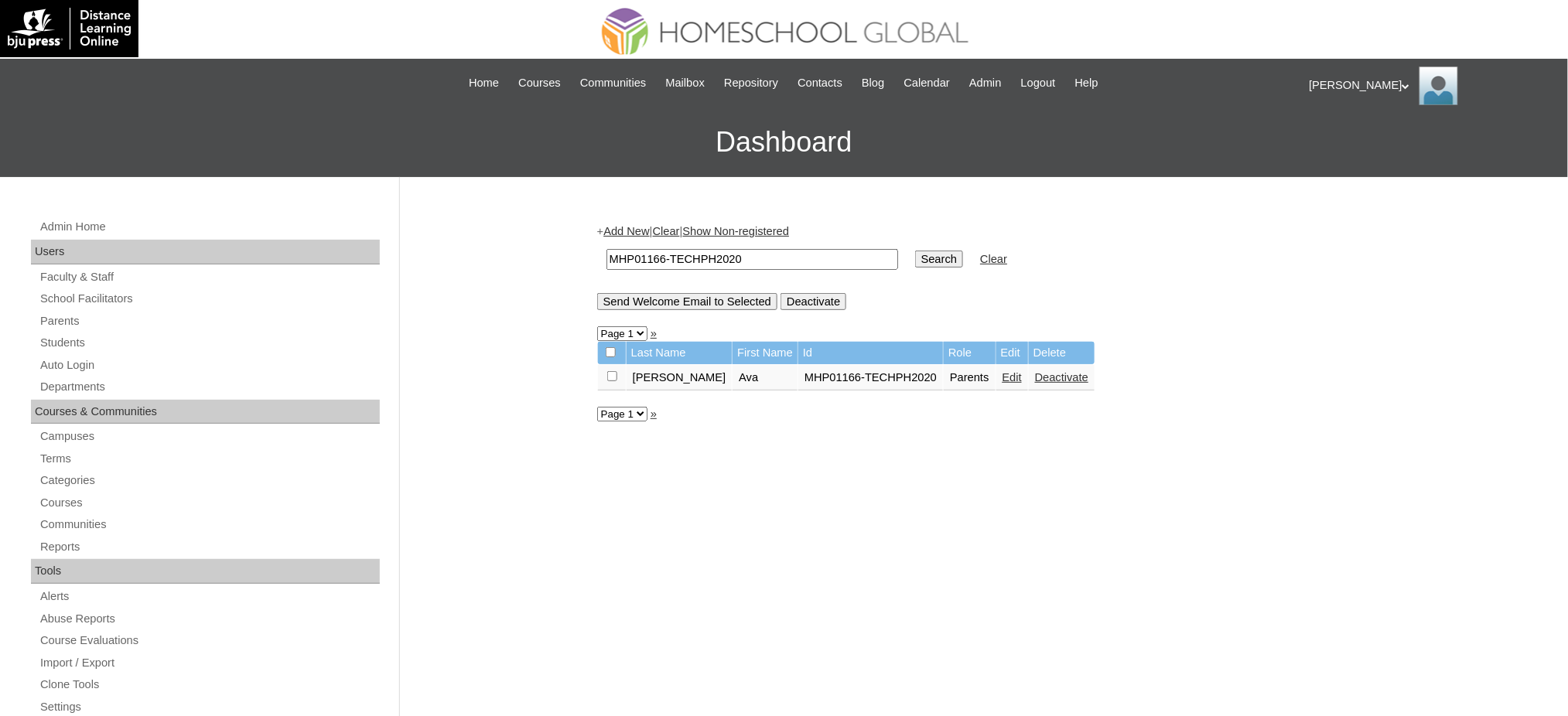
click at [1002, 374] on link "Edit" at bounding box center [1011, 377] width 19 height 13
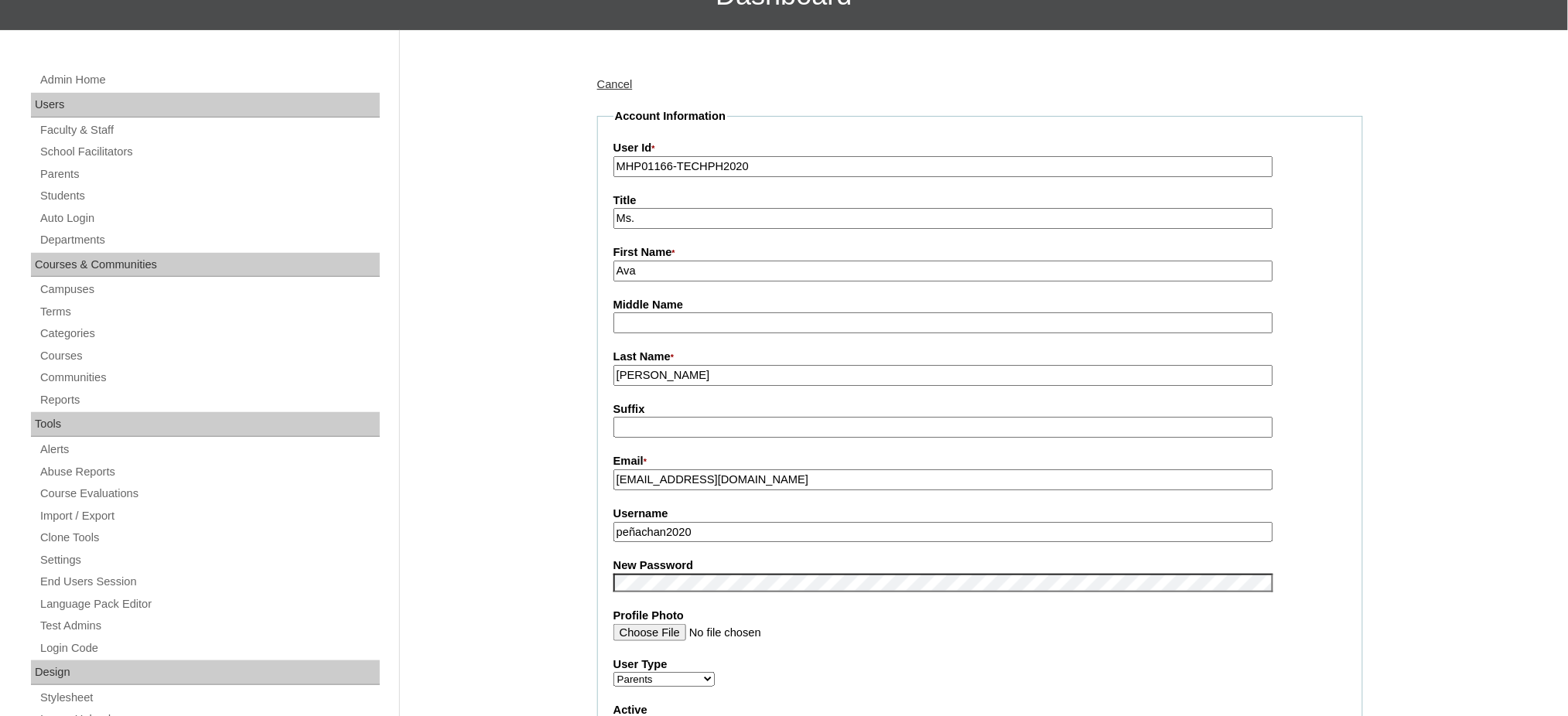
scroll to position [206, 0]
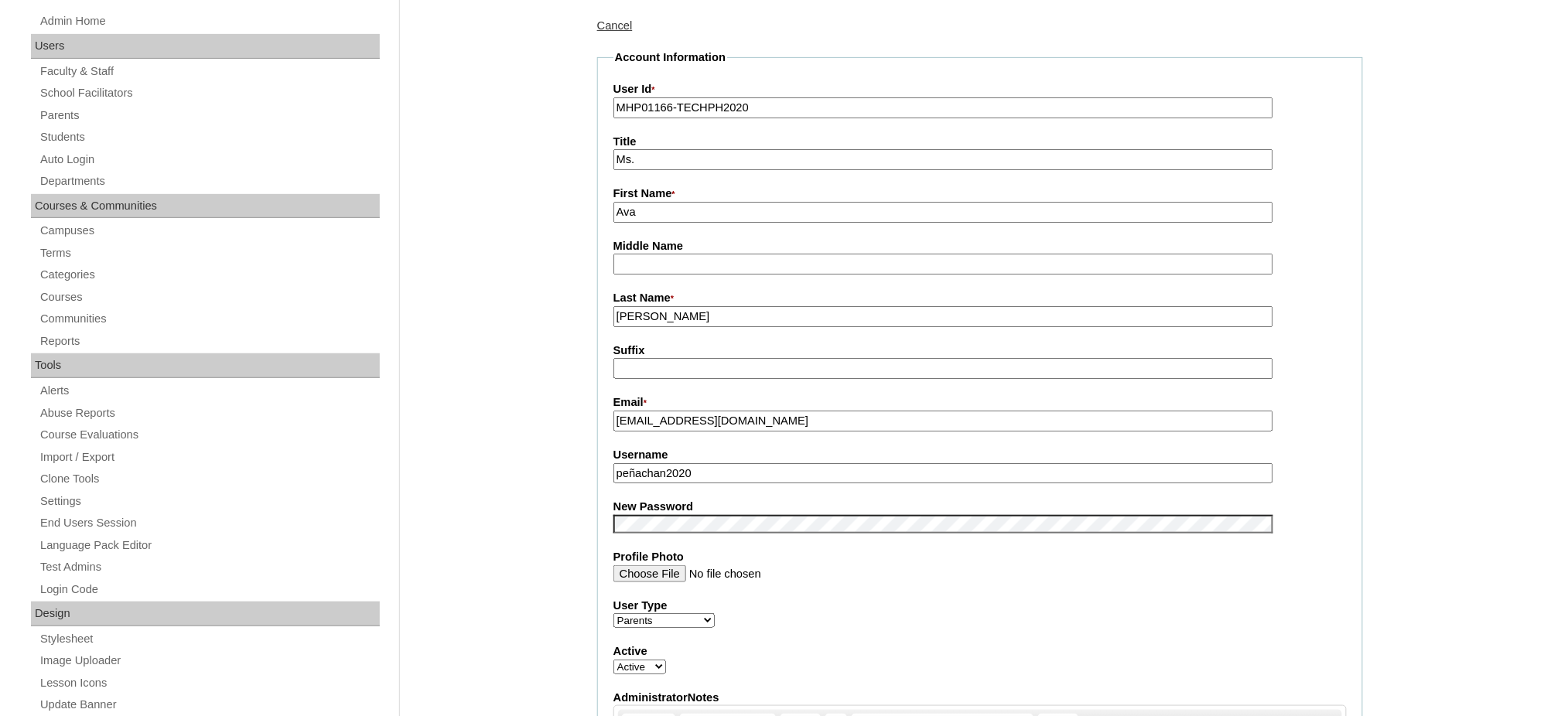
click at [686, 467] on input "peñachan2020" at bounding box center [943, 473] width 660 height 21
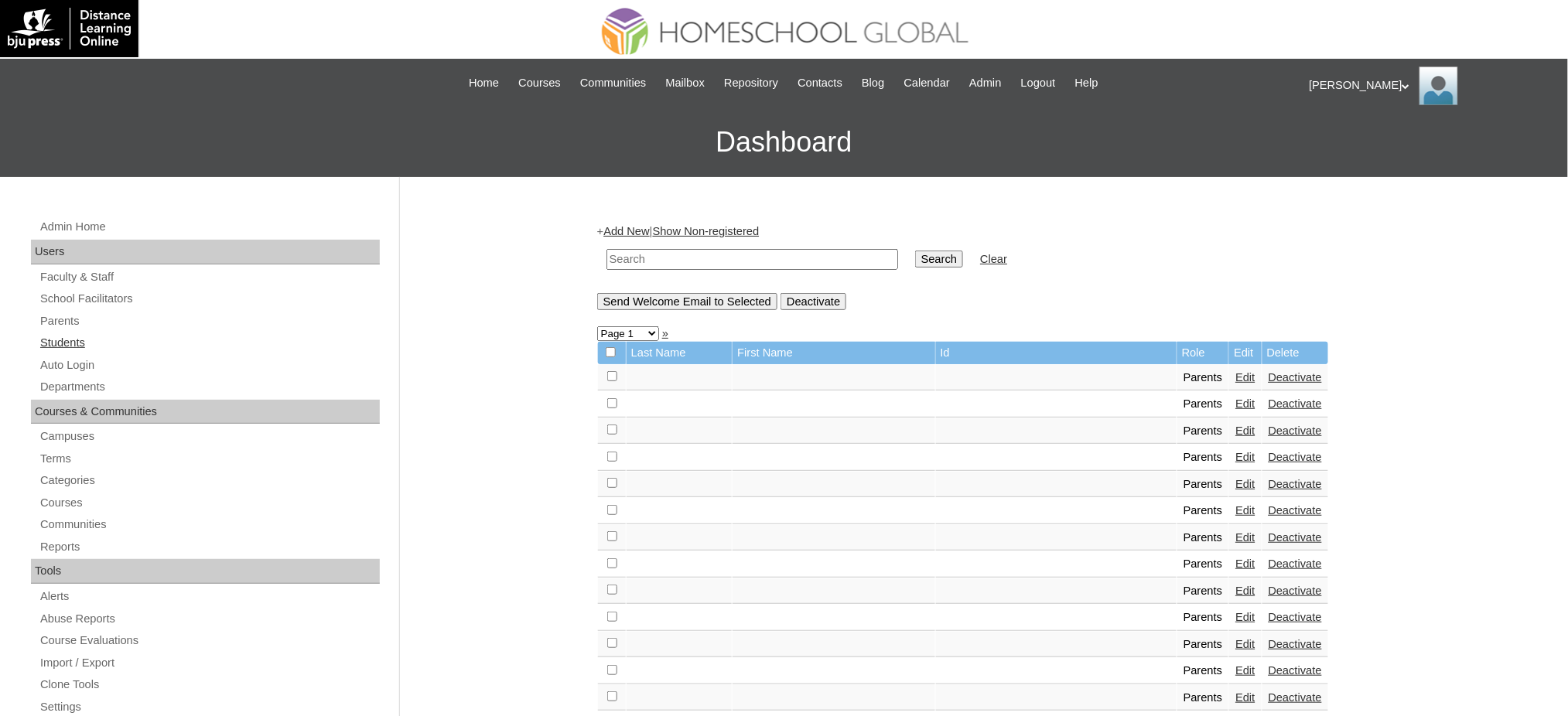
click at [60, 340] on link "Students" at bounding box center [209, 342] width 341 height 19
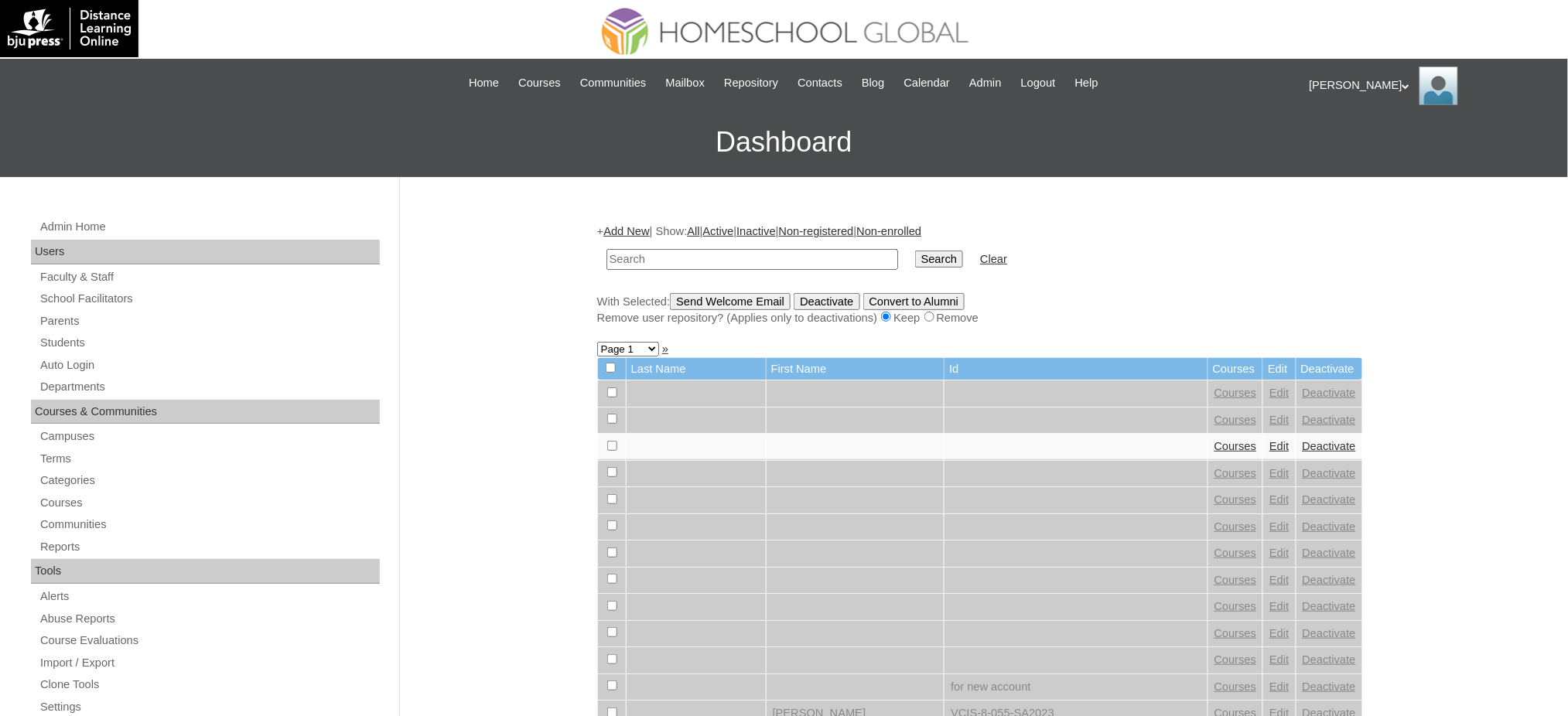
click at [645, 235] on link "Add New" at bounding box center [626, 231] width 45 height 13
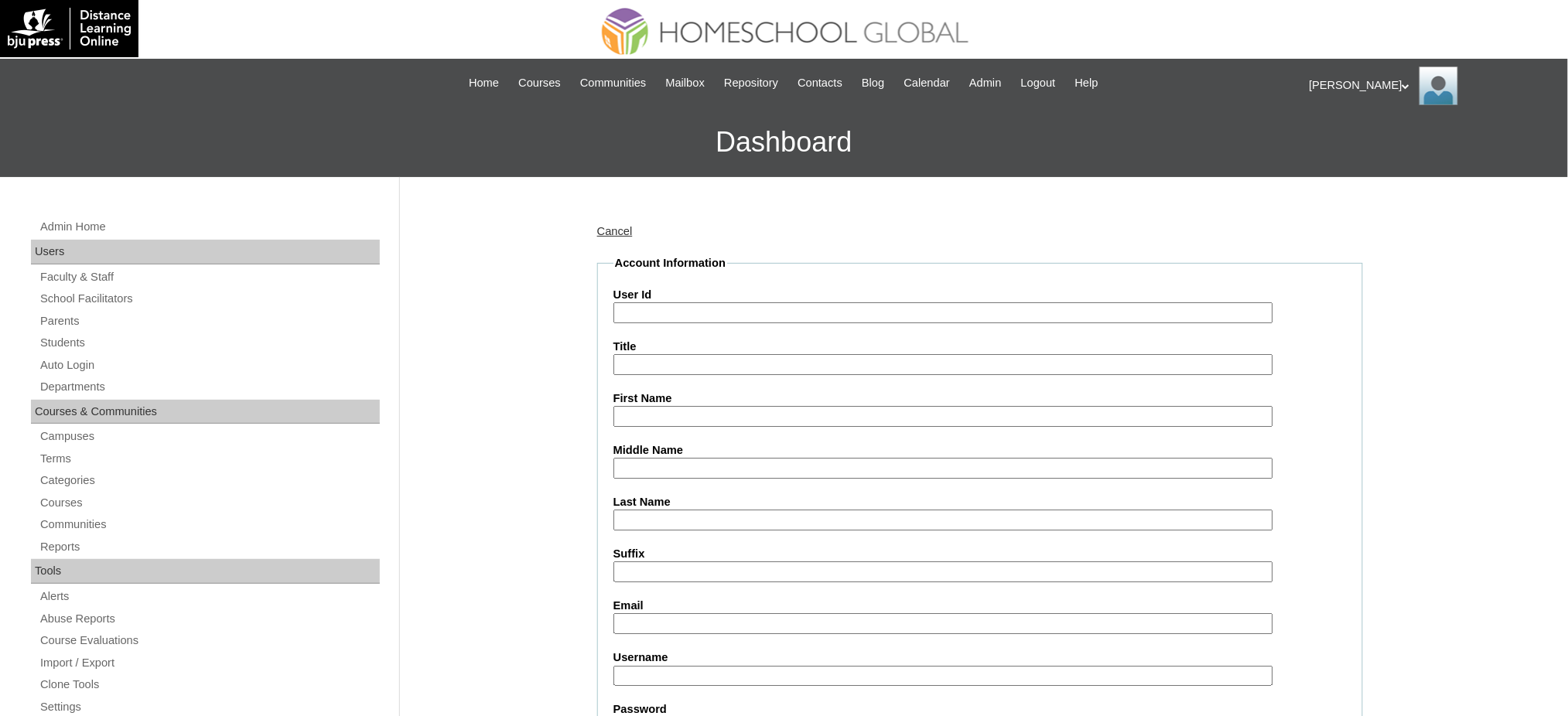
click at [625, 229] on link "Cancel" at bounding box center [614, 231] width 35 height 13
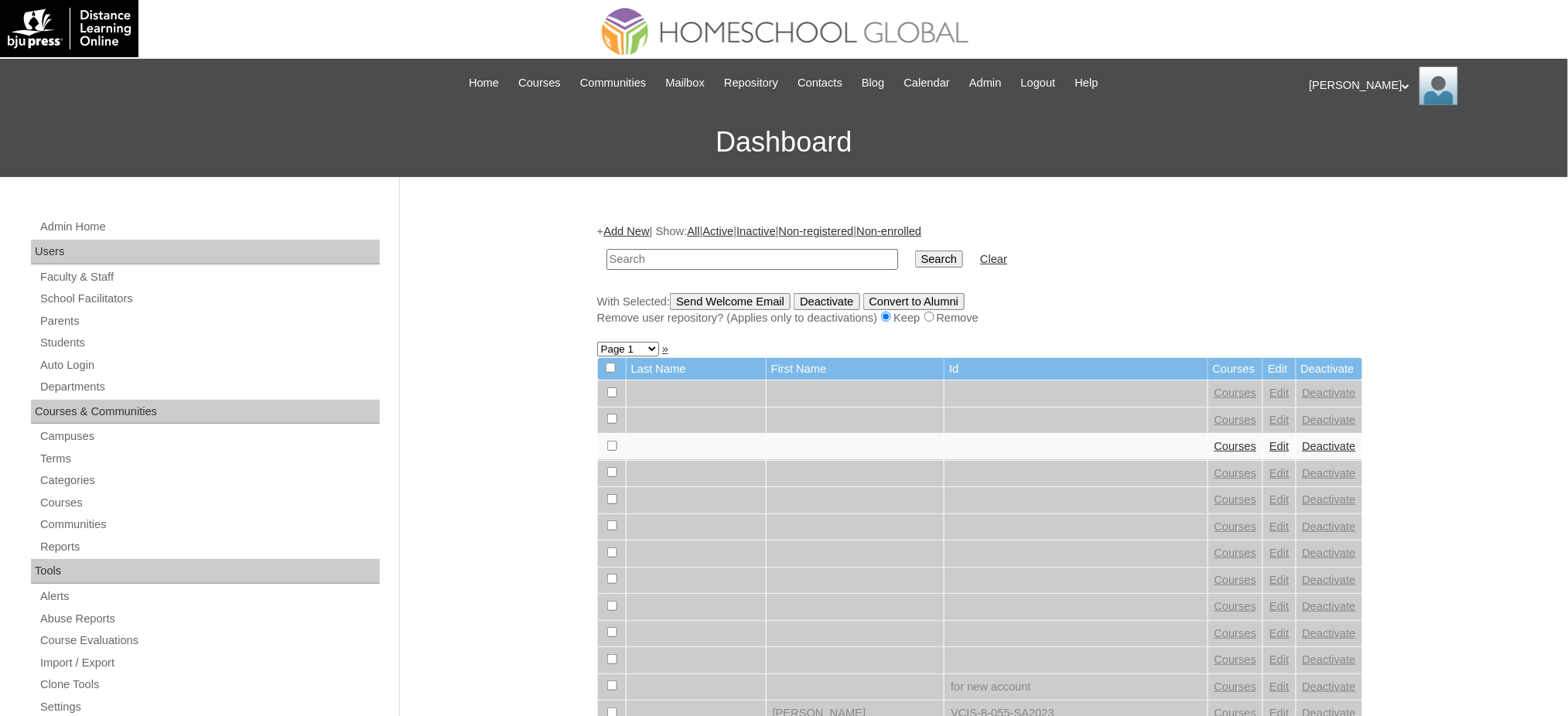
drag, startPoint x: 0, startPoint y: 0, endPoint x: 706, endPoint y: 261, distance: 752.7
click at [706, 261] on input "text" at bounding box center [751, 259] width 291 height 21
type input "MHS009151-TECHPH2020"
click at [915, 263] on input "Search" at bounding box center [938, 259] width 48 height 17
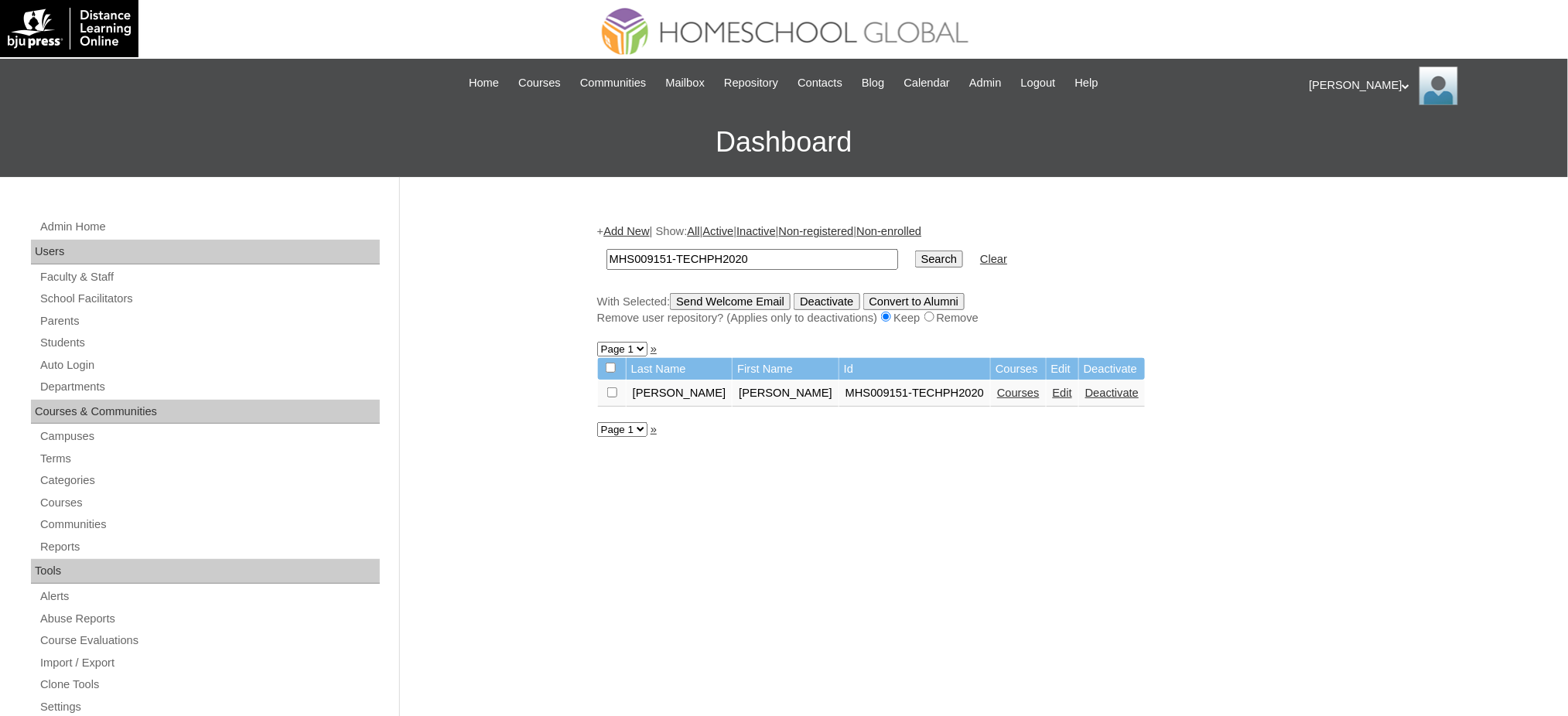
click at [1053, 389] on link "Edit" at bounding box center [1062, 393] width 19 height 13
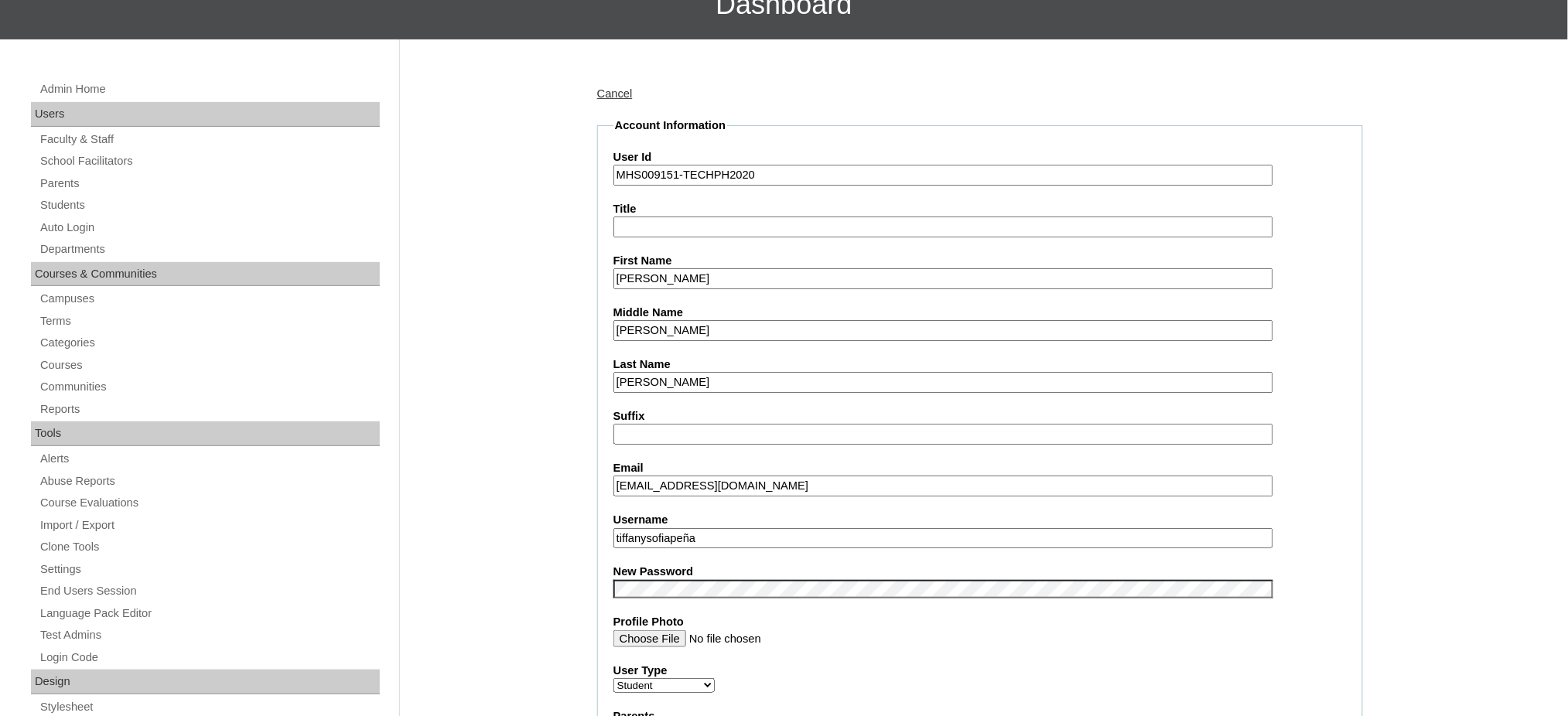
scroll to position [206, 0]
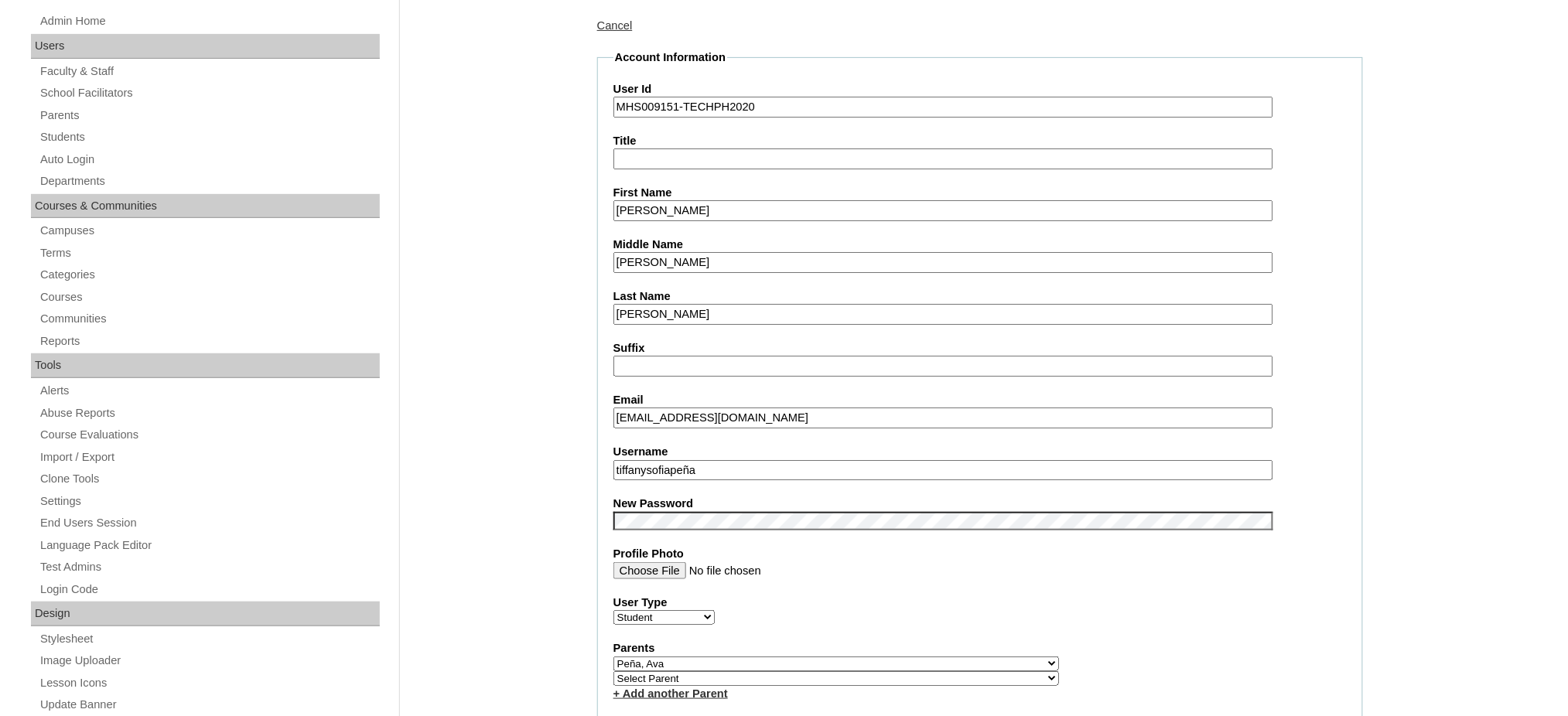
click at [747, 466] on input "tiffanysofiapeña" at bounding box center [943, 470] width 660 height 21
click at [678, 214] on input "Tiffany Sofia" at bounding box center [943, 211] width 660 height 21
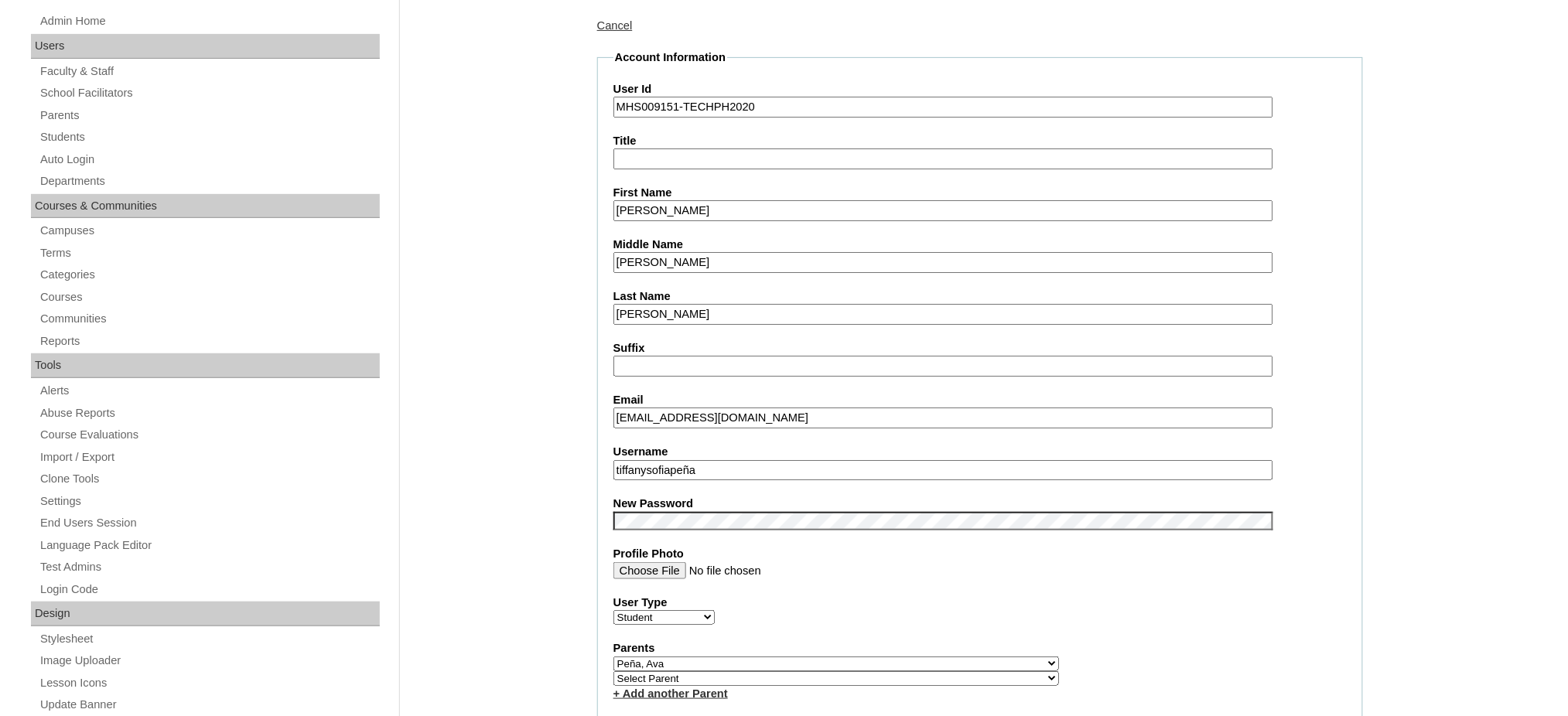
click at [678, 214] on input "Tiffany Sofia" at bounding box center [943, 211] width 660 height 21
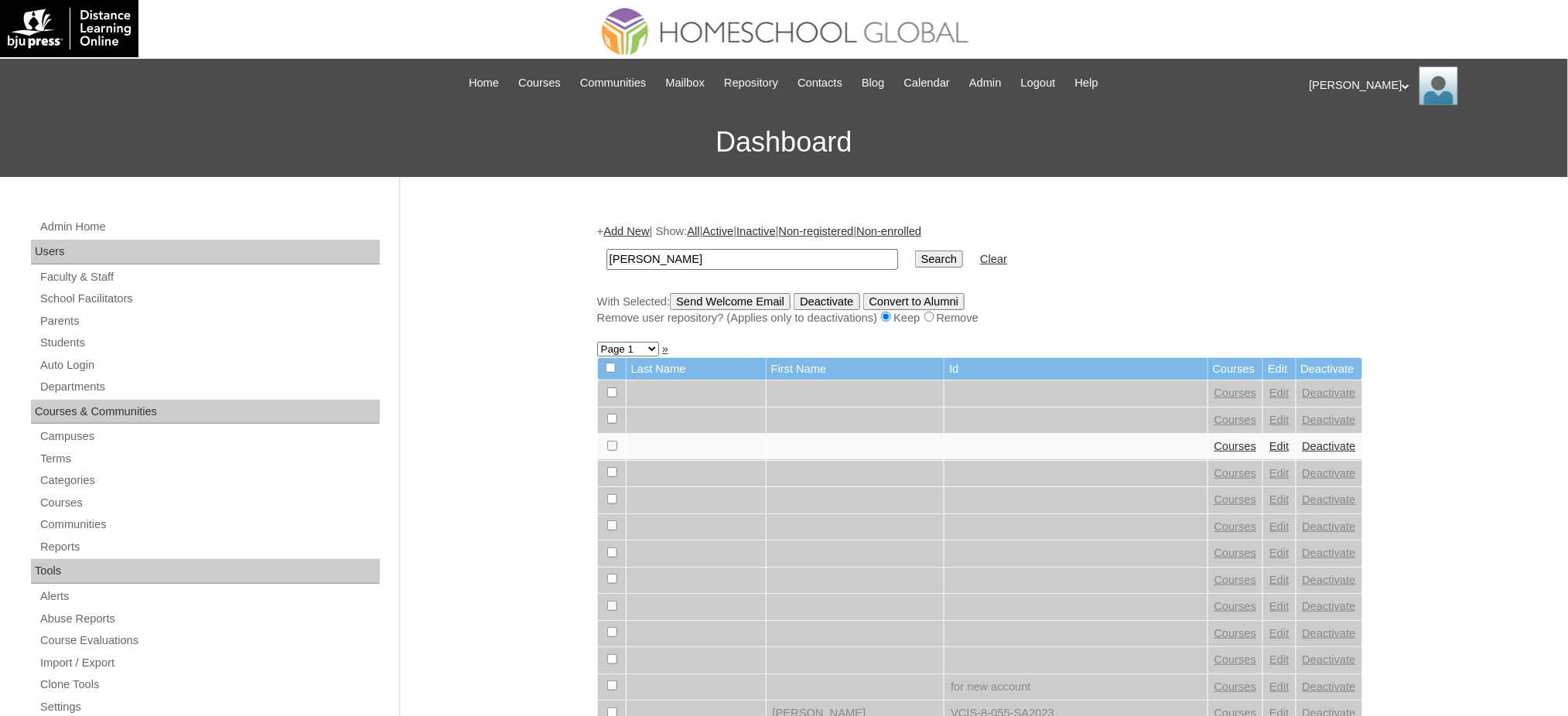
type input "[PERSON_NAME]"
click at [915, 264] on input "Search" at bounding box center [938, 259] width 48 height 17
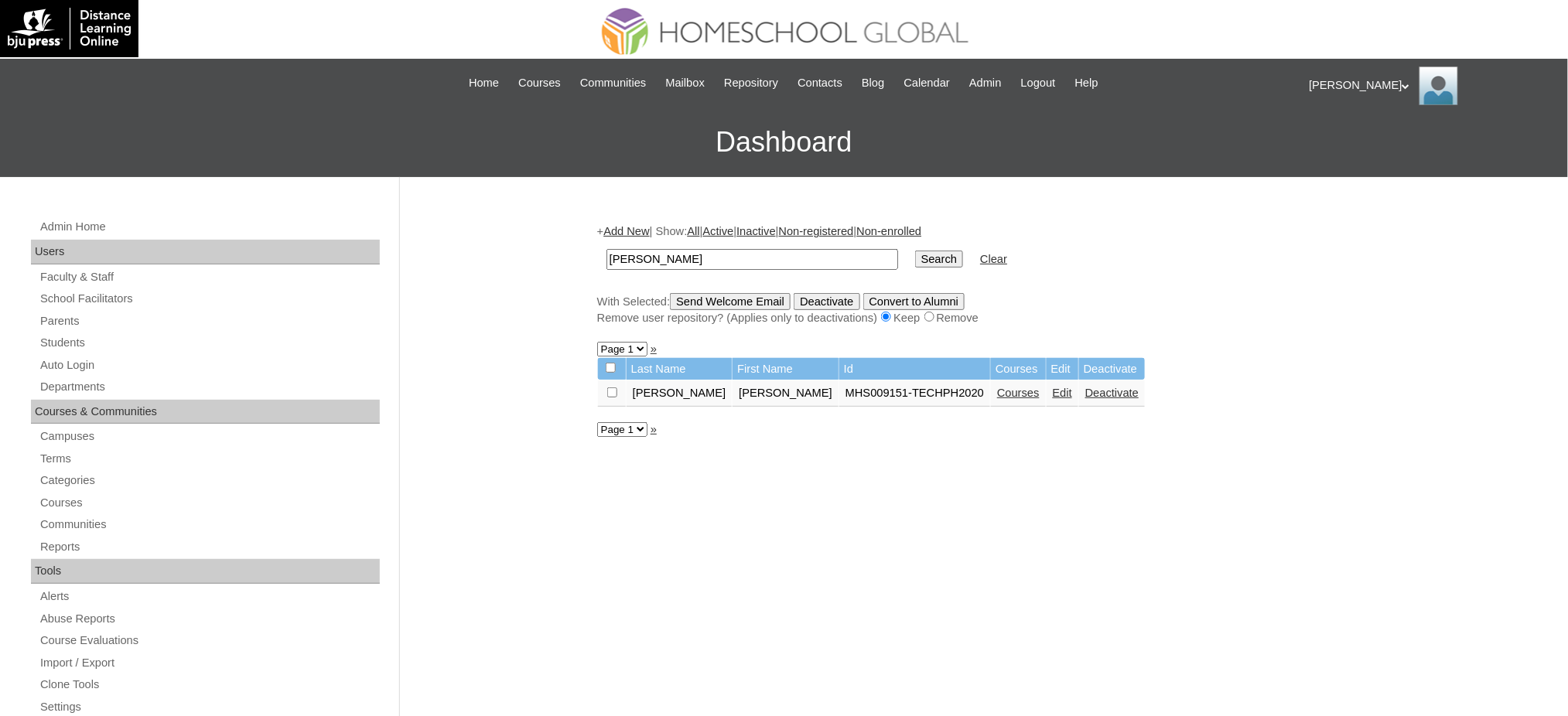
click at [997, 389] on link "Courses" at bounding box center [1018, 393] width 43 height 13
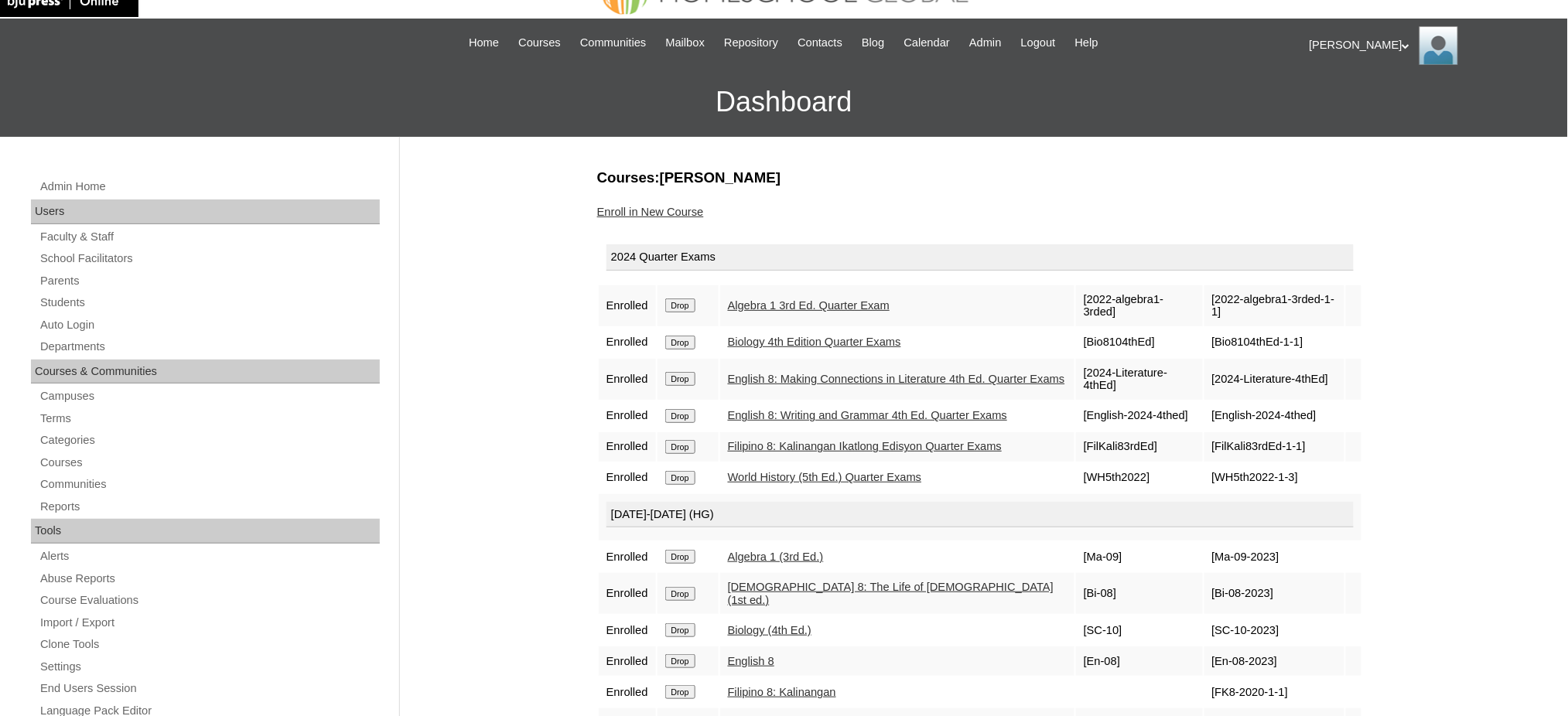
scroll to position [206, 0]
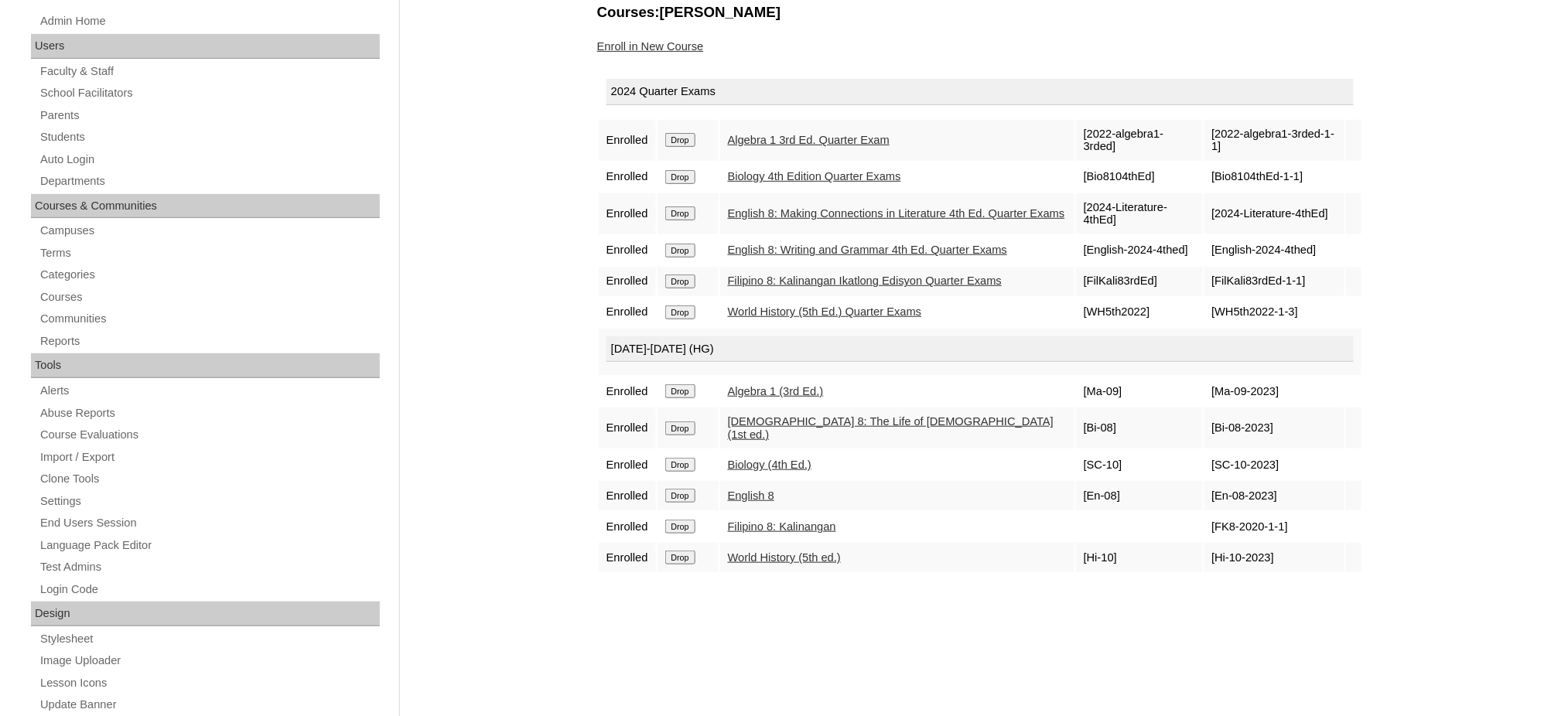
click at [682, 133] on form "Drop" at bounding box center [687, 138] width 45 height 13
click at [670, 137] on input "Drop" at bounding box center [680, 139] width 30 height 14
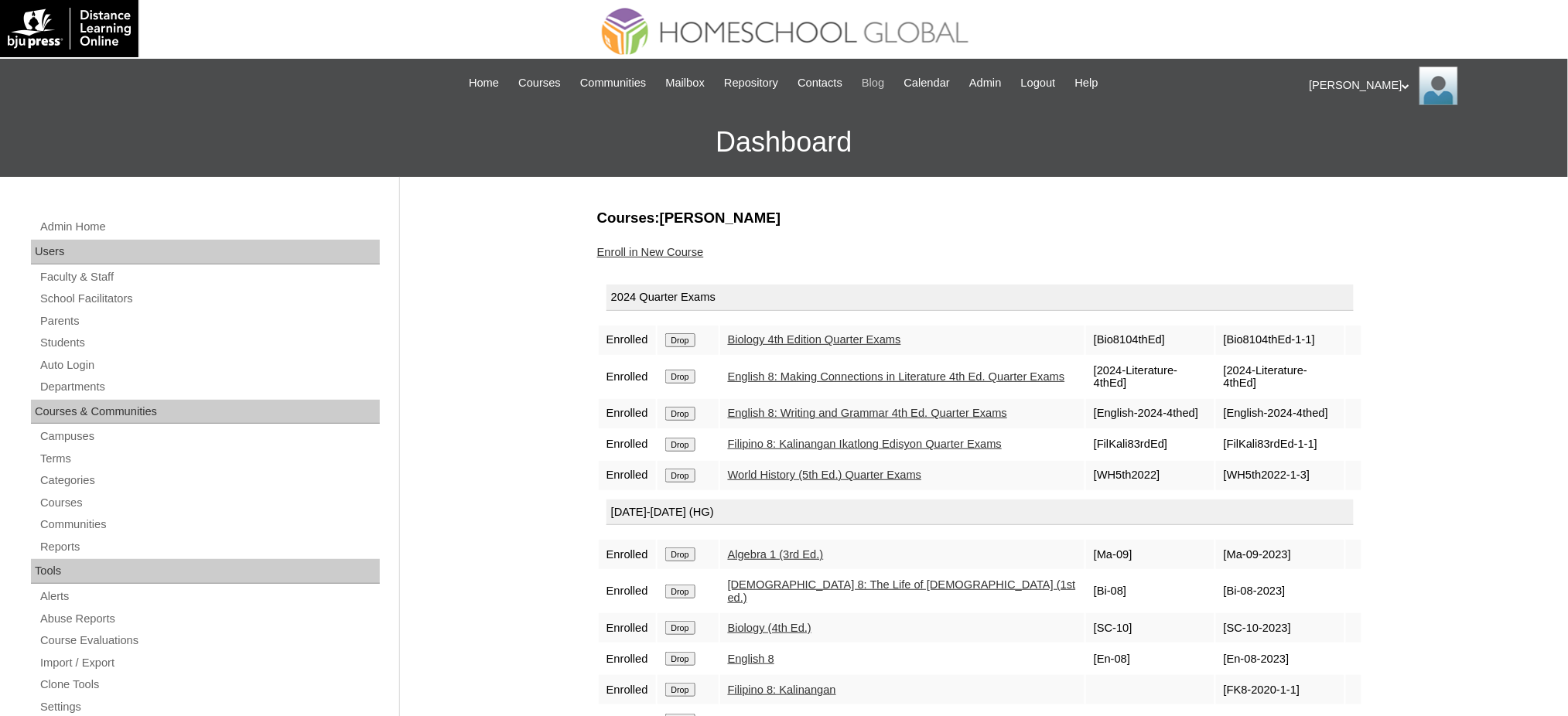
drag, startPoint x: 685, startPoint y: 333, endPoint x: 882, endPoint y: 73, distance: 326.2
click at [685, 333] on input "Drop" at bounding box center [680, 340] width 30 height 14
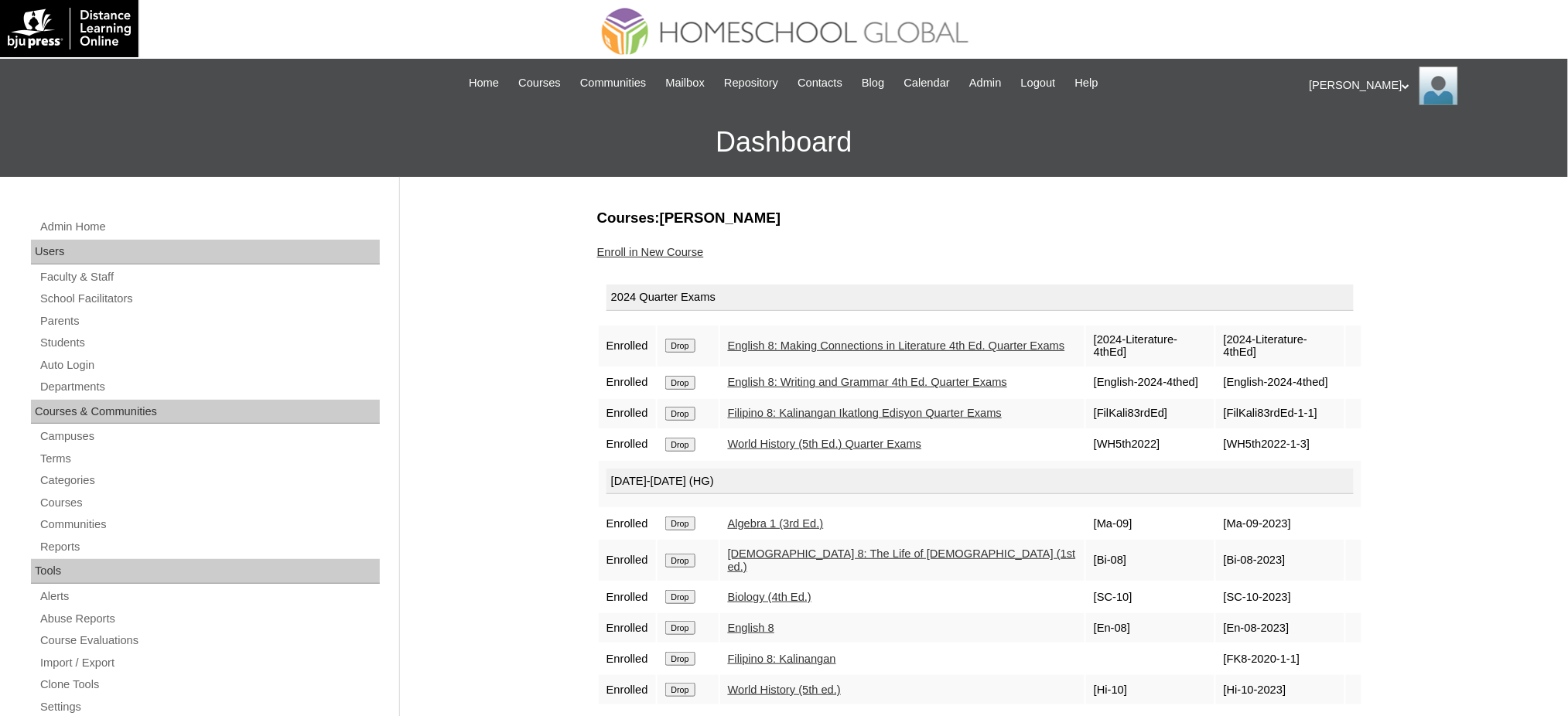
click at [672, 340] on input "Drop" at bounding box center [680, 346] width 30 height 14
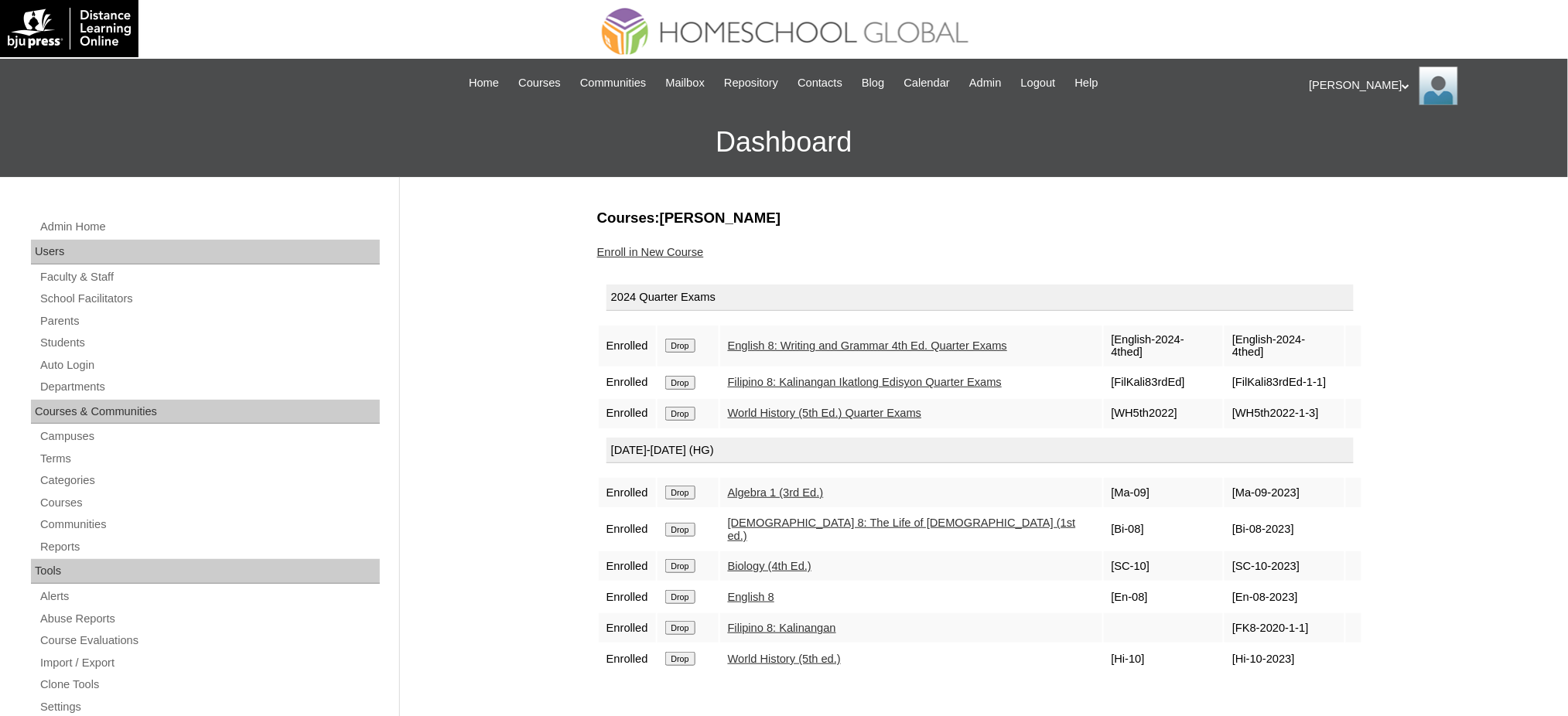
click at [674, 343] on td "Drop" at bounding box center [687, 346] width 61 height 41
click at [674, 340] on input "Drop" at bounding box center [680, 346] width 30 height 14
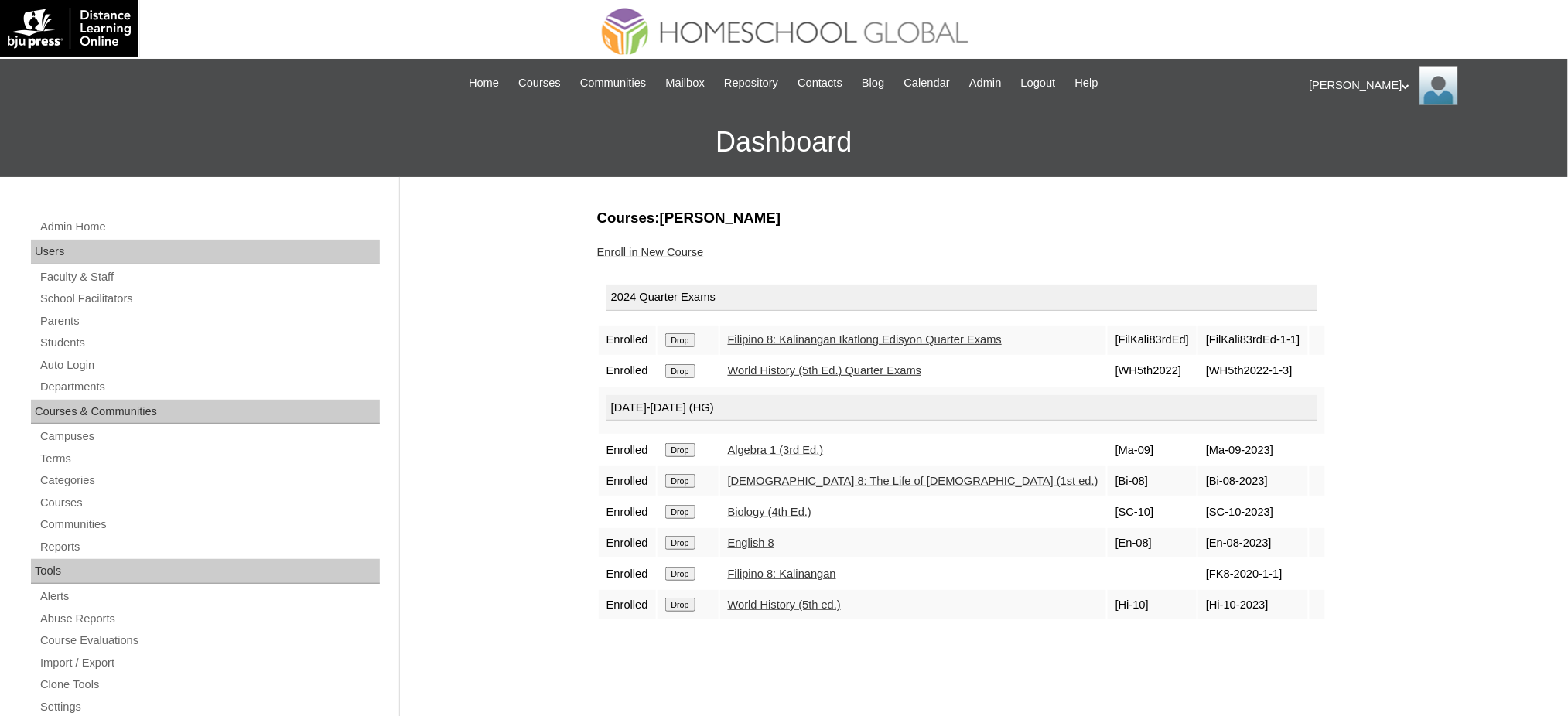
click at [684, 340] on input "Drop" at bounding box center [680, 340] width 30 height 14
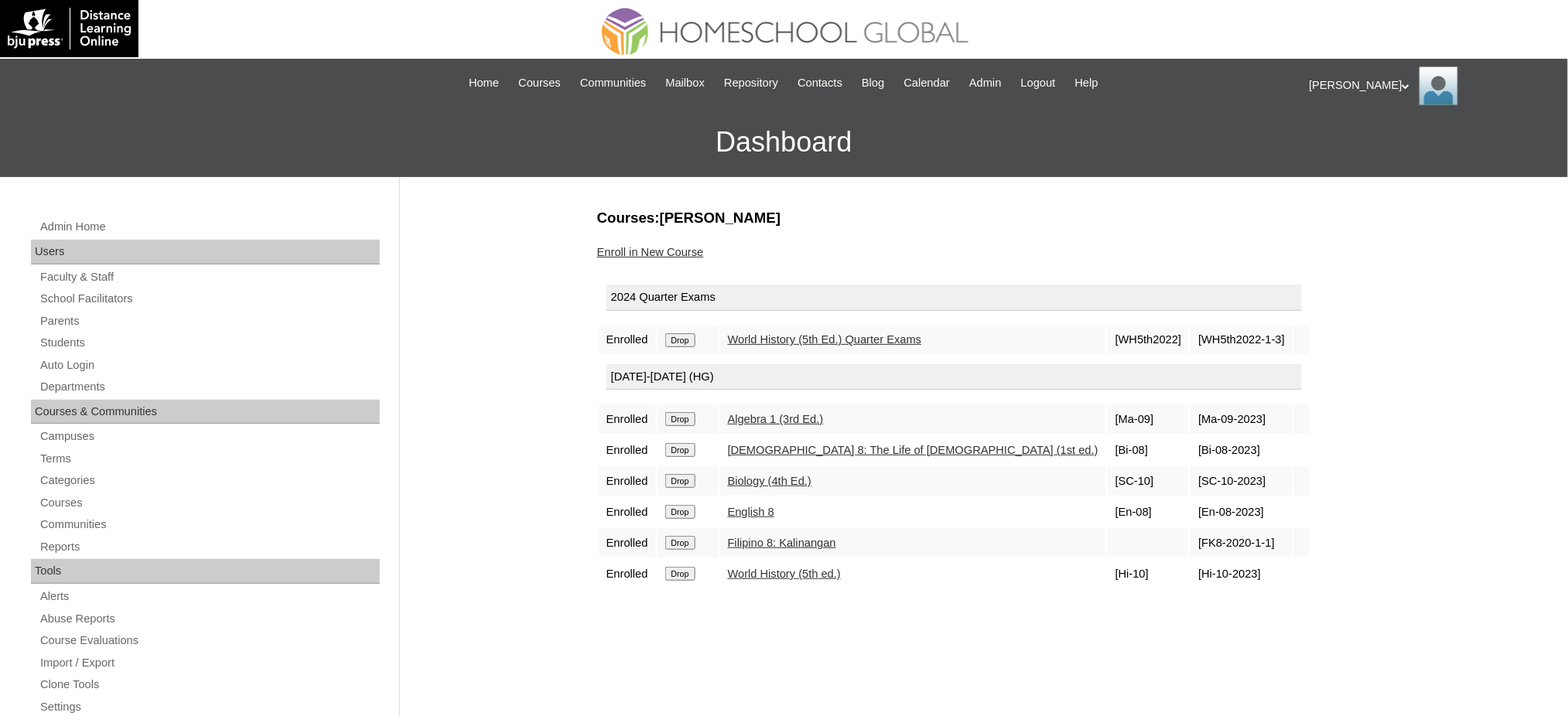
click at [673, 337] on input "Drop" at bounding box center [680, 340] width 30 height 14
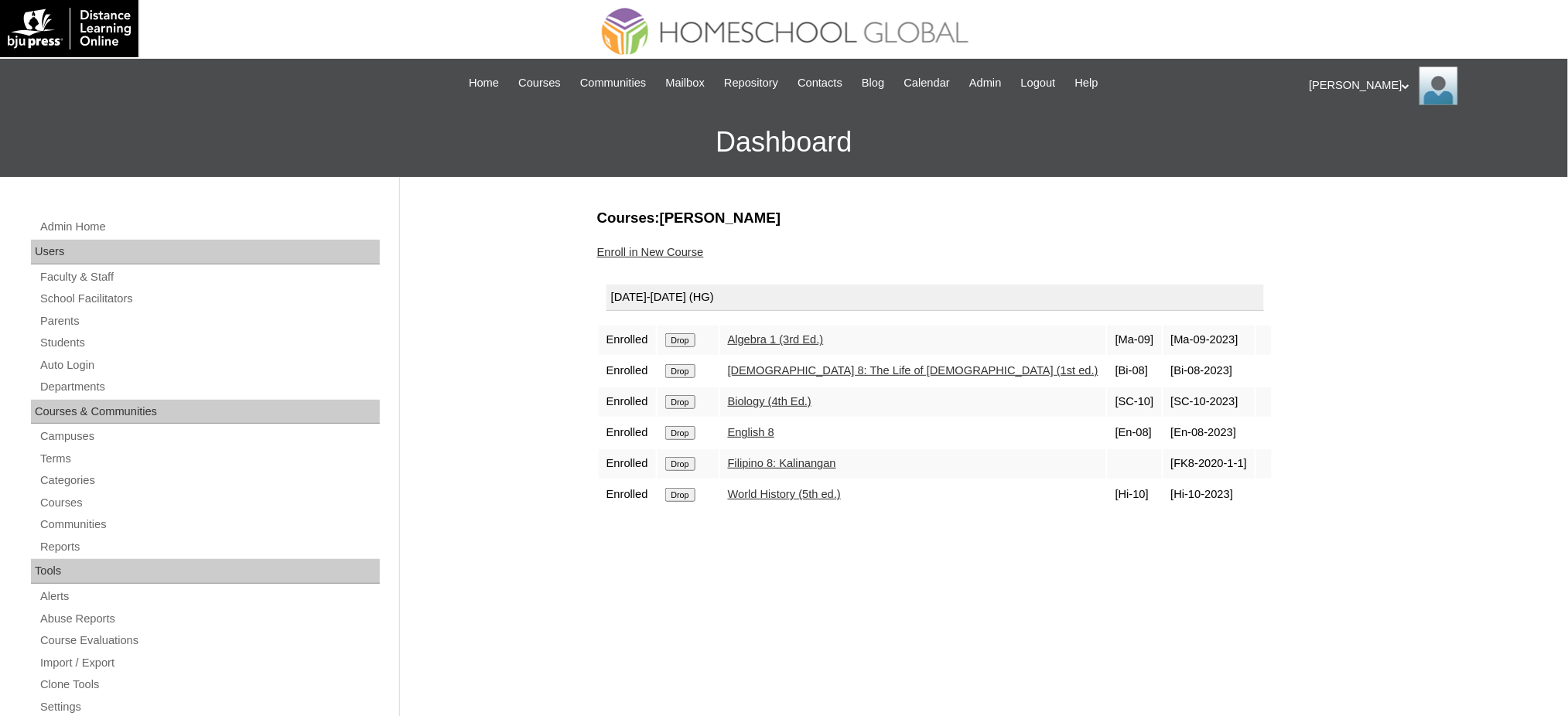
click at [691, 340] on input "Drop" at bounding box center [680, 340] width 30 height 14
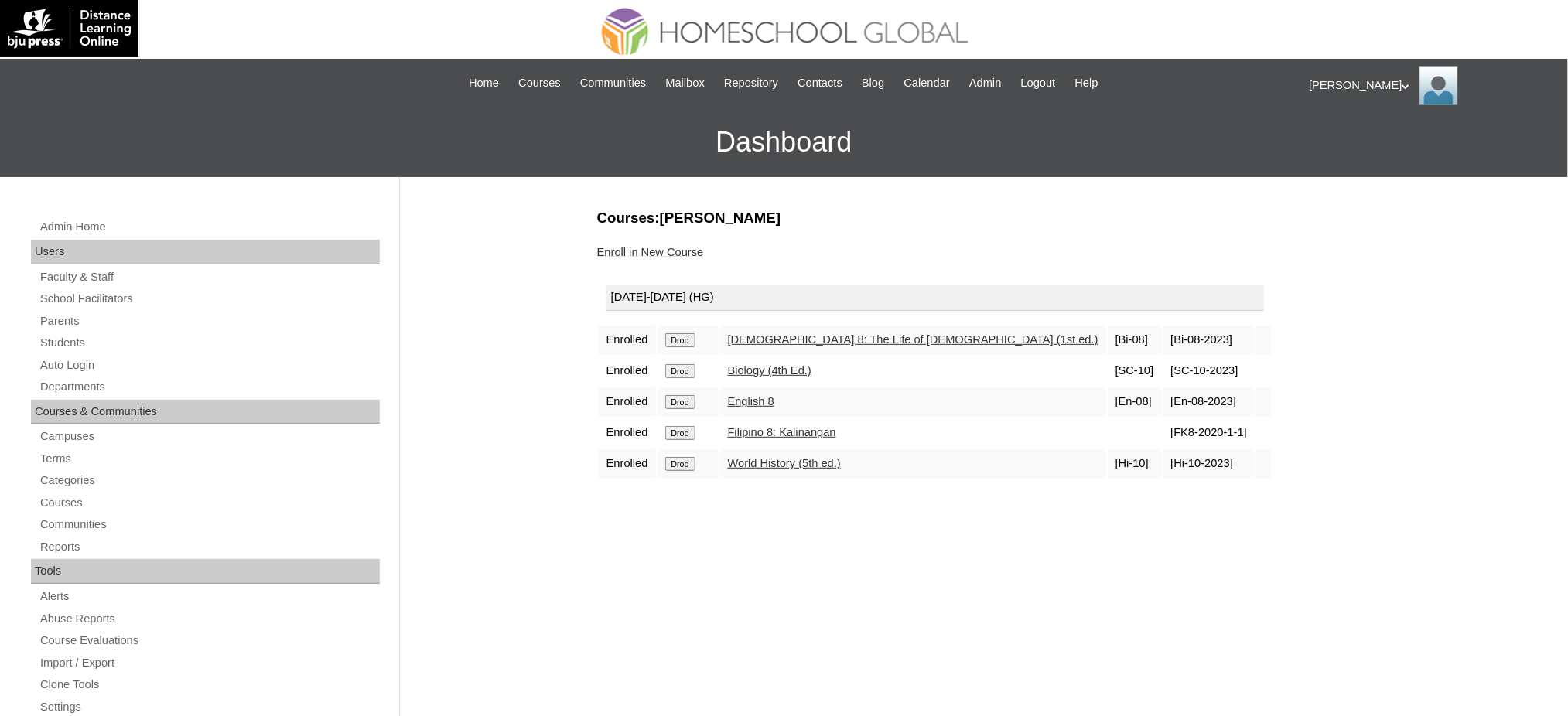
click at [691, 333] on input "Drop" at bounding box center [680, 340] width 30 height 14
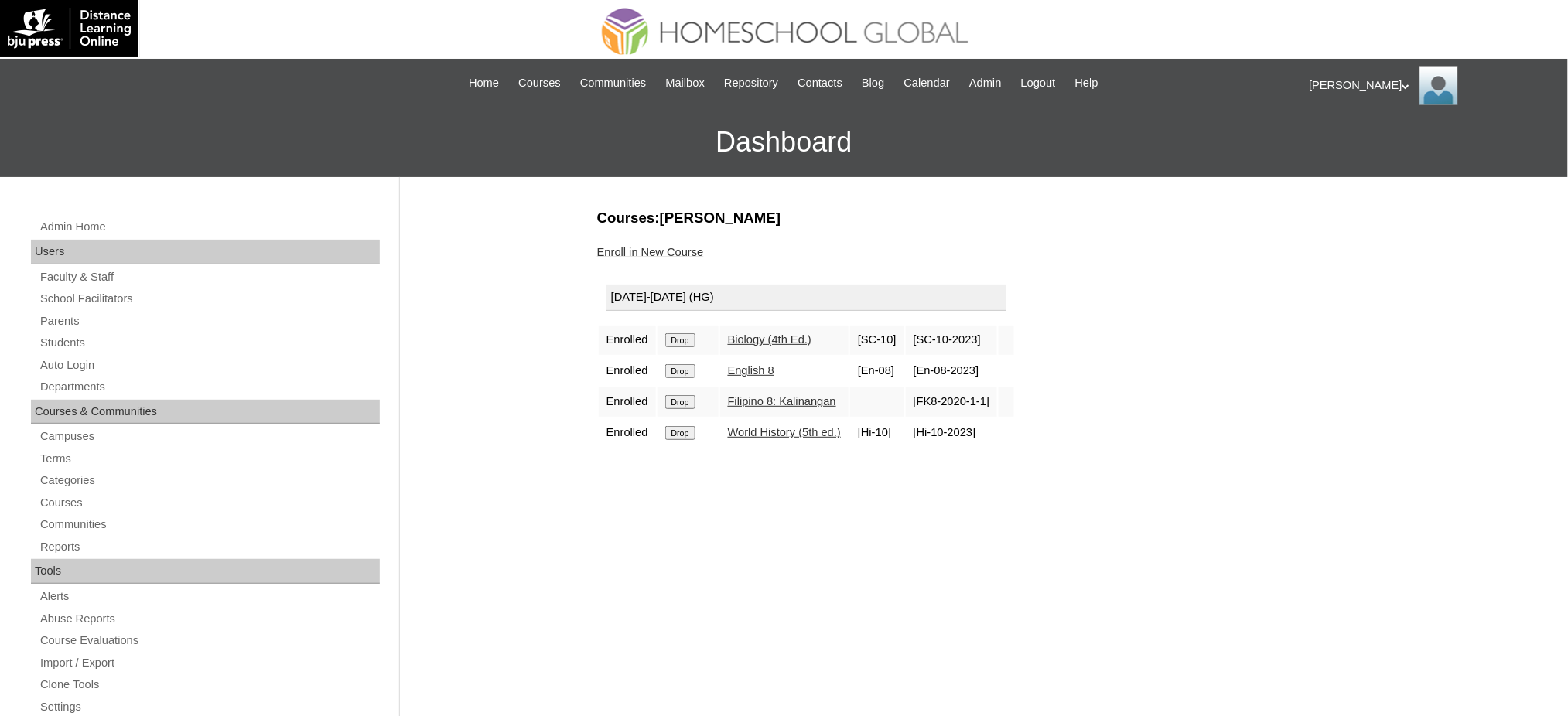
click at [688, 334] on input "Drop" at bounding box center [680, 340] width 30 height 14
click at [685, 336] on input "Drop" at bounding box center [680, 340] width 30 height 14
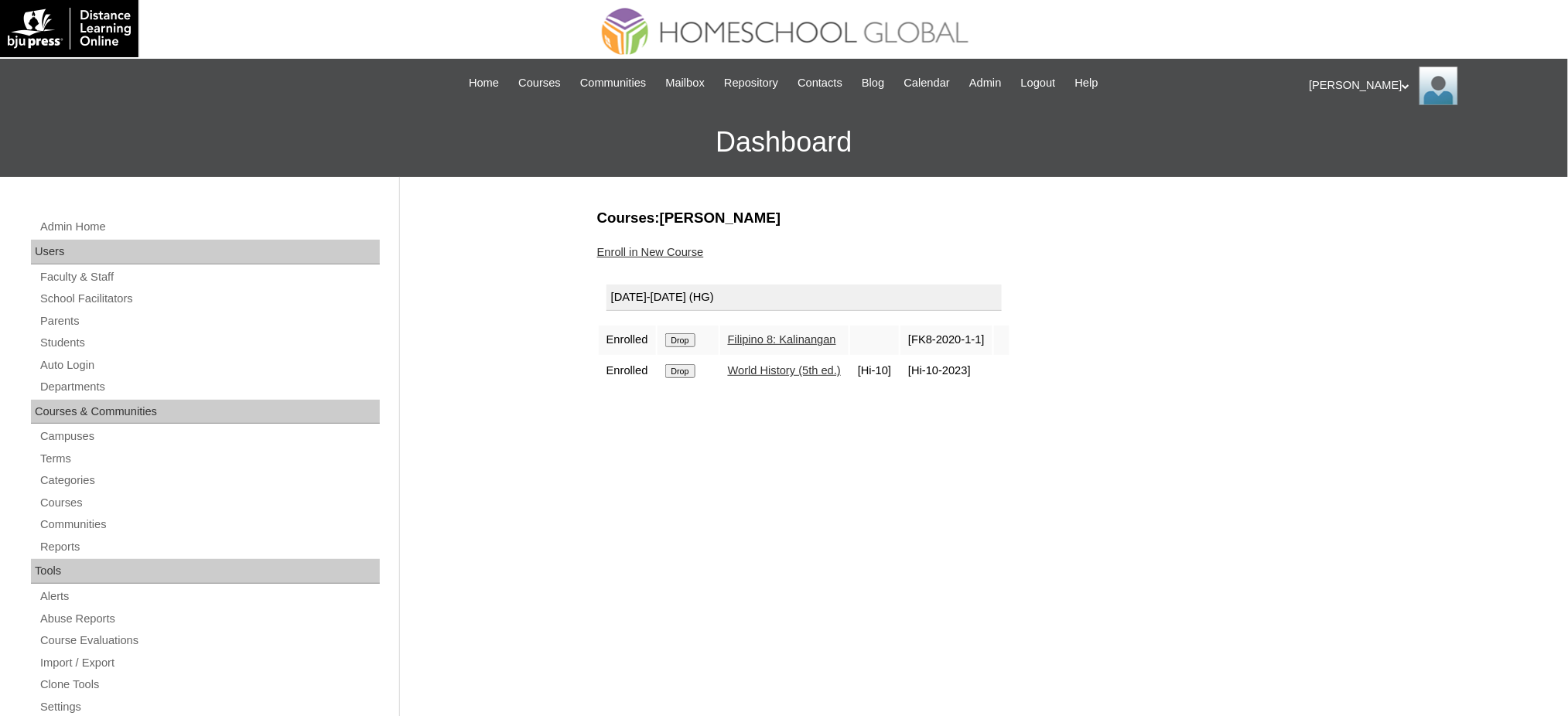
click at [690, 342] on input "Drop" at bounding box center [680, 340] width 30 height 14
click at [687, 338] on input "Drop" at bounding box center [680, 340] width 30 height 14
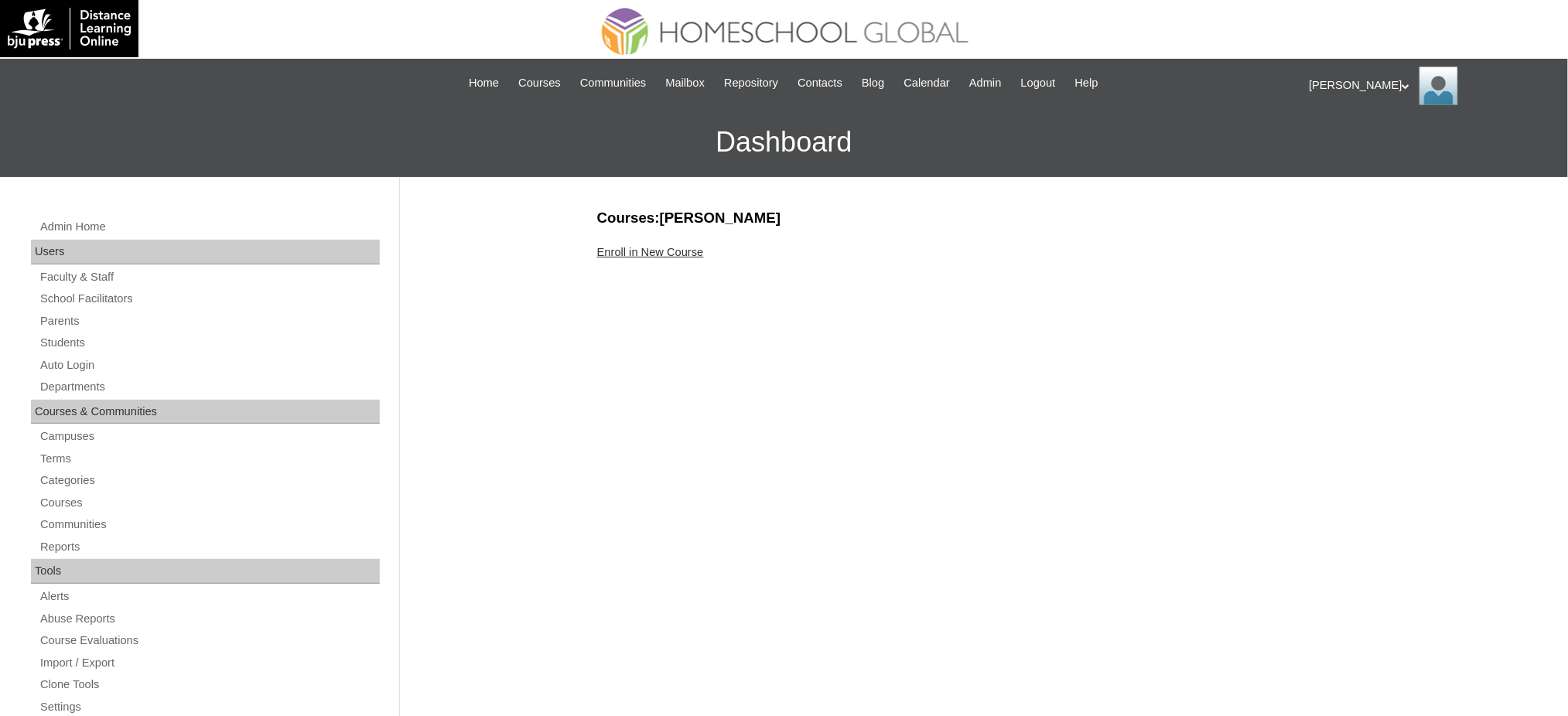
click at [679, 249] on link "Enroll in New Course" at bounding box center [650, 252] width 107 height 13
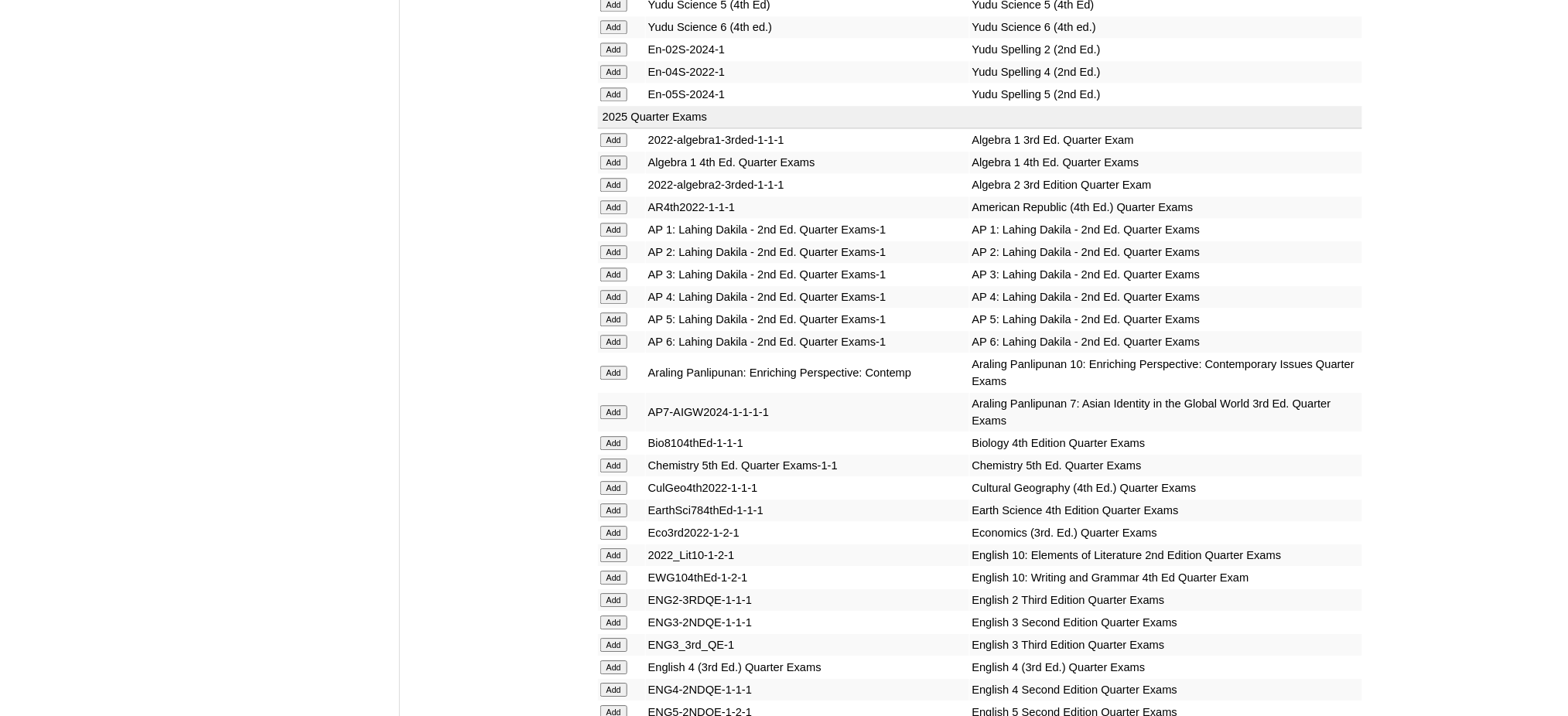
scroll to position [1341, 0]
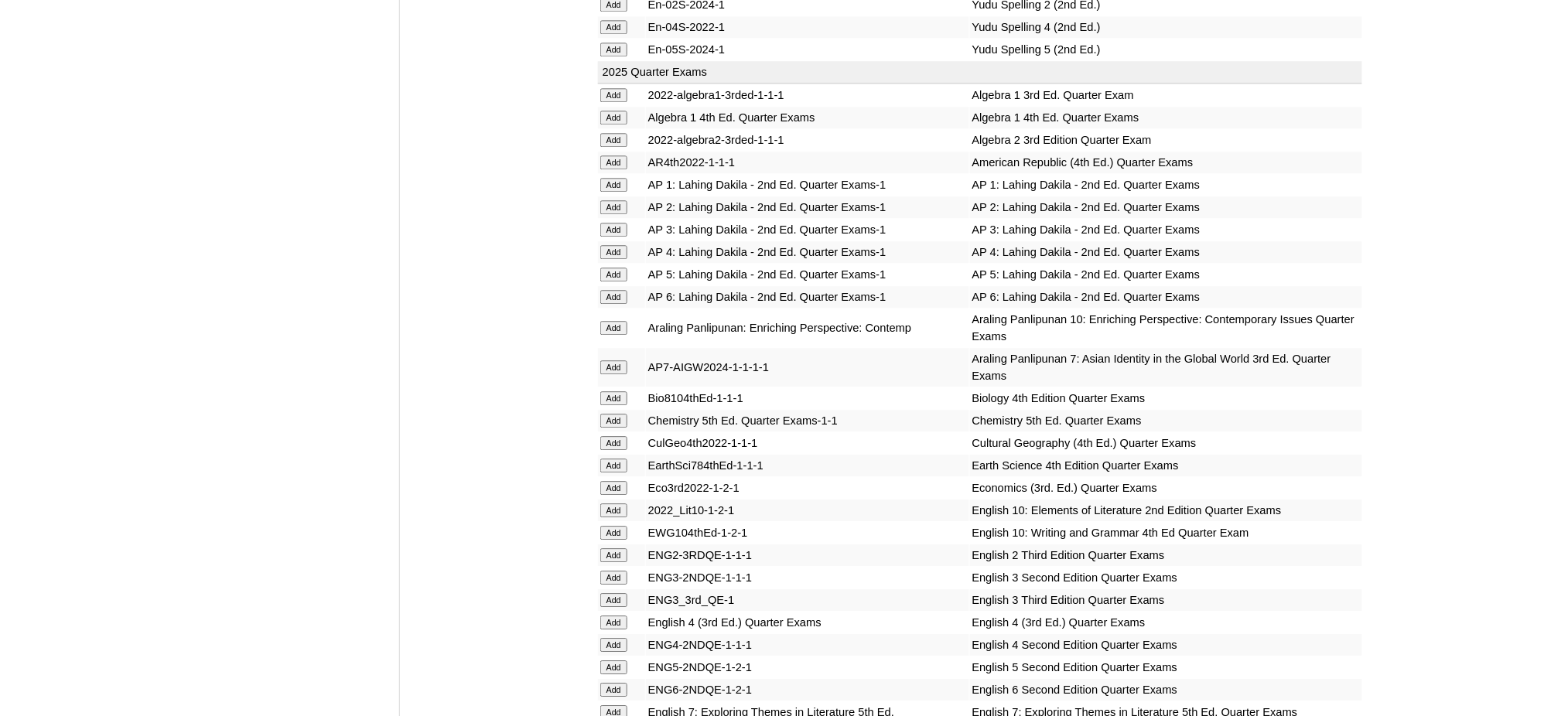
click at [602, 133] on input "Add" at bounding box center [614, 139] width 27 height 14
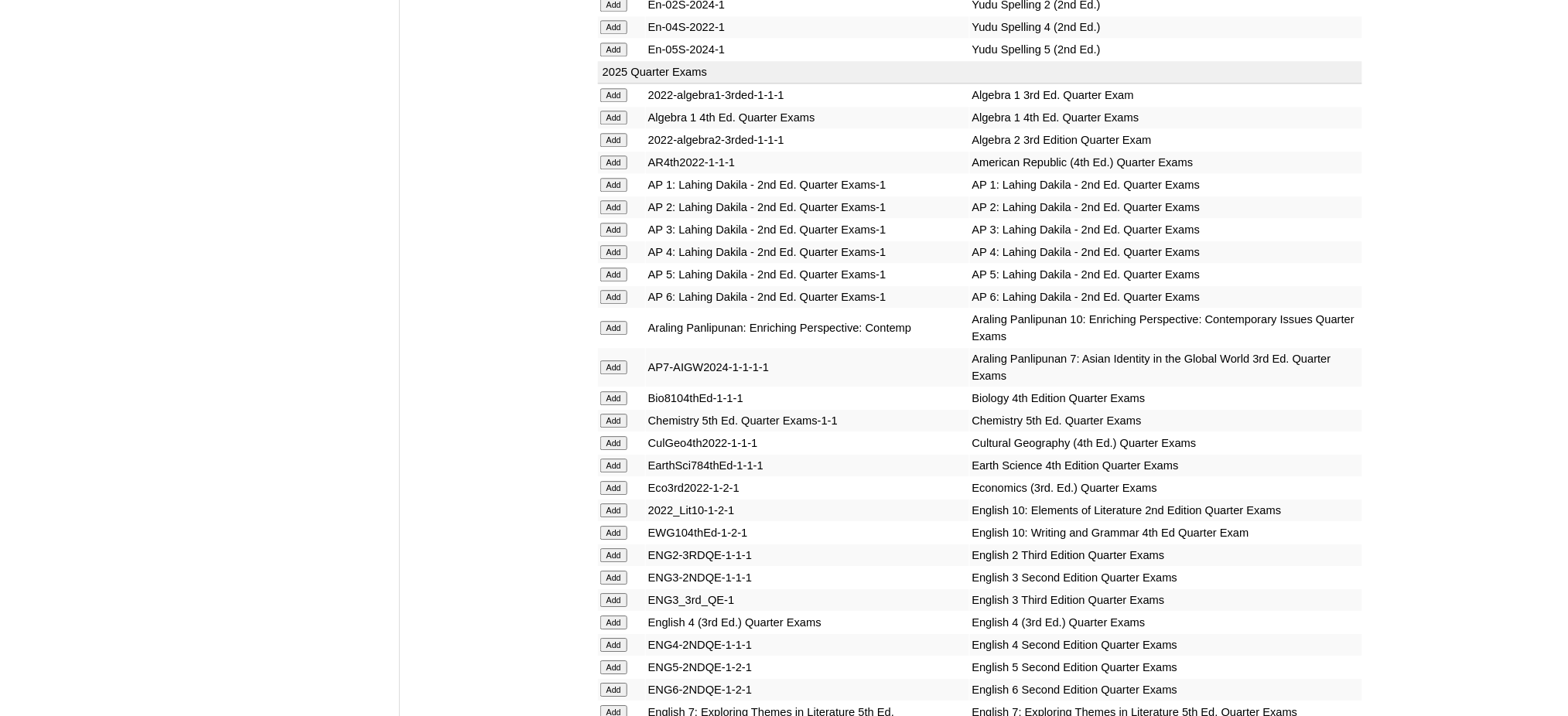
click at [602, 133] on input "Add" at bounding box center [614, 139] width 27 height 14
click at [613, 414] on input "Add" at bounding box center [614, 421] width 27 height 14
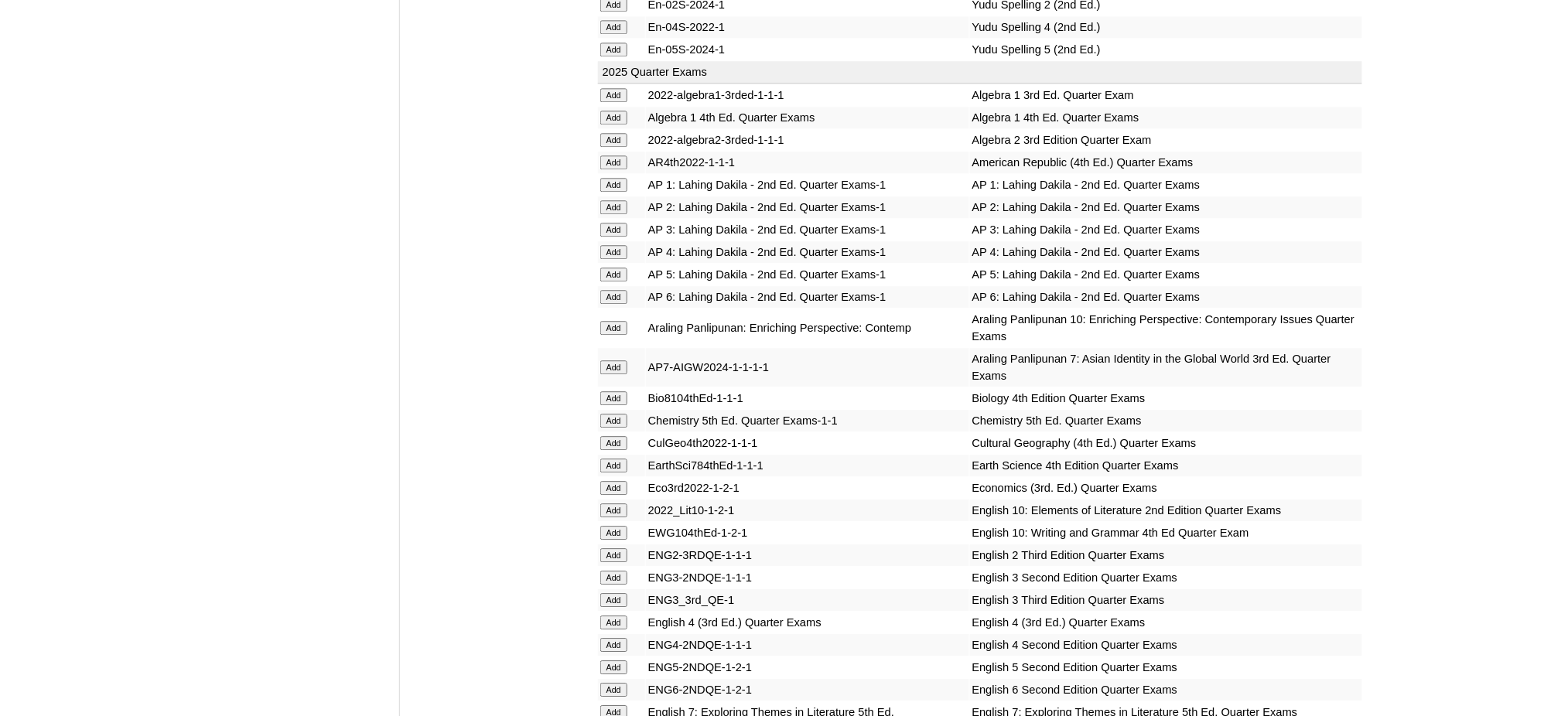
click at [613, 414] on input "Add" at bounding box center [614, 421] width 27 height 14
click at [609, 481] on input "Add" at bounding box center [614, 488] width 27 height 14
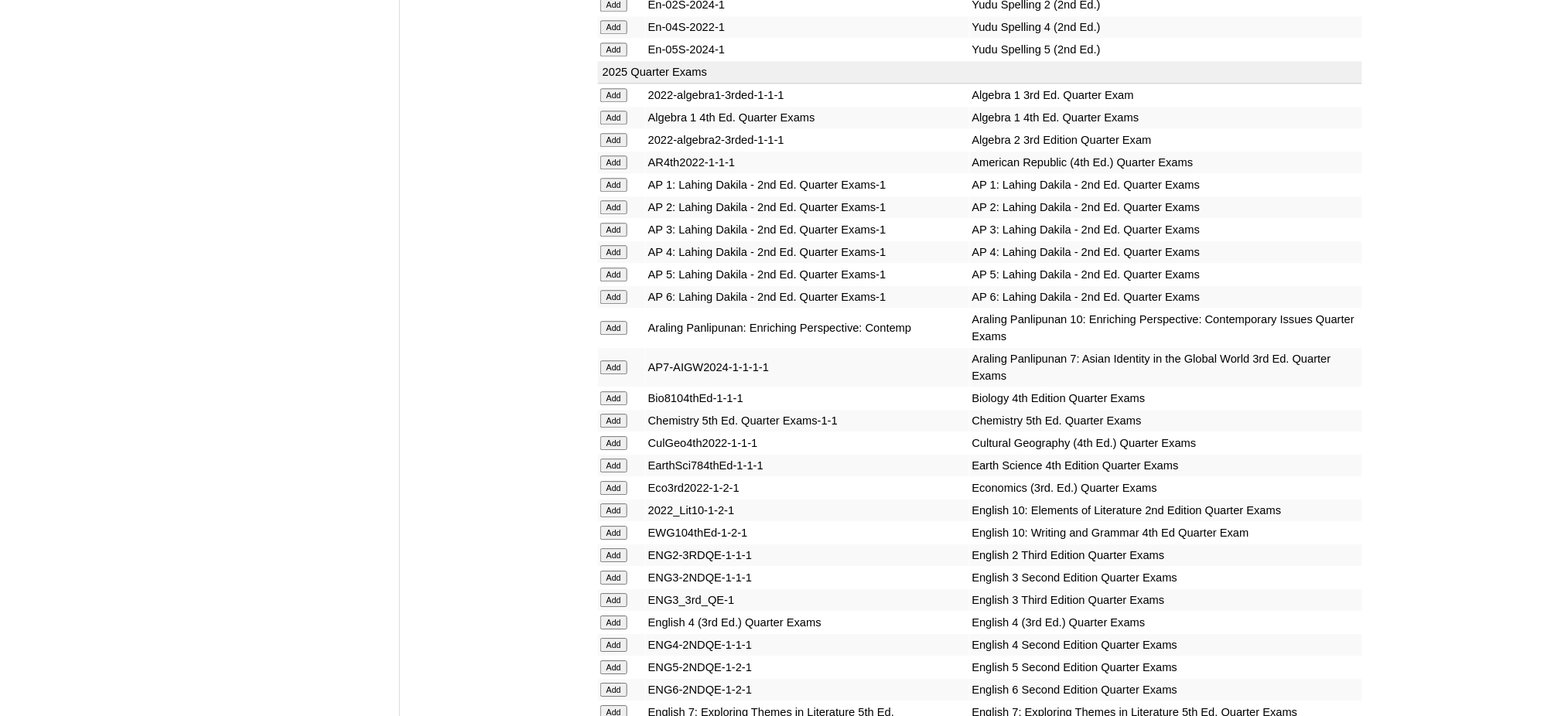
click at [609, 481] on input "Add" at bounding box center [614, 488] width 27 height 14
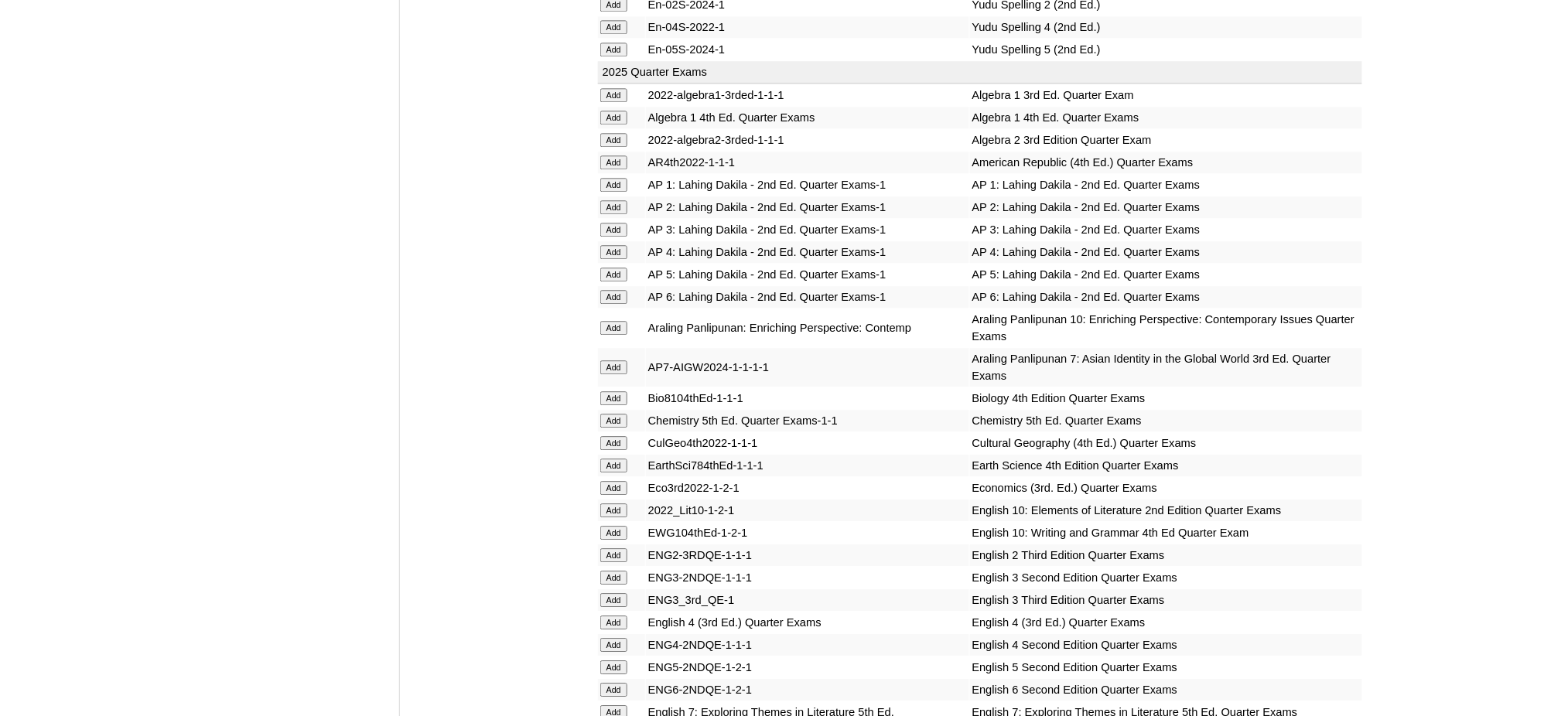
click at [609, 481] on input "Add" at bounding box center [614, 488] width 27 height 14
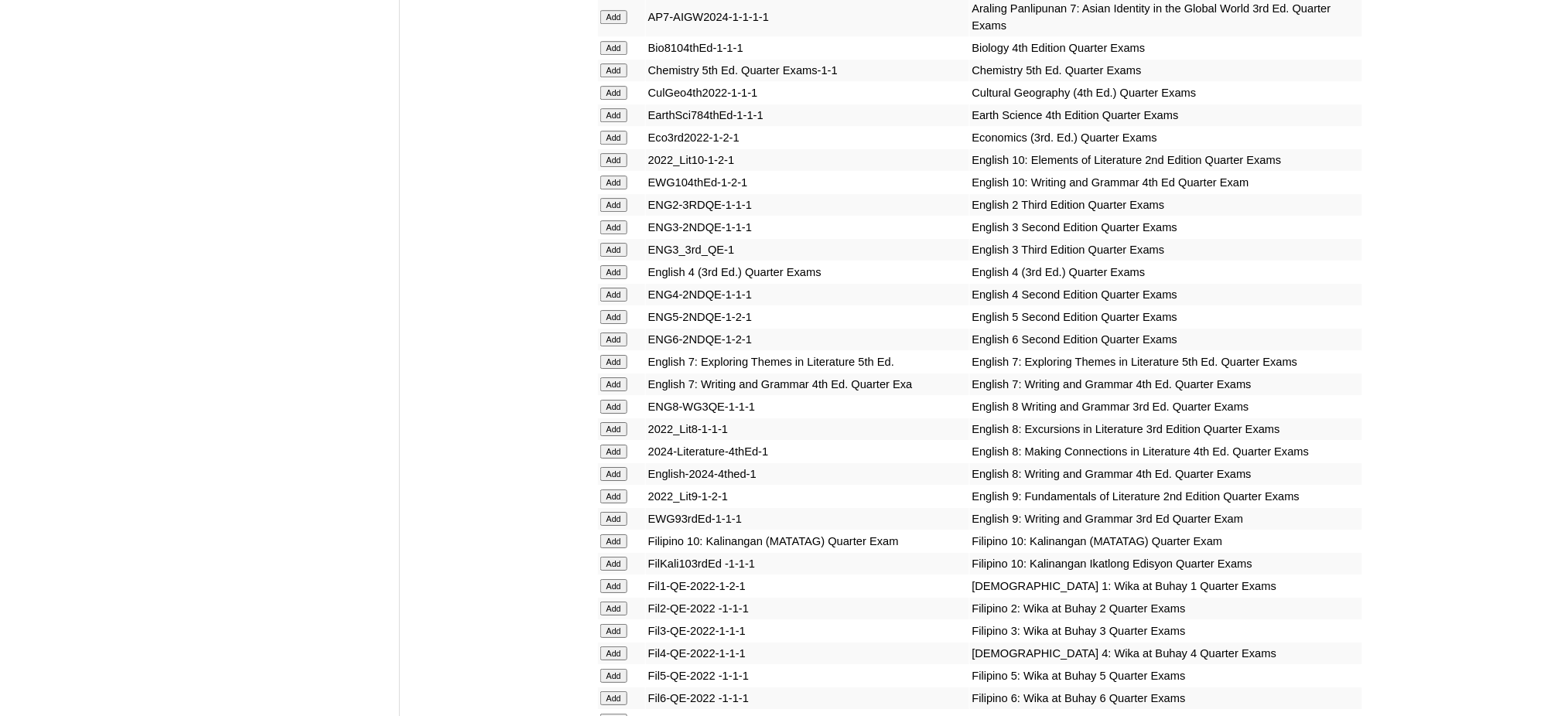
scroll to position [1753, 0]
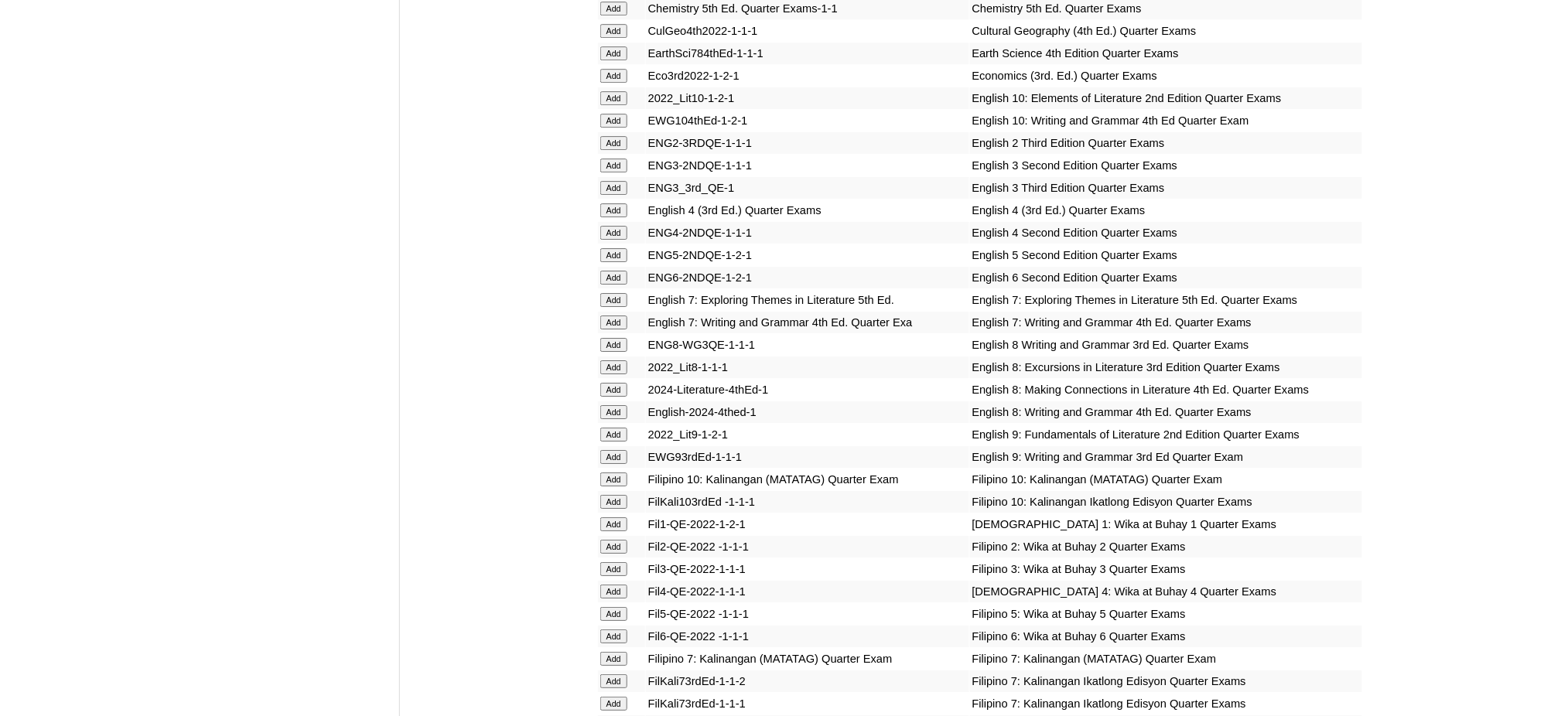
click at [625, 428] on input "Add" at bounding box center [614, 435] width 27 height 14
click at [612, 450] on input "Add" at bounding box center [614, 457] width 27 height 14
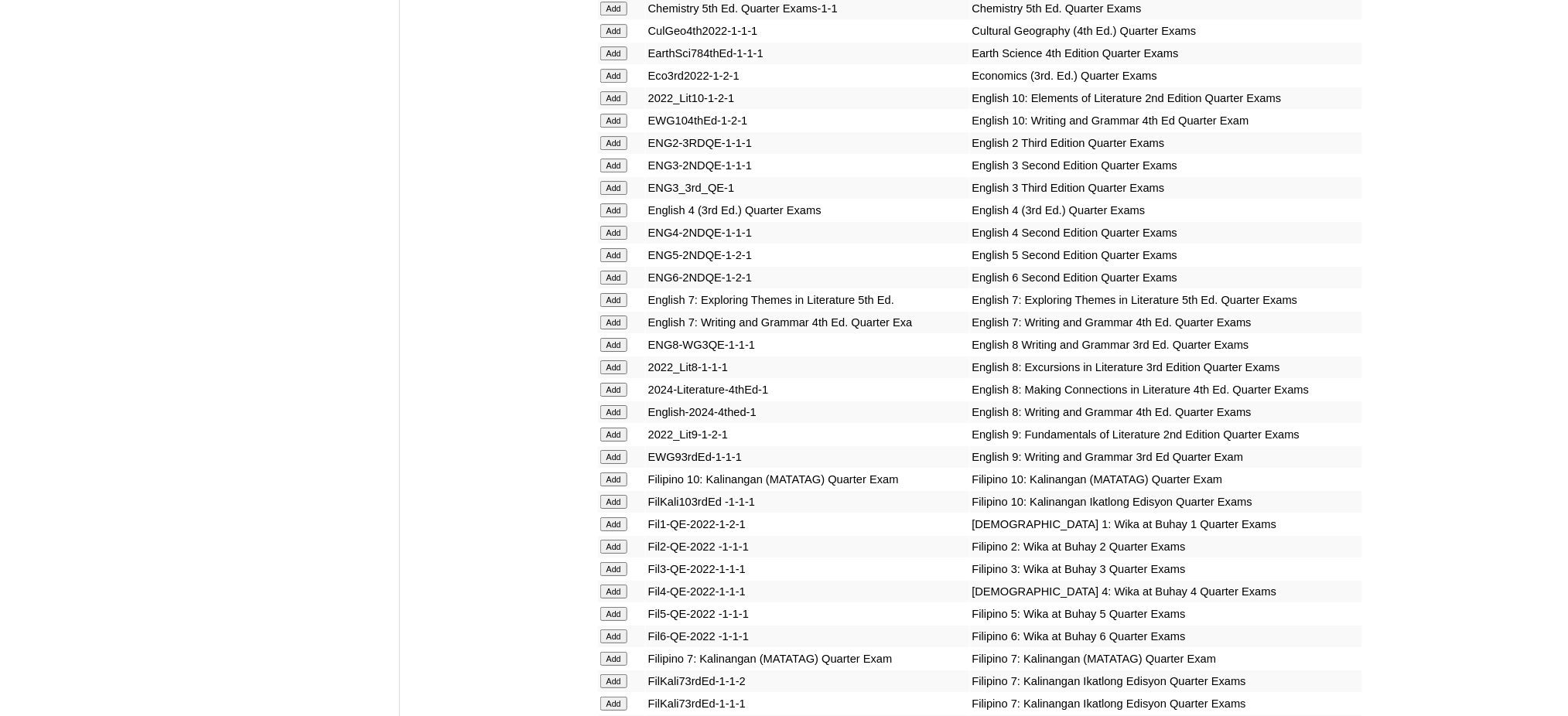
click at [612, 450] on input "Add" at bounding box center [614, 457] width 27 height 14
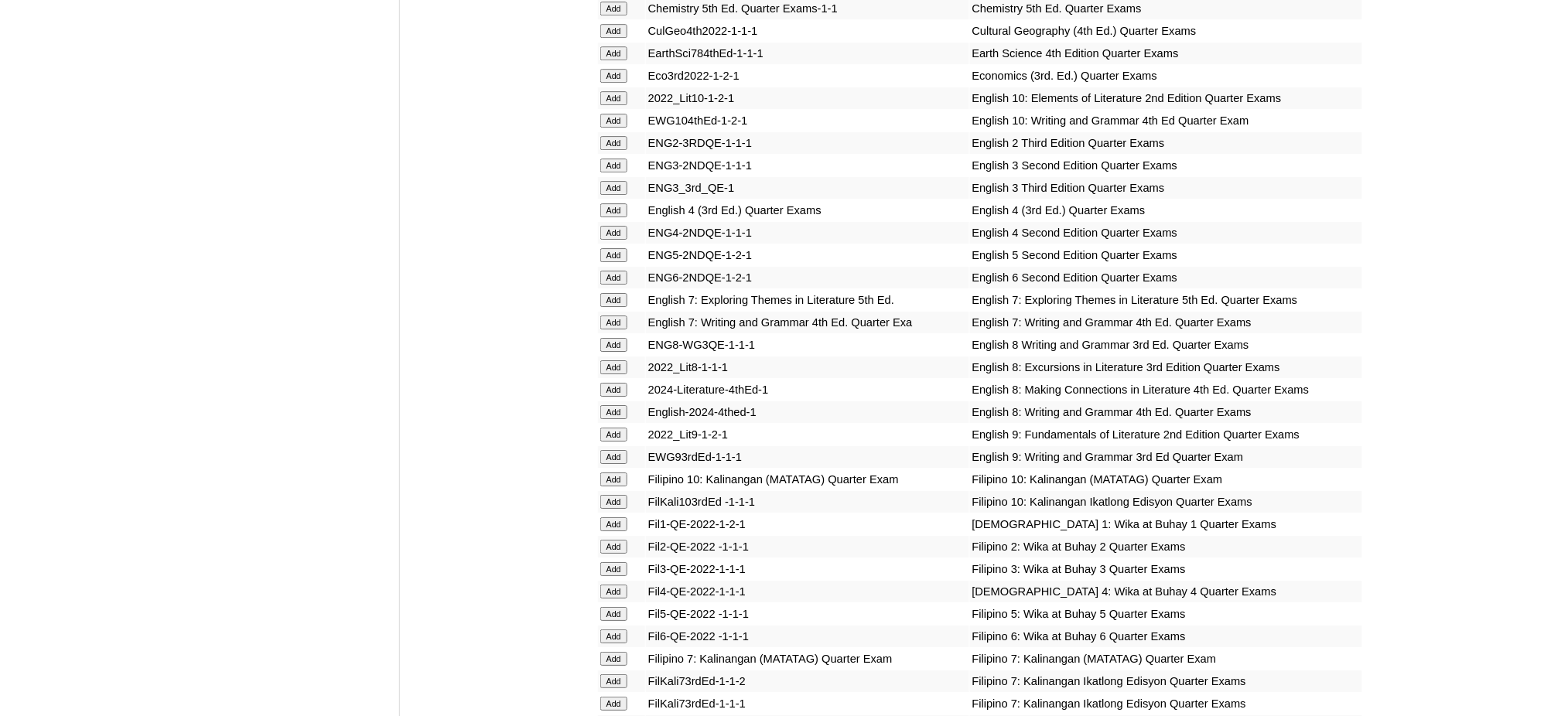
click at [612, 450] on input "Add" at bounding box center [614, 457] width 27 height 14
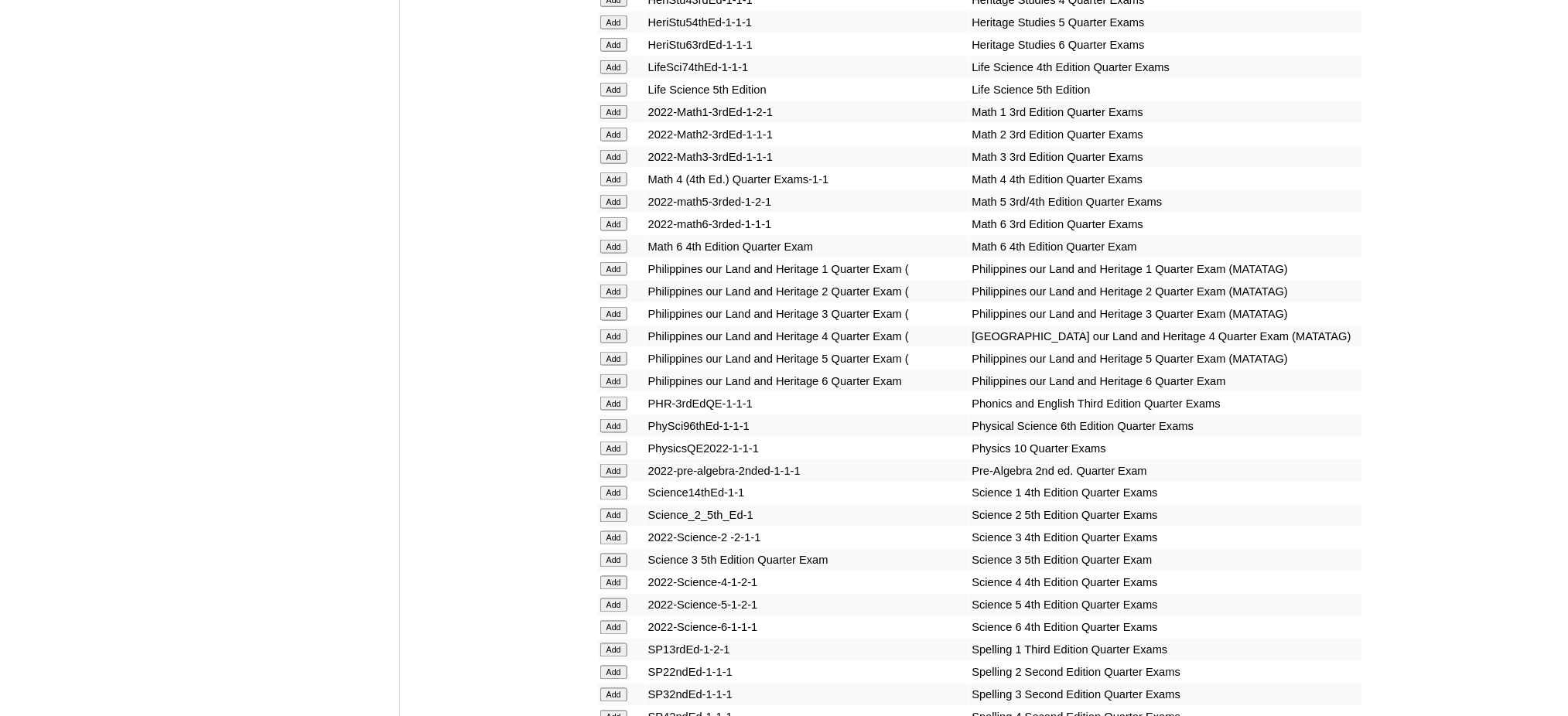
scroll to position [2784, 0]
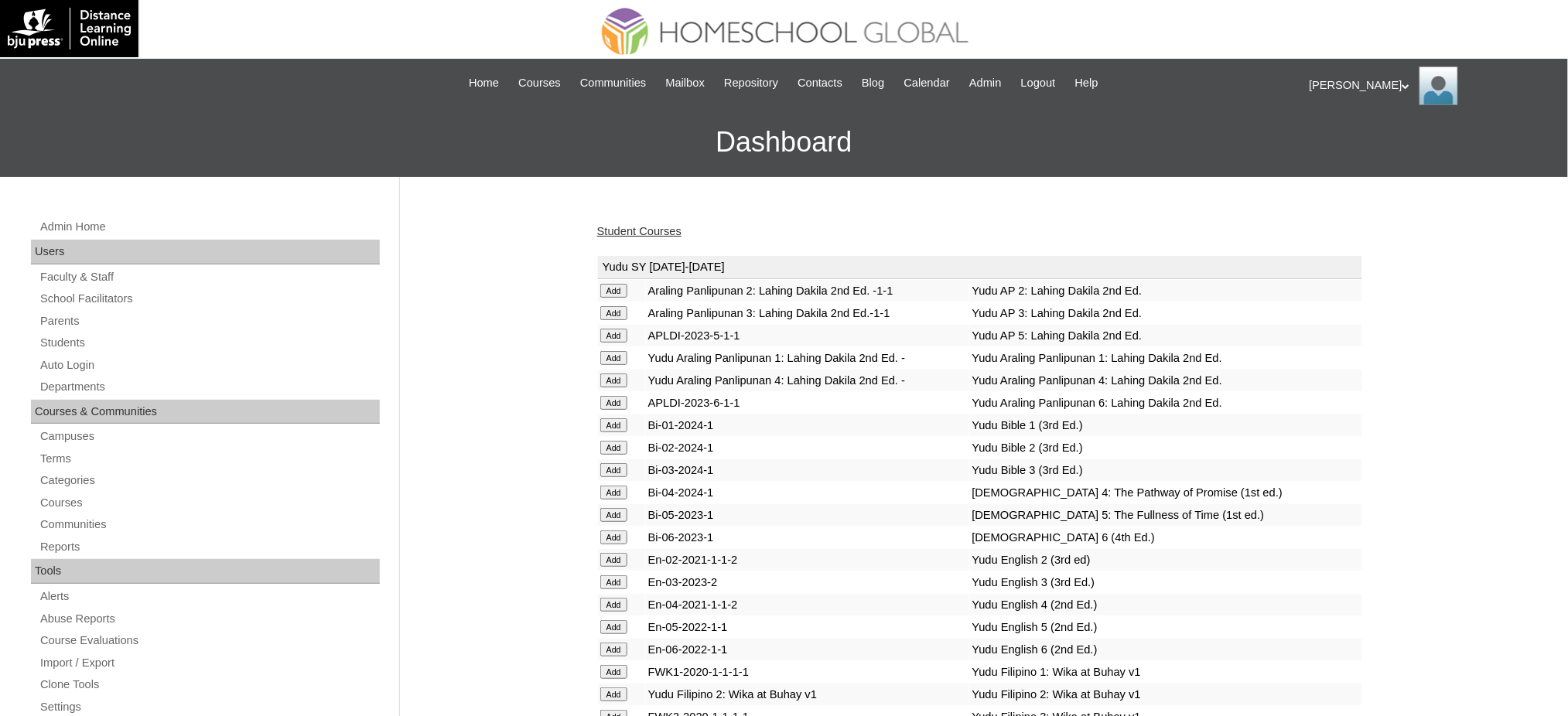
click at [638, 226] on link "Student Courses" at bounding box center [639, 231] width 84 height 13
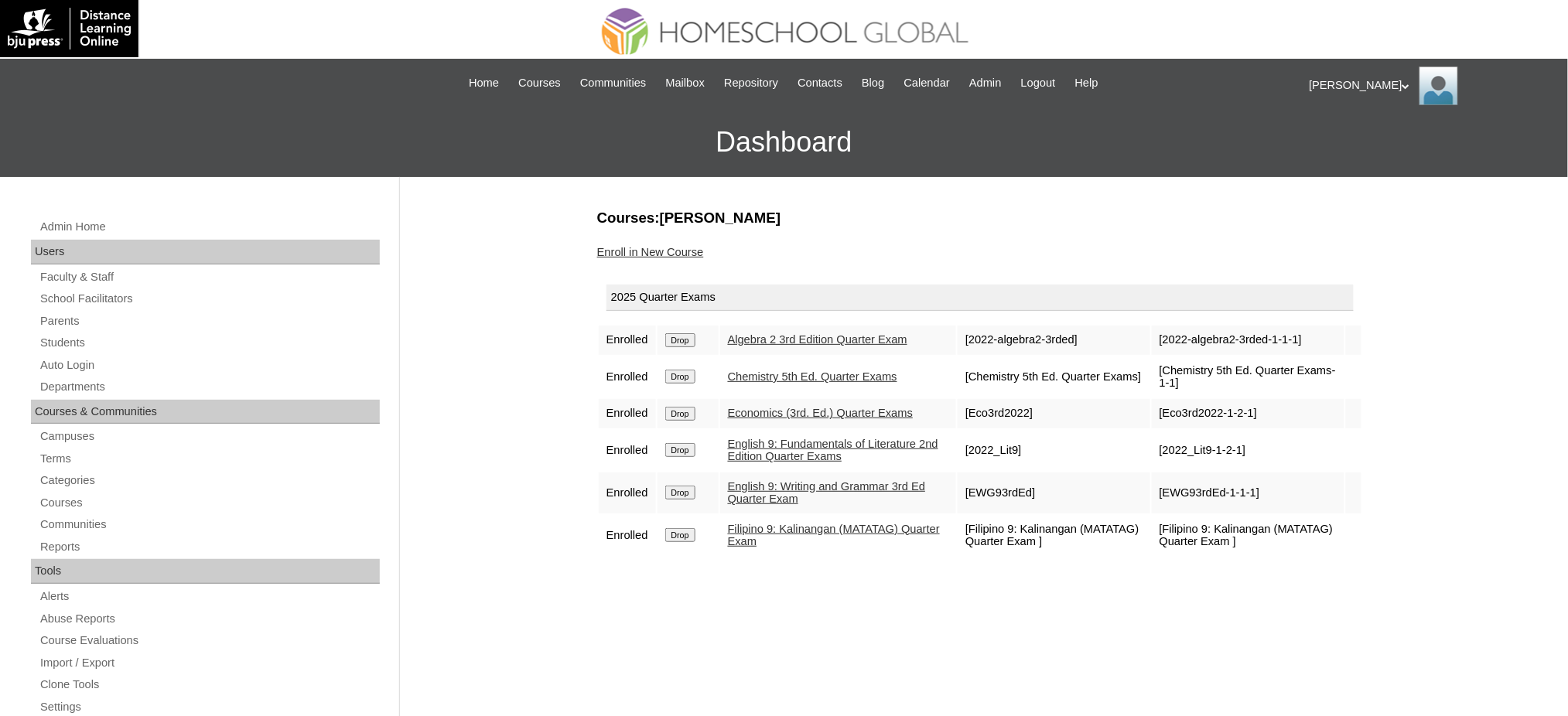
click at [675, 248] on link "Enroll in New Course" at bounding box center [650, 252] width 107 height 13
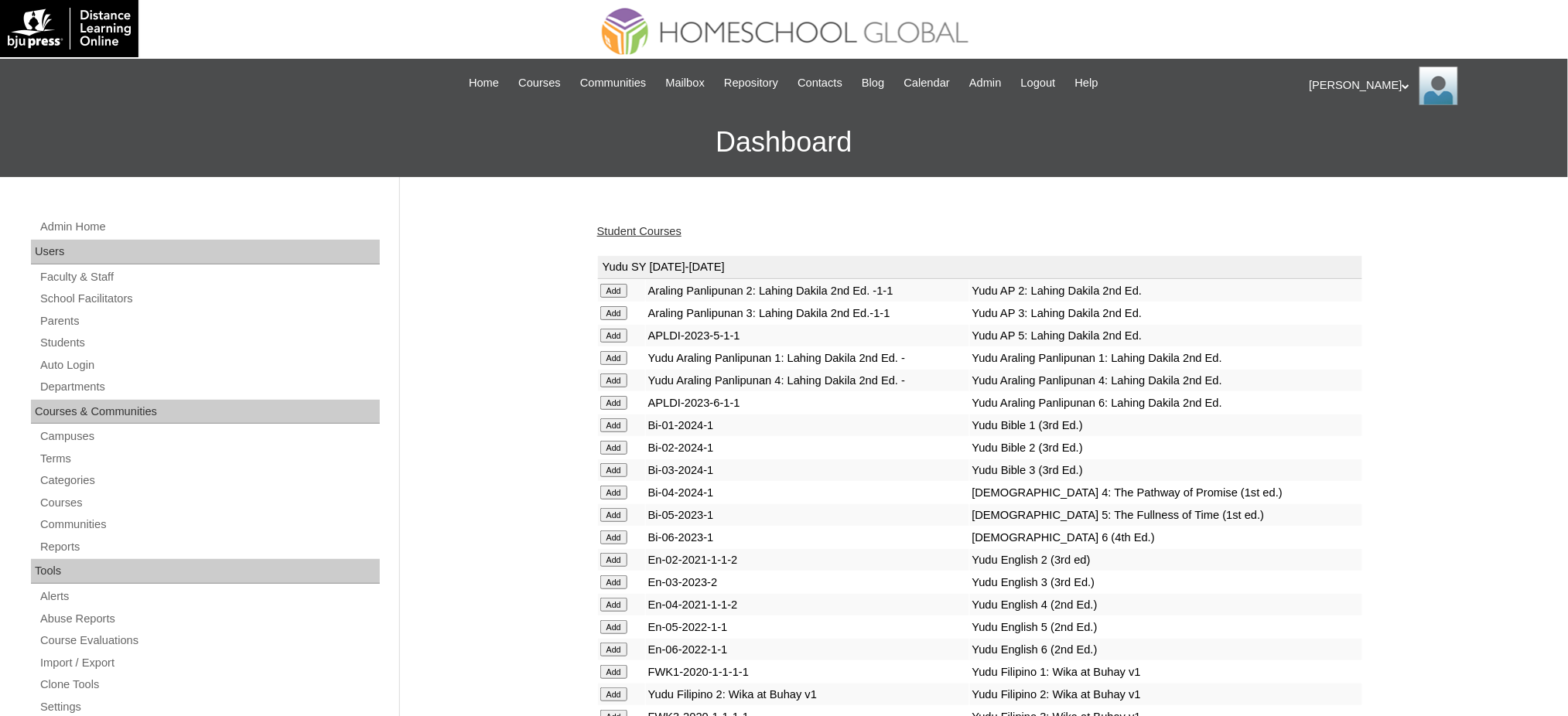
click at [627, 234] on link "Student Courses" at bounding box center [639, 231] width 84 height 13
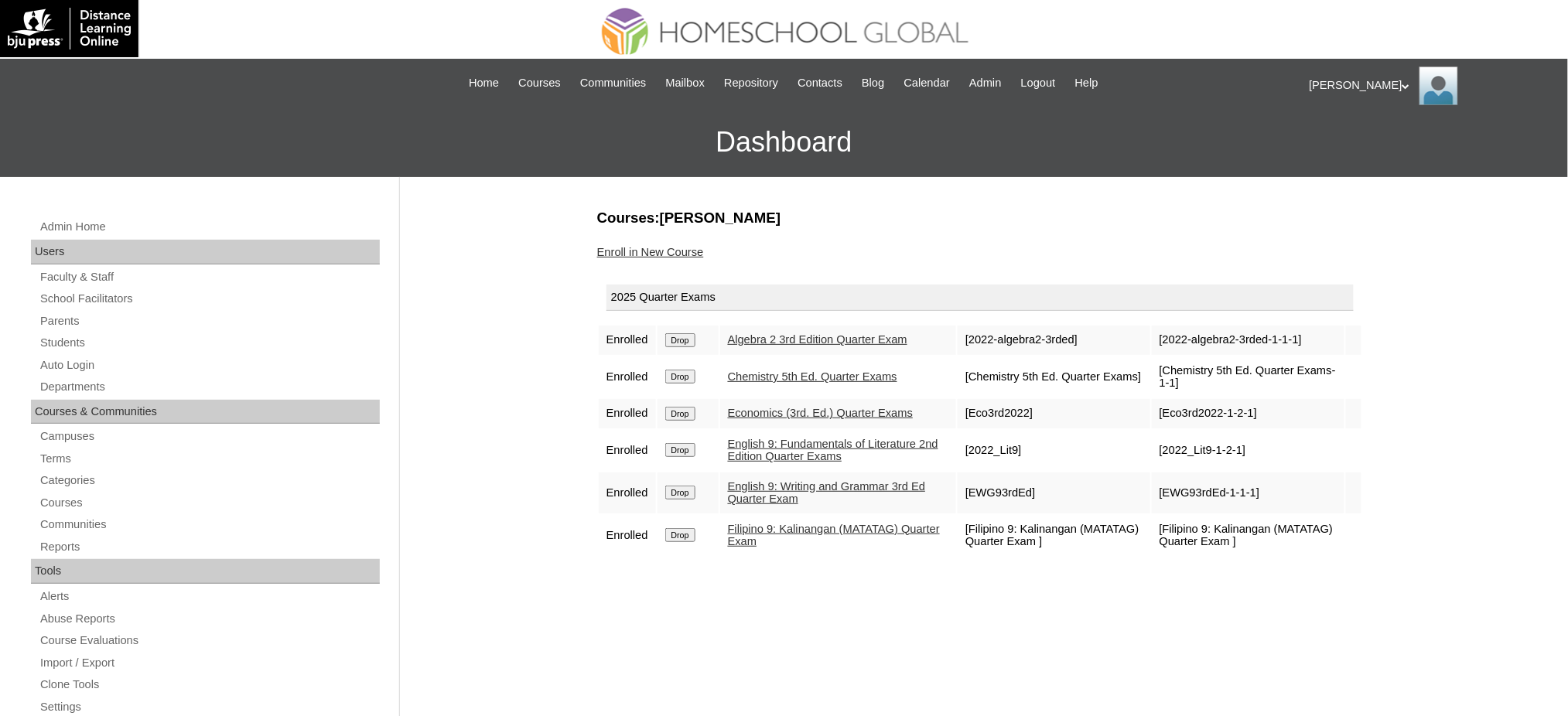
click at [656, 246] on link "Enroll in New Course" at bounding box center [650, 252] width 107 height 13
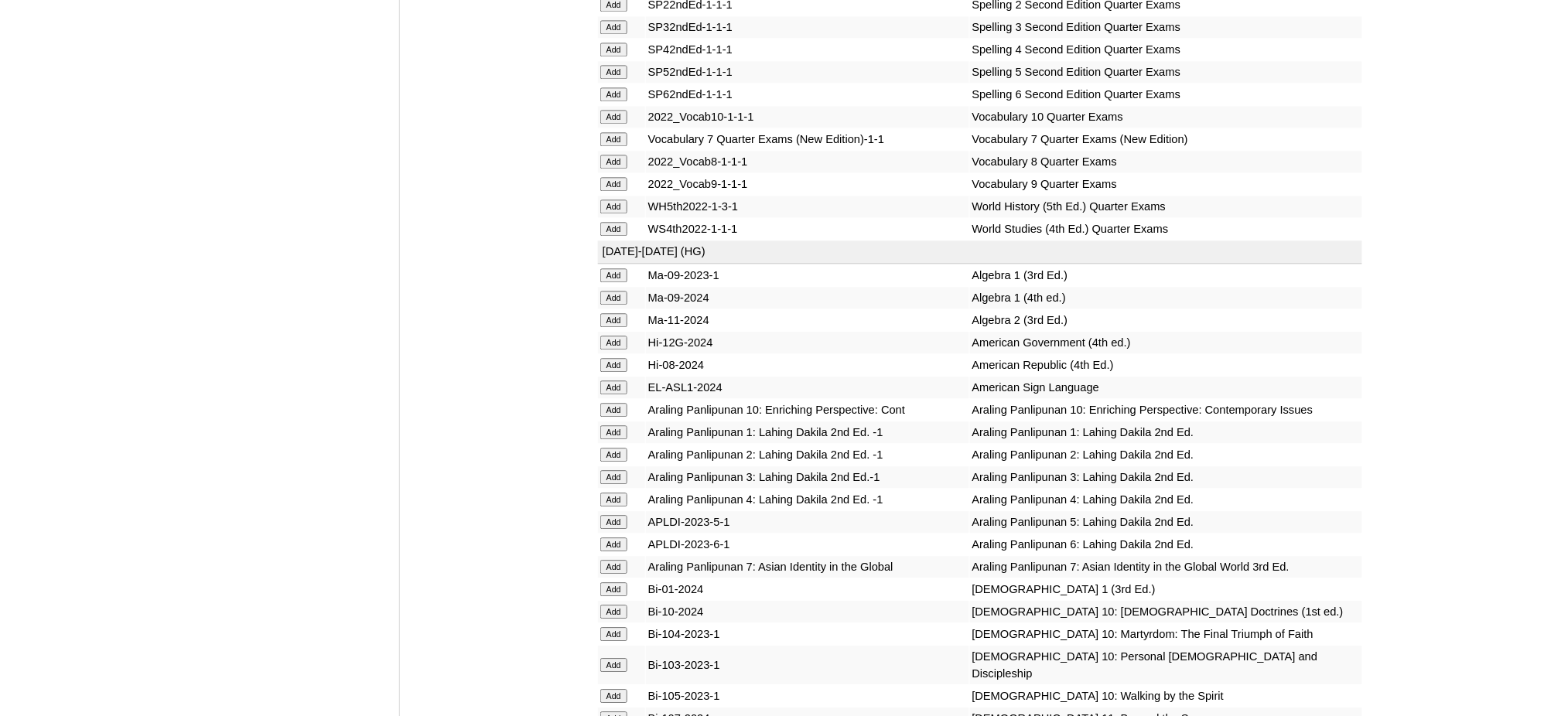
scroll to position [3404, 0]
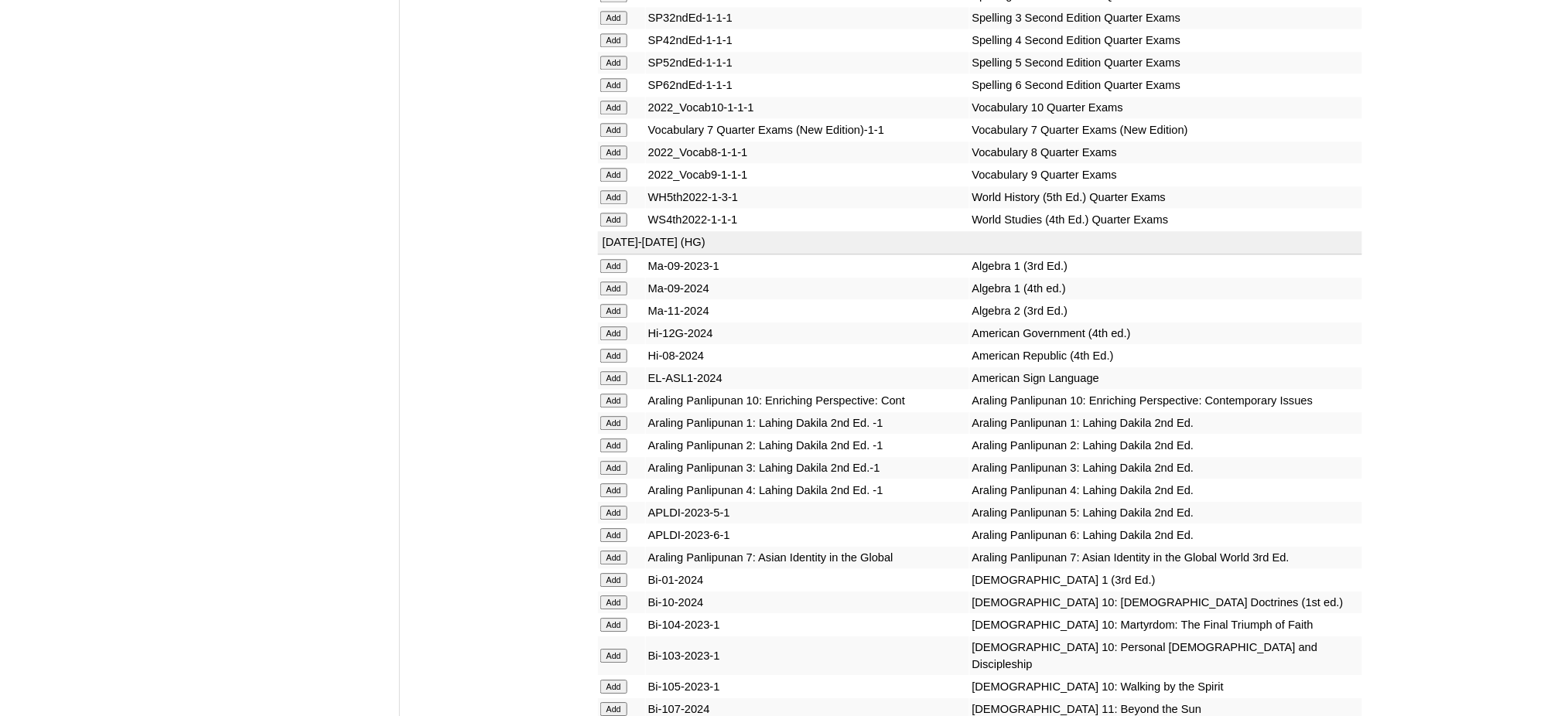
click at [609, 168] on input "Add" at bounding box center [614, 175] width 27 height 14
click at [616, 304] on input "Add" at bounding box center [614, 311] width 27 height 14
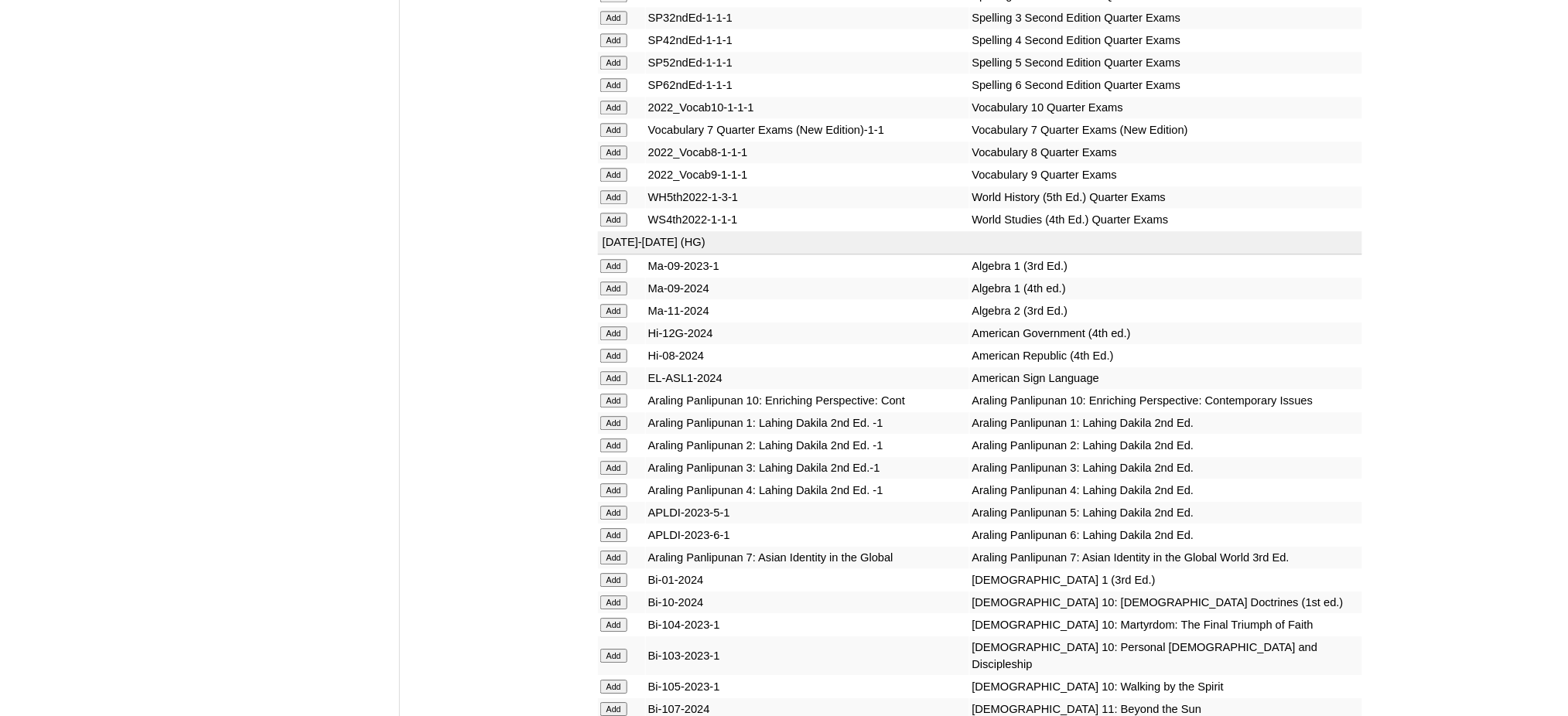
click at [616, 304] on input "Add" at bounding box center [614, 311] width 27 height 14
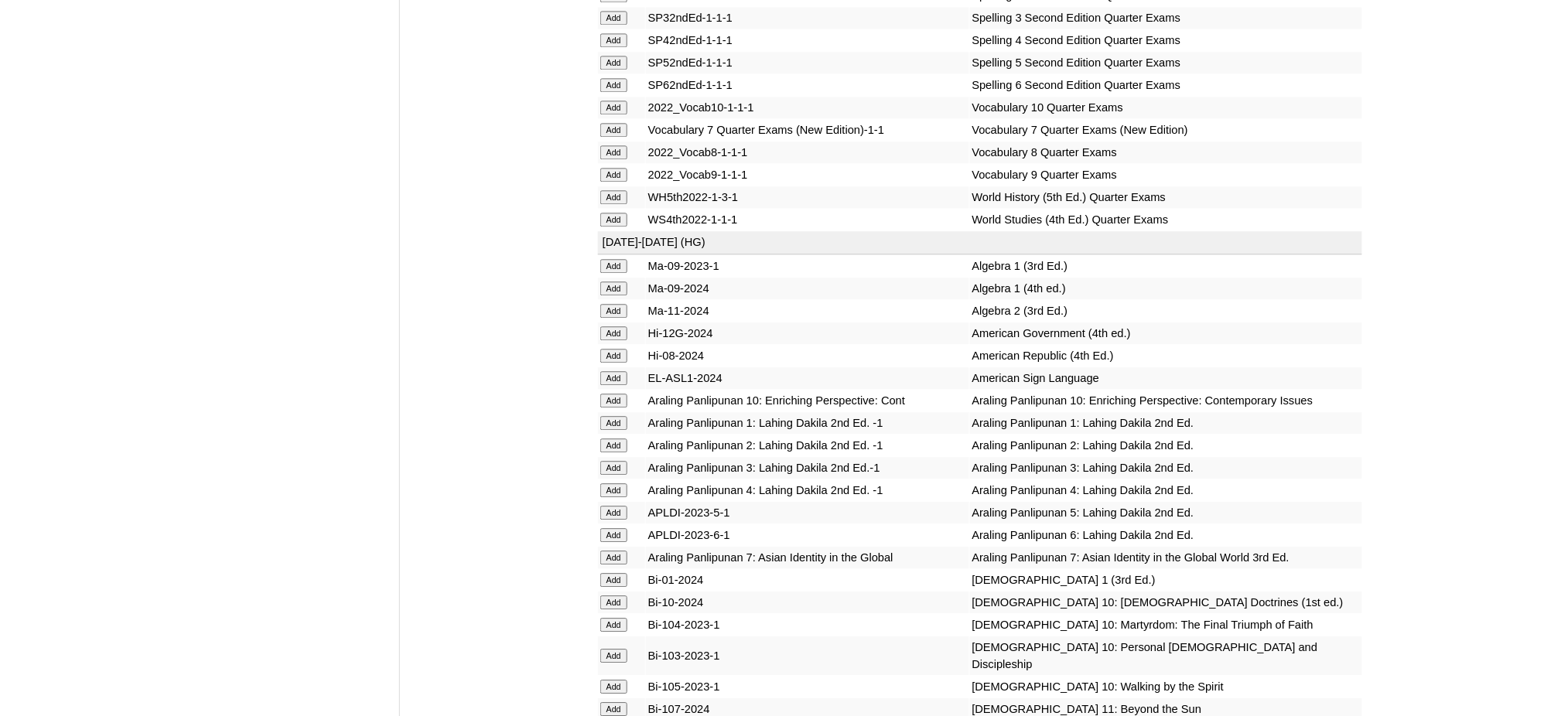
click at [616, 304] on input "Add" at bounding box center [614, 311] width 27 height 14
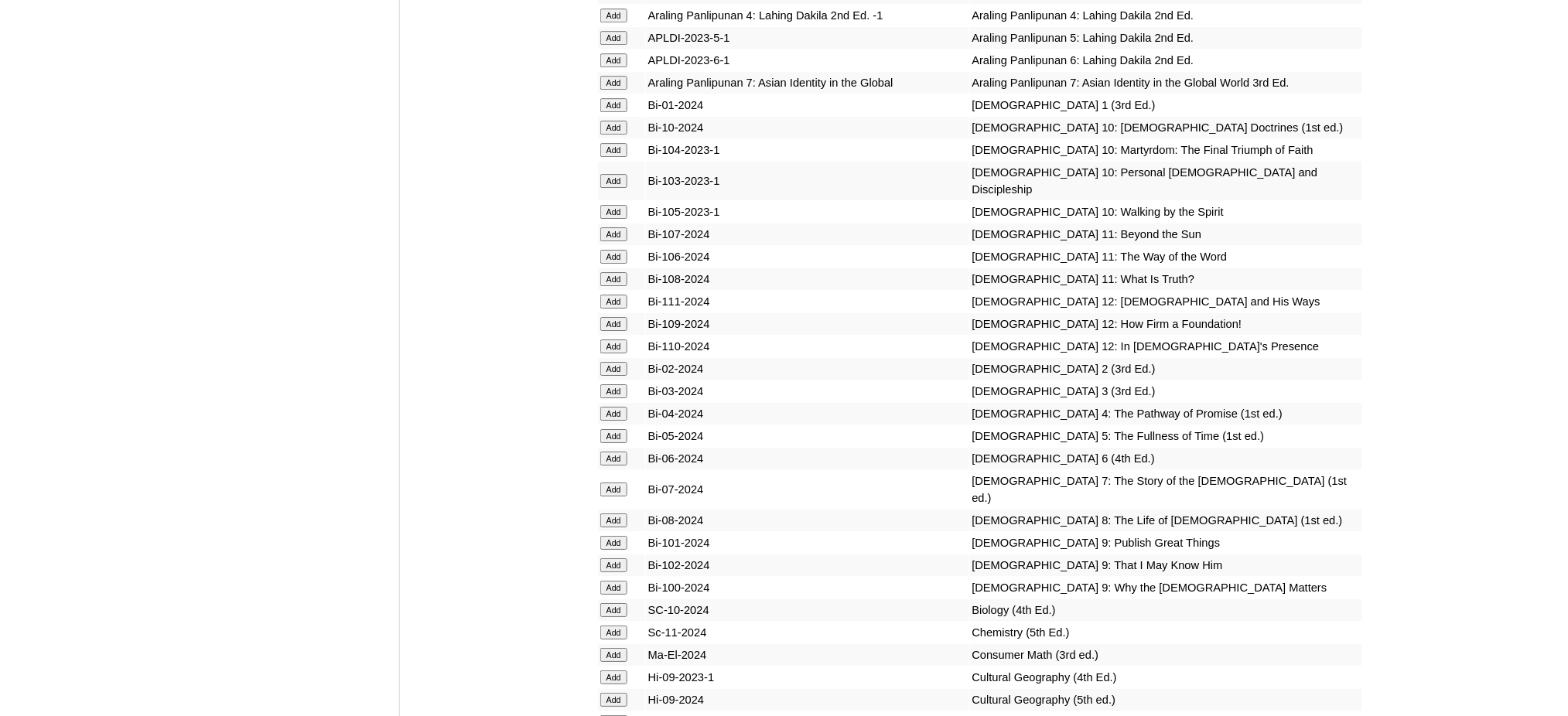
scroll to position [3918, 0]
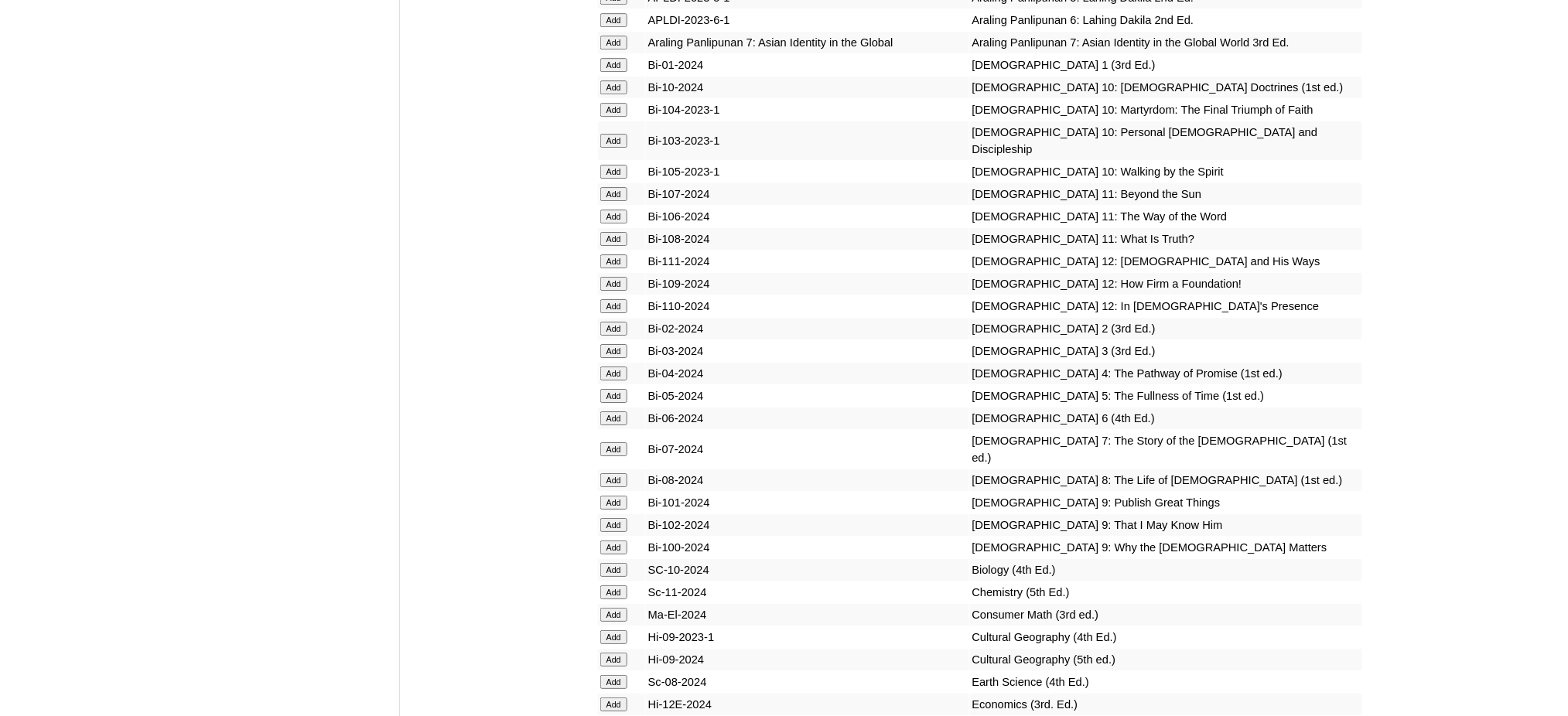
click at [613, 496] on input "Add" at bounding box center [614, 503] width 27 height 14
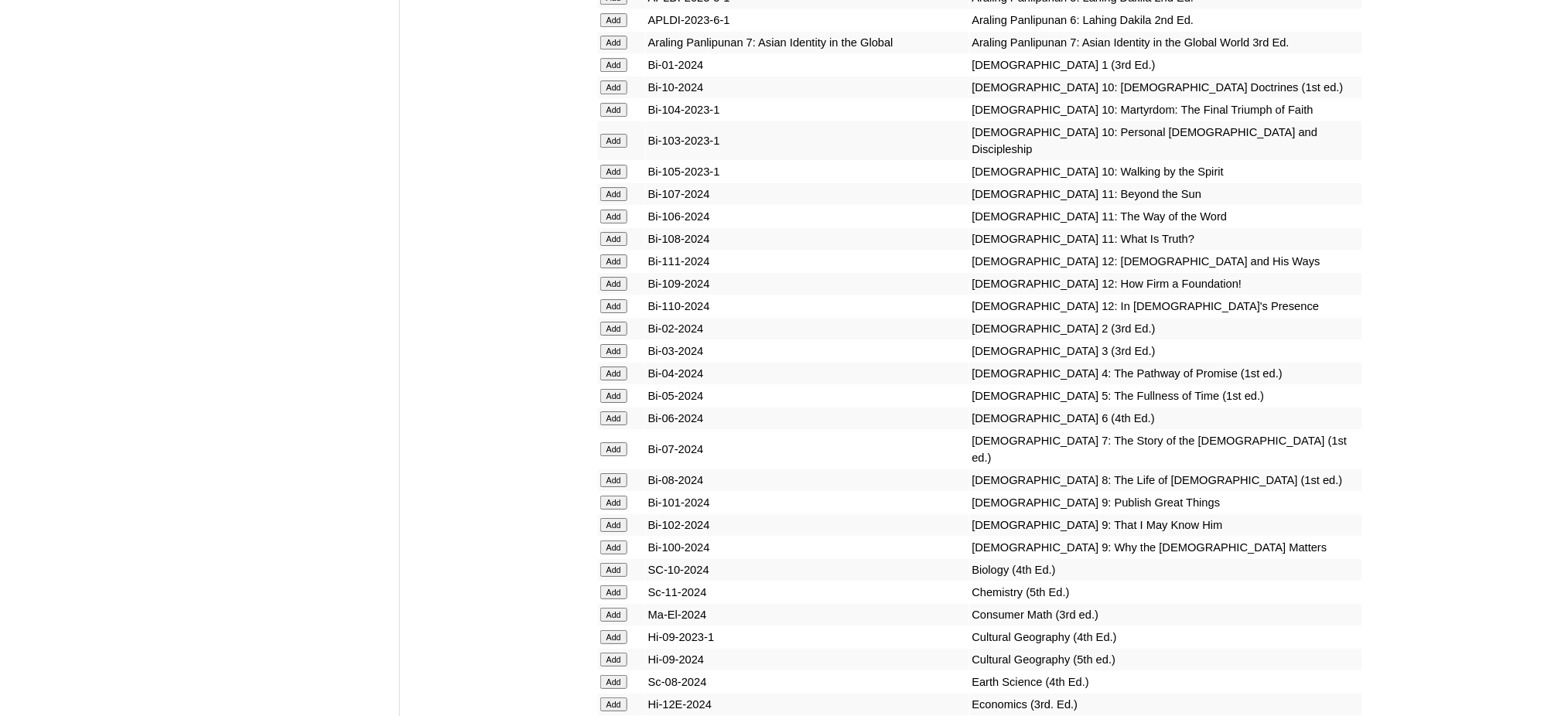
click at [613, 496] on input "Add" at bounding box center [614, 503] width 27 height 14
click at [612, 518] on input "Add" at bounding box center [614, 525] width 27 height 14
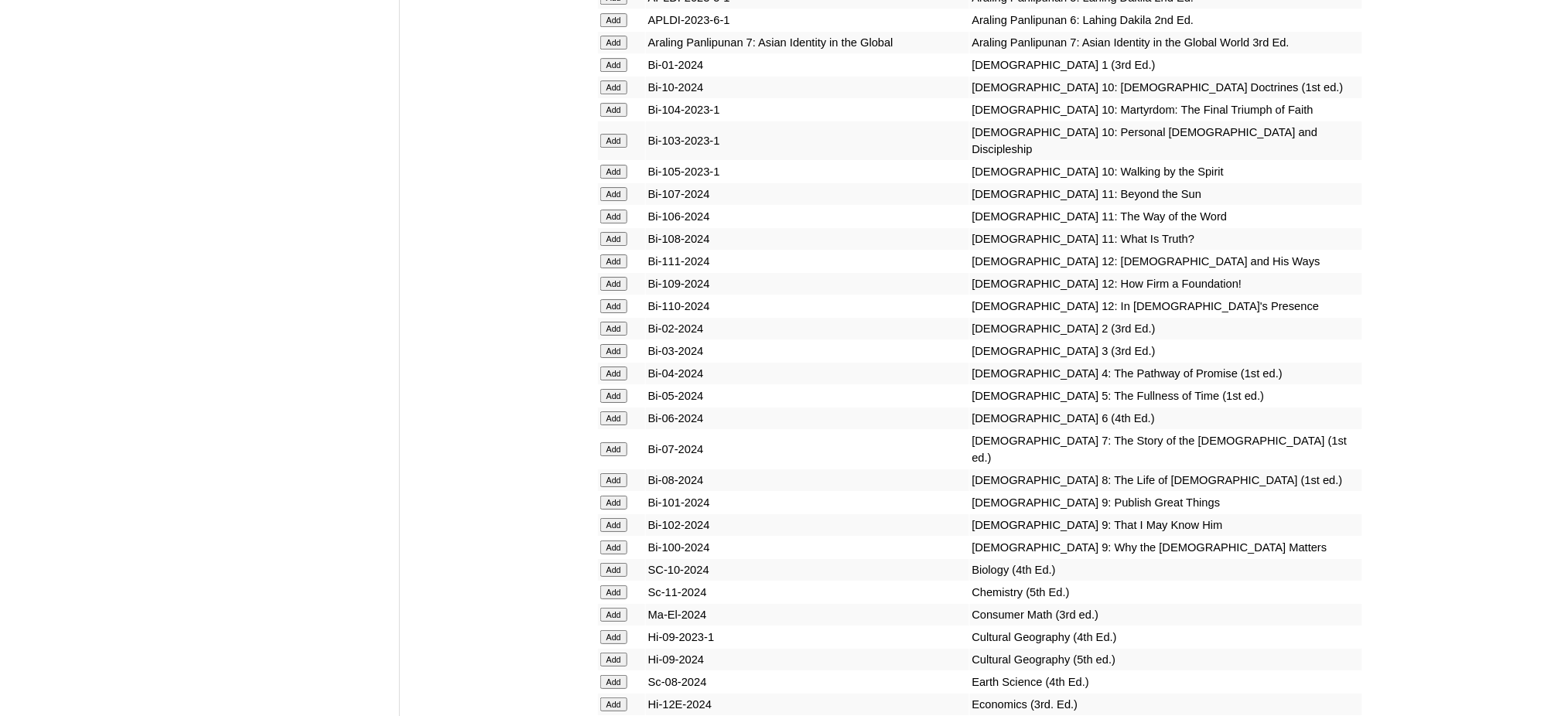
click at [612, 518] on input "Add" at bounding box center [614, 525] width 27 height 14
click at [611, 541] on input "Add" at bounding box center [614, 547] width 27 height 14
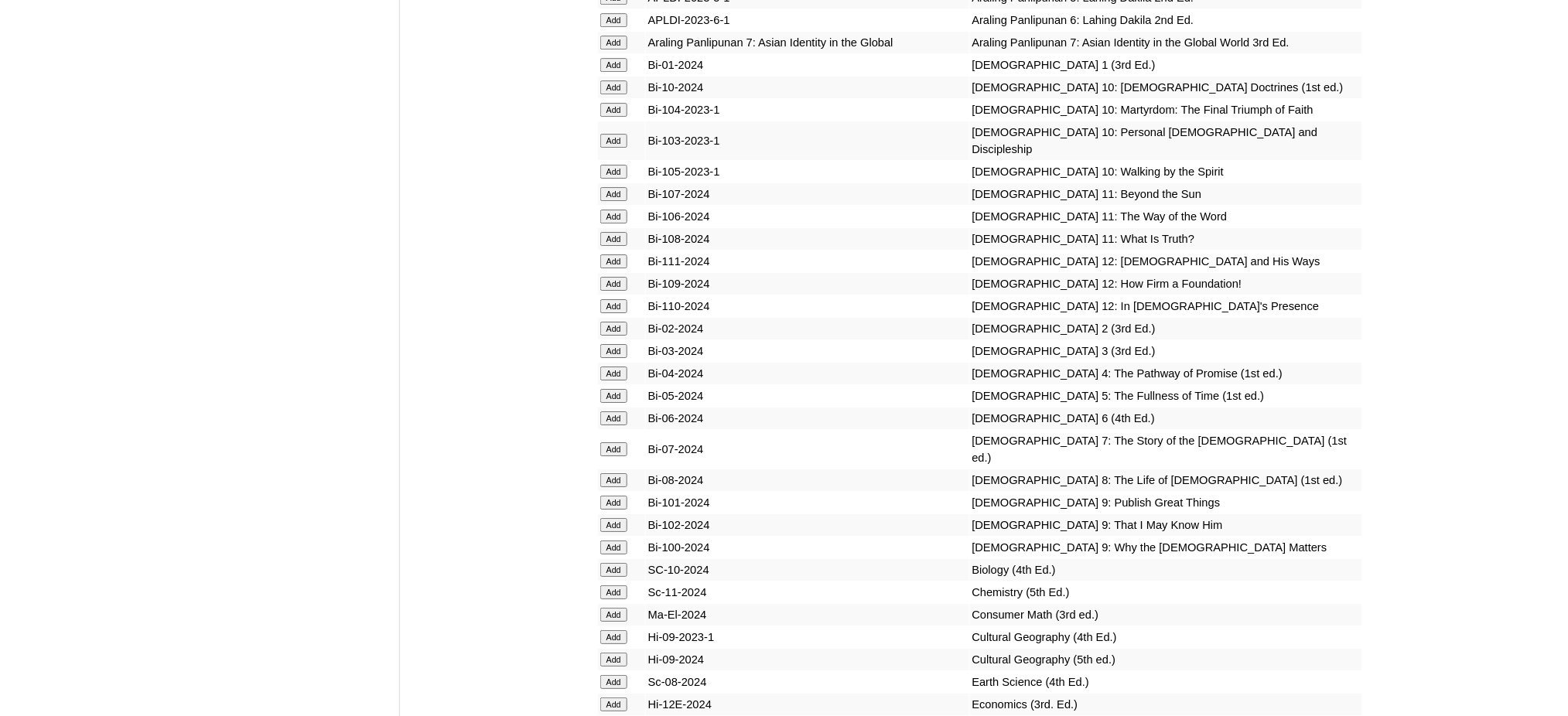
click at [611, 541] on input "Add" at bounding box center [614, 547] width 27 height 14
click at [612, 586] on input "Add" at bounding box center [614, 593] width 27 height 14
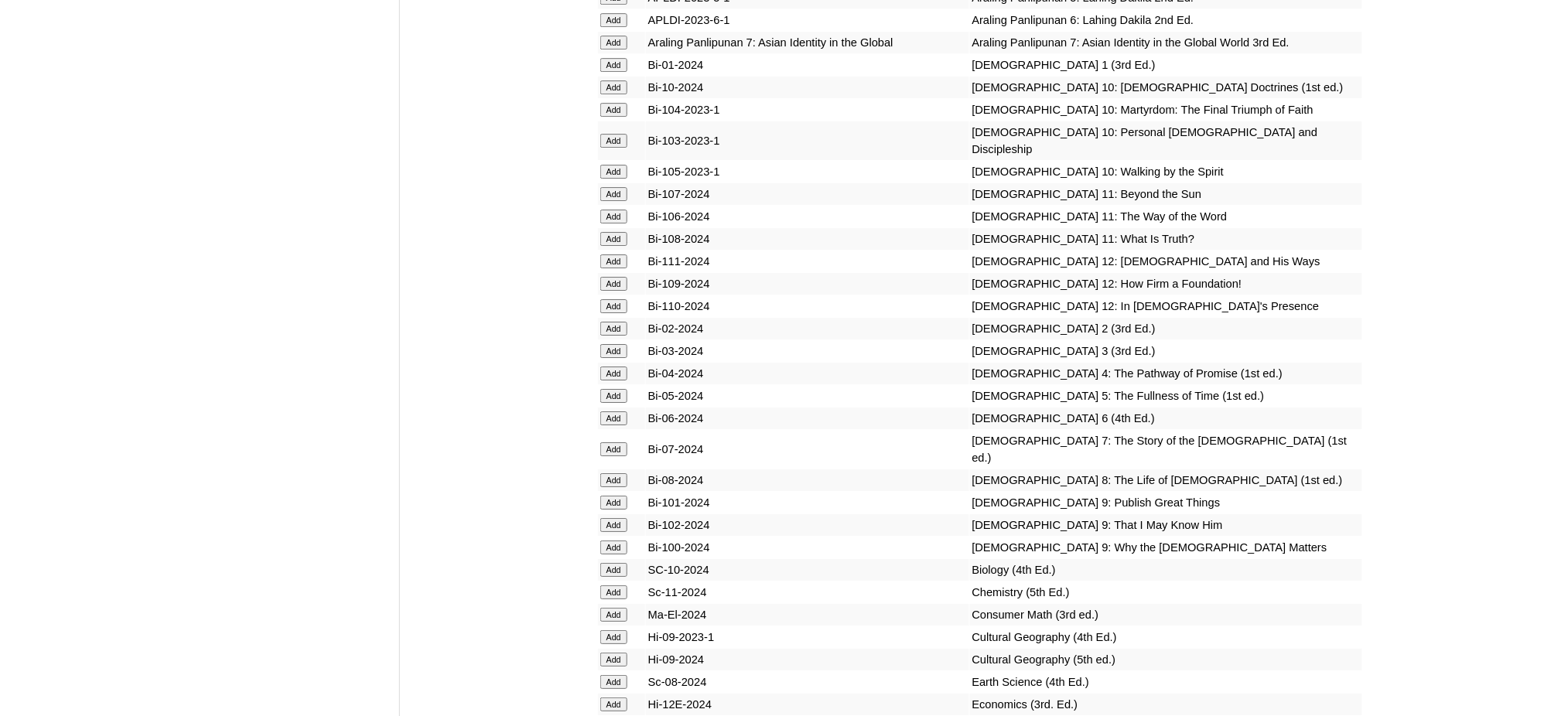
click at [612, 586] on input "Add" at bounding box center [614, 593] width 27 height 14
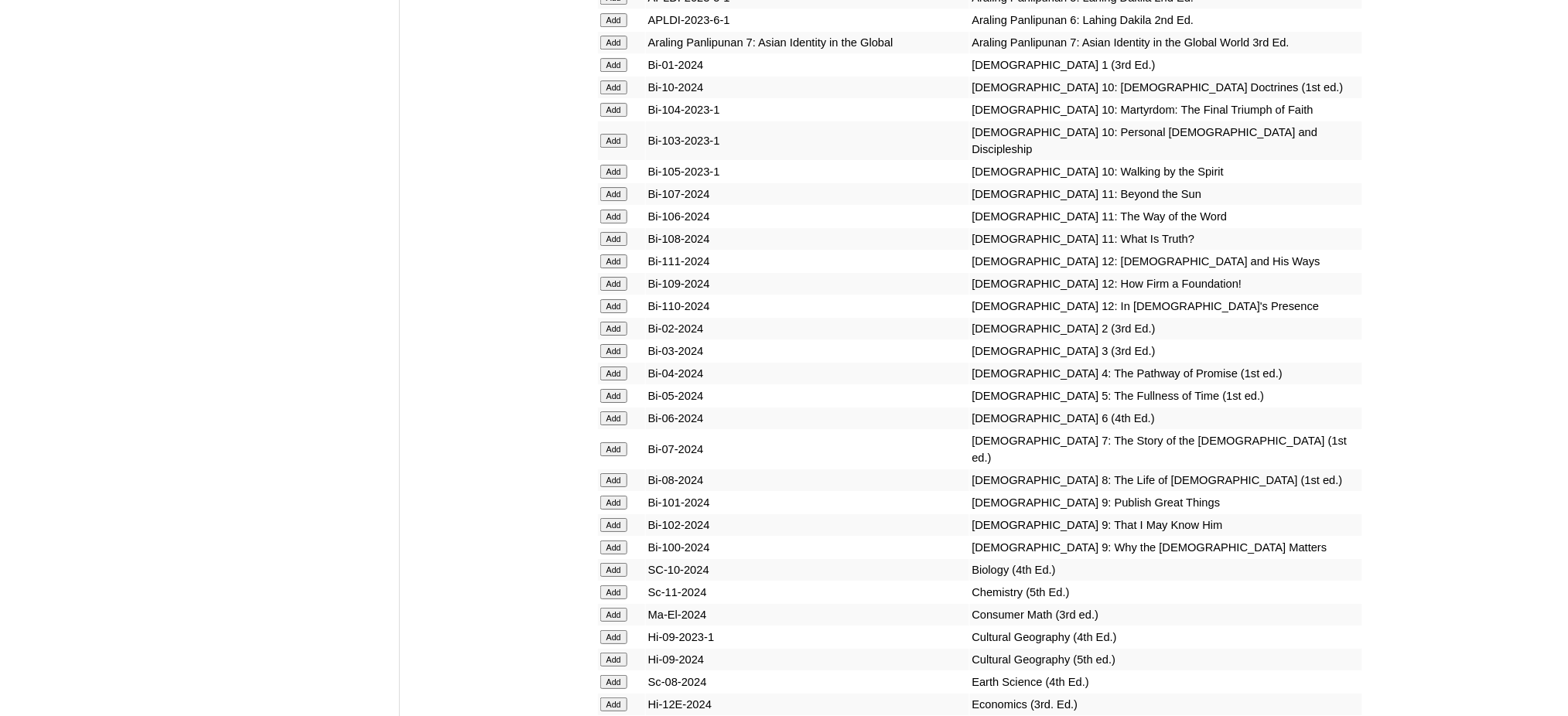
click at [614, 698] on input "Add" at bounding box center [614, 704] width 27 height 14
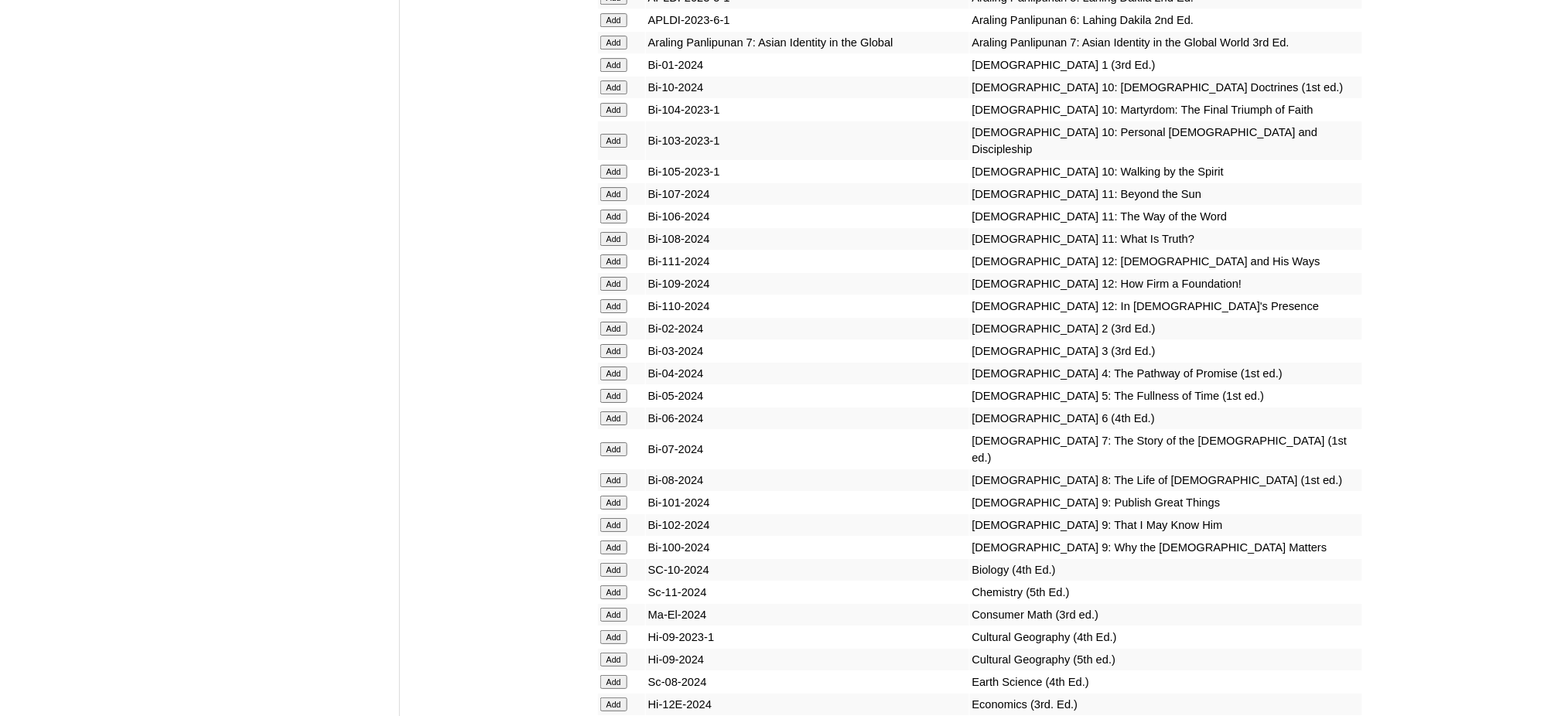
click at [614, 698] on input "Add" at bounding box center [614, 704] width 27 height 14
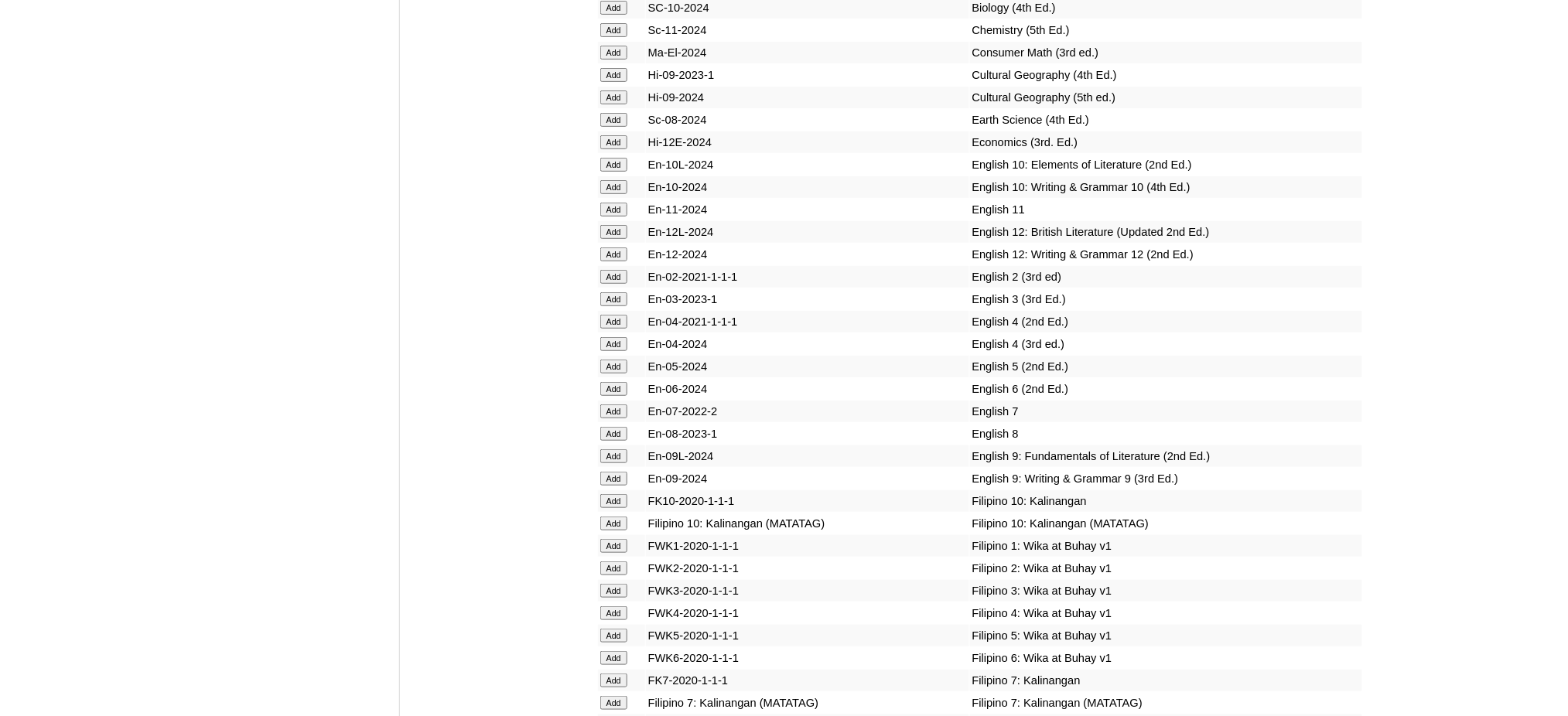
scroll to position [4537, 0]
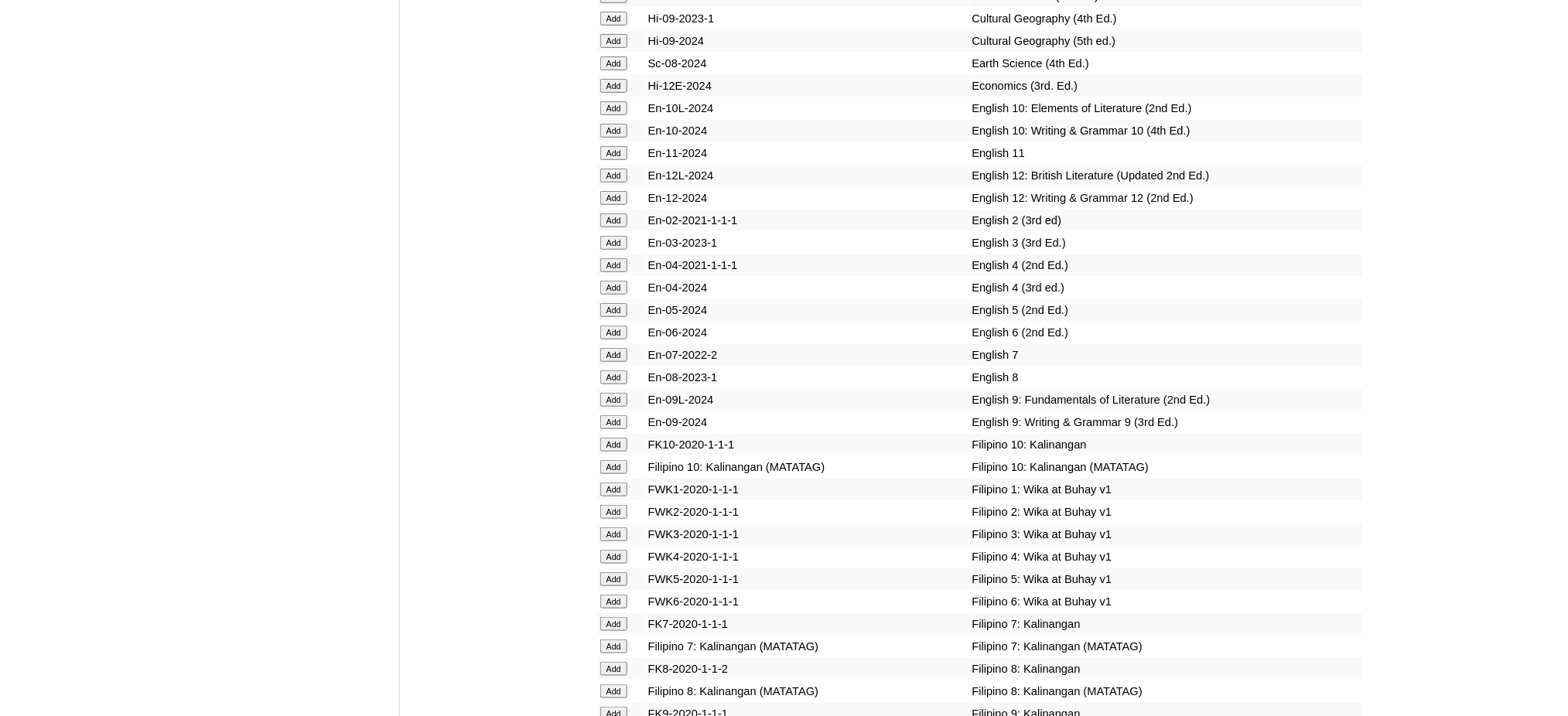
click at [610, 393] on input "Add" at bounding box center [614, 400] width 27 height 14
click at [616, 415] on input "Add" at bounding box center [614, 422] width 27 height 14
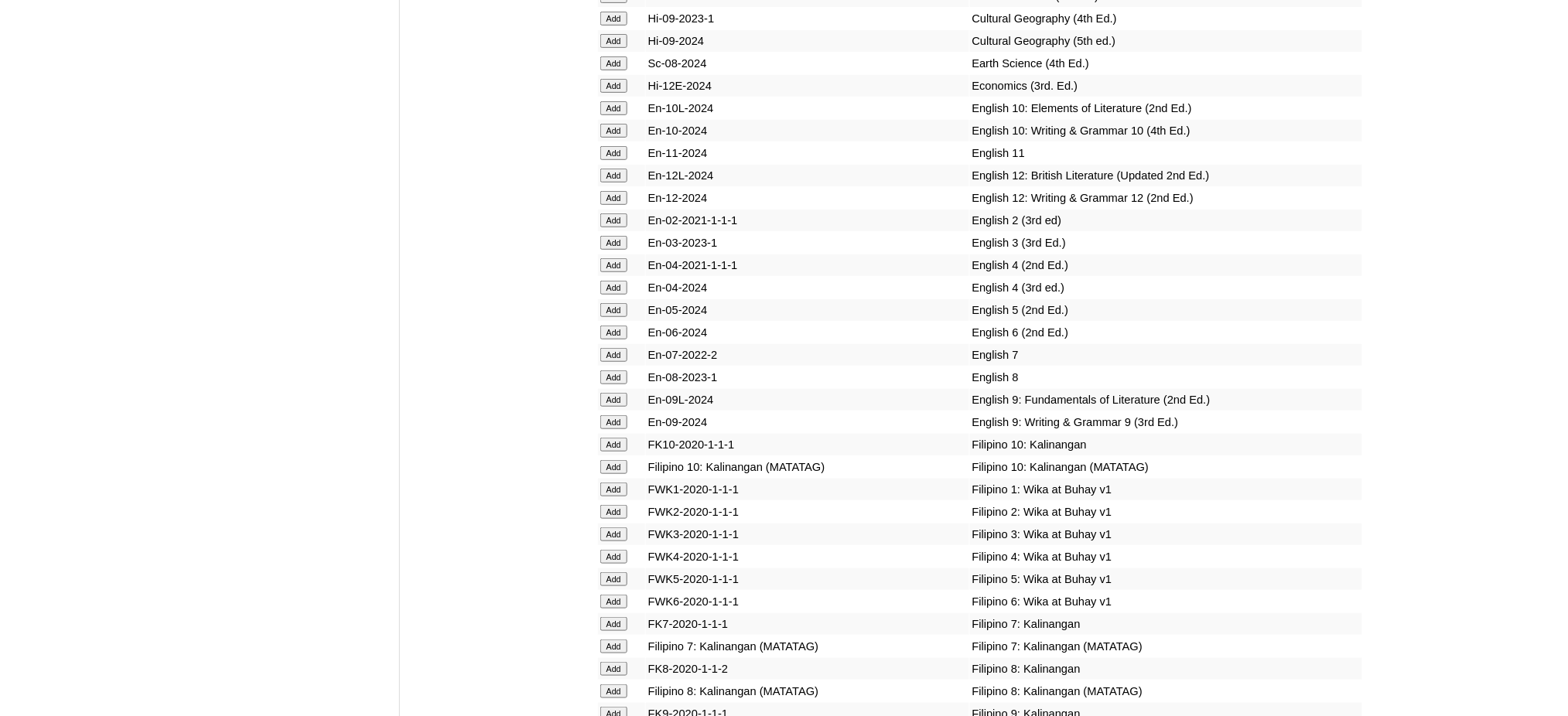
click at [616, 415] on input "Add" at bounding box center [614, 422] width 27 height 14
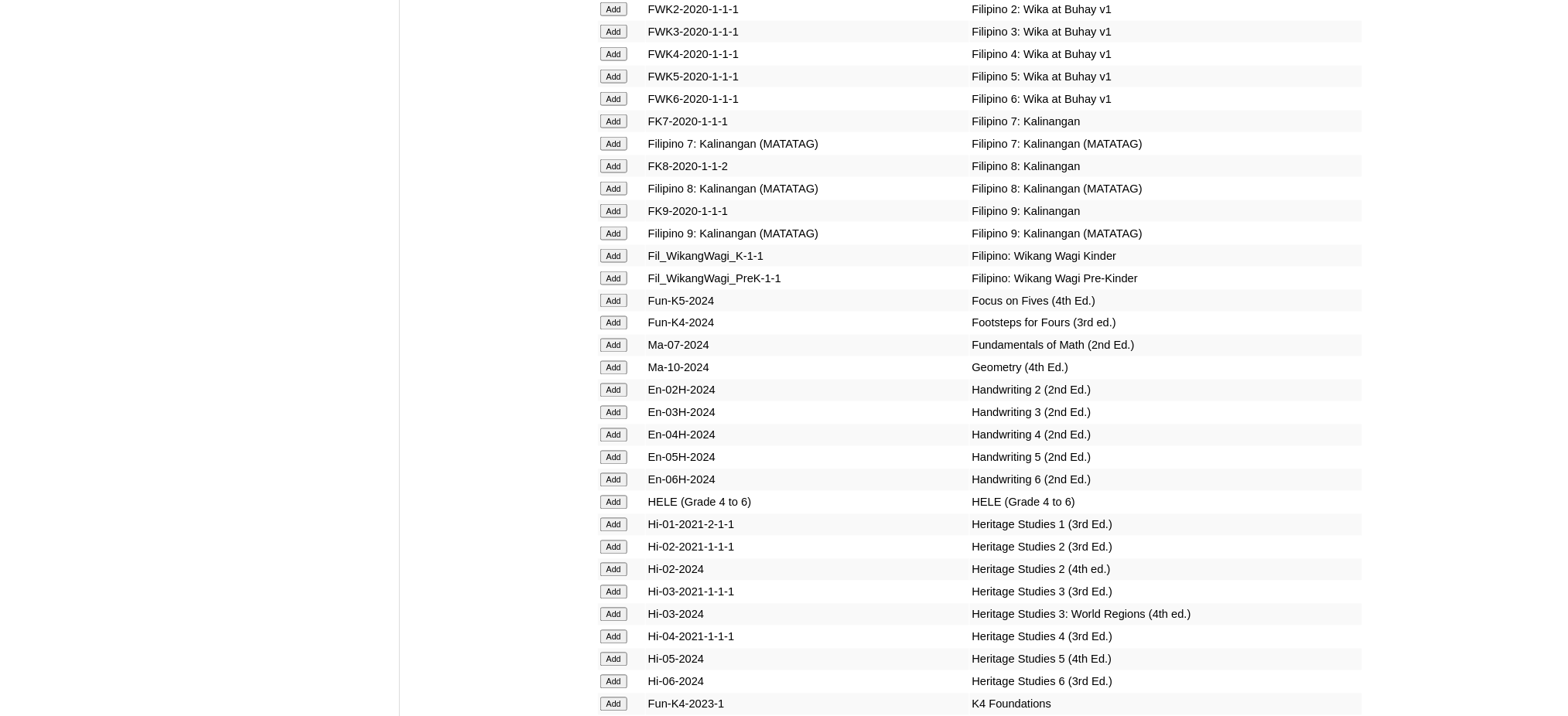
scroll to position [5053, 0]
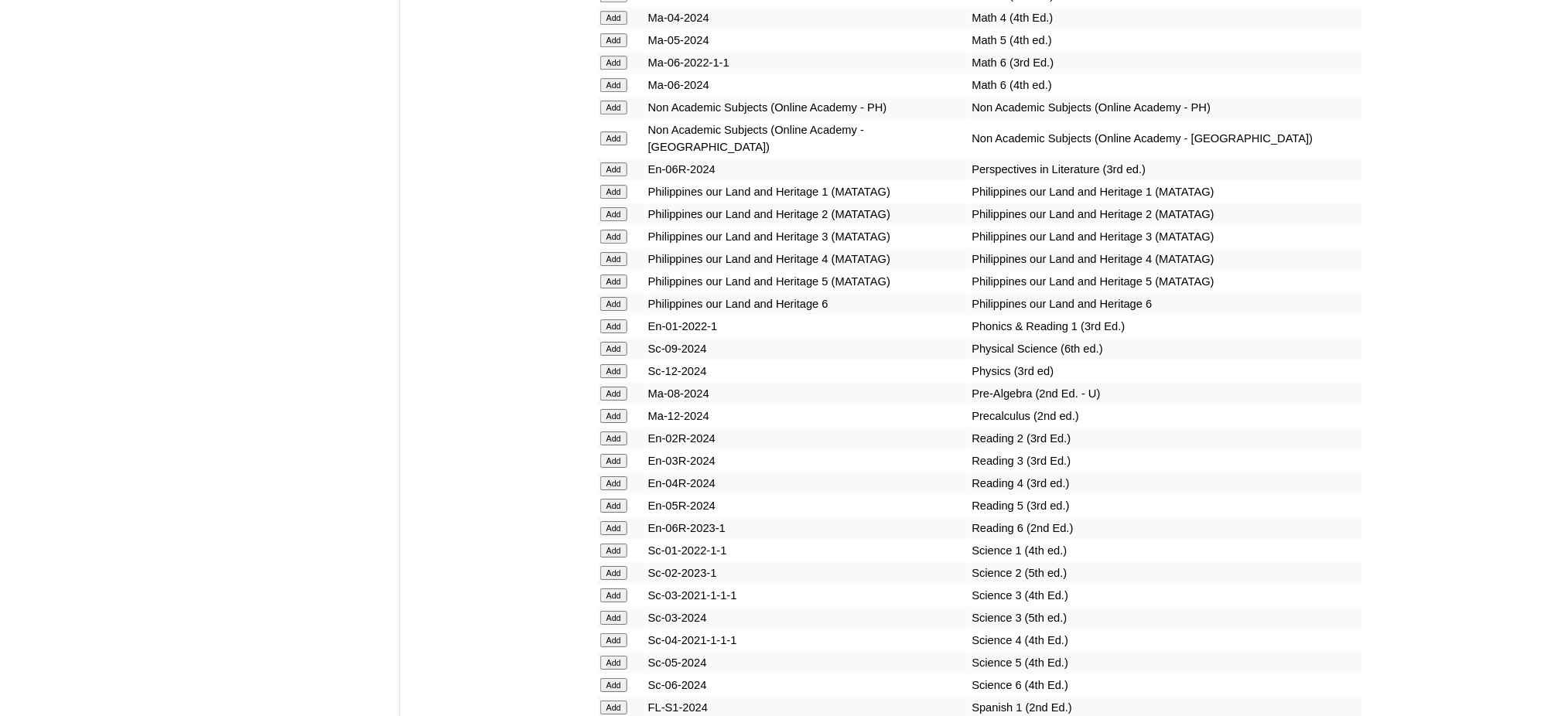
scroll to position [5981, 0]
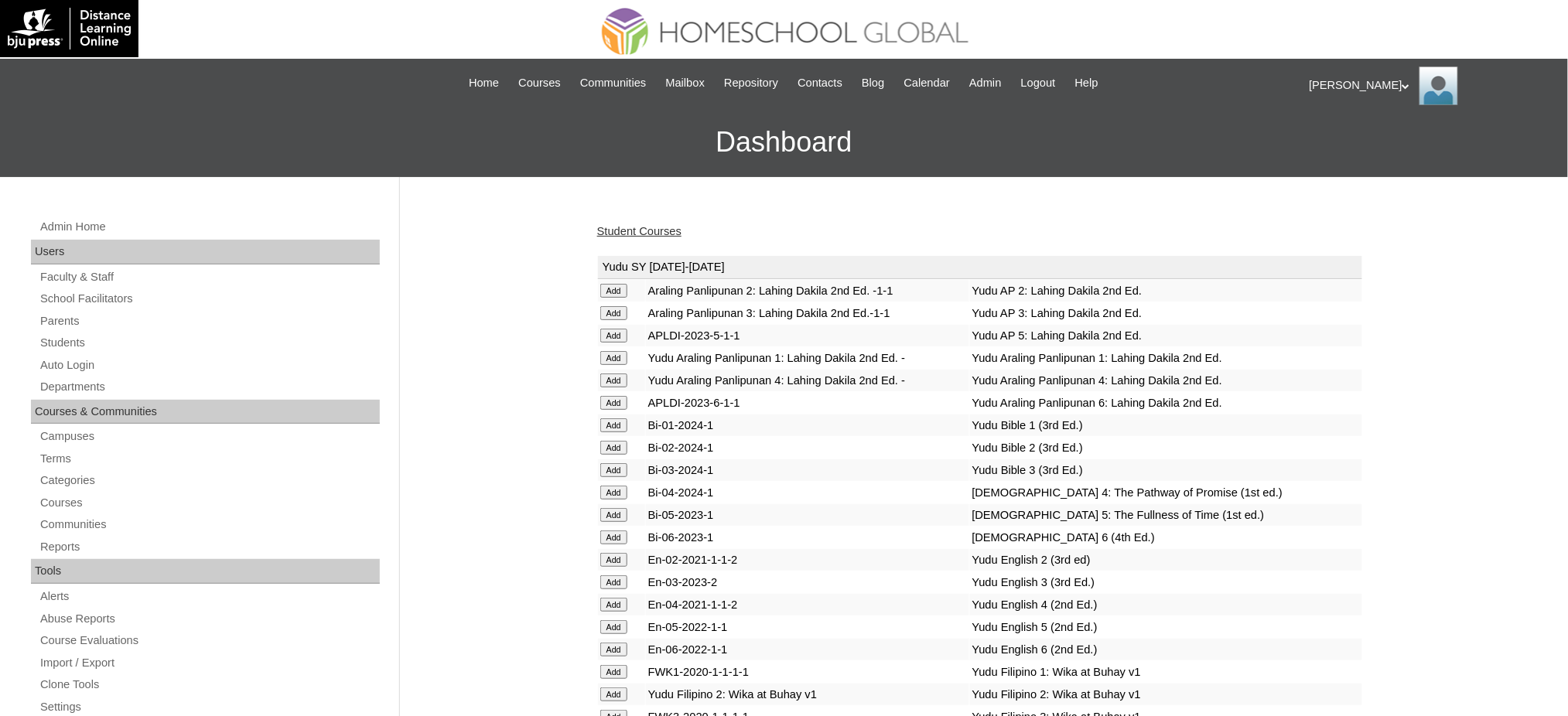
click at [638, 233] on link "Student Courses" at bounding box center [639, 231] width 84 height 13
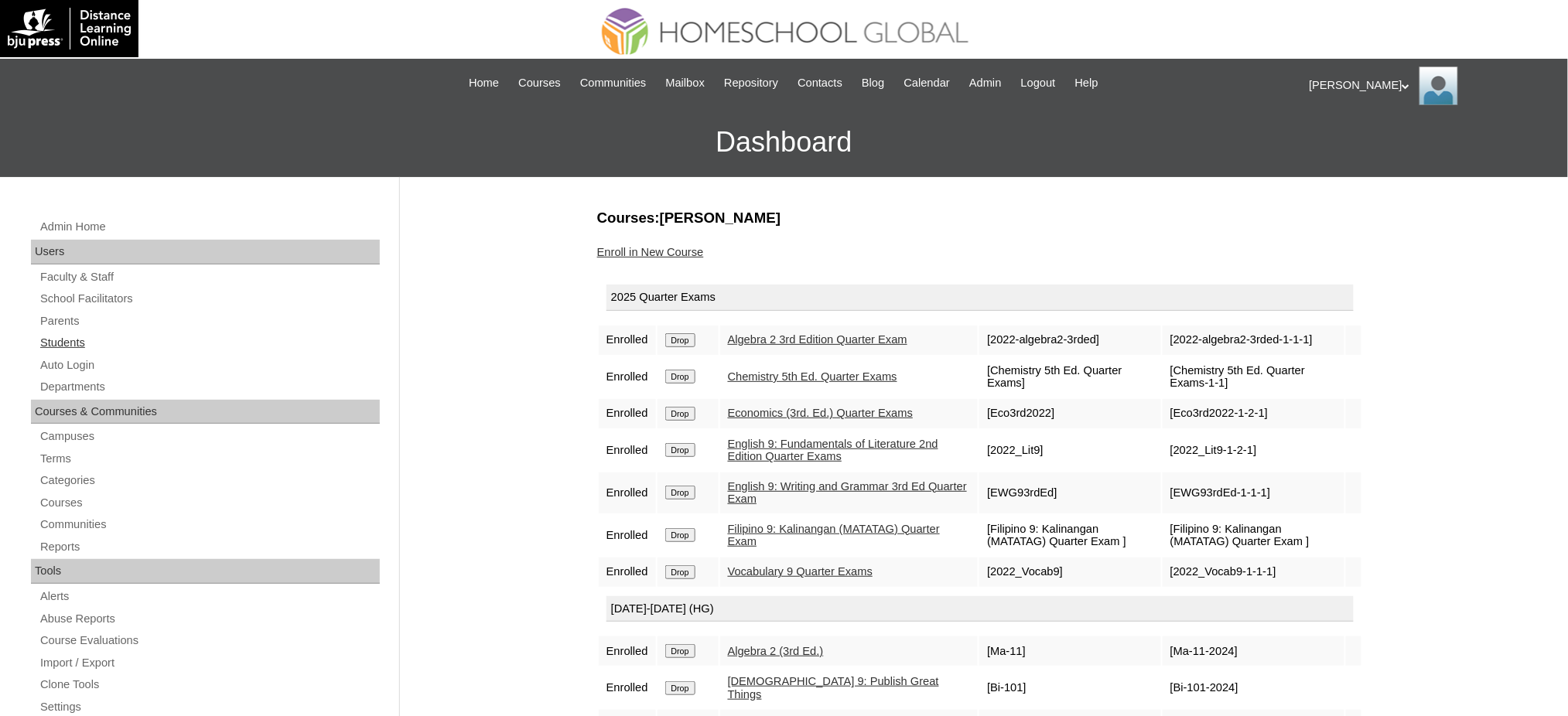
click at [62, 348] on link "Students" at bounding box center [209, 342] width 341 height 19
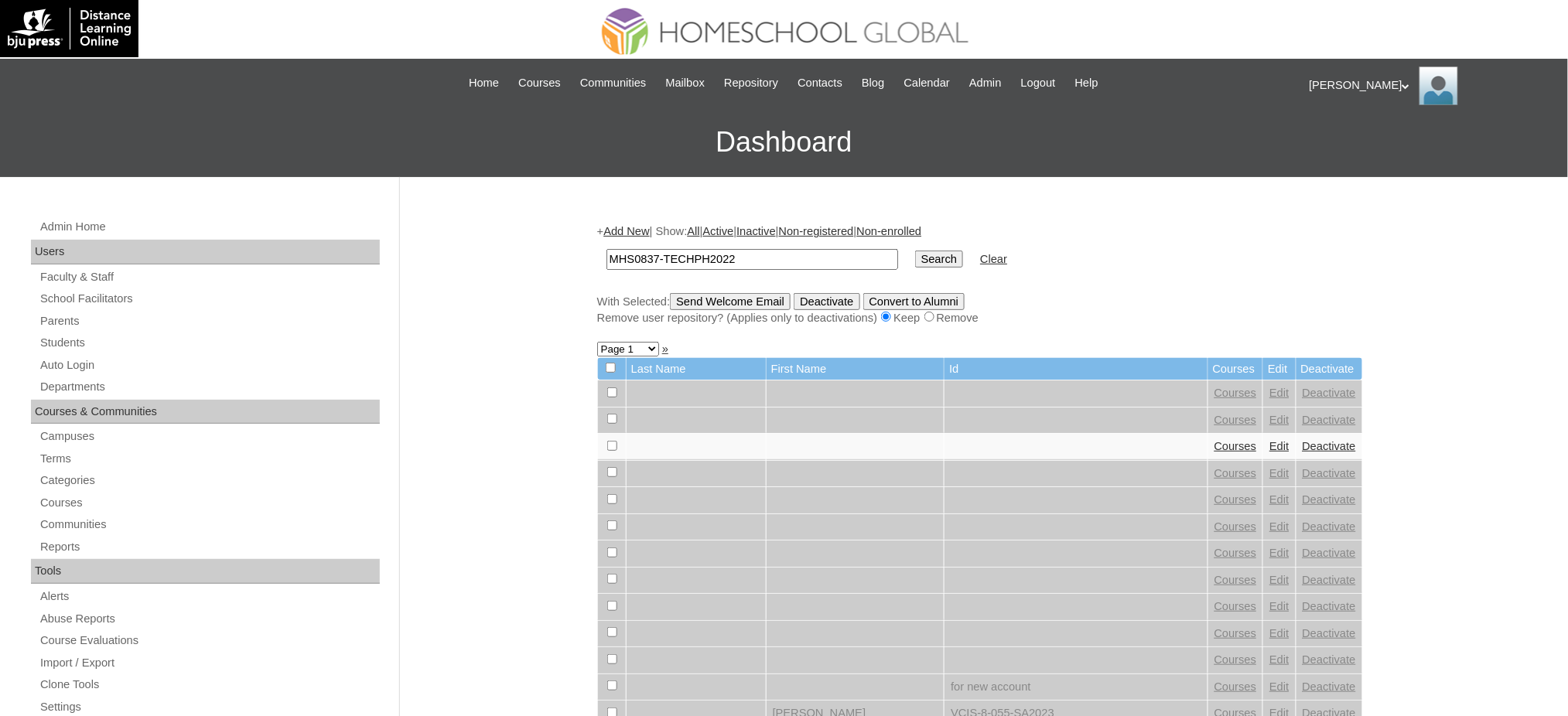
type input "MHS0837-TECHPH2022"
click at [915, 261] on input "Search" at bounding box center [938, 259] width 48 height 17
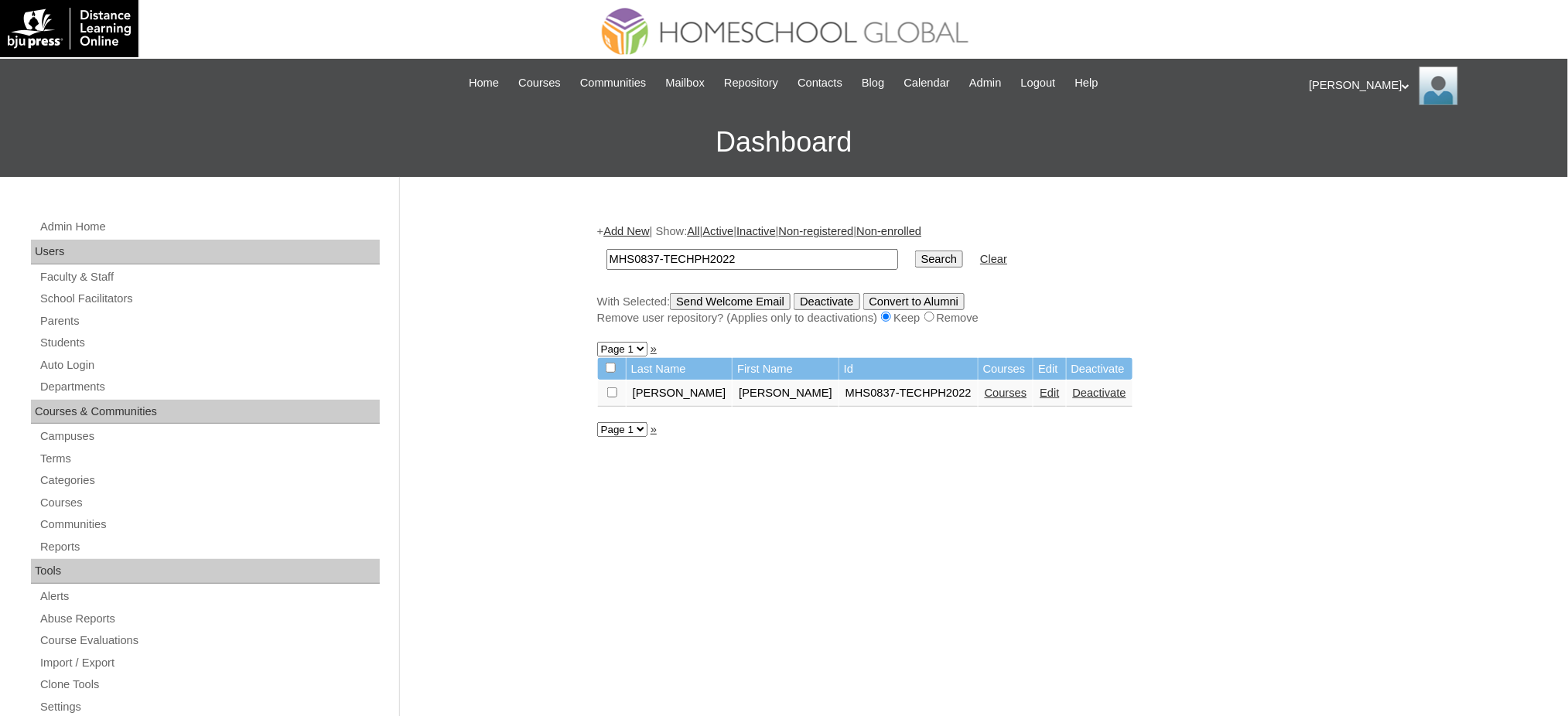
click at [1039, 390] on link "Edit" at bounding box center [1048, 393] width 19 height 13
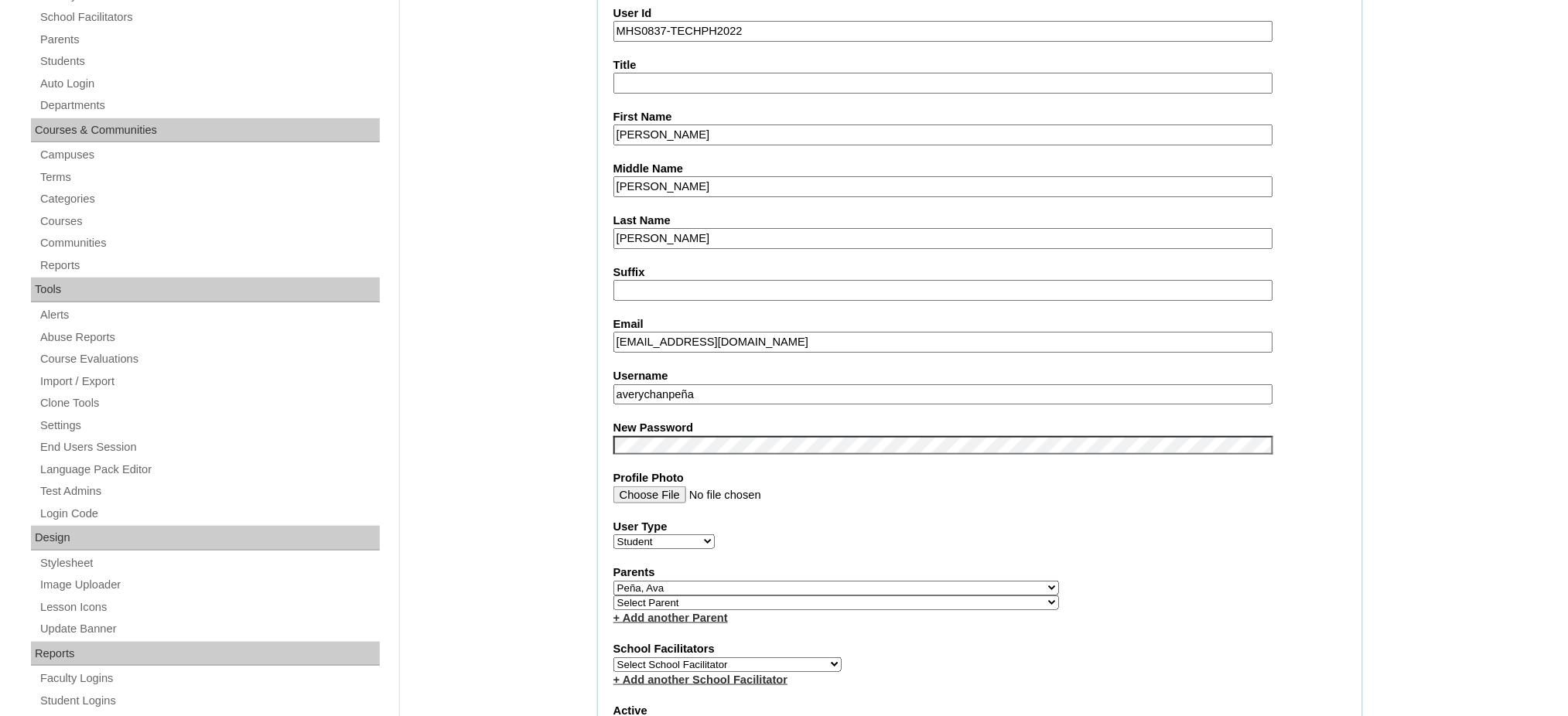
scroll to position [412, 0]
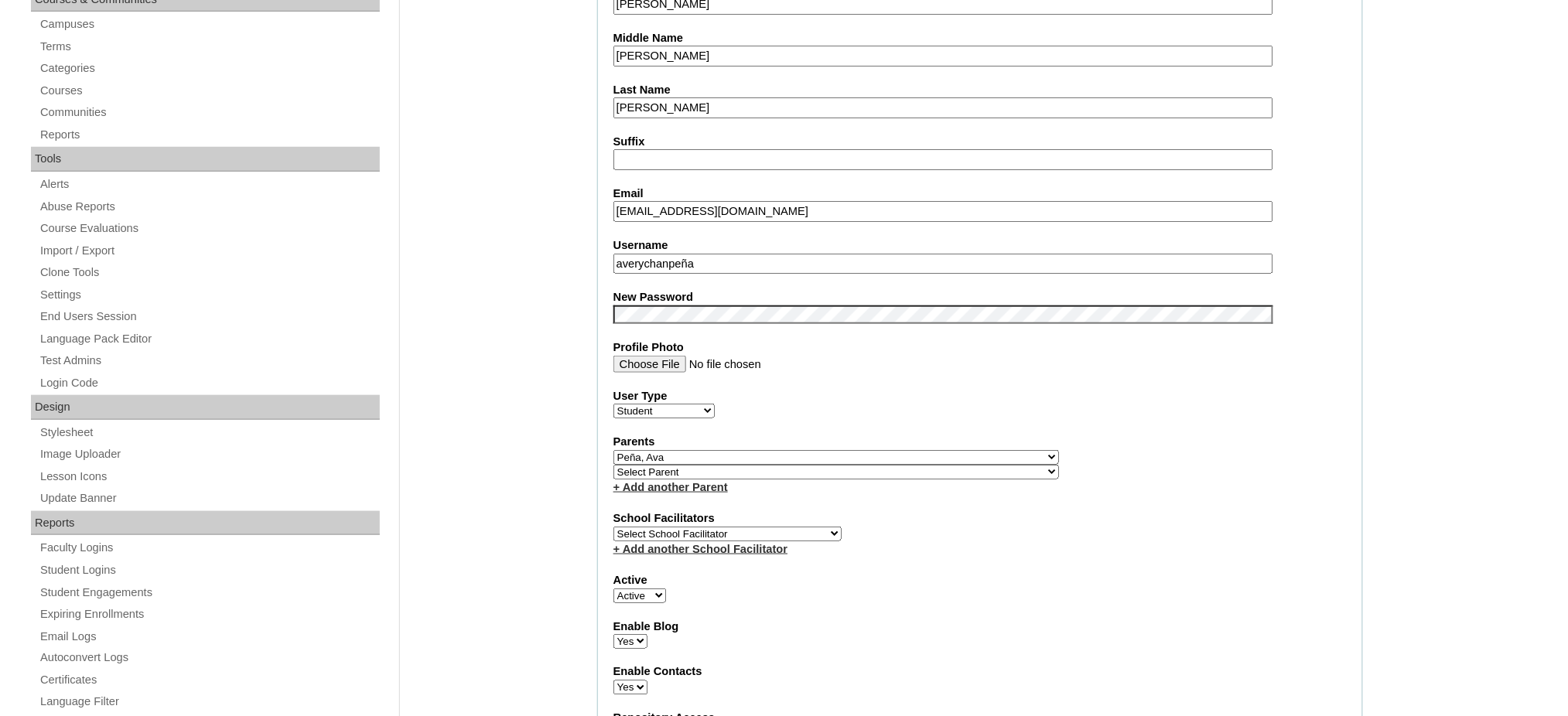
click at [700, 253] on input "averychanpeña" at bounding box center [943, 264] width 660 height 21
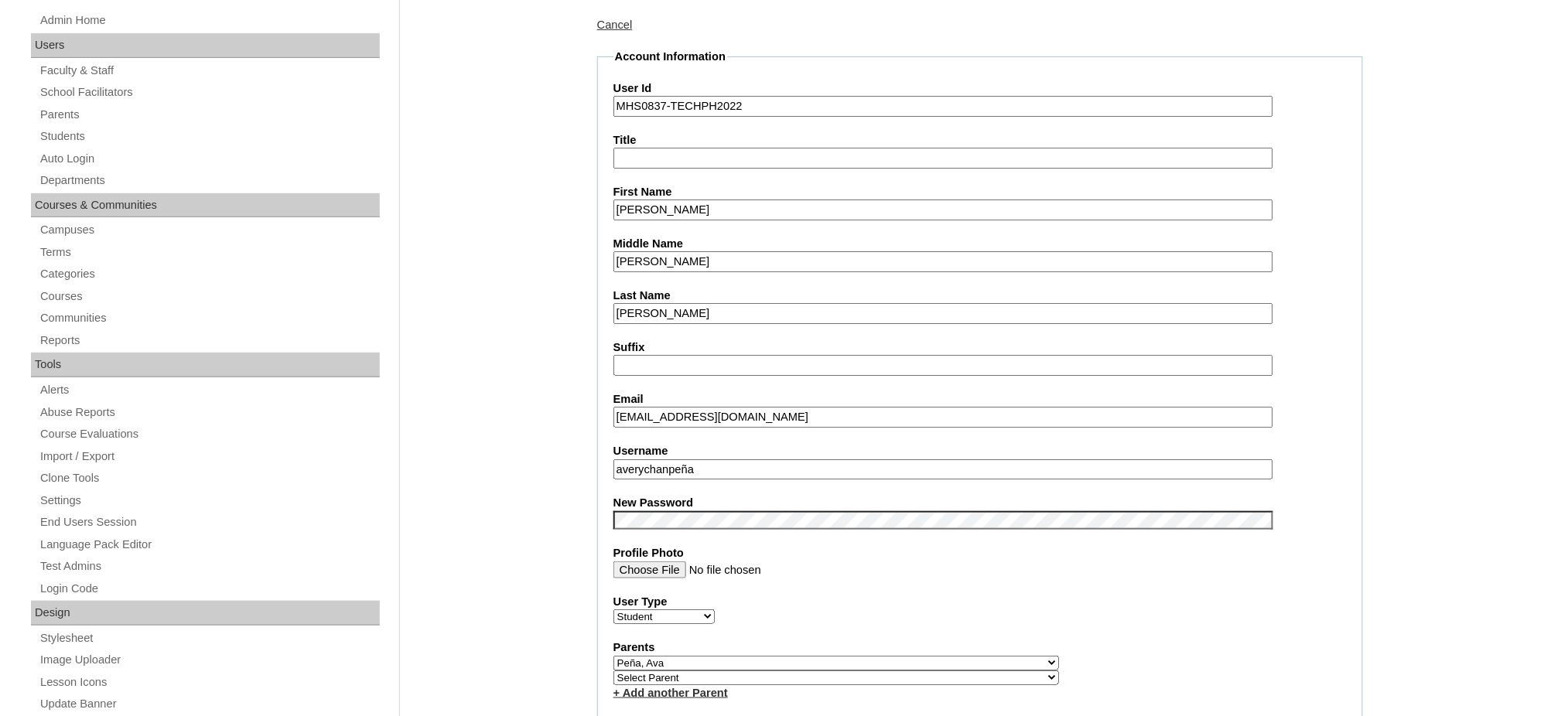
scroll to position [206, 0]
click at [674, 107] on input "MHS0837-TECHPH2022" at bounding box center [943, 107] width 660 height 21
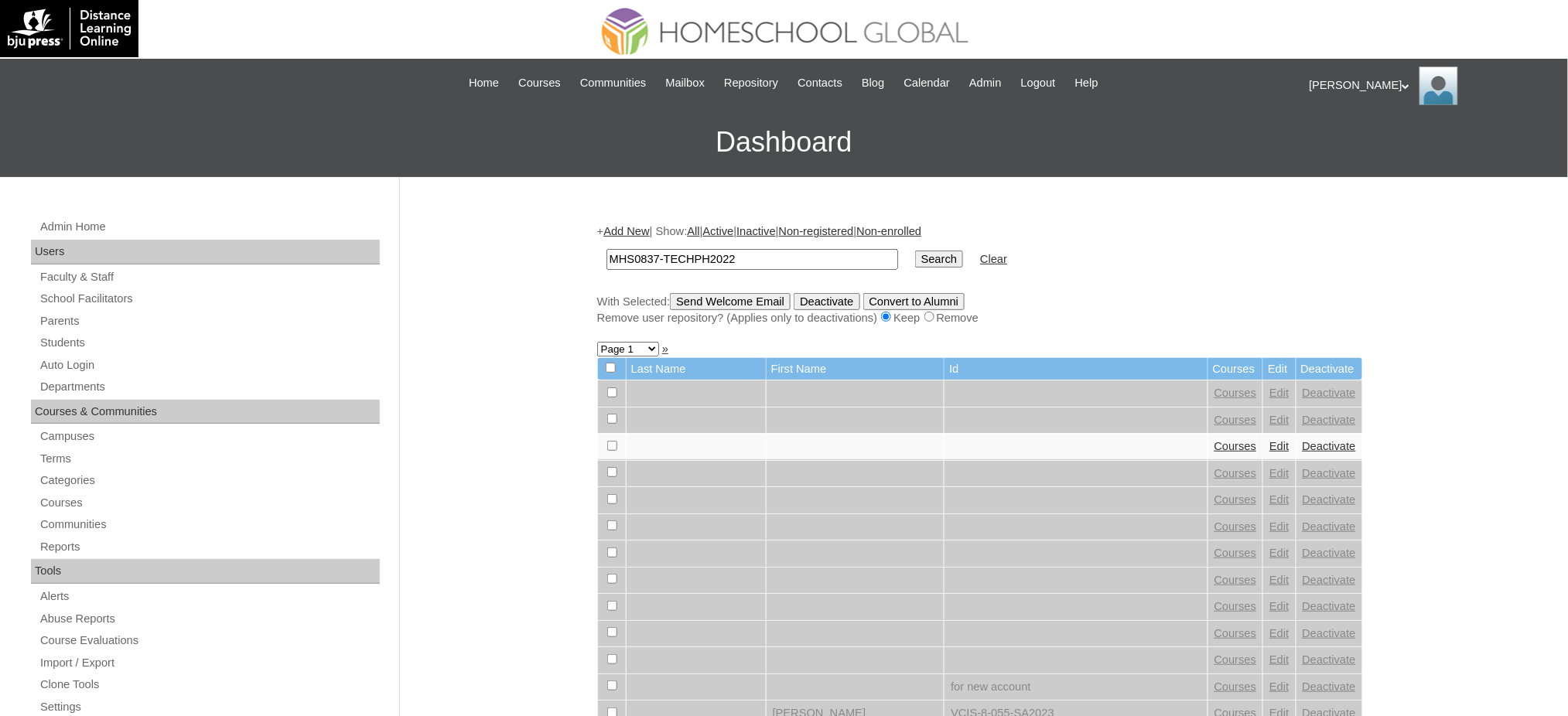
type input "MHS0837-TECHPH2022"
click at [915, 251] on input "Search" at bounding box center [938, 259] width 48 height 17
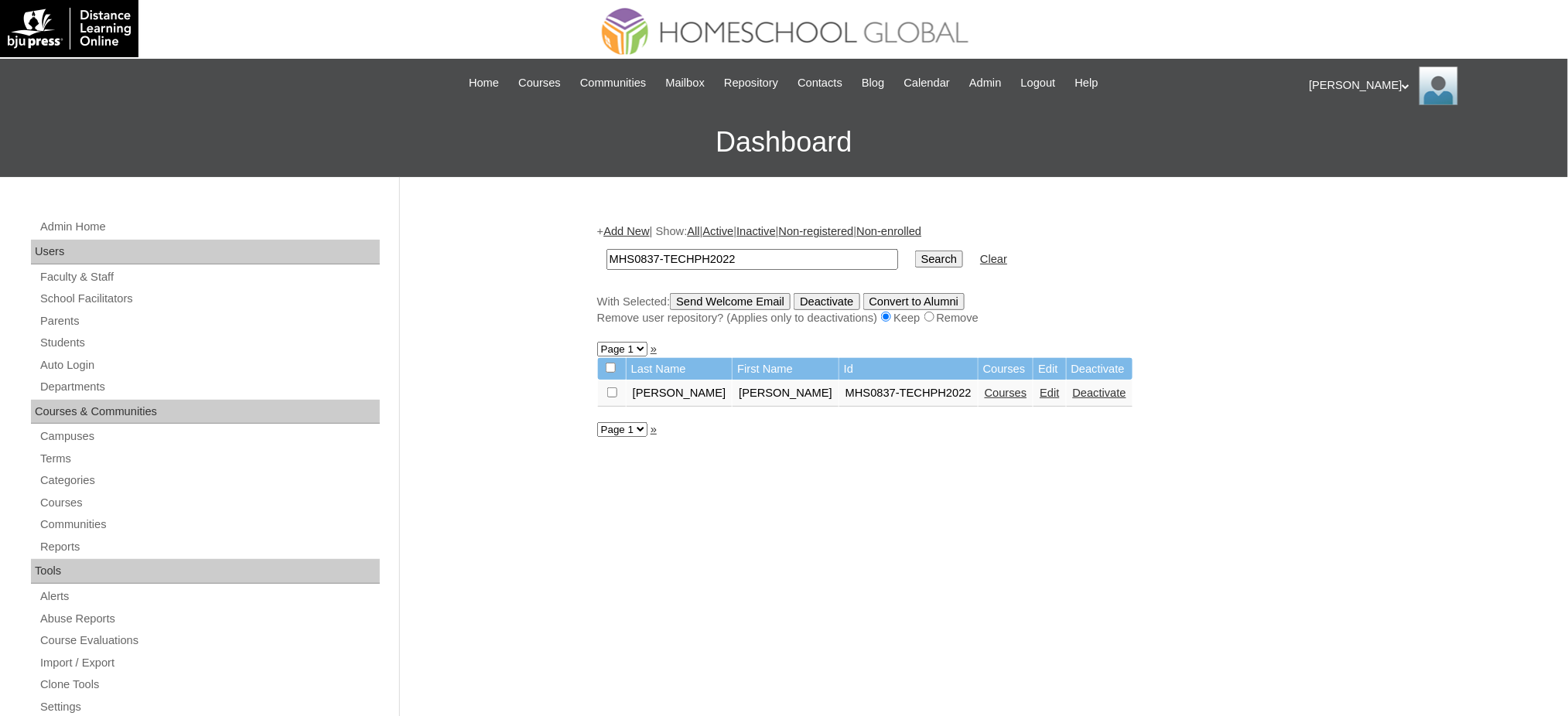
click at [985, 387] on link "Courses" at bounding box center [1006, 393] width 43 height 13
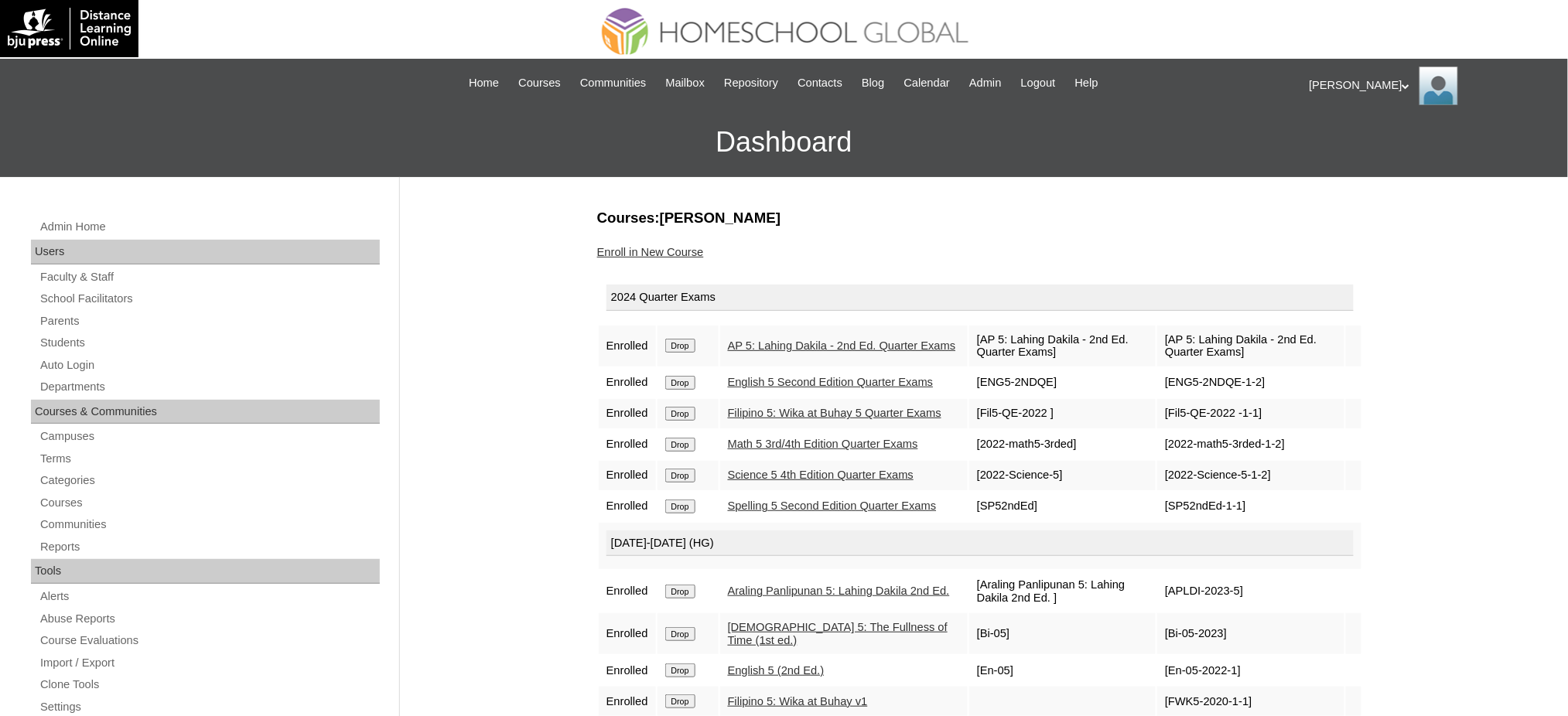
click at [687, 342] on input "Drop" at bounding box center [680, 346] width 30 height 14
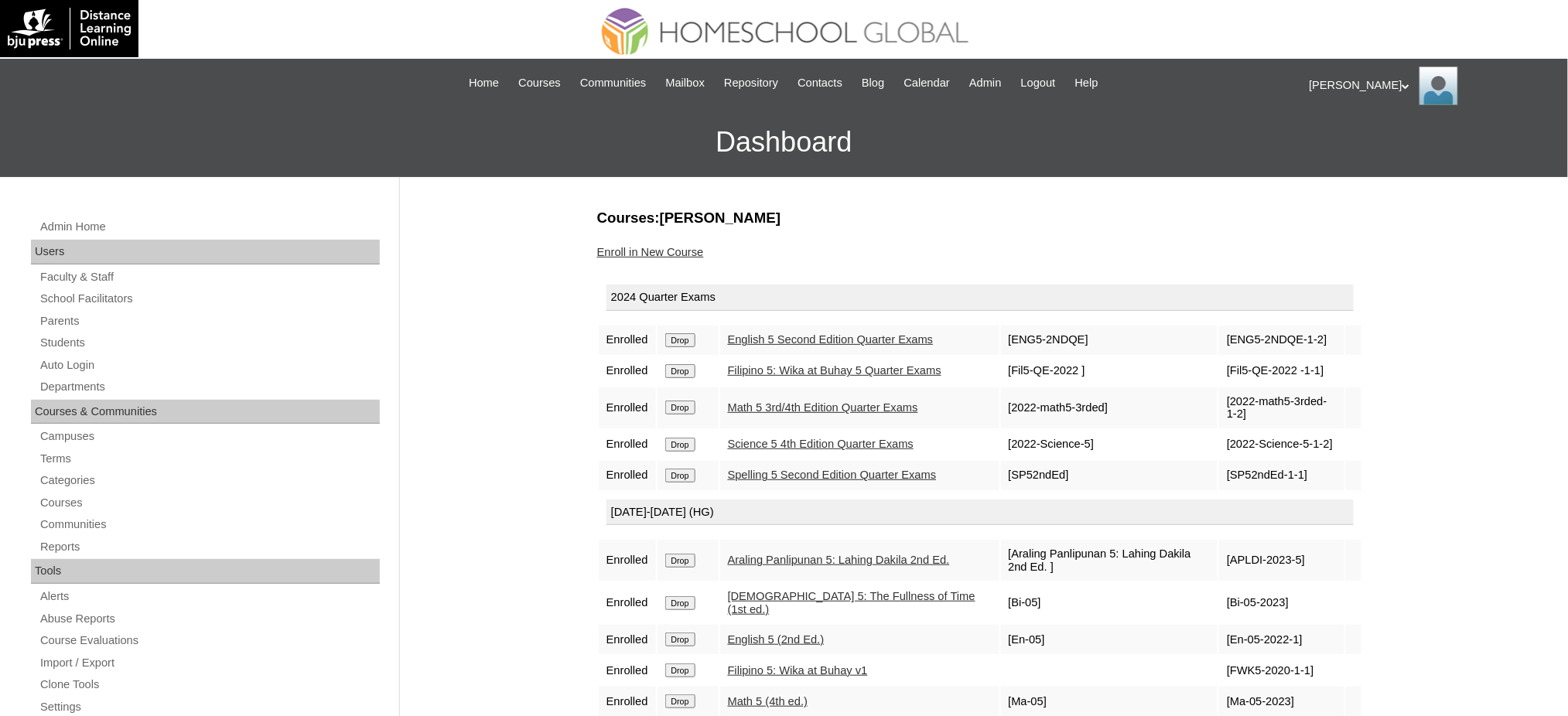
click at [695, 335] on input "Drop" at bounding box center [680, 340] width 30 height 14
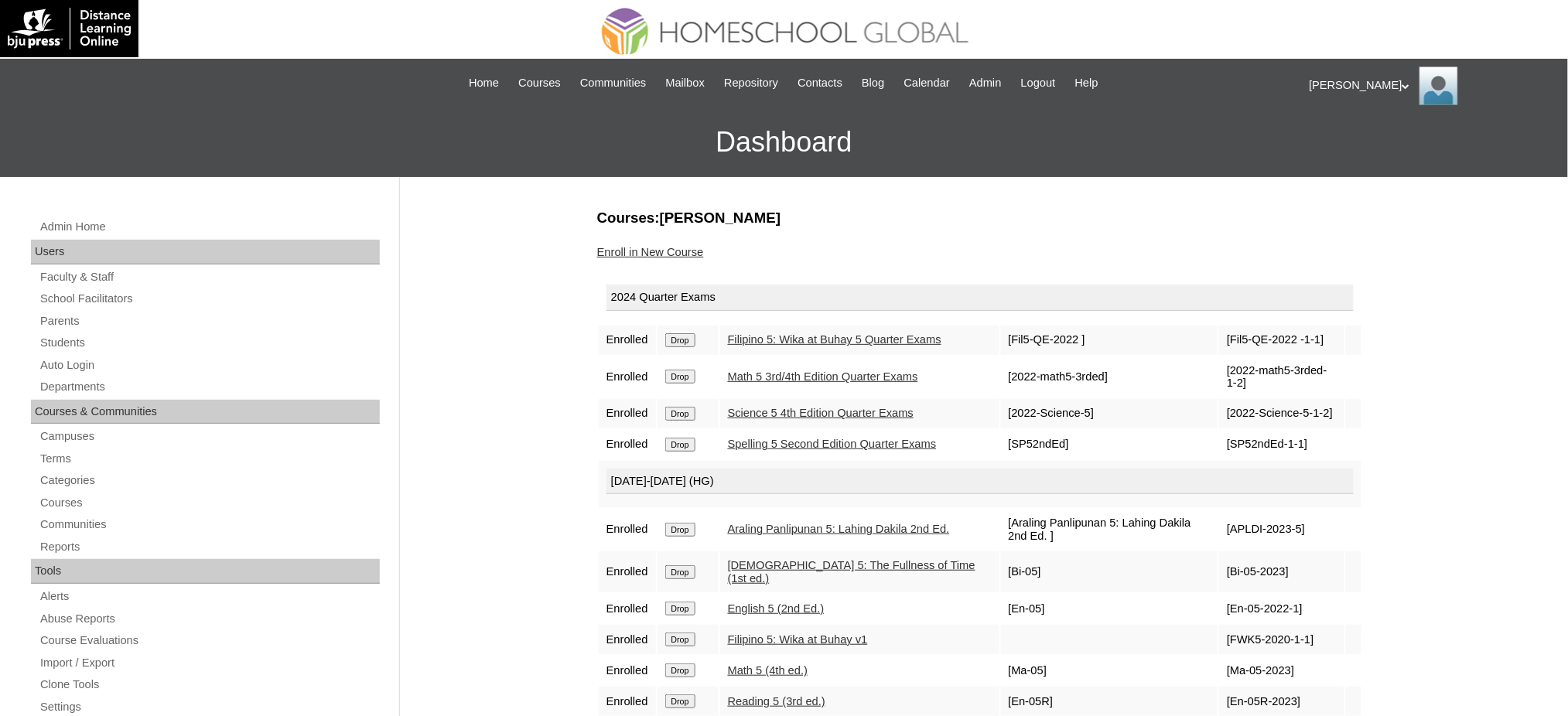
click at [694, 339] on input "Drop" at bounding box center [680, 340] width 30 height 14
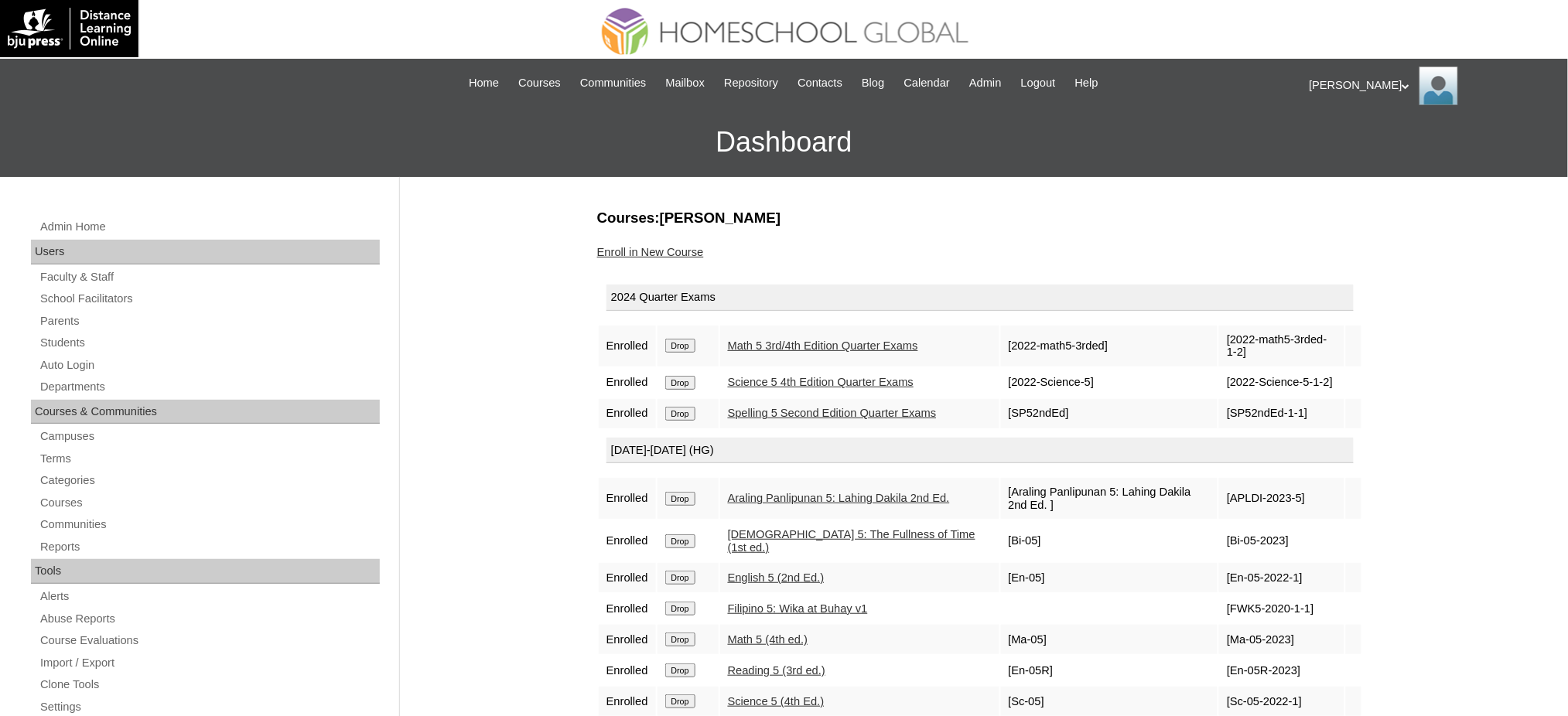
click at [699, 344] on form "Drop" at bounding box center [687, 345] width 45 height 13
click at [692, 343] on input "Drop" at bounding box center [680, 346] width 30 height 14
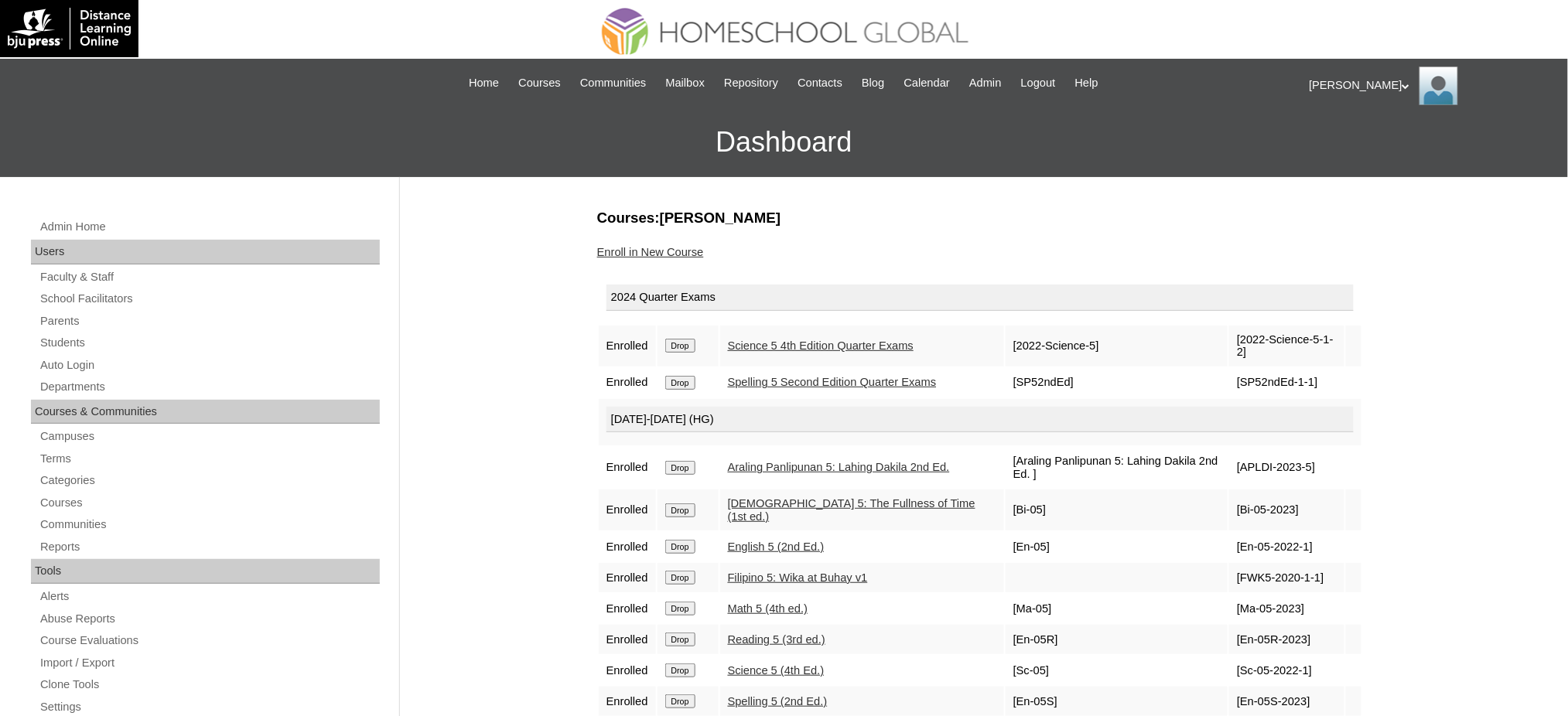
click at [686, 346] on input "Drop" at bounding box center [680, 346] width 30 height 14
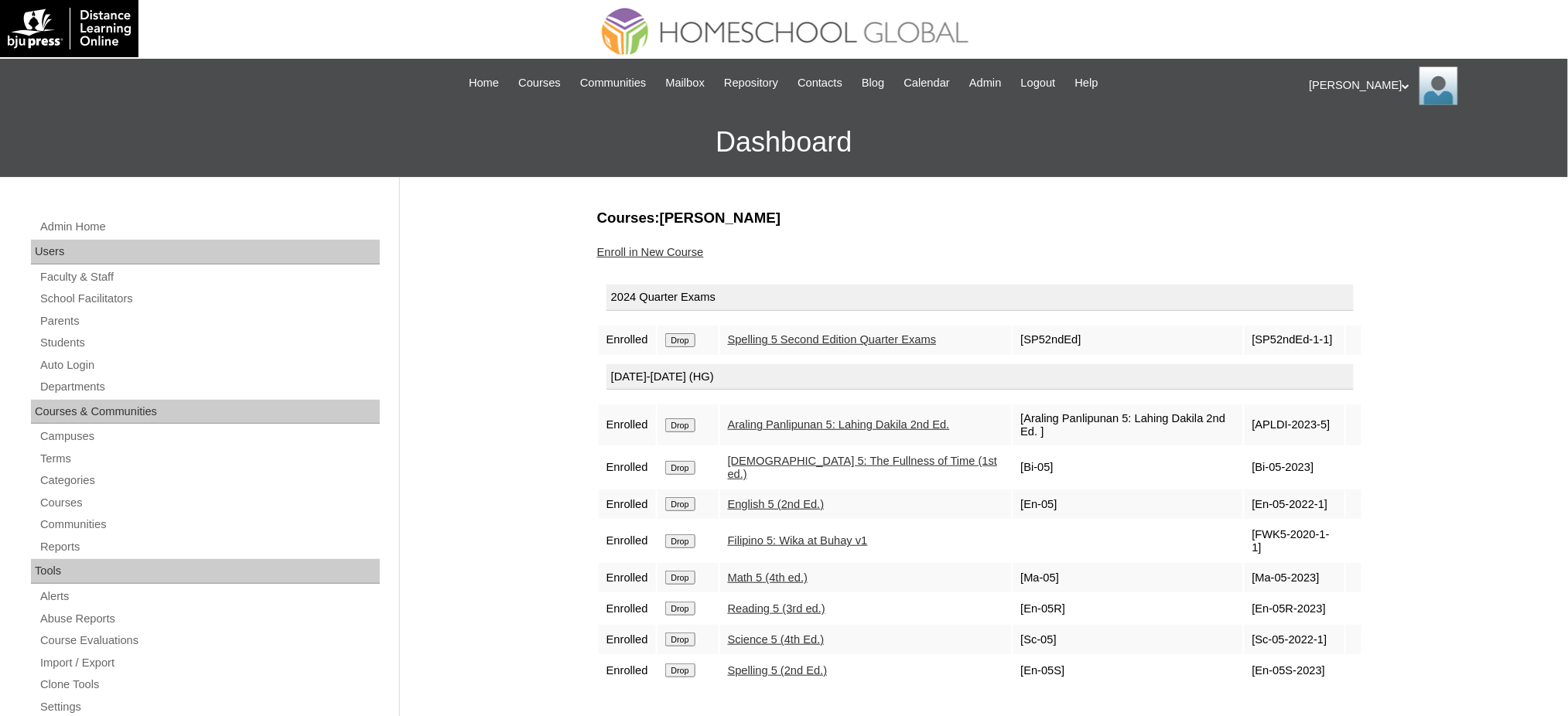
click at [685, 342] on input "Drop" at bounding box center [680, 340] width 30 height 14
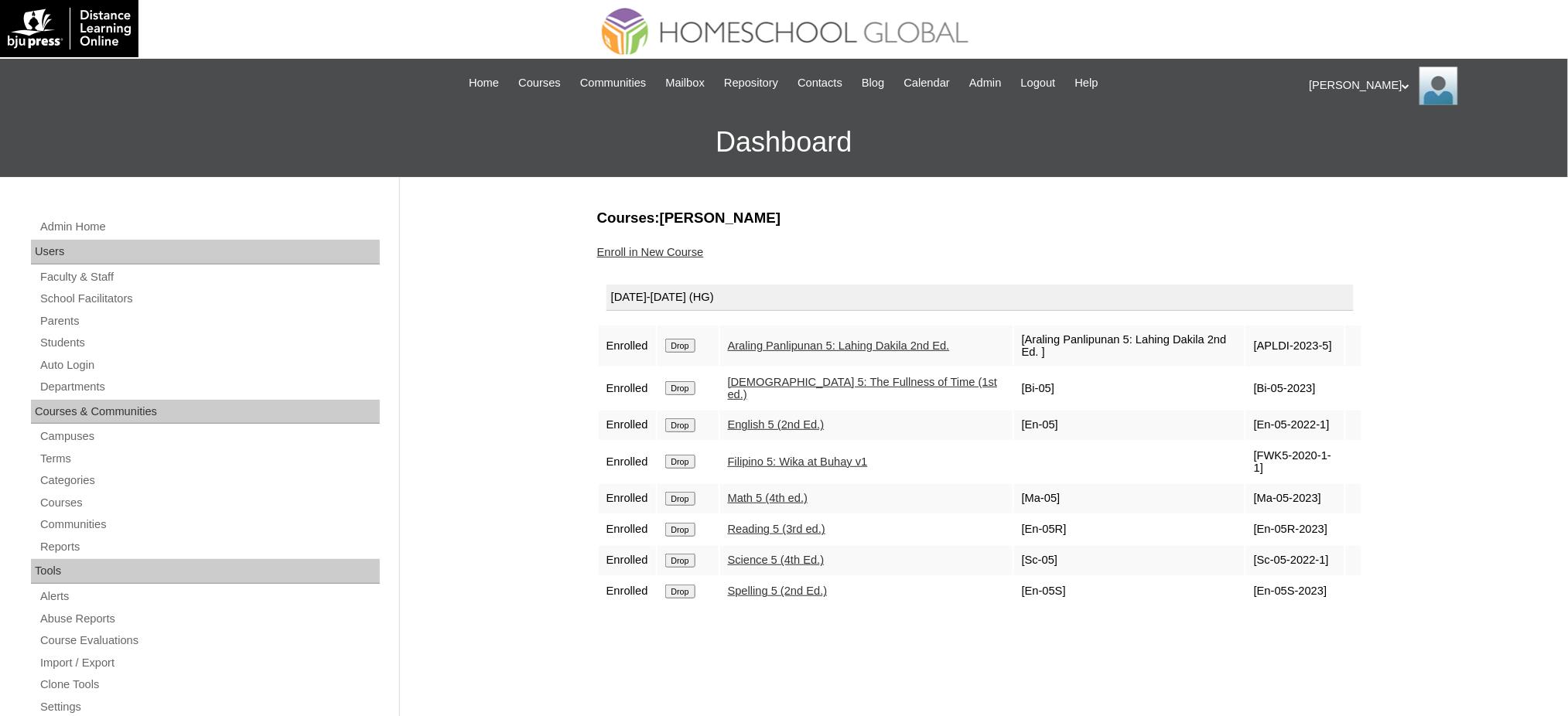
click at [682, 339] on input "Drop" at bounding box center [680, 346] width 30 height 14
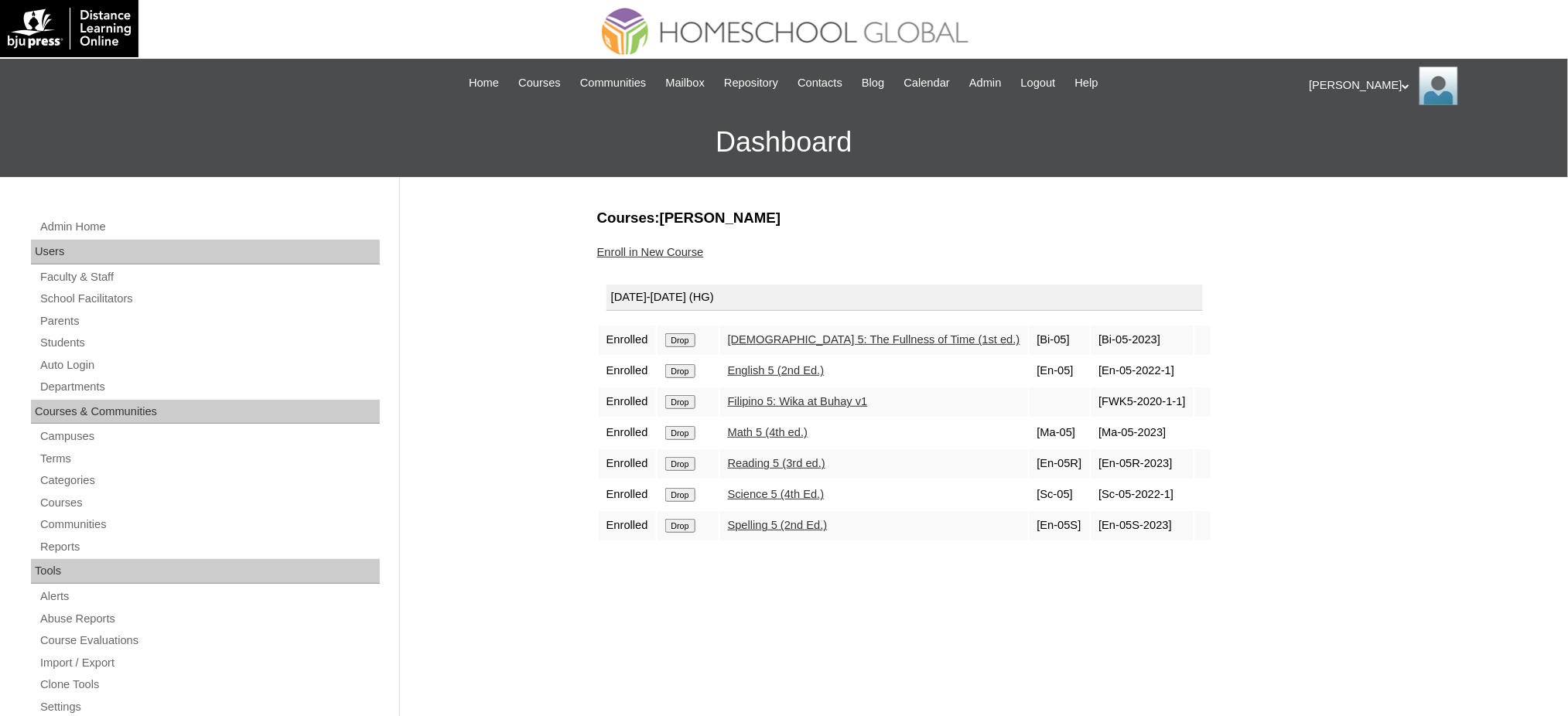
click at [687, 339] on input "Drop" at bounding box center [680, 340] width 30 height 14
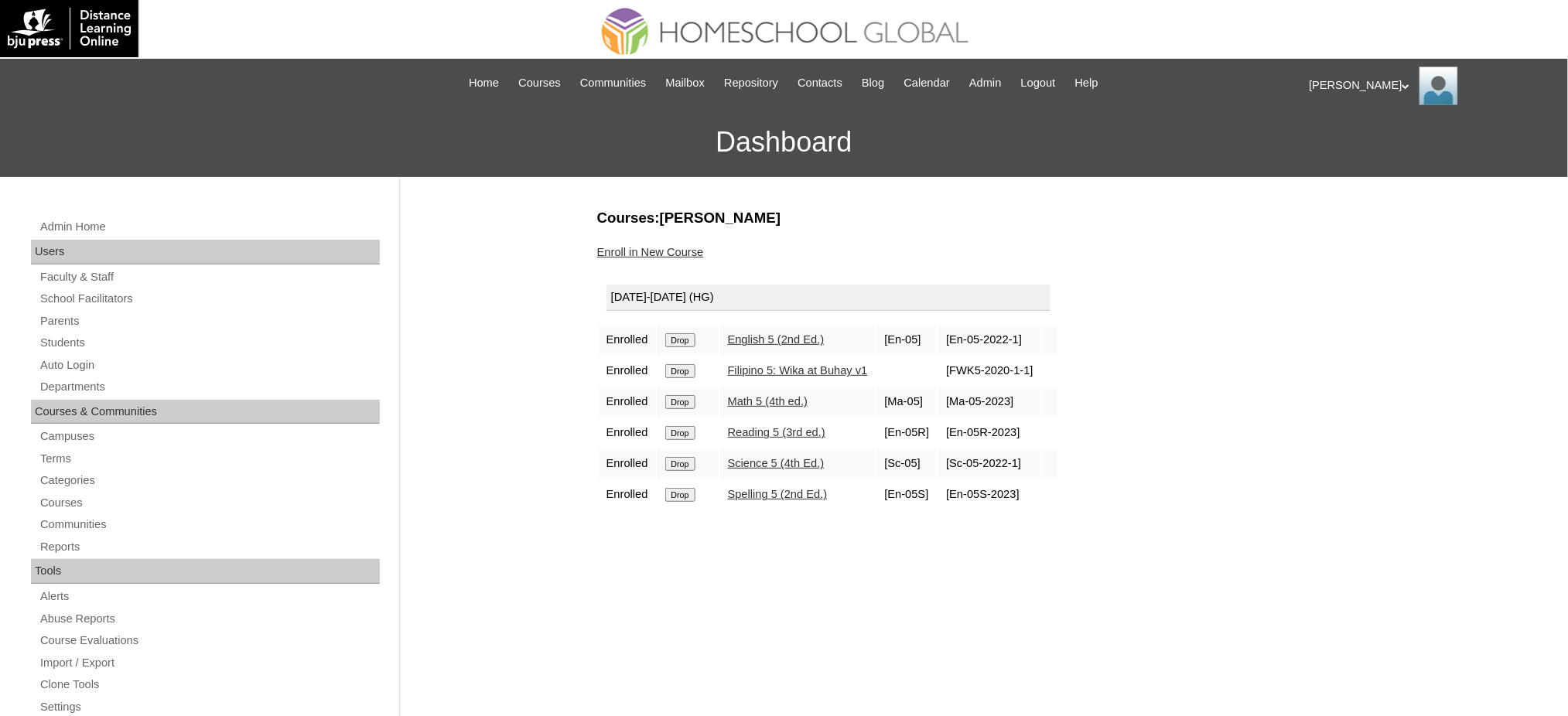
click at [694, 338] on input "Drop" at bounding box center [680, 340] width 30 height 14
click at [685, 342] on input "Drop" at bounding box center [680, 340] width 30 height 14
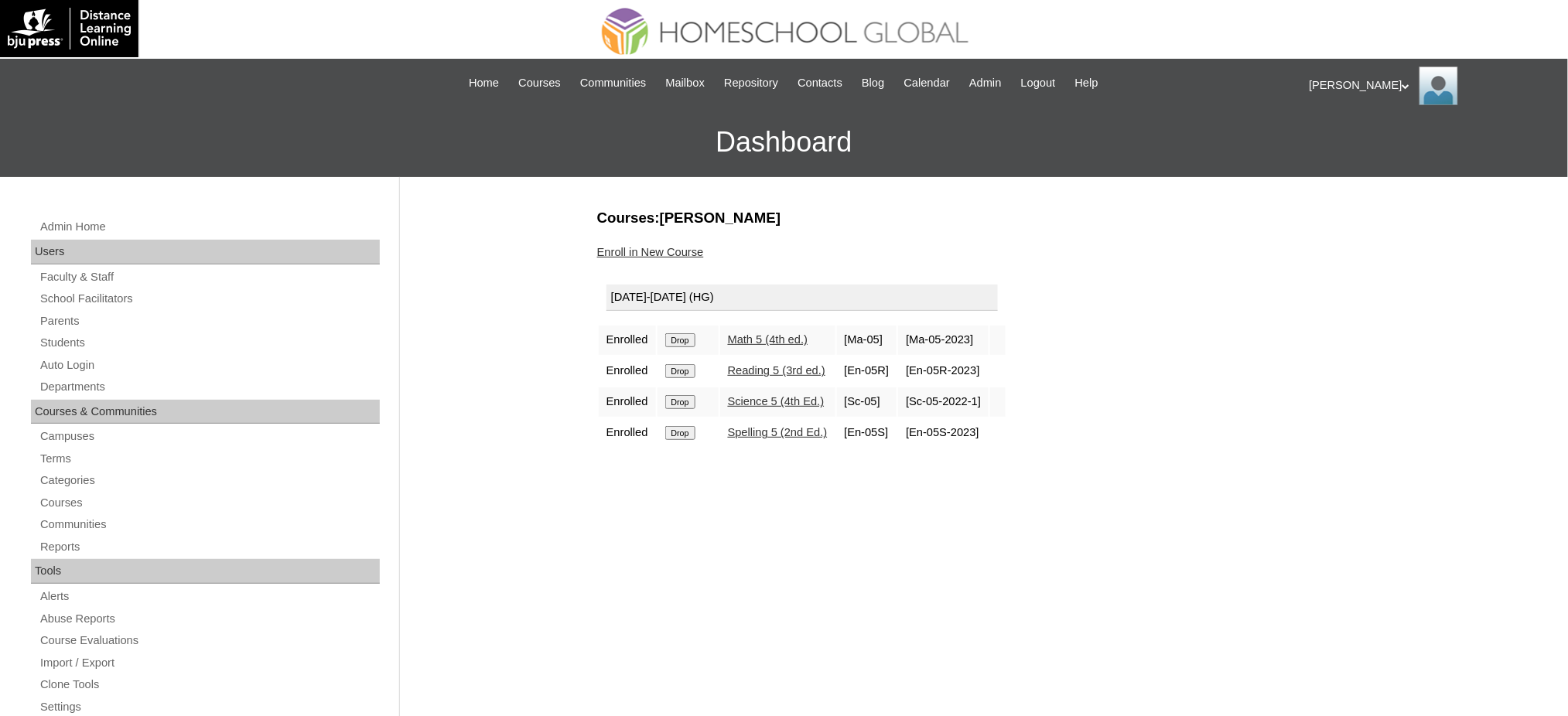
click at [691, 340] on input "Drop" at bounding box center [680, 340] width 30 height 14
click at [684, 335] on input "Drop" at bounding box center [680, 340] width 30 height 14
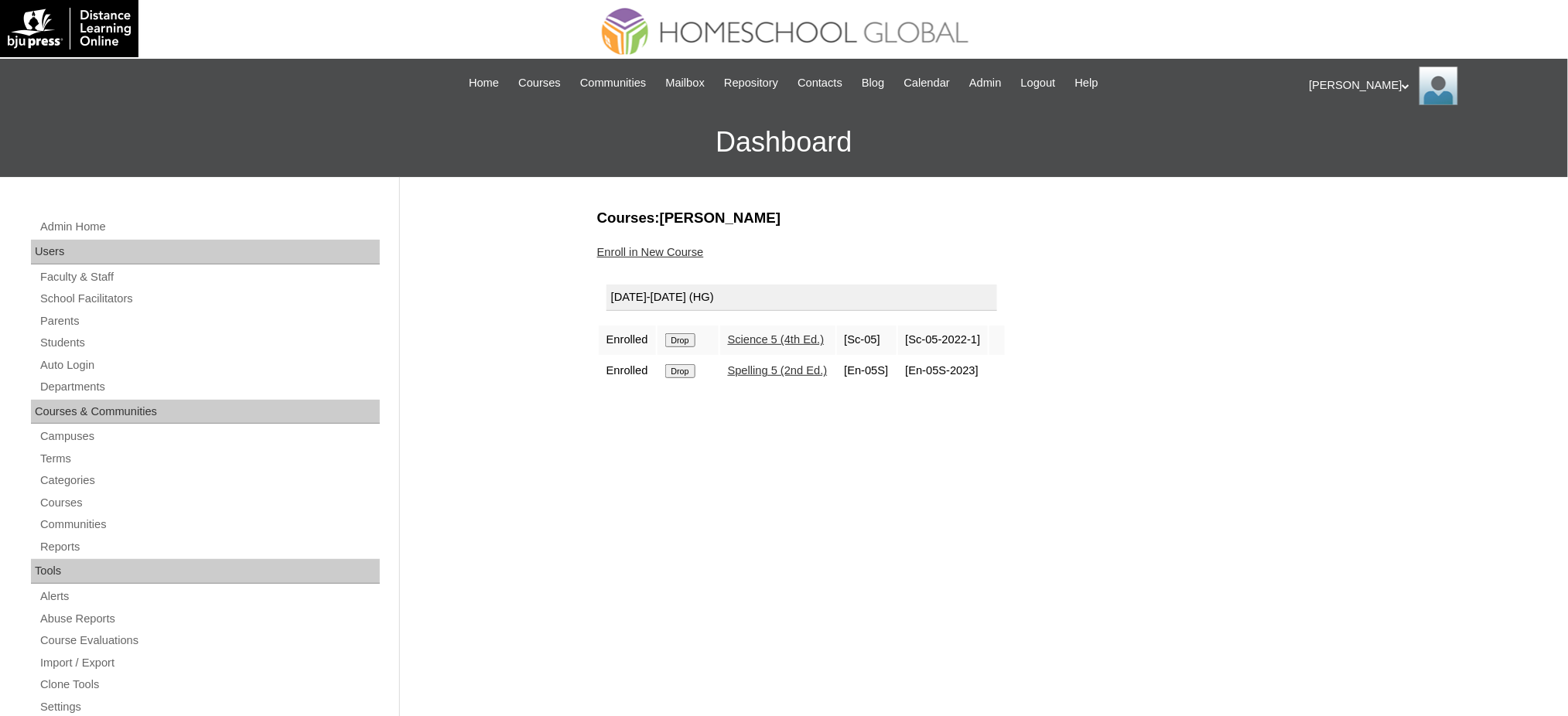
click at [679, 336] on input "Drop" at bounding box center [680, 340] width 30 height 14
click at [688, 340] on input "Drop" at bounding box center [680, 340] width 30 height 14
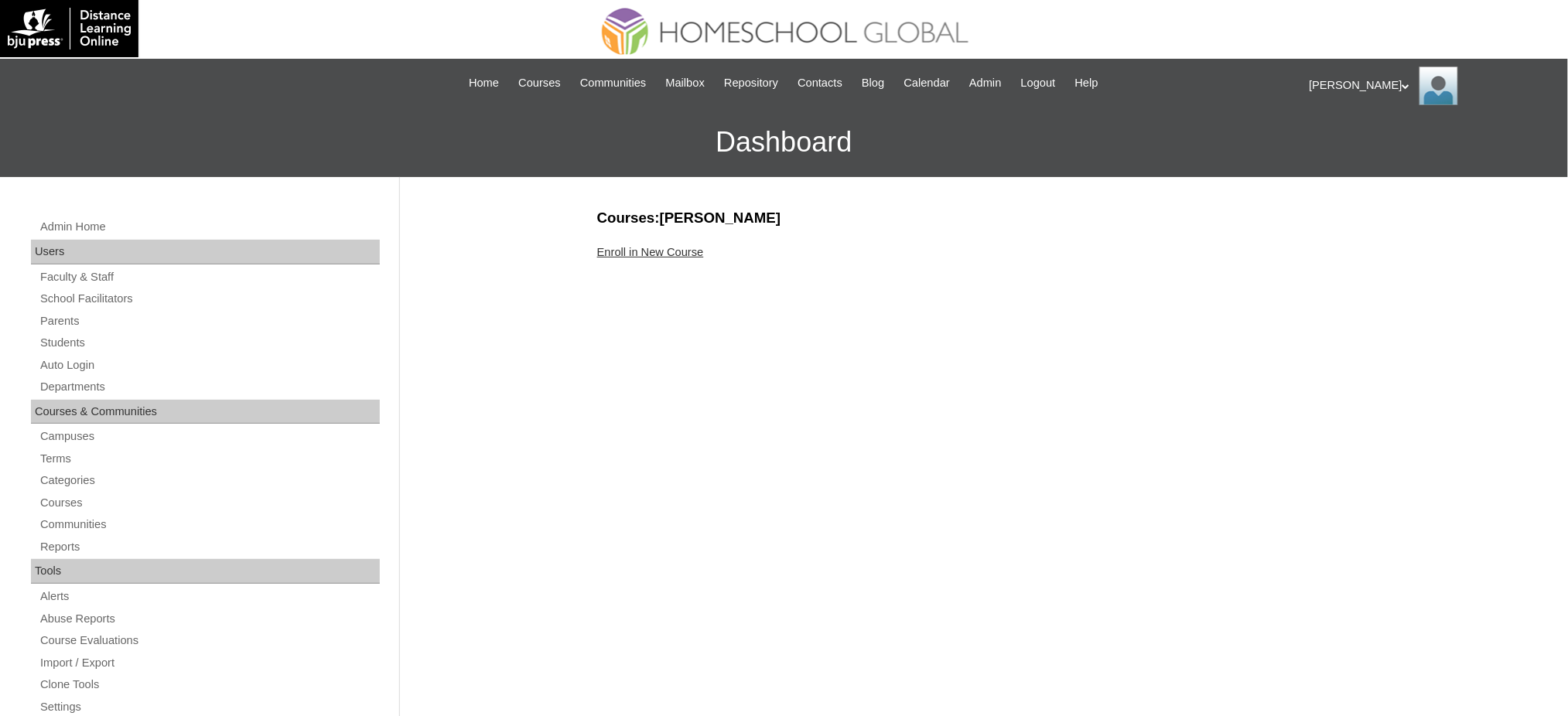
click at [675, 251] on link "Enroll in New Course" at bounding box center [650, 252] width 107 height 13
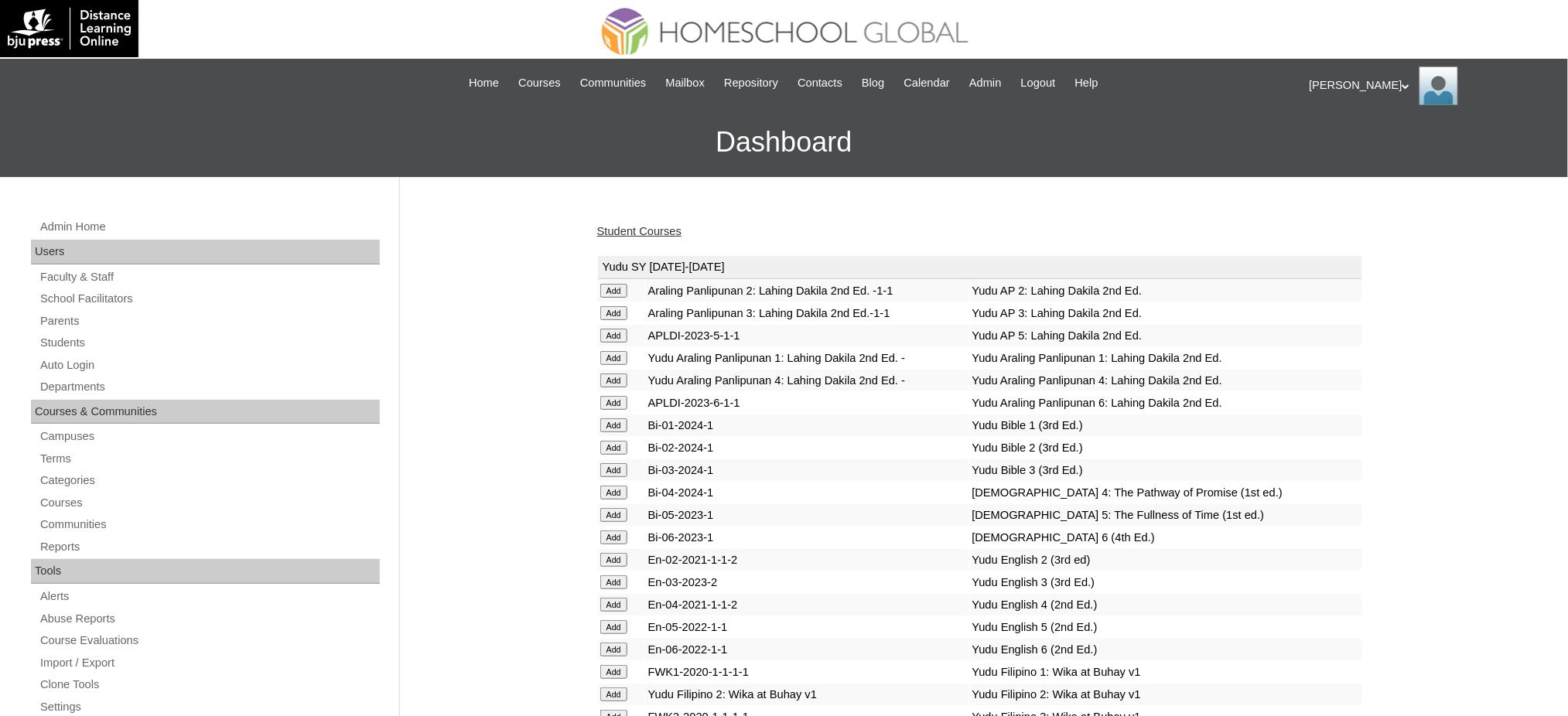
click at [628, 233] on link "Student Courses" at bounding box center [639, 231] width 84 height 13
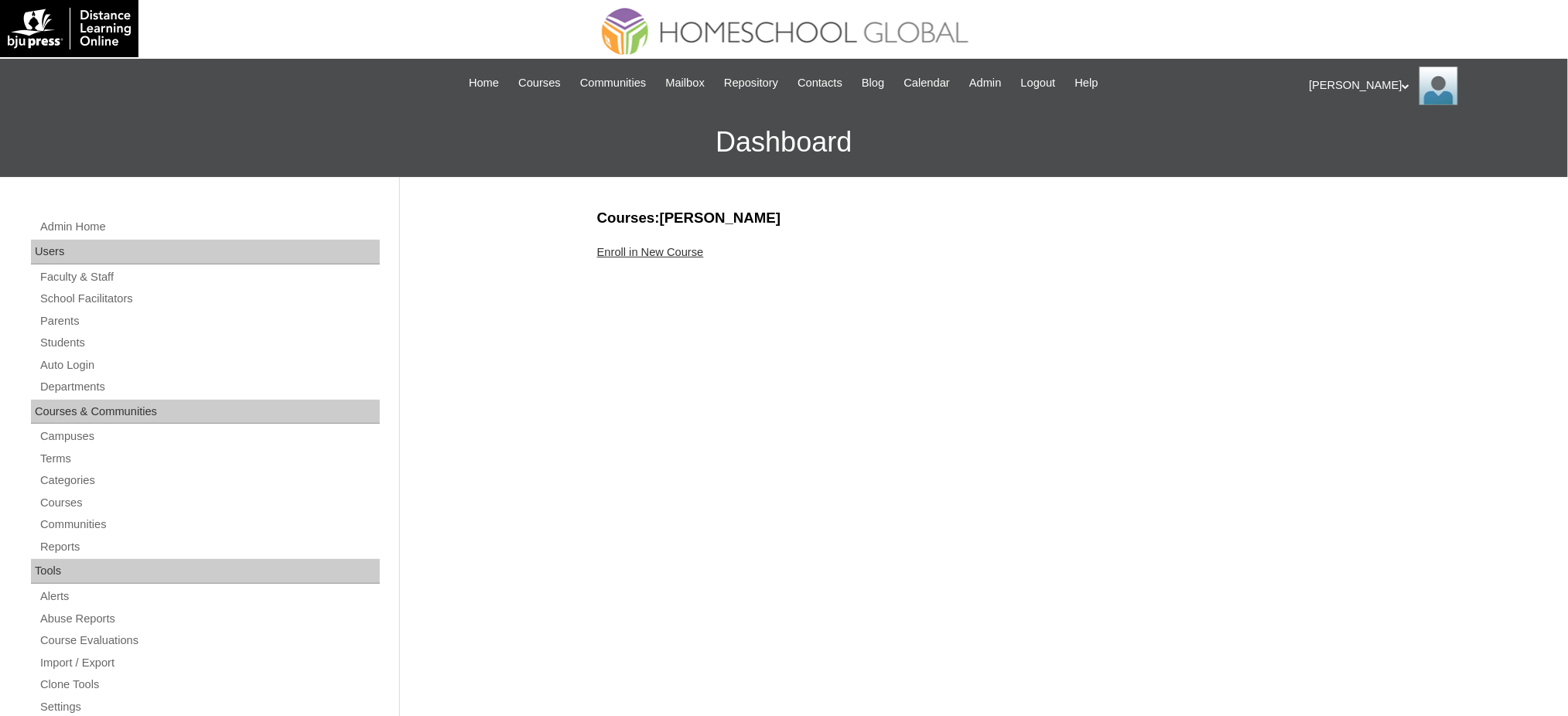
click at [654, 252] on link "Enroll in New Course" at bounding box center [650, 252] width 107 height 13
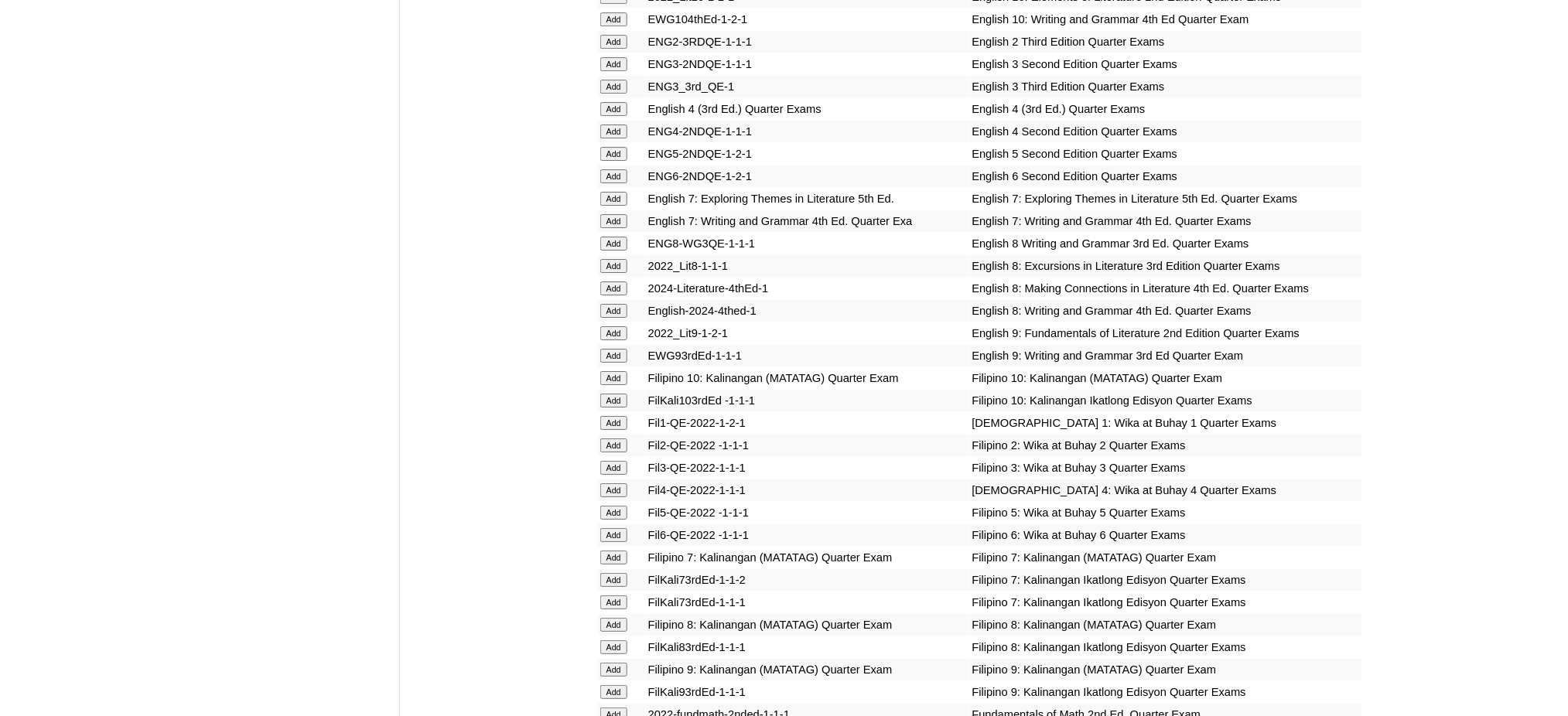
scroll to position [1857, 0]
click at [623, 167] on input "Add" at bounding box center [614, 174] width 27 height 14
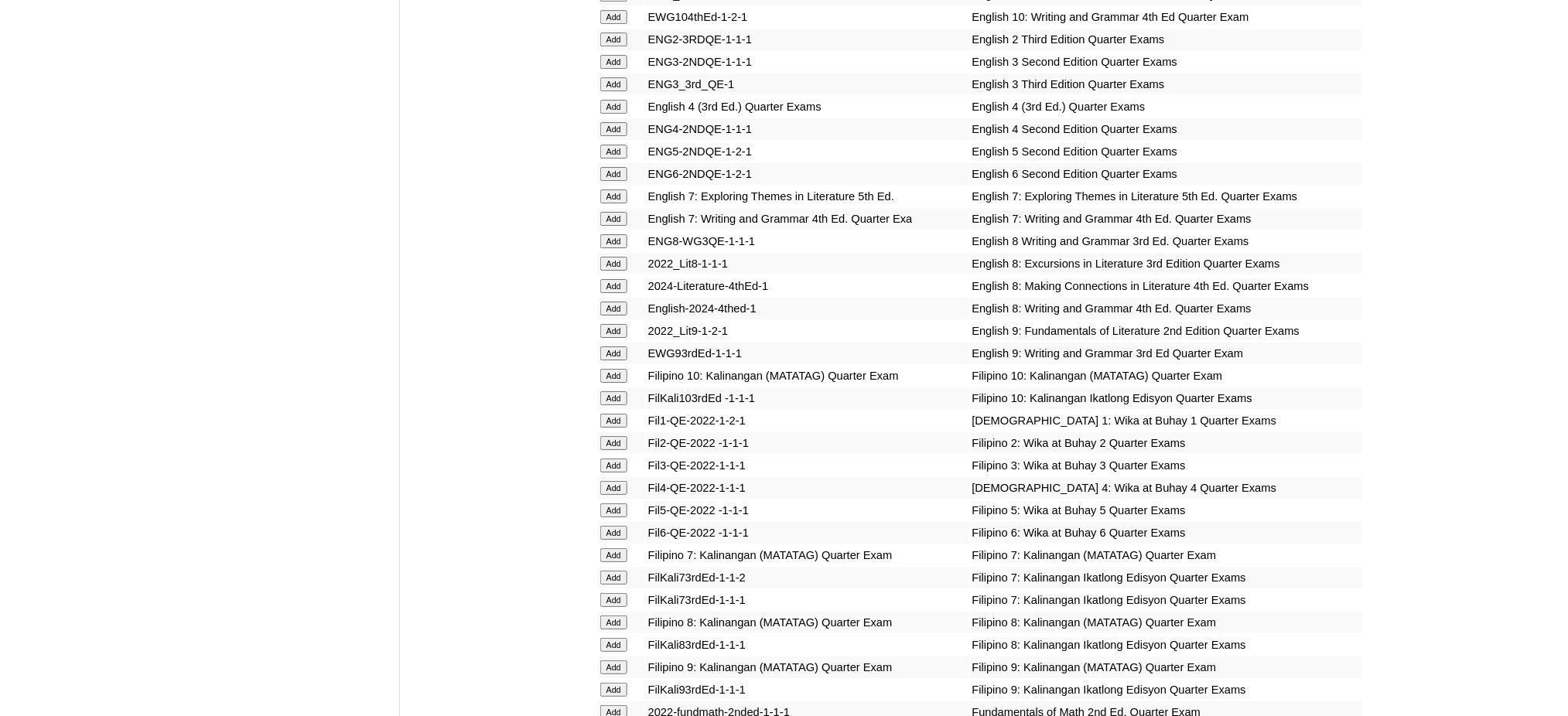
click at [614, 526] on input "Add" at bounding box center [614, 533] width 27 height 14
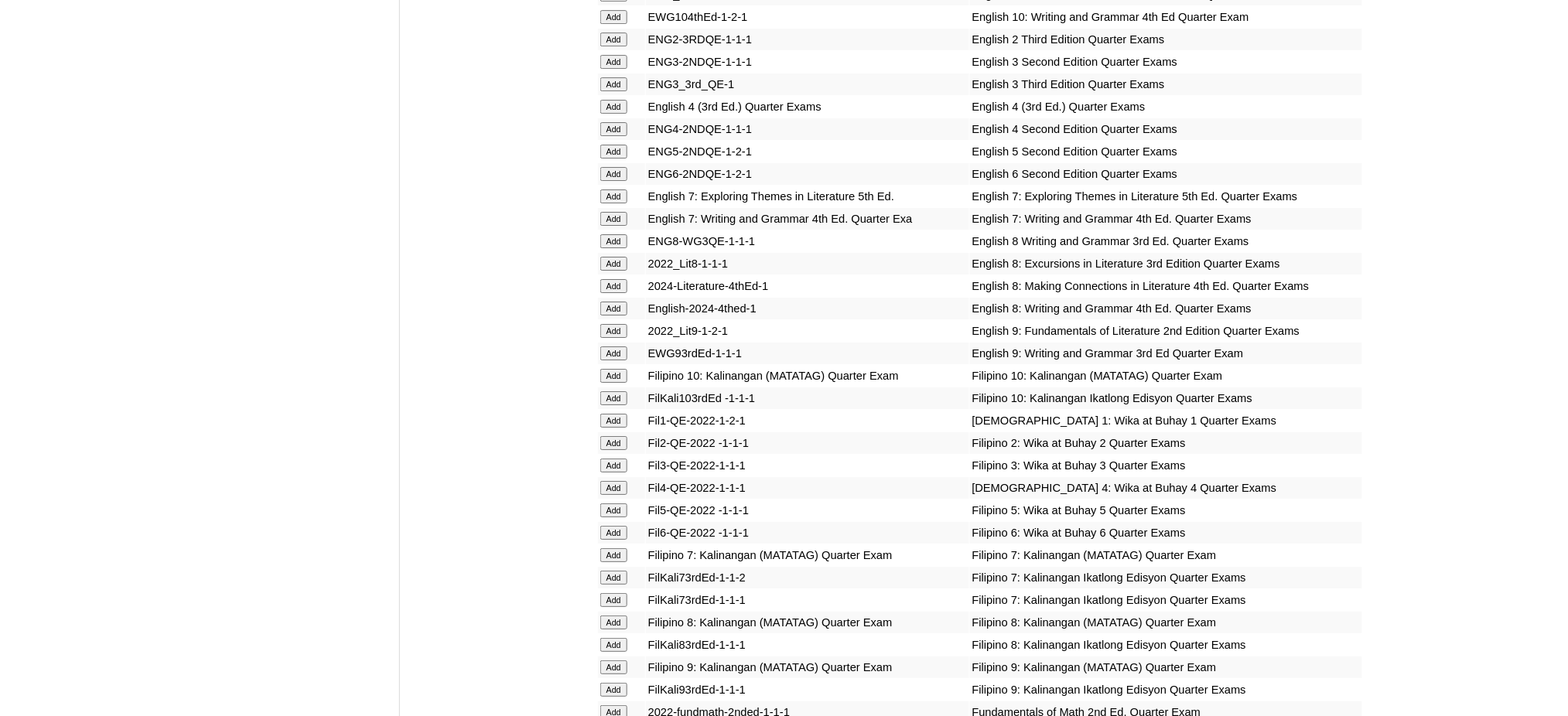
click at [614, 526] on input "Add" at bounding box center [614, 533] width 27 height 14
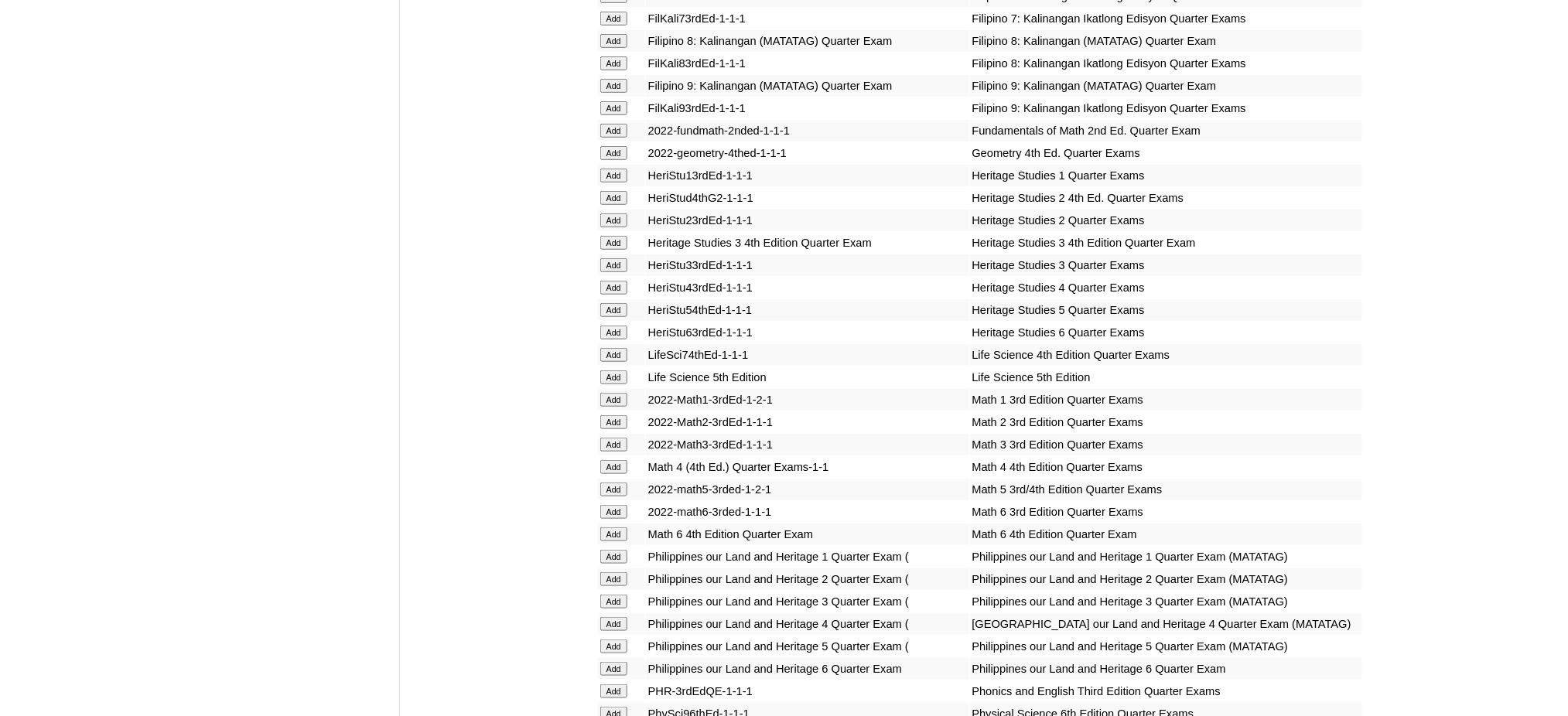
scroll to position [2475, 0]
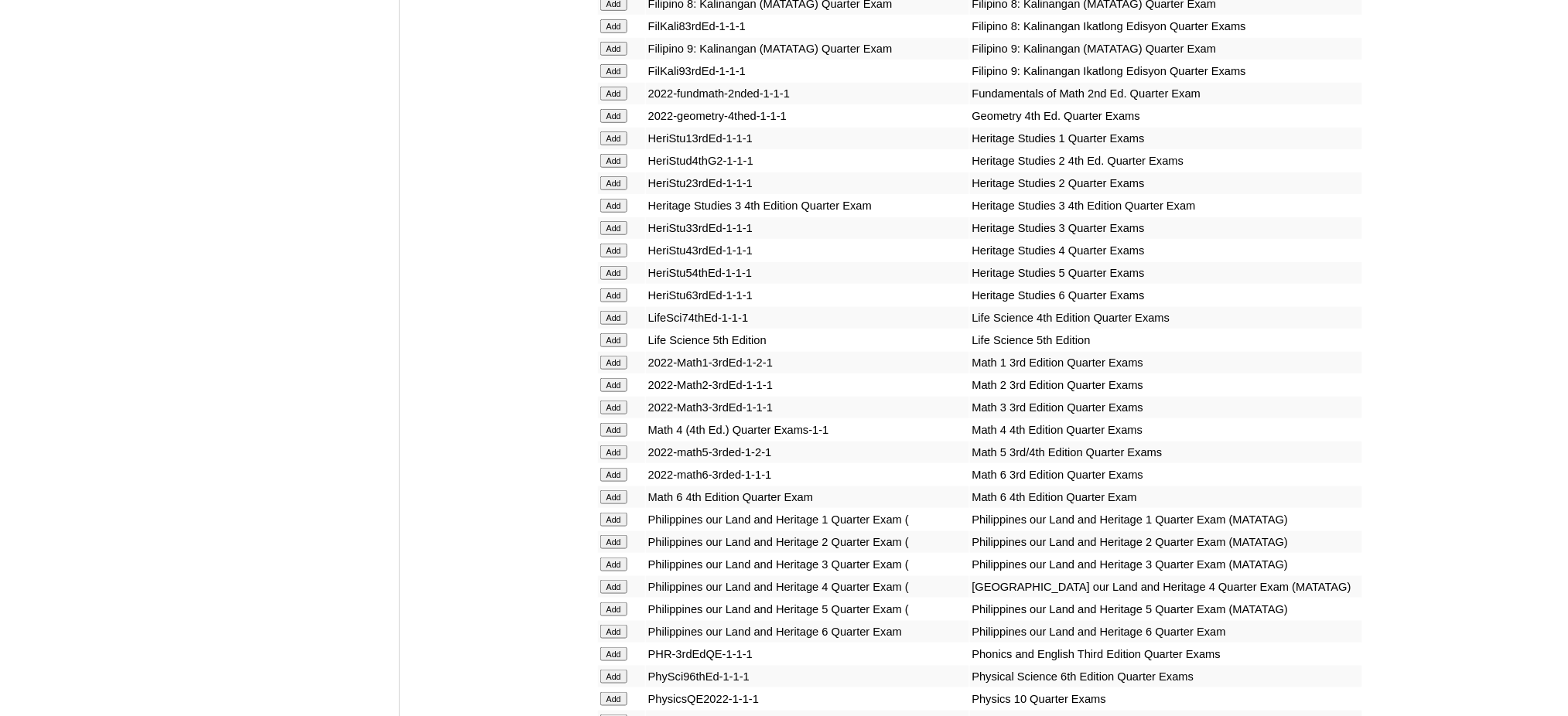
click at [625, 490] on input "Add" at bounding box center [614, 497] width 27 height 14
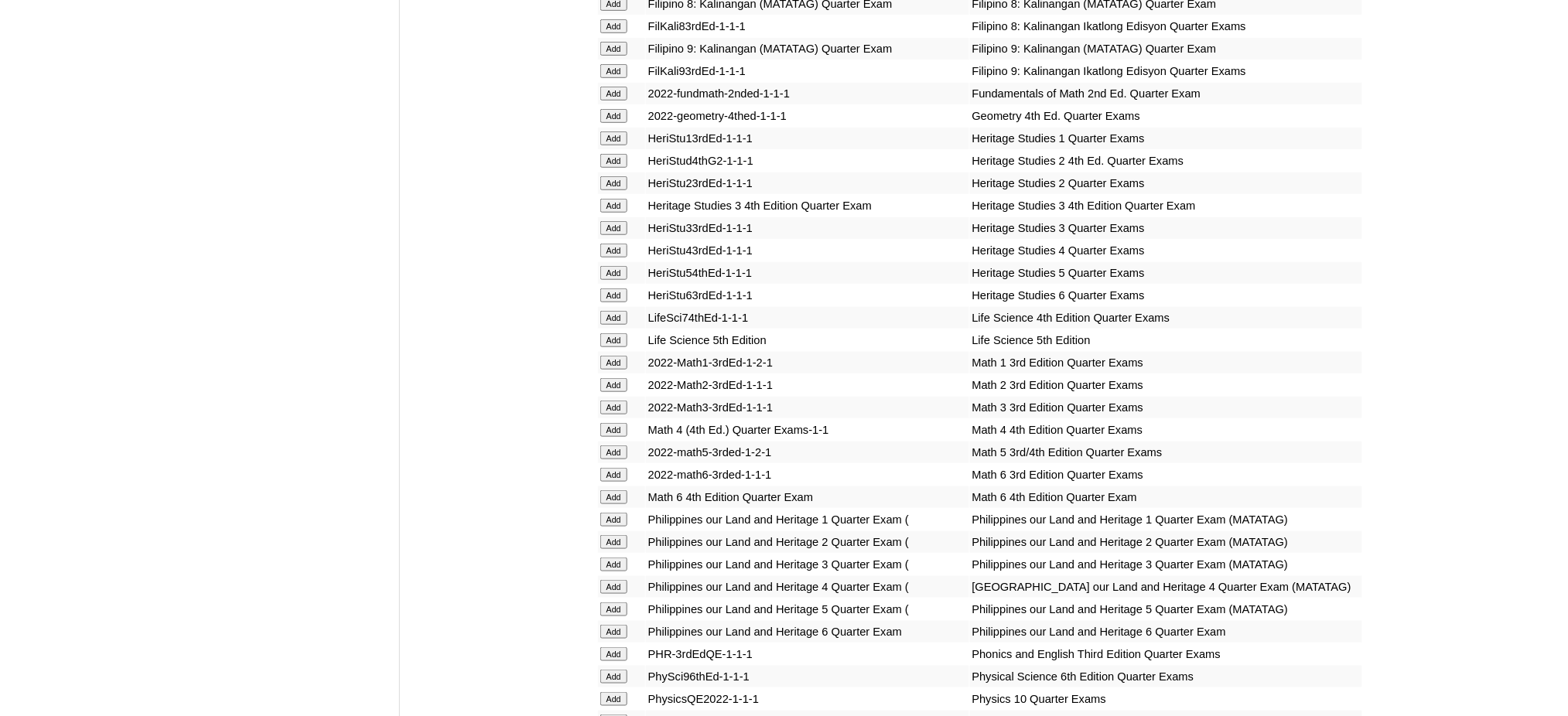
click at [625, 490] on input "Add" at bounding box center [614, 497] width 27 height 14
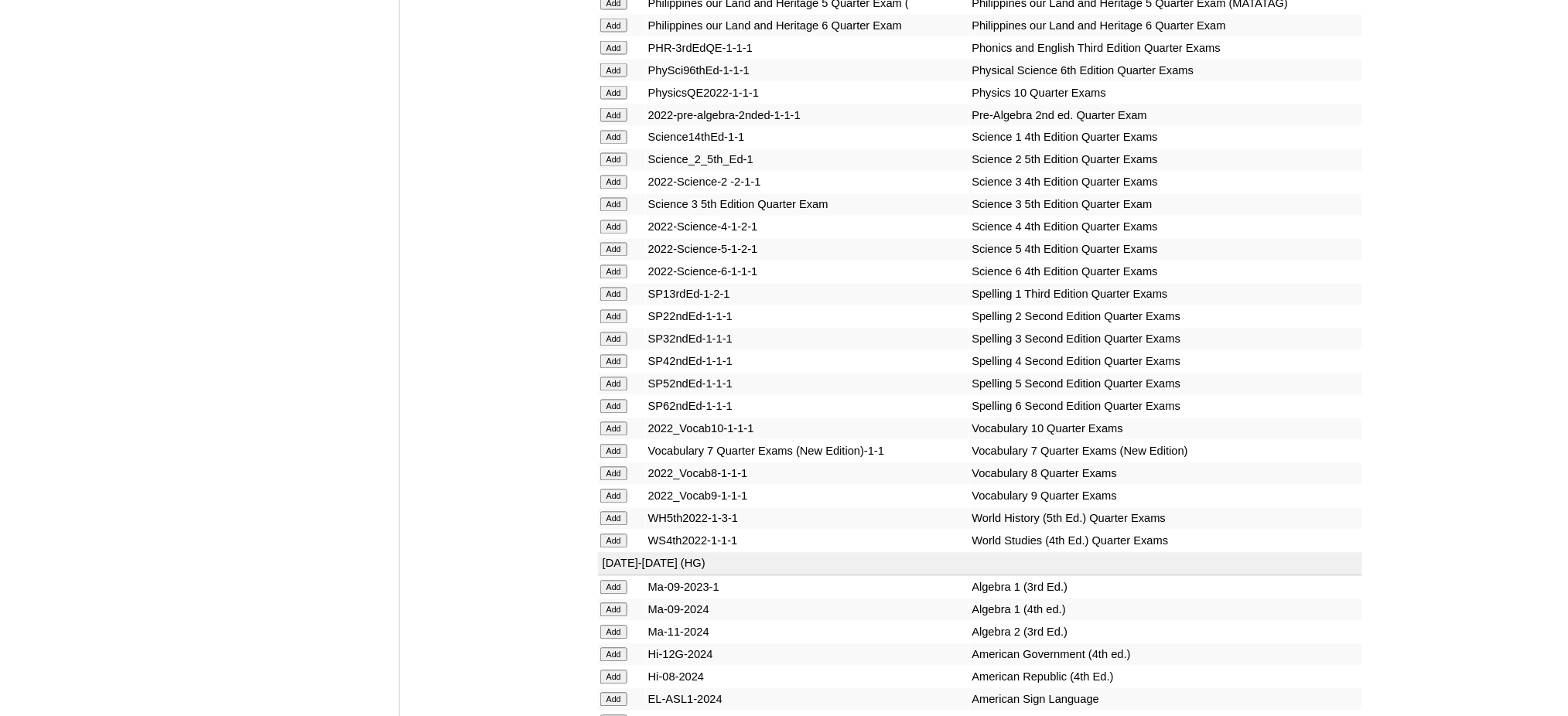
scroll to position [3094, 0]
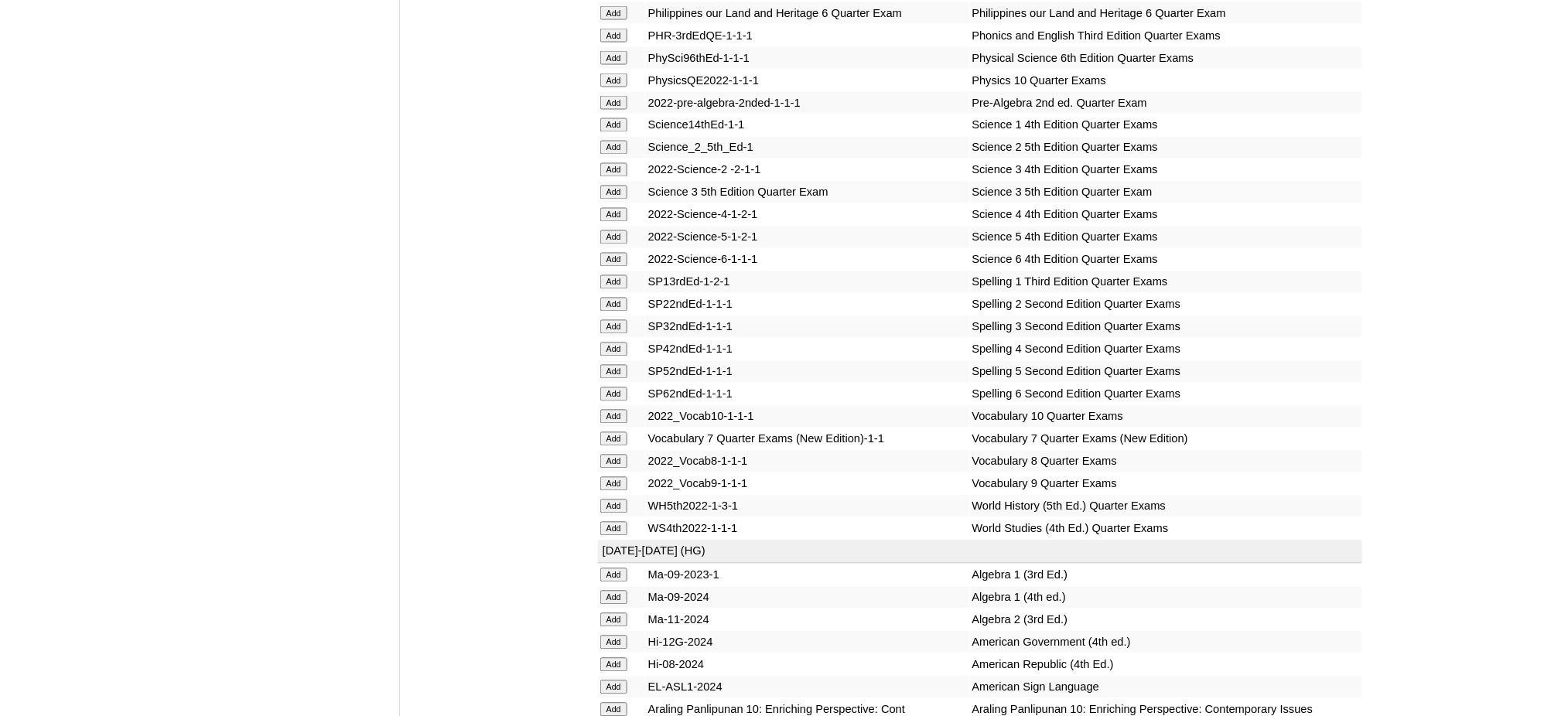
click at [609, 253] on input "Add" at bounding box center [614, 259] width 27 height 14
click at [600, 388] on input "Add" at bounding box center [614, 395] width 27 height 14
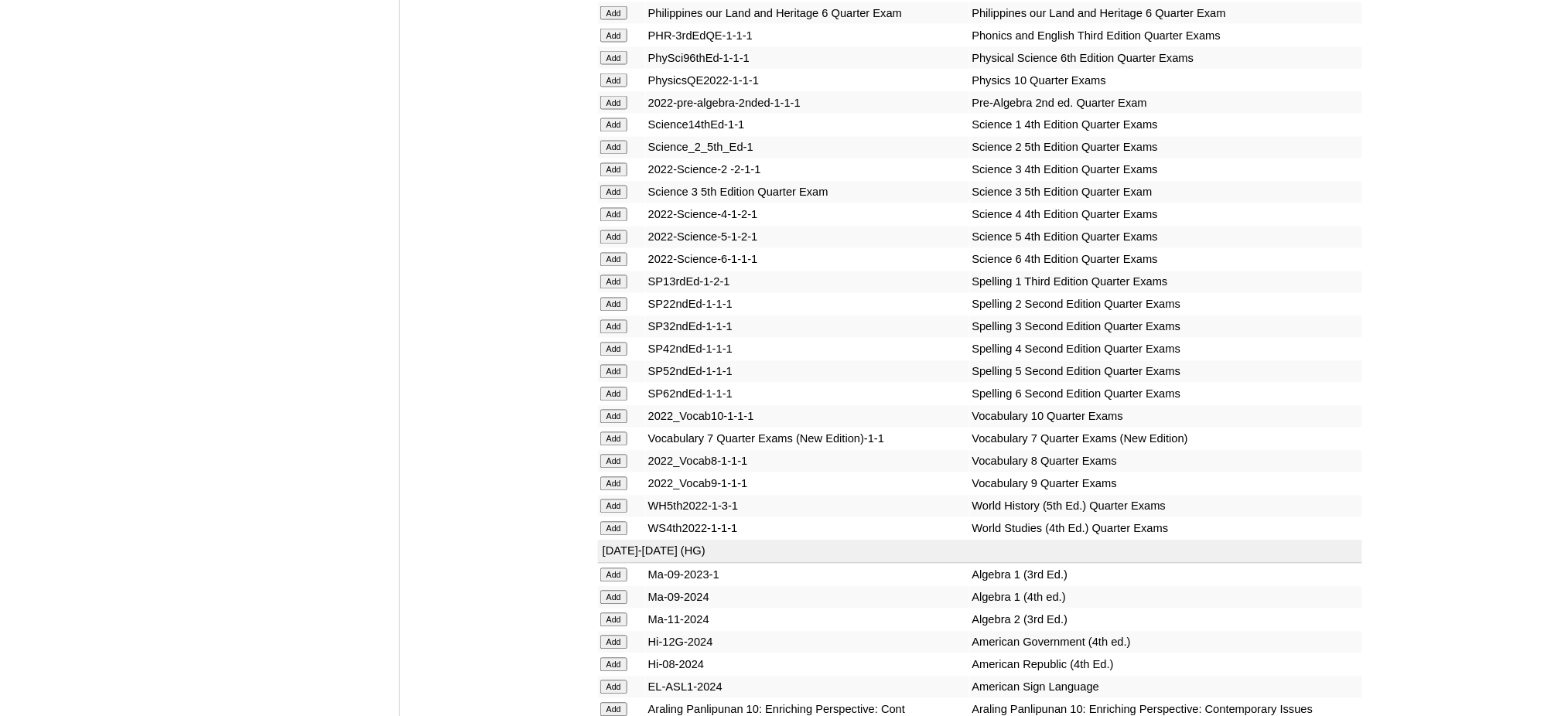
click at [600, 388] on input "Add" at bounding box center [614, 395] width 27 height 14
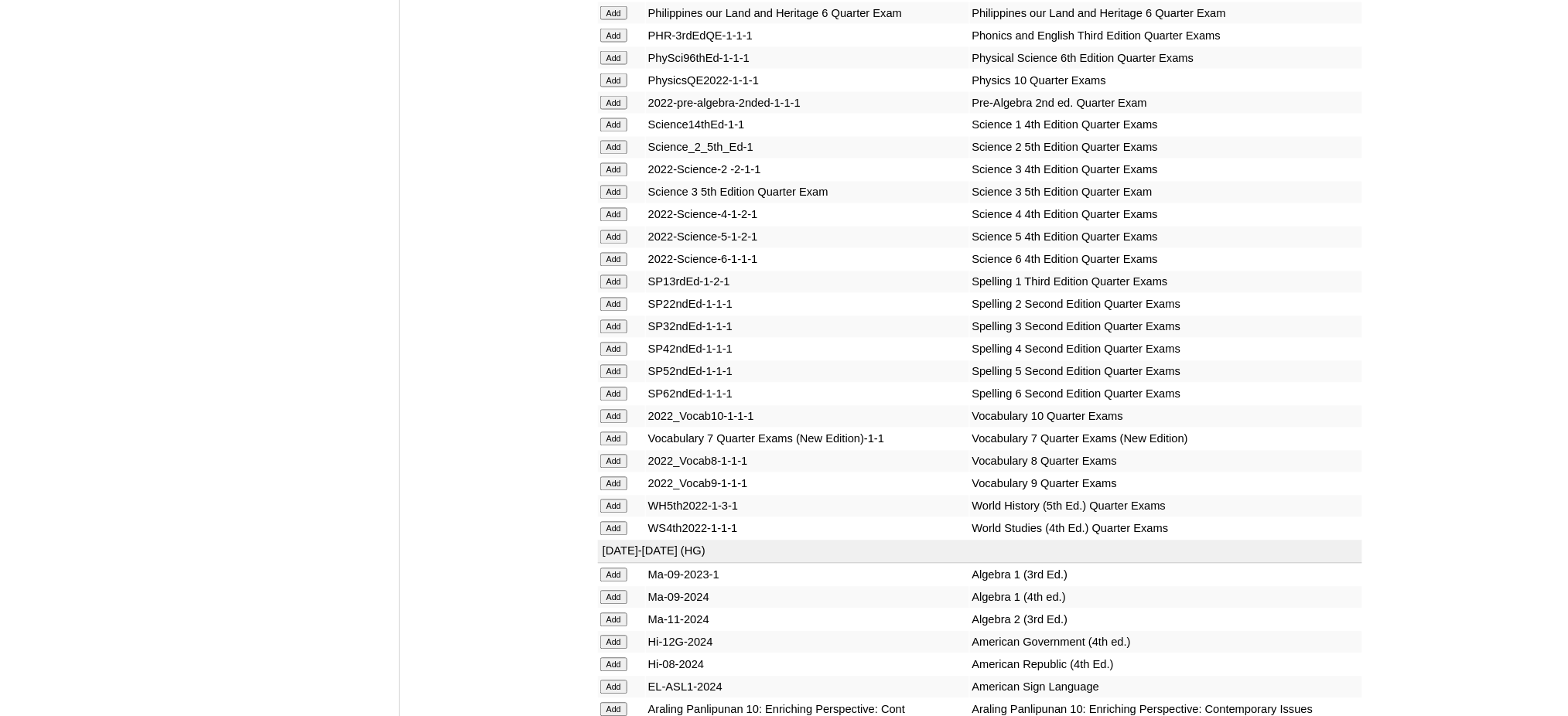
click at [600, 388] on input "Add" at bounding box center [614, 395] width 27 height 14
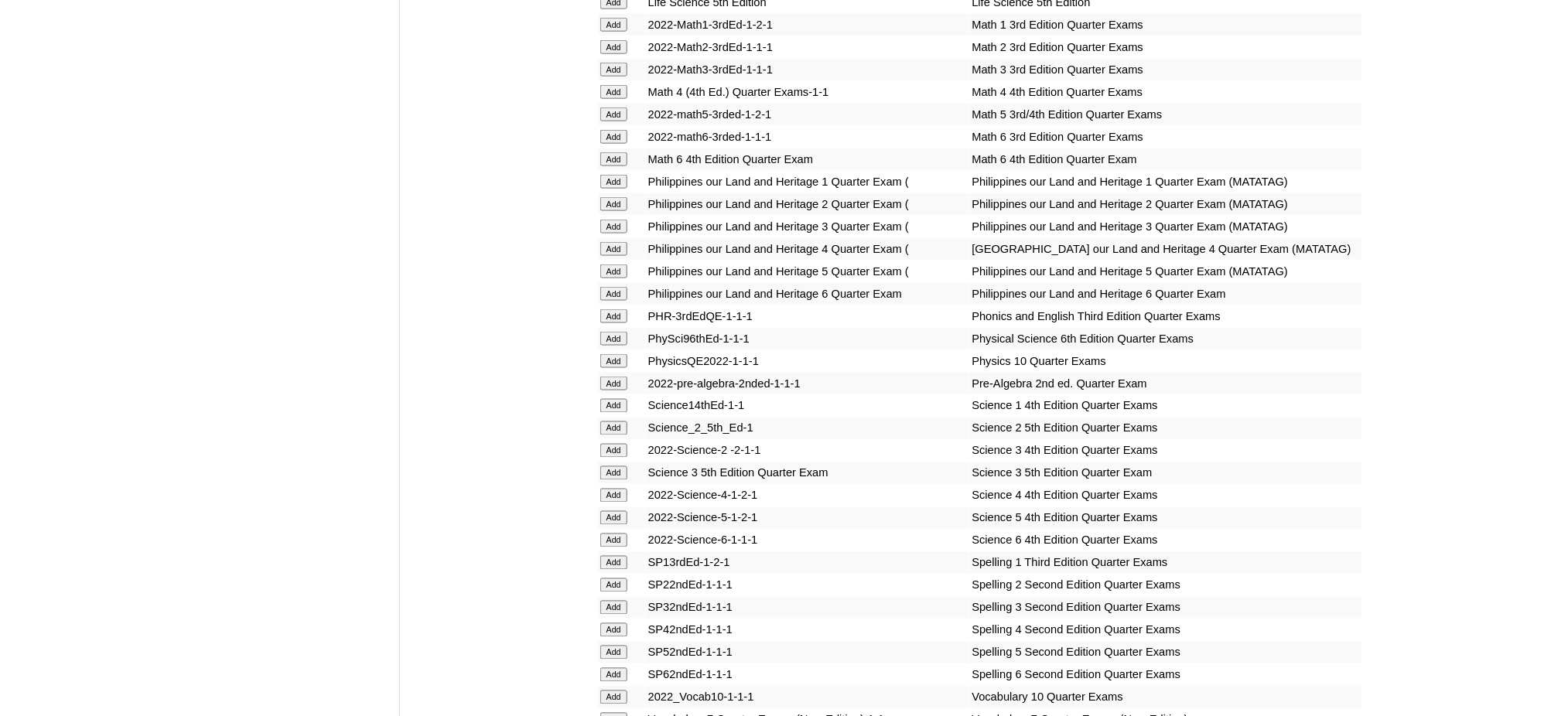
scroll to position [2784, 0]
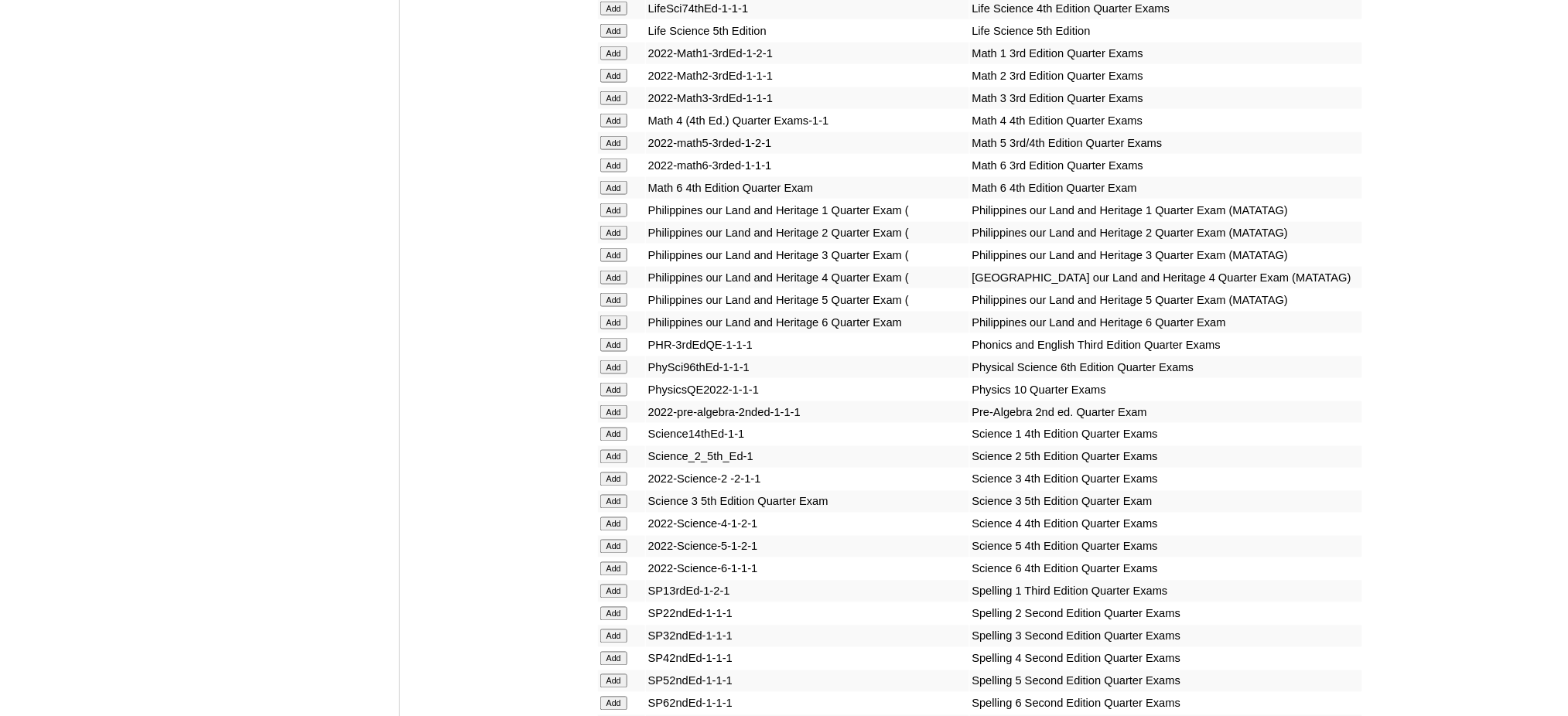
click at [616, 316] on input "Add" at bounding box center [614, 322] width 27 height 14
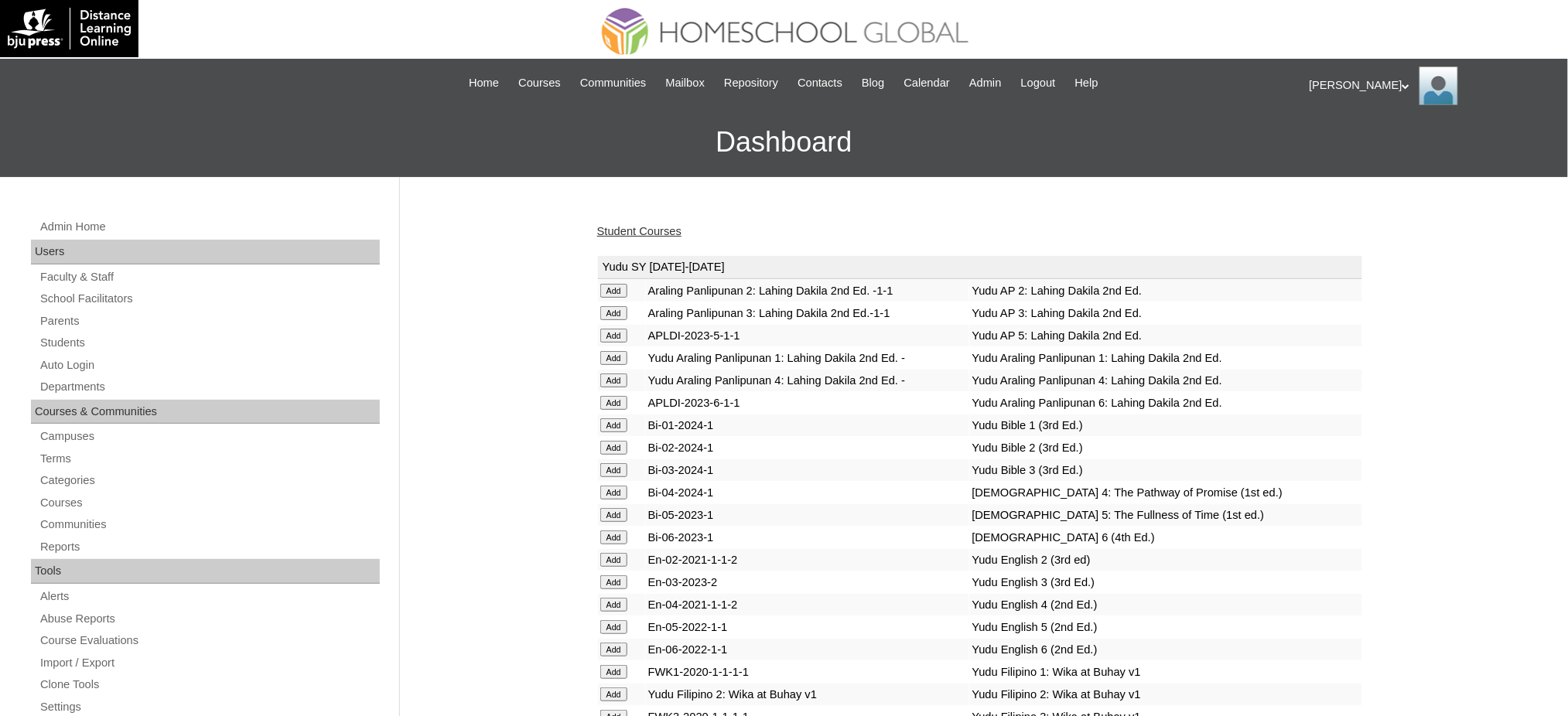
click at [670, 227] on link "Student Courses" at bounding box center [639, 231] width 84 height 13
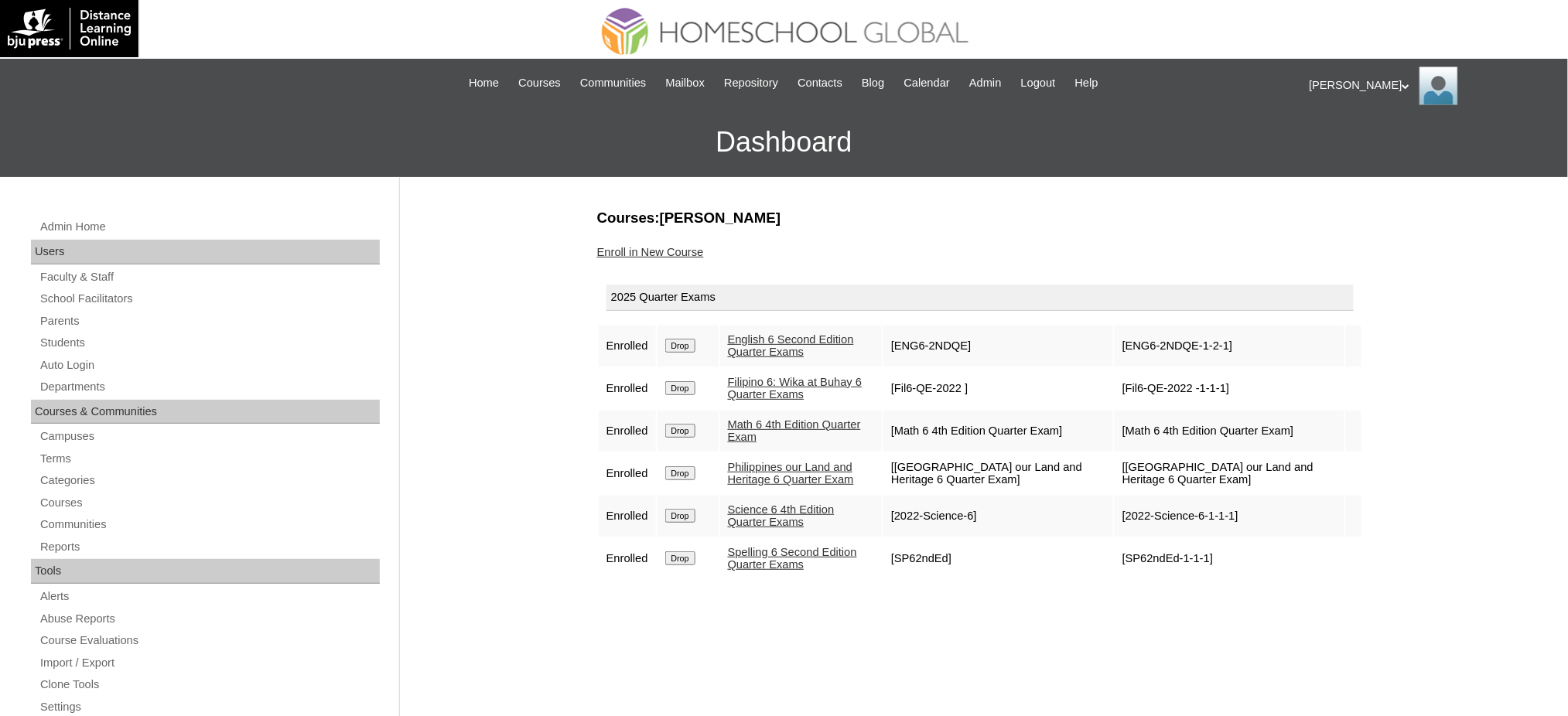
click at [685, 251] on link "Enroll in New Course" at bounding box center [650, 252] width 107 height 13
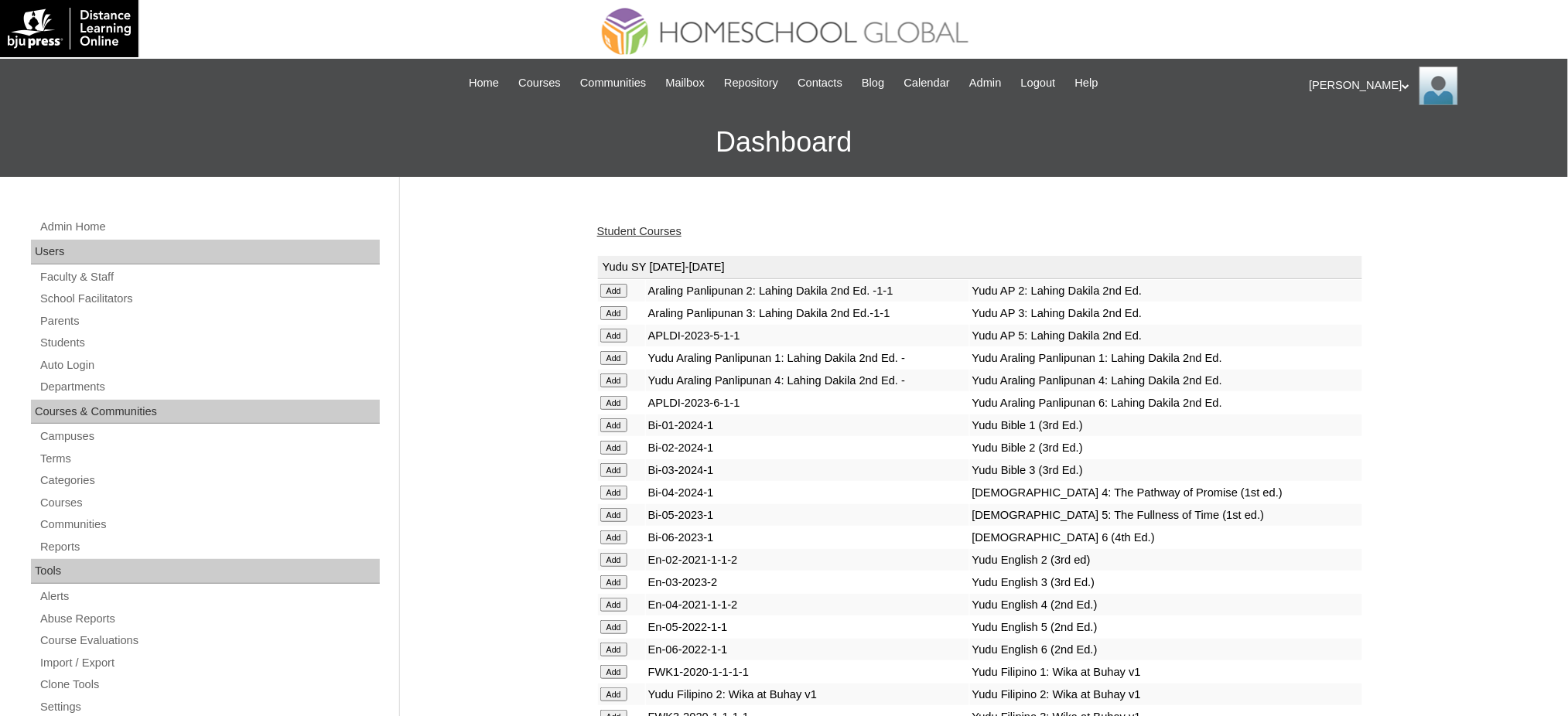
click at [639, 232] on link "Student Courses" at bounding box center [639, 231] width 84 height 13
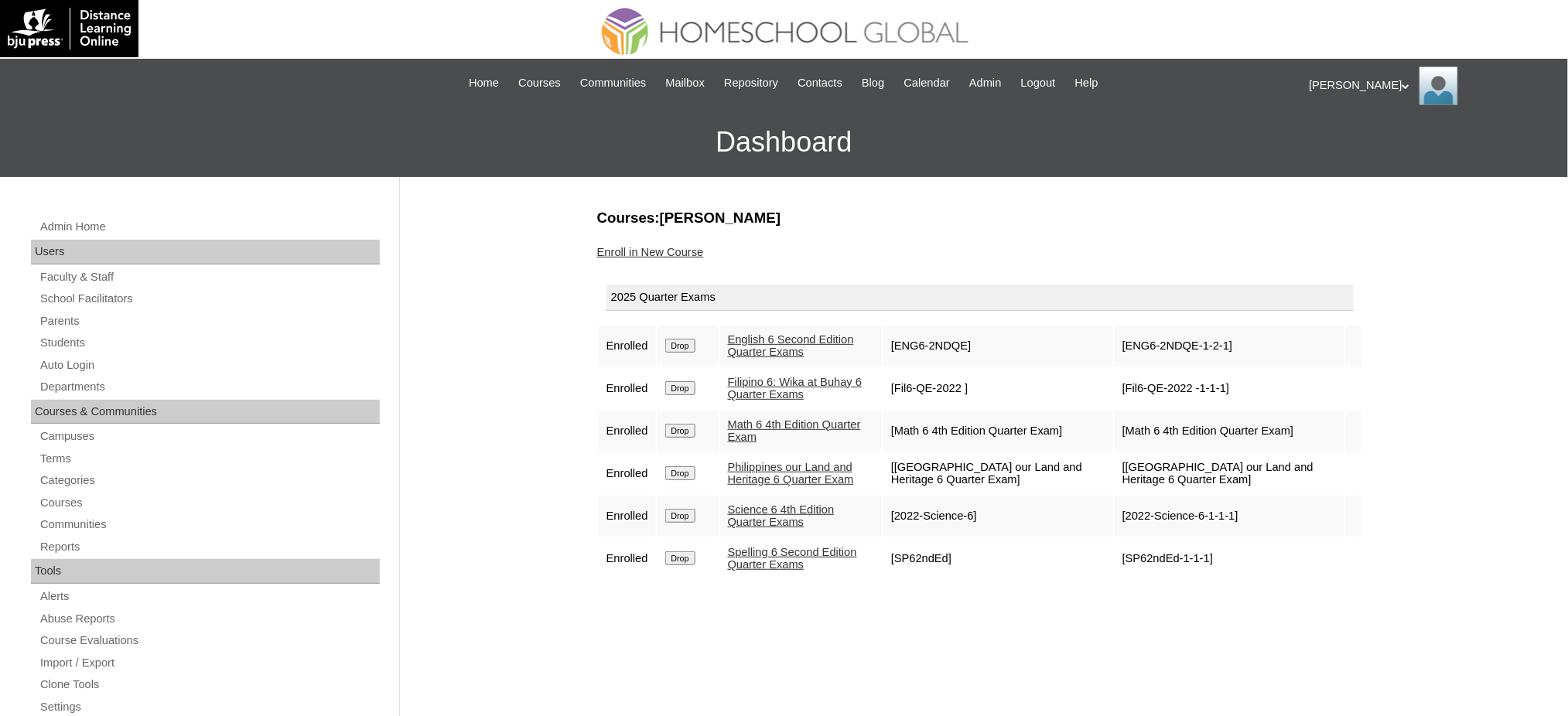
click at [658, 248] on link "Enroll in New Course" at bounding box center [650, 252] width 107 height 13
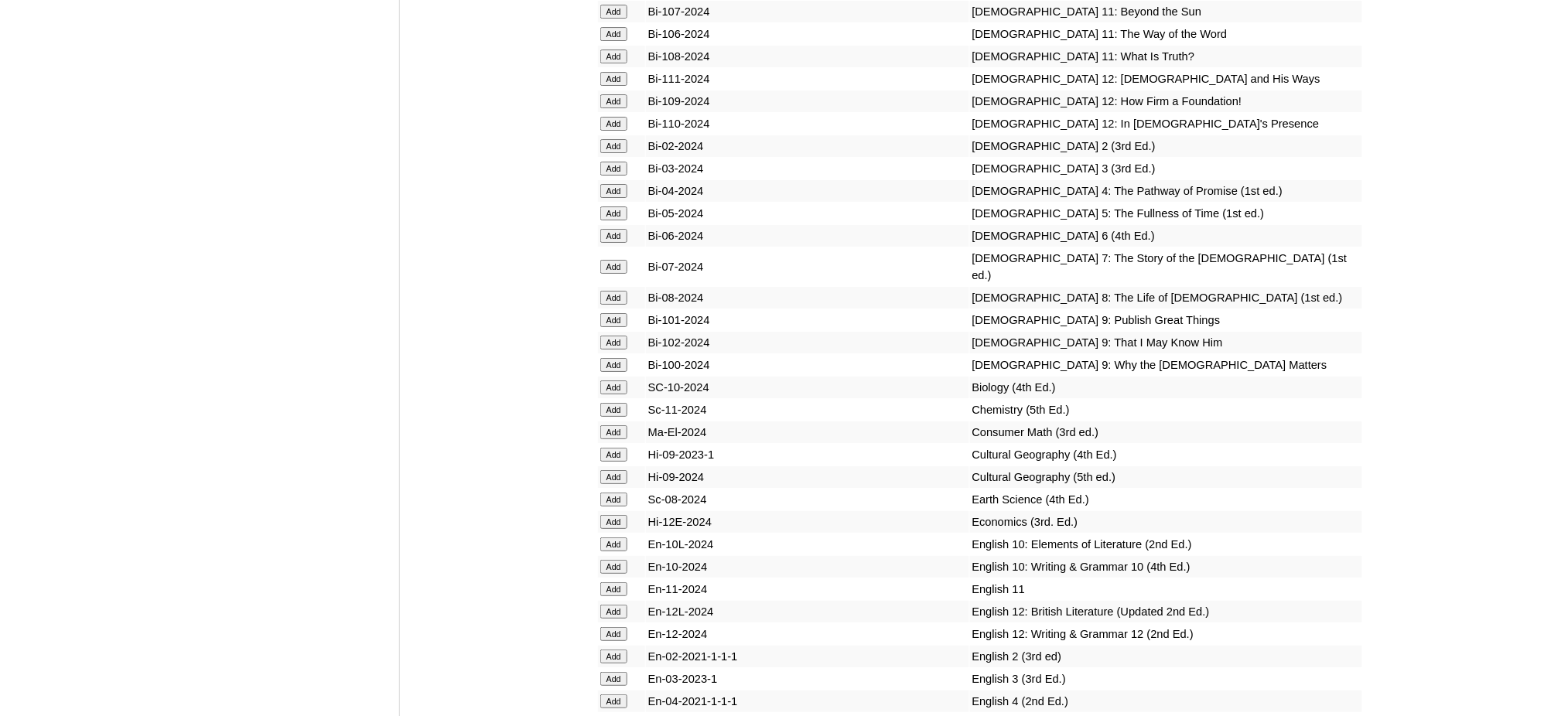
scroll to position [4125, 0]
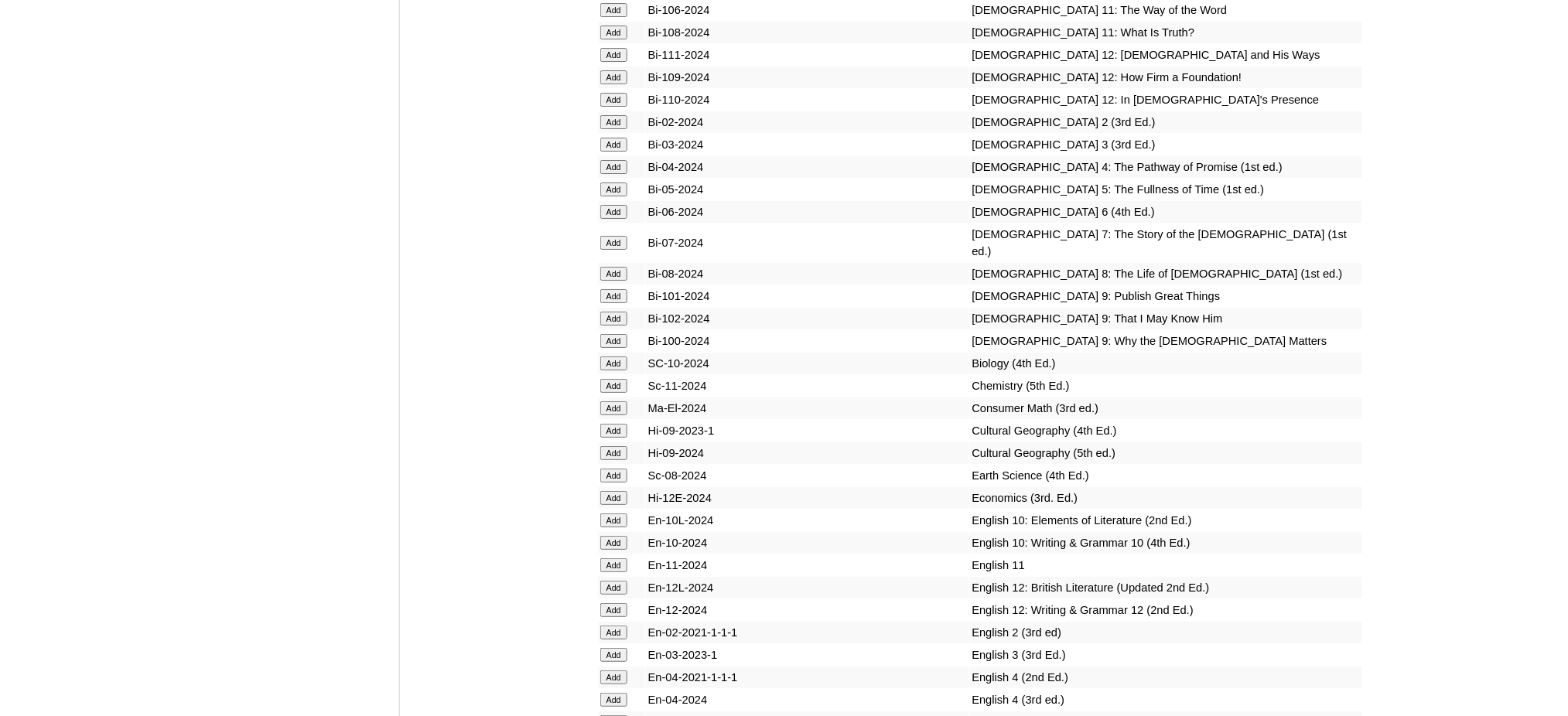
click at [623, 205] on input "Add" at bounding box center [614, 212] width 27 height 14
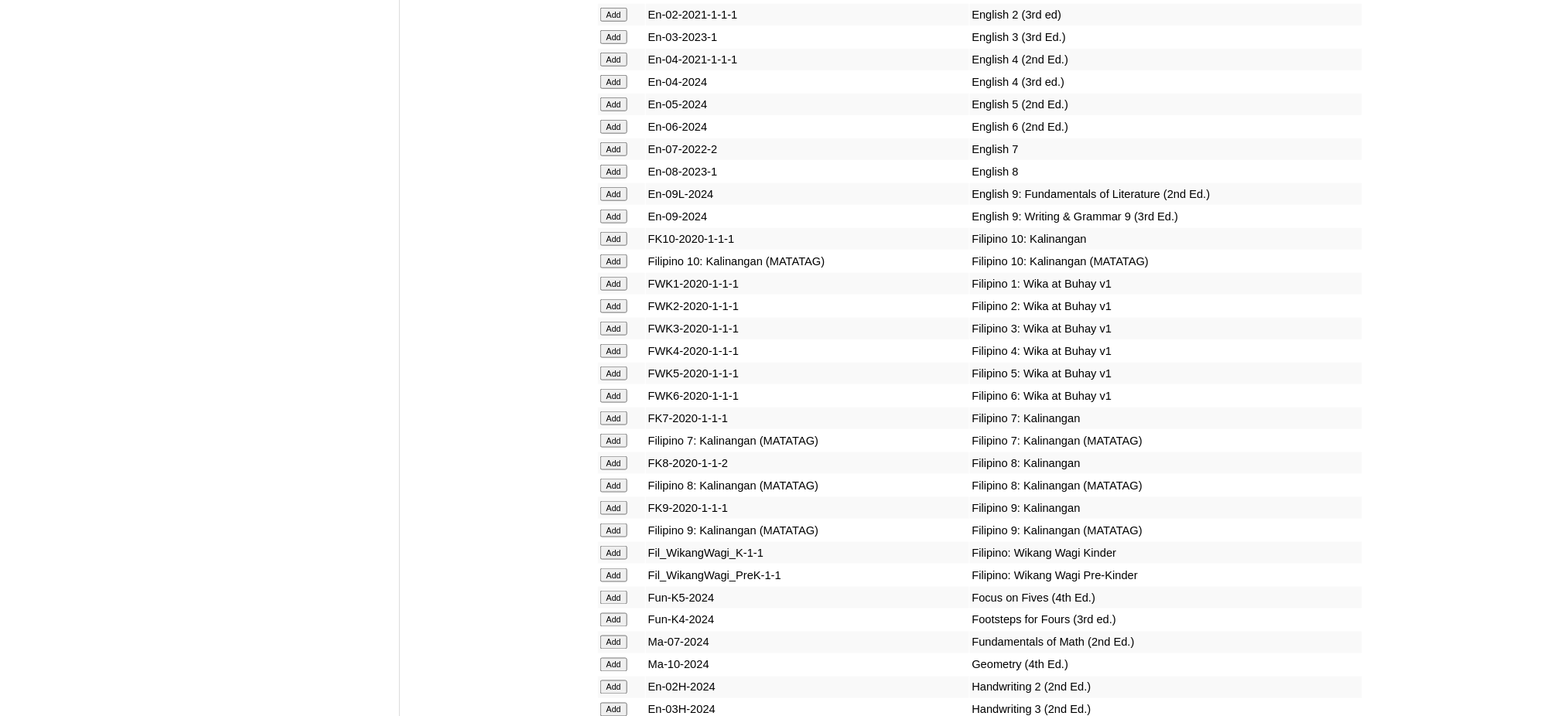
scroll to position [4743, 0]
click at [619, 389] on input "Add" at bounding box center [614, 395] width 27 height 14
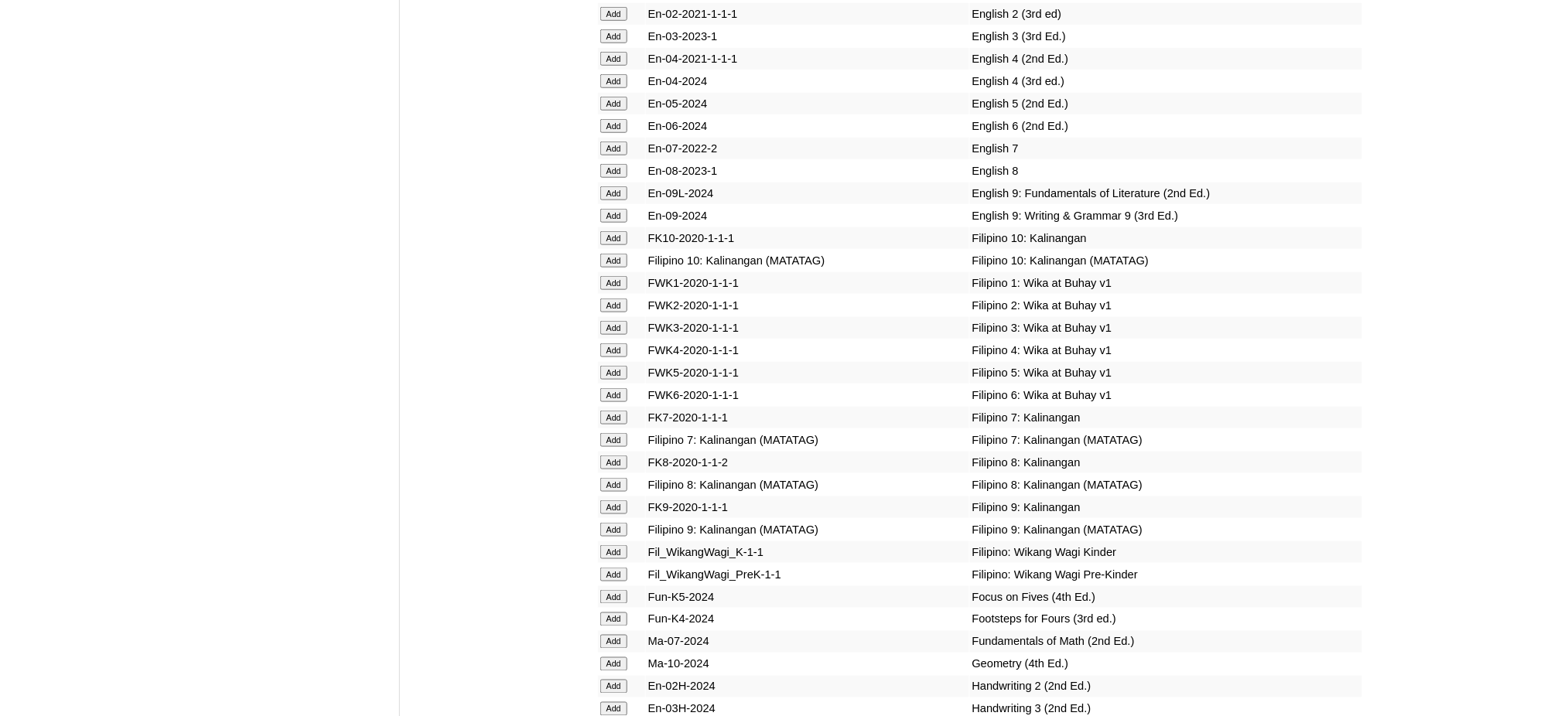
click at [619, 389] on input "Add" at bounding box center [614, 395] width 27 height 14
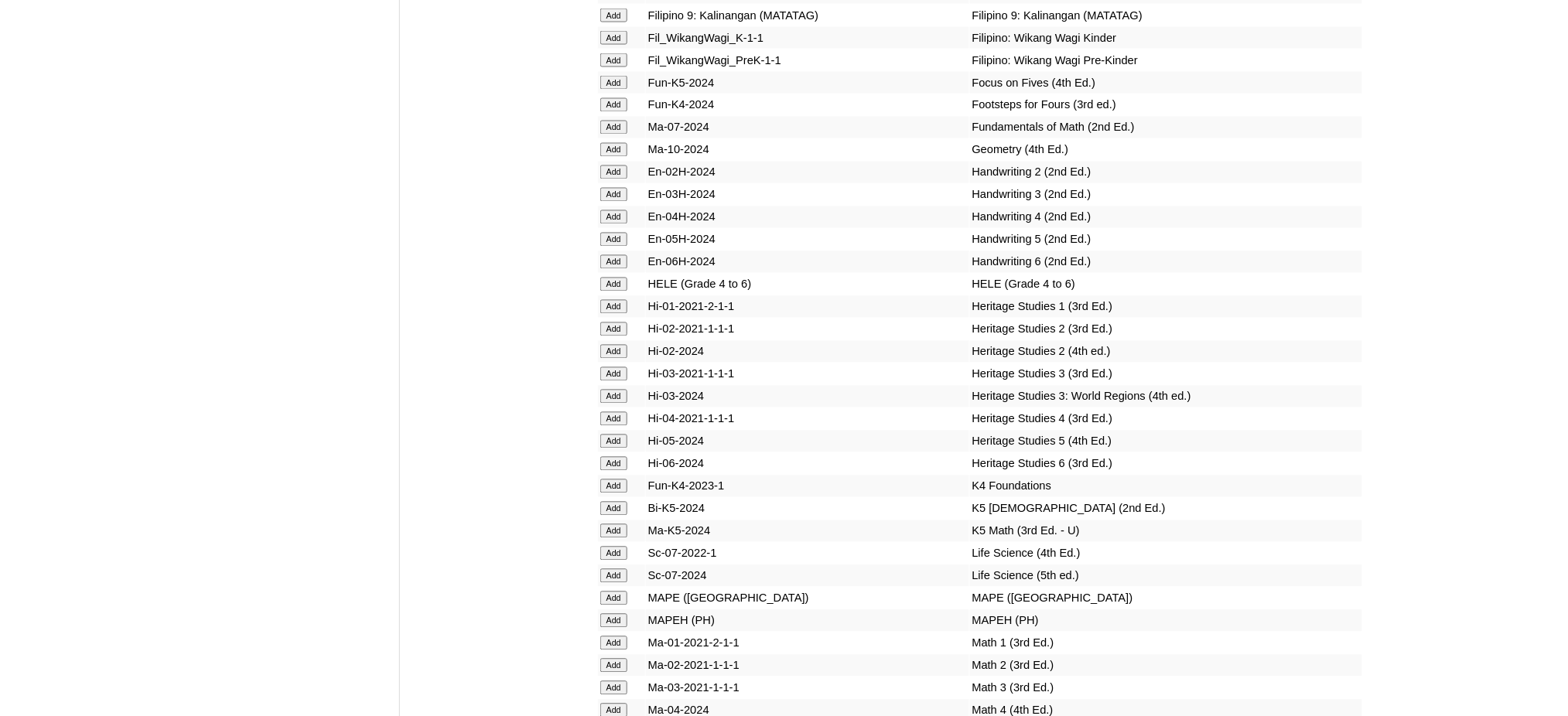
scroll to position [5260, 0]
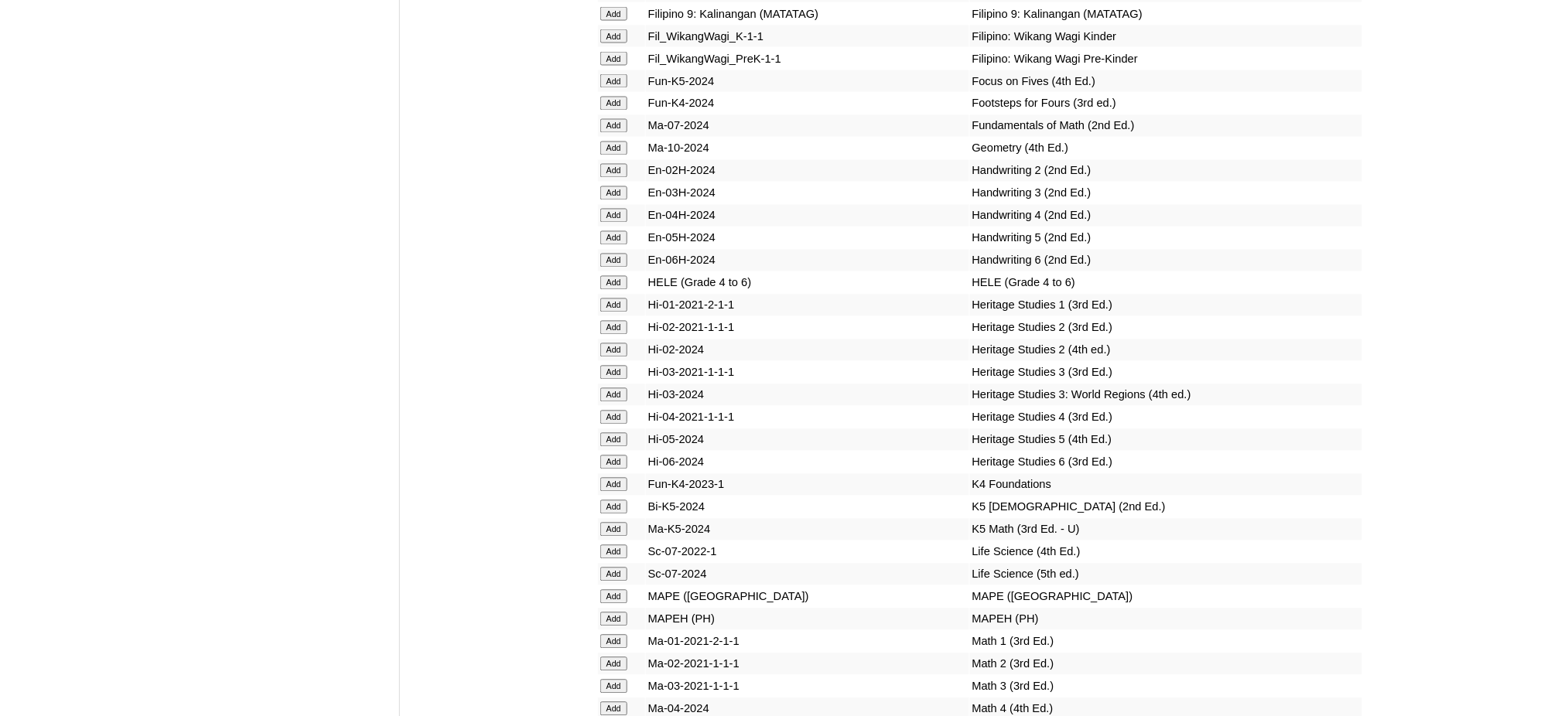
click at [612, 613] on input "Add" at bounding box center [614, 619] width 27 height 14
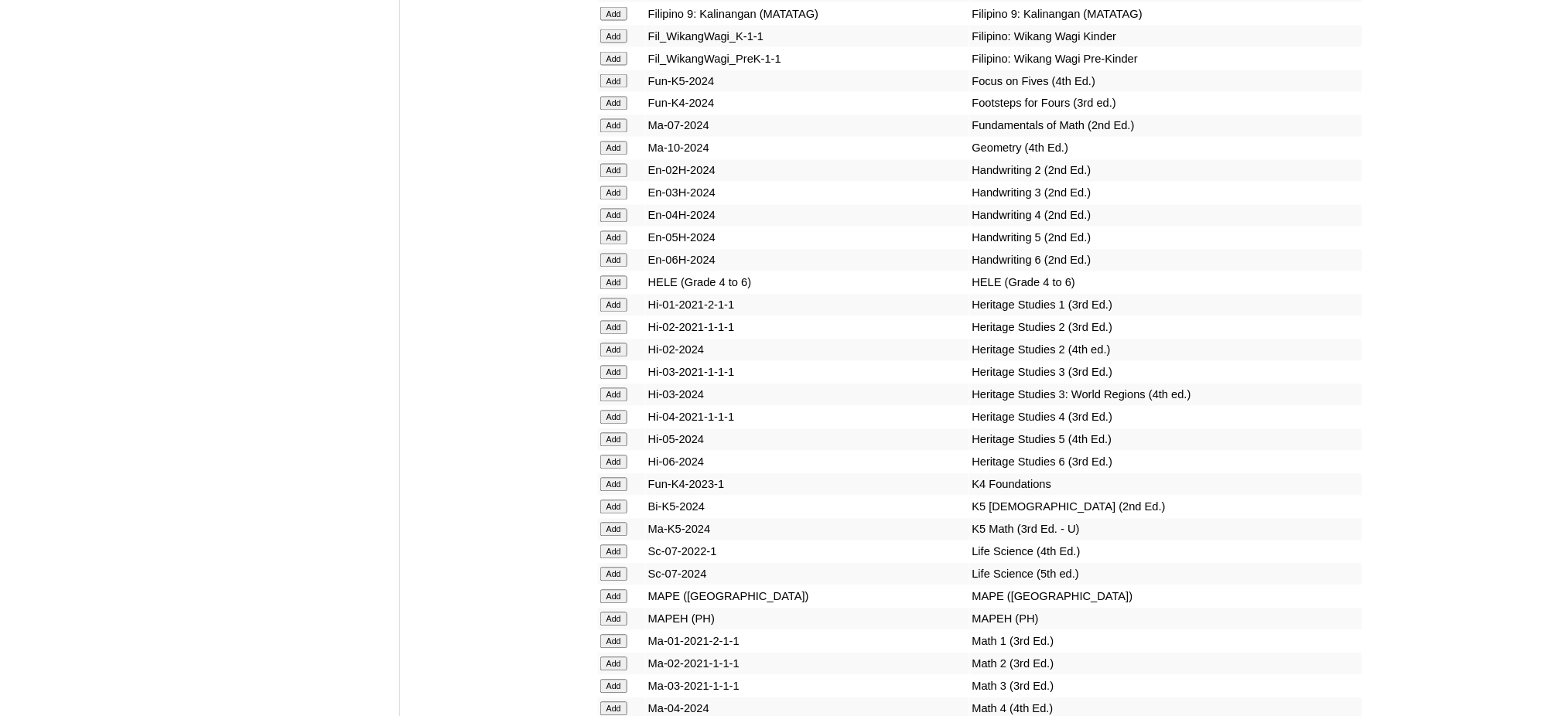
click at [612, 613] on input "Add" at bounding box center [614, 619] width 27 height 14
click at [623, 276] on input "Add" at bounding box center [614, 283] width 27 height 14
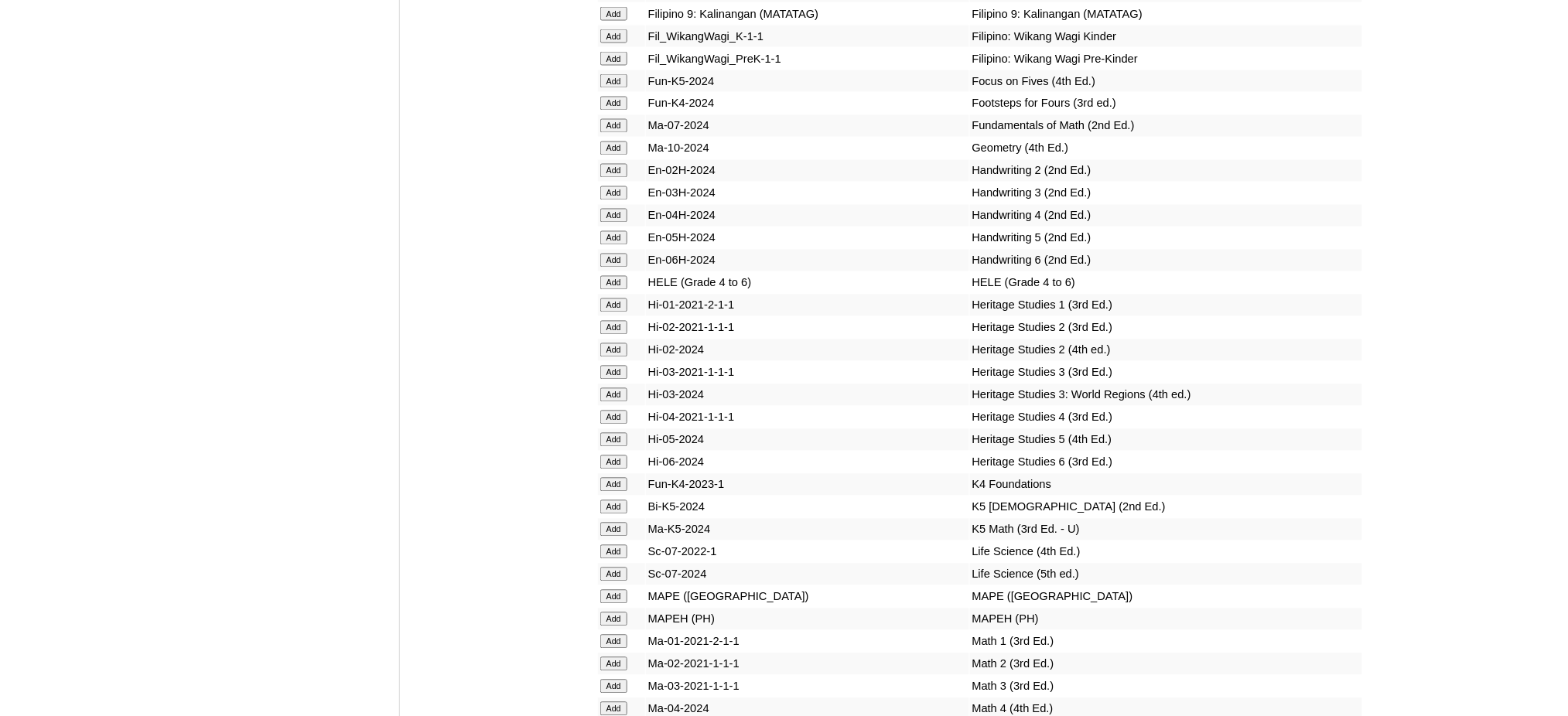
click at [623, 276] on input "Add" at bounding box center [614, 283] width 27 height 14
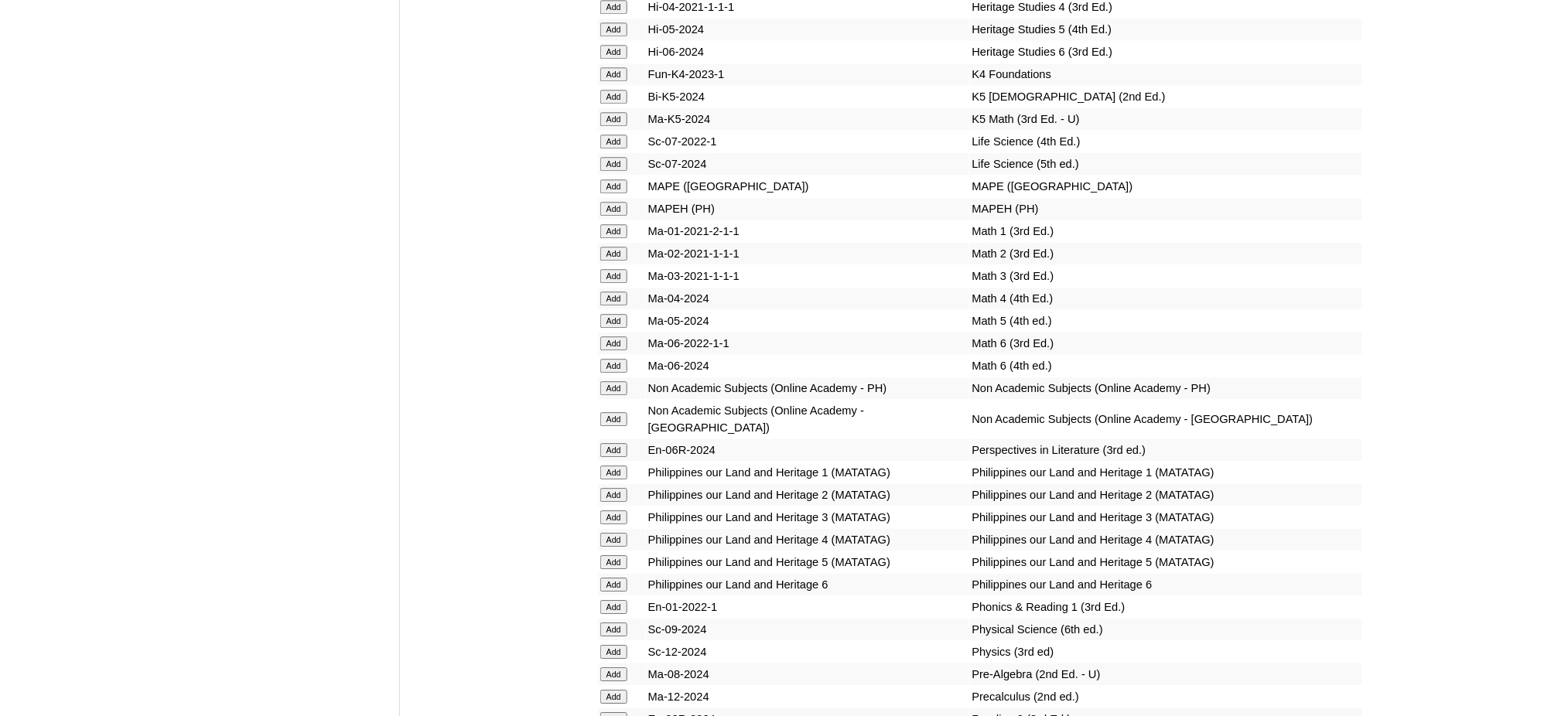
scroll to position [5672, 0]
click at [624, 577] on input "Add" at bounding box center [614, 583] width 27 height 14
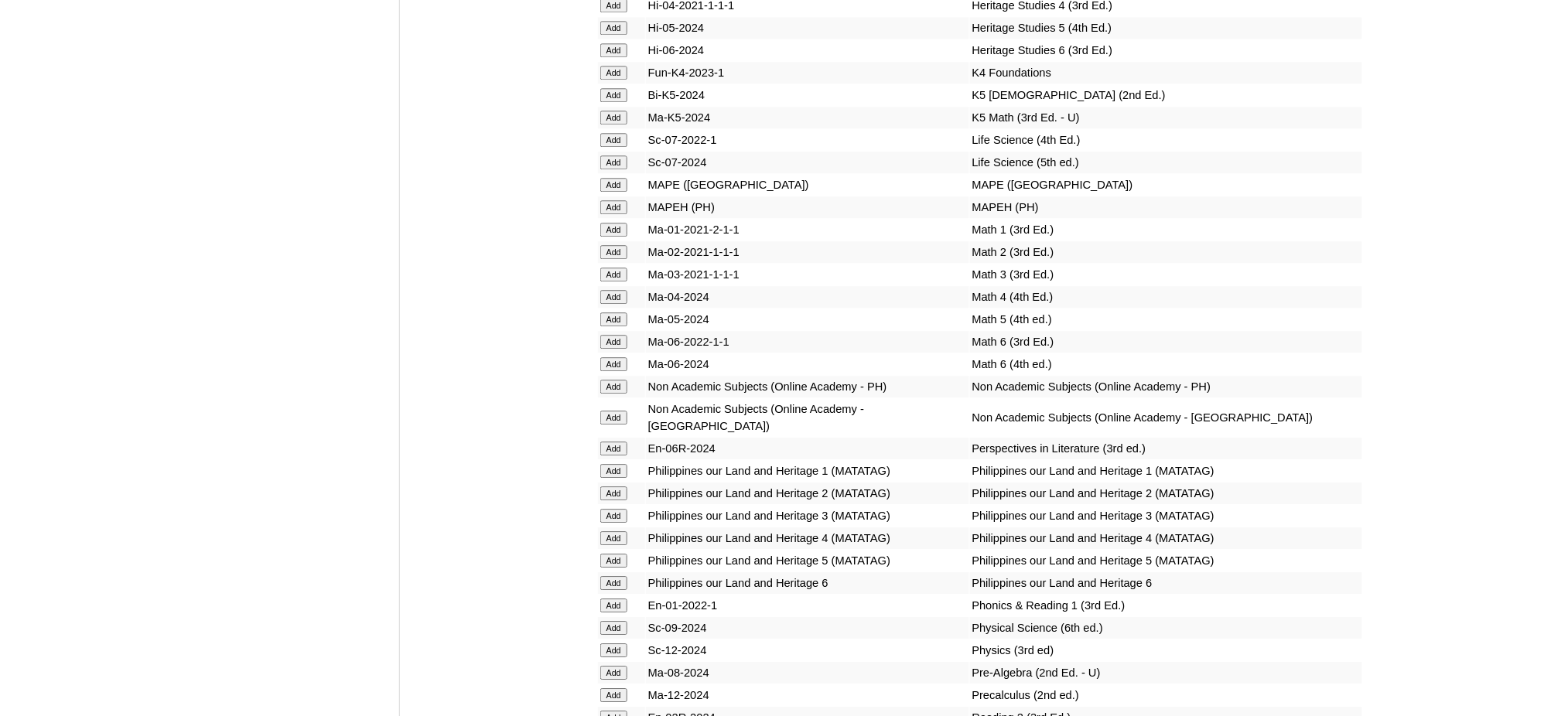
click at [624, 577] on input "Add" at bounding box center [614, 583] width 27 height 14
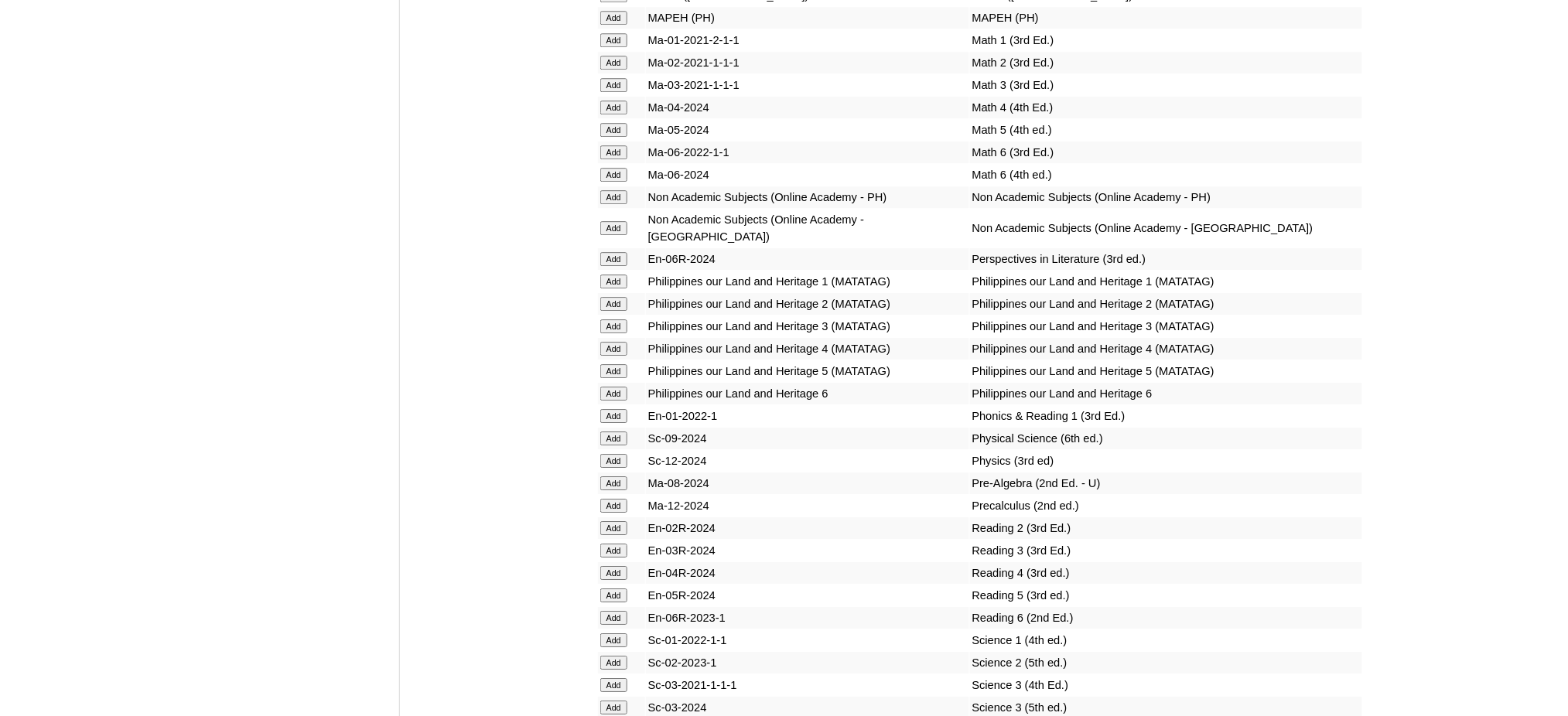
scroll to position [6084, 0]
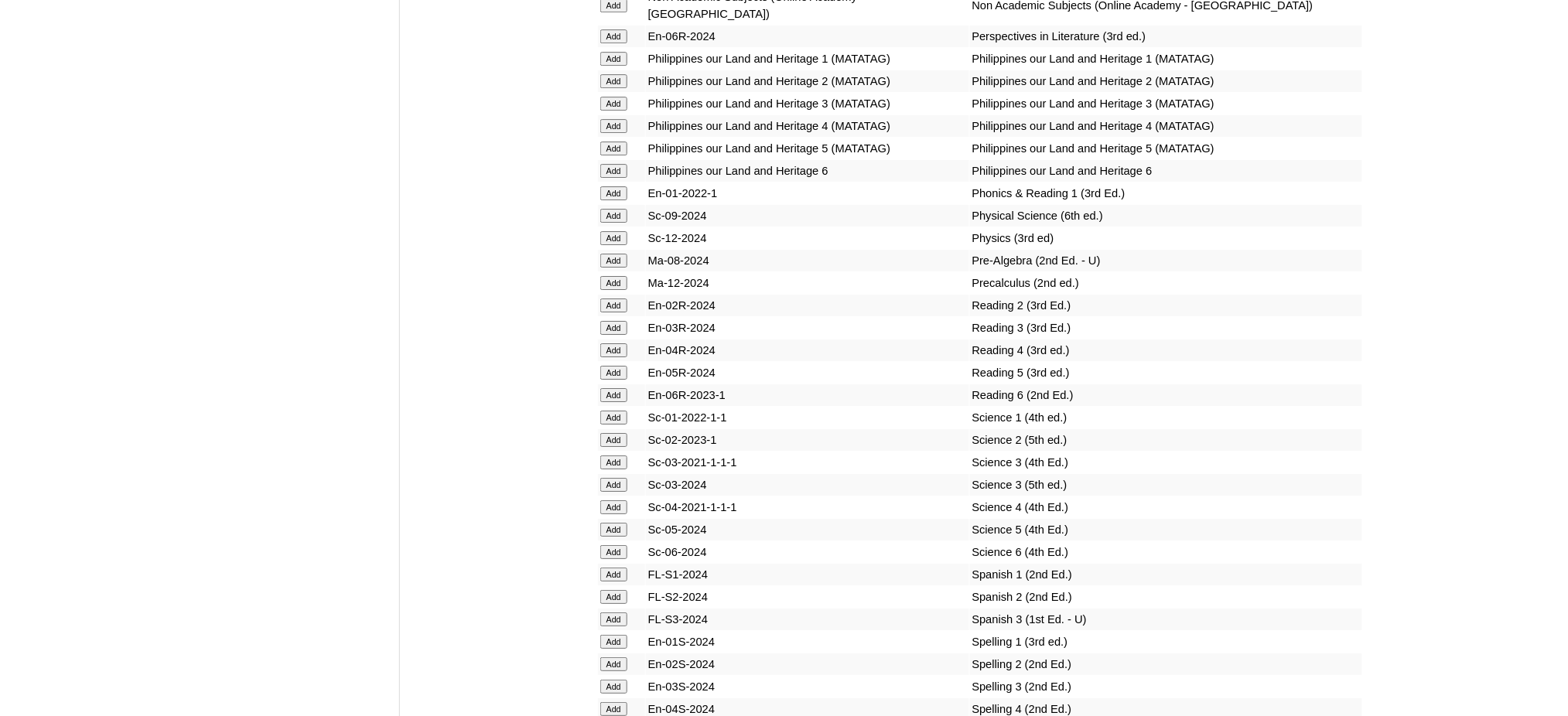
click at [628, 546] on form "Add" at bounding box center [621, 551] width 43 height 13
click at [624, 546] on input "Add" at bounding box center [614, 552] width 27 height 14
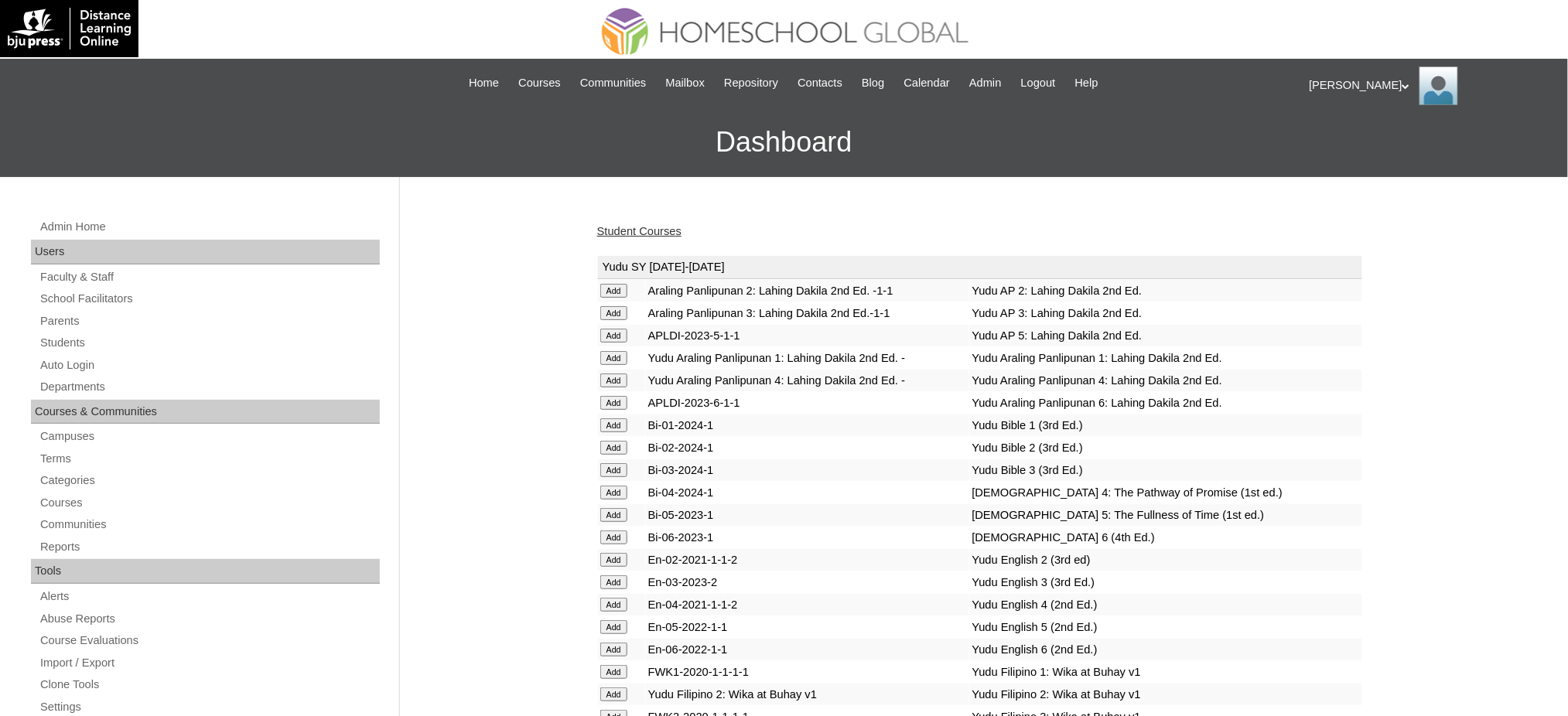
click at [665, 225] on link "Student Courses" at bounding box center [639, 231] width 84 height 13
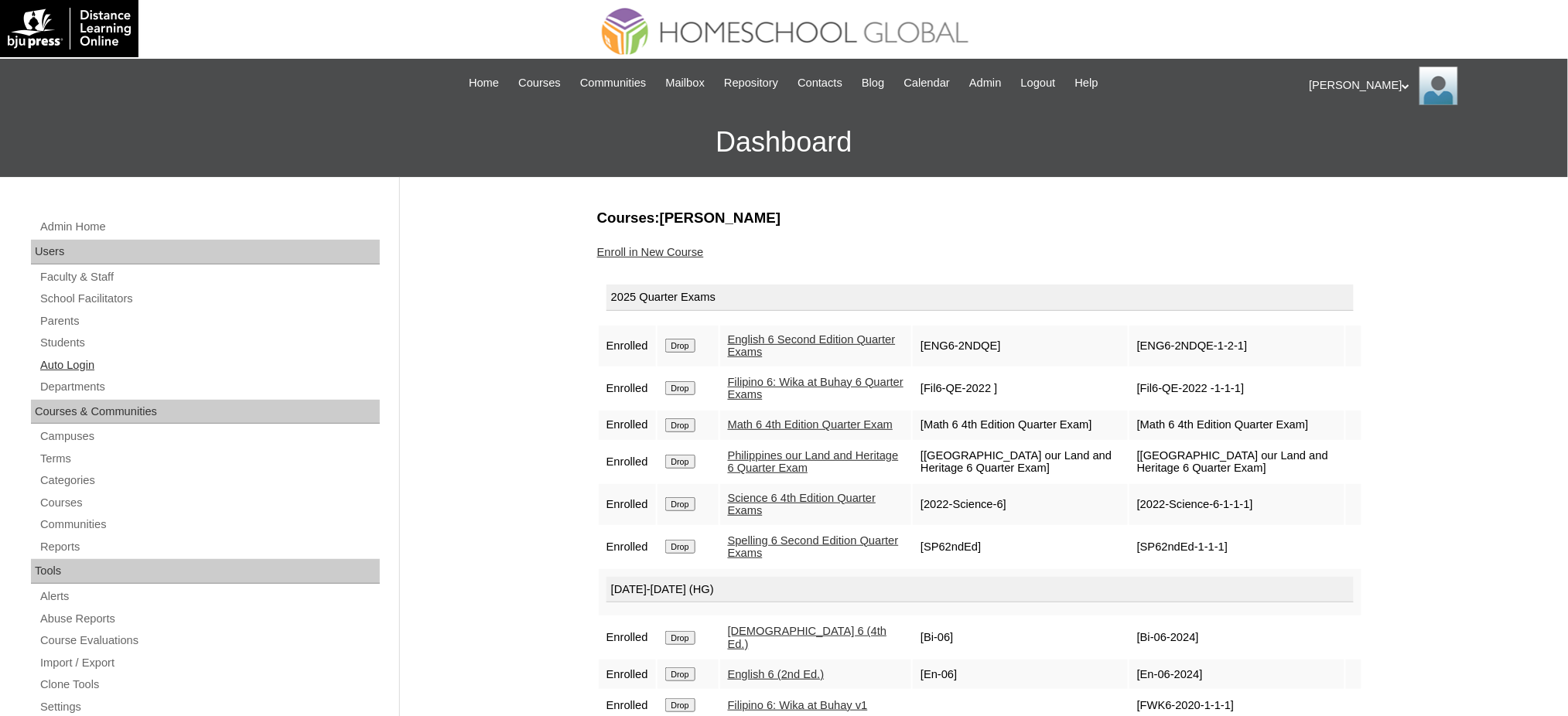
click at [69, 356] on link "Auto Login" at bounding box center [209, 365] width 341 height 19
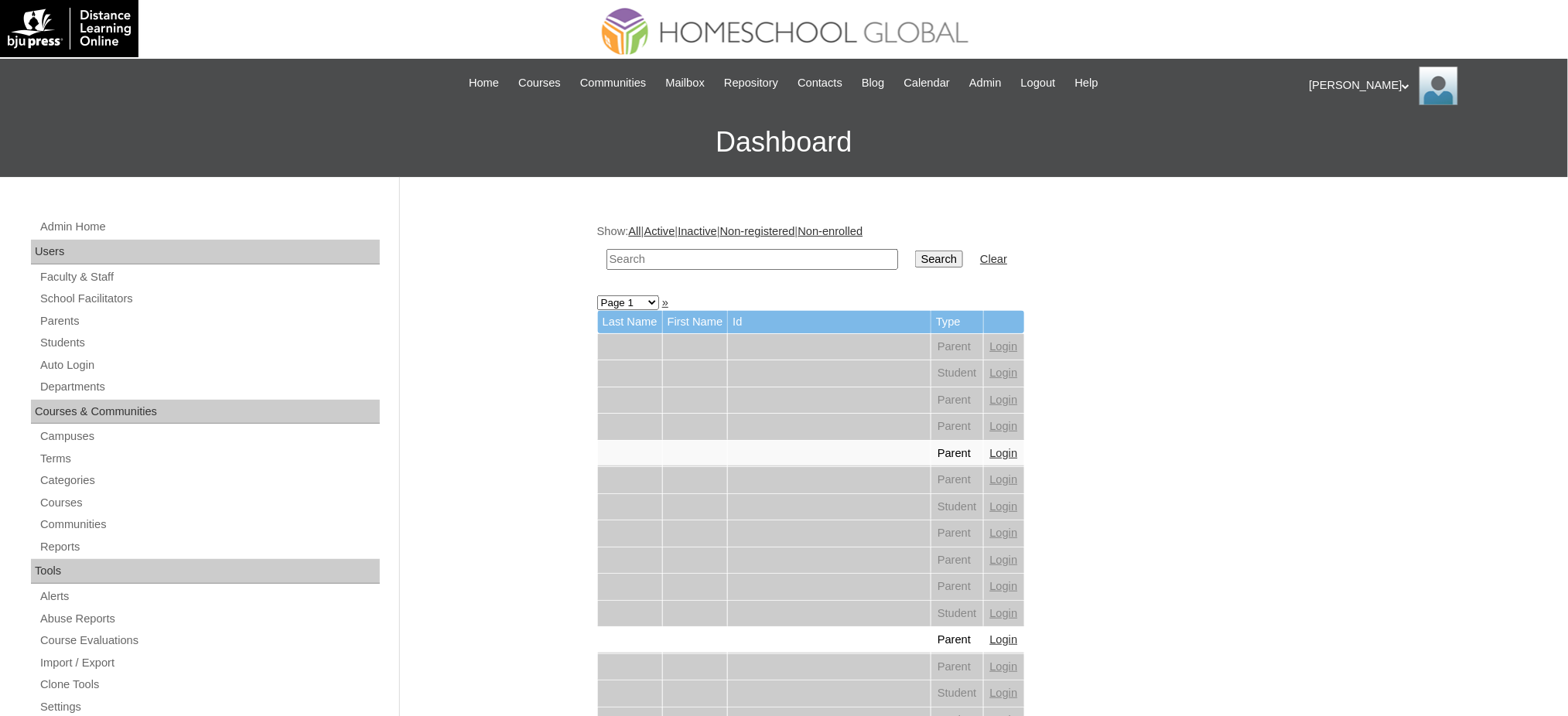
click at [736, 258] on input "text" at bounding box center [751, 259] width 291 height 21
paste input "[PERSON_NAME]"
type input "[PERSON_NAME]"
click at [915, 261] on input "Search" at bounding box center [938, 259] width 48 height 17
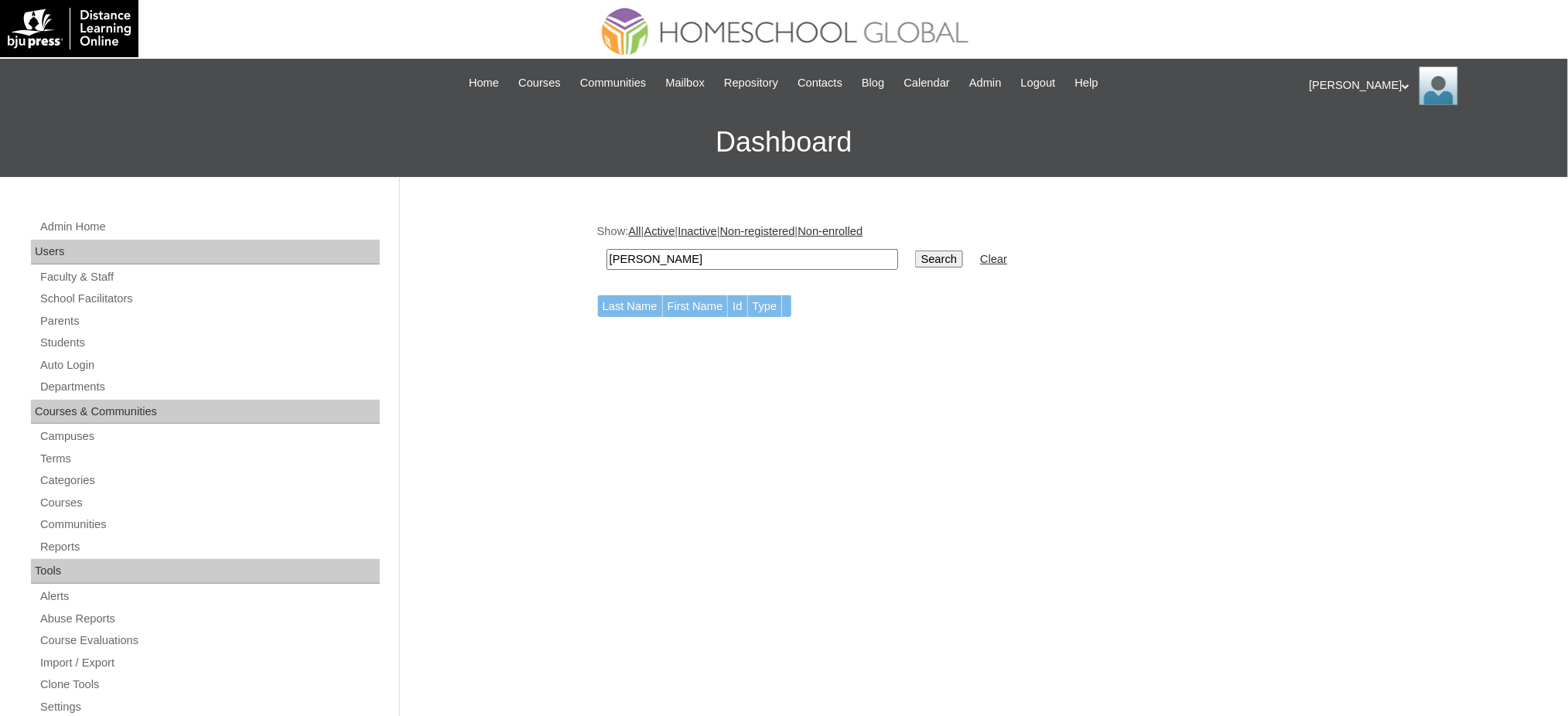
click at [722, 249] on input "[PERSON_NAME]" at bounding box center [751, 259] width 291 height 21
paste input "Vanhouche"
type input "Vanhouche"
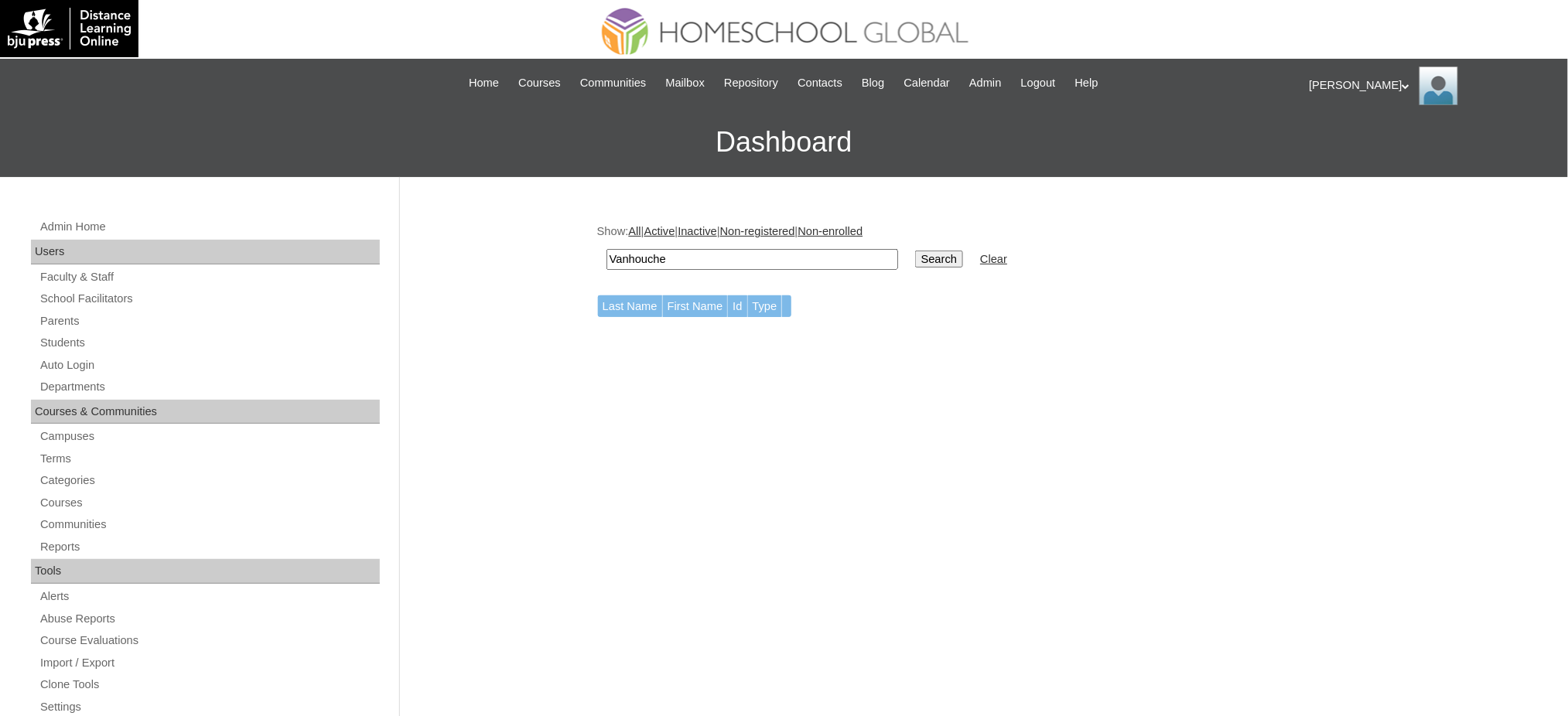
click at [907, 268] on td "Search" at bounding box center [939, 259] width 64 height 36
click at [907, 265] on td "Search" at bounding box center [939, 259] width 64 height 36
click at [915, 254] on input "Search" at bounding box center [938, 259] width 48 height 17
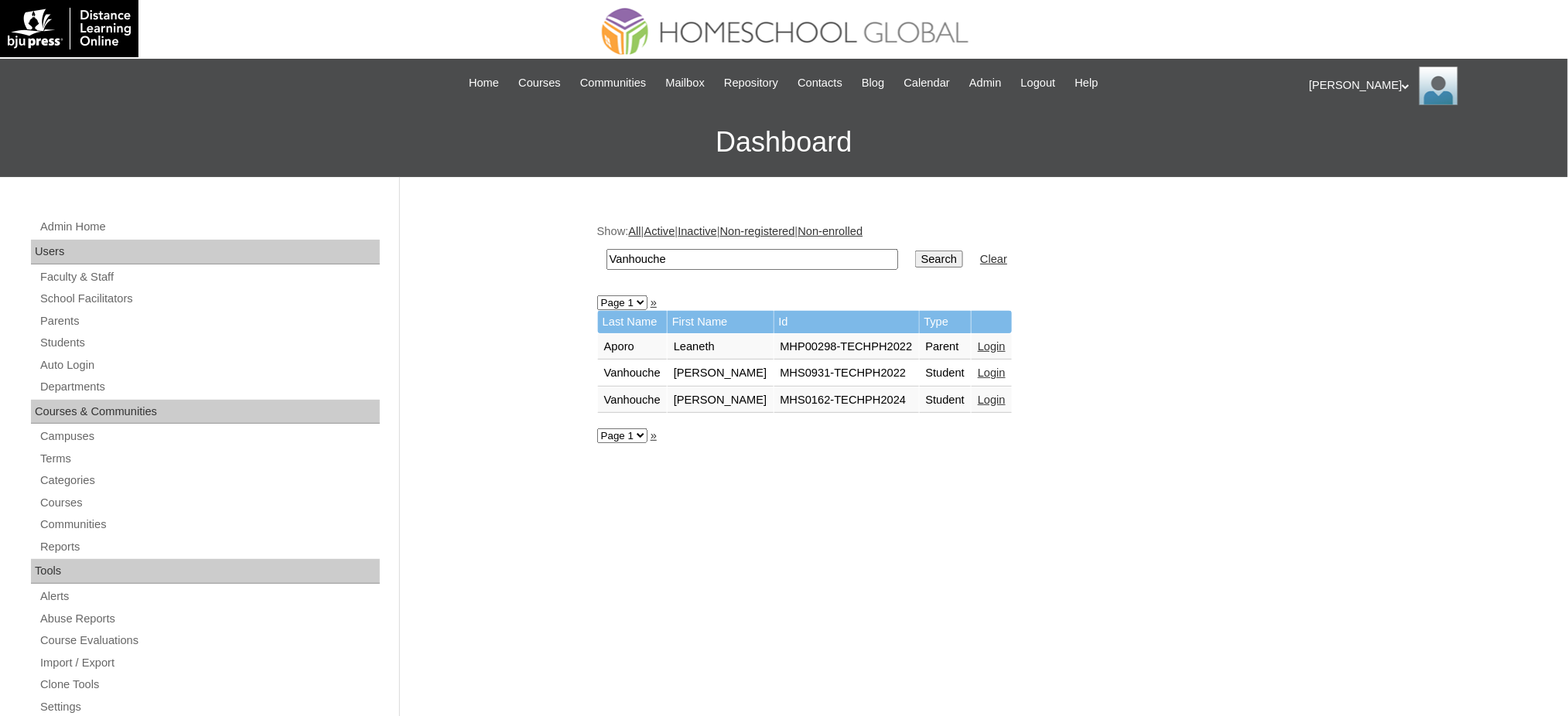
click at [978, 367] on link "Login" at bounding box center [991, 373] width 28 height 13
